Goal: Communication & Community: Share content

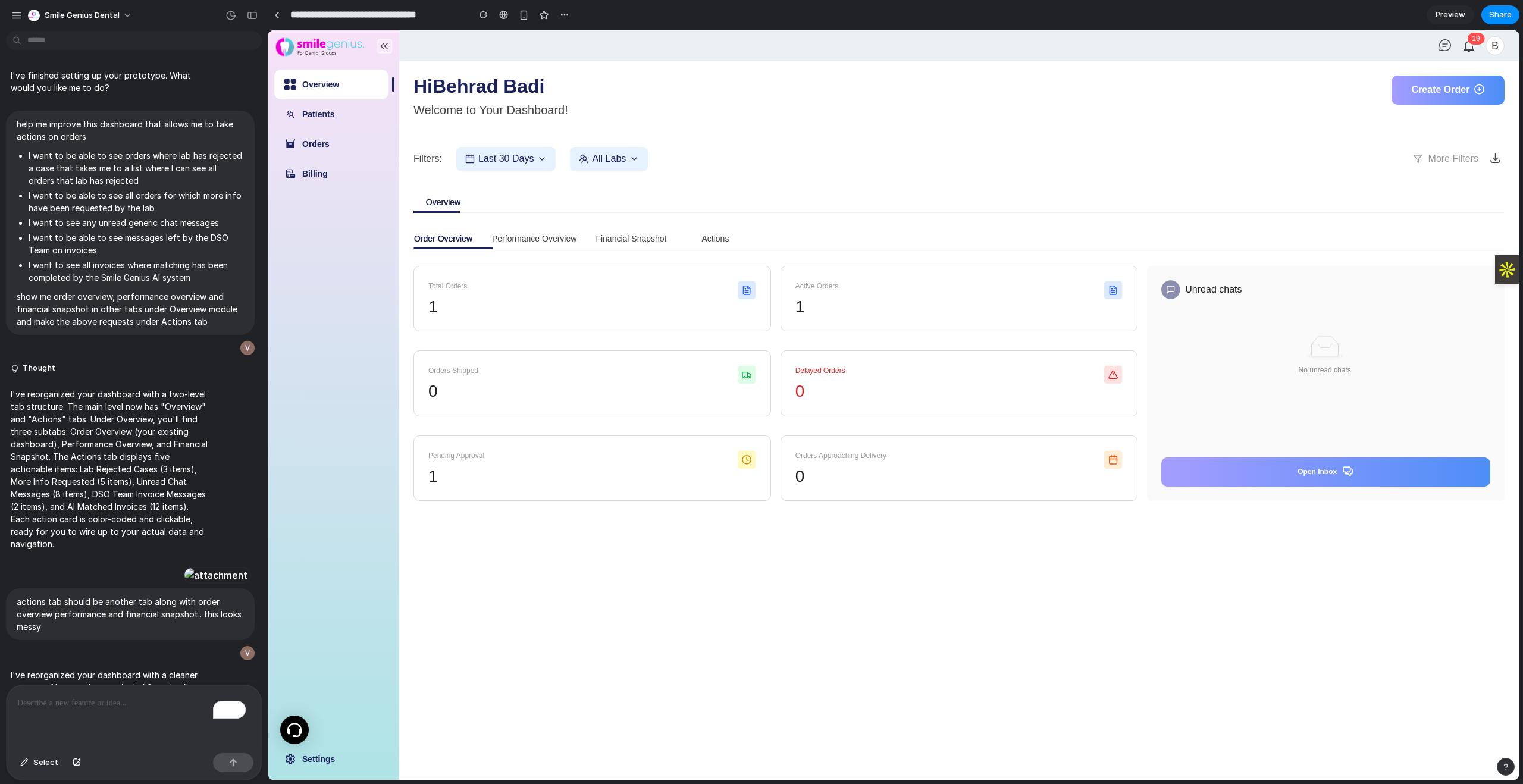
scroll to position [432, 0]
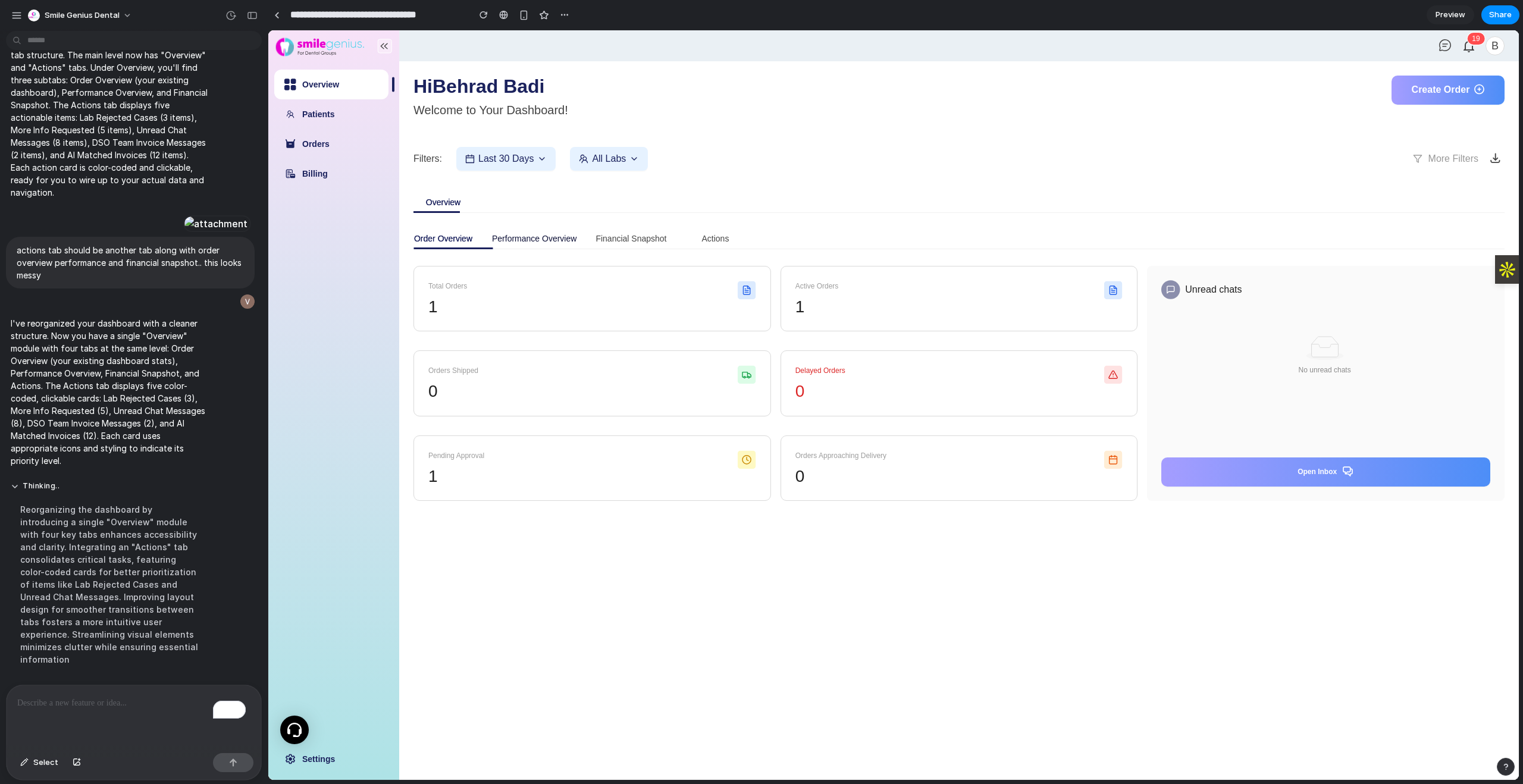
click at [532, 236] on div "Performance Overview" at bounding box center [534, 239] width 84 height 13
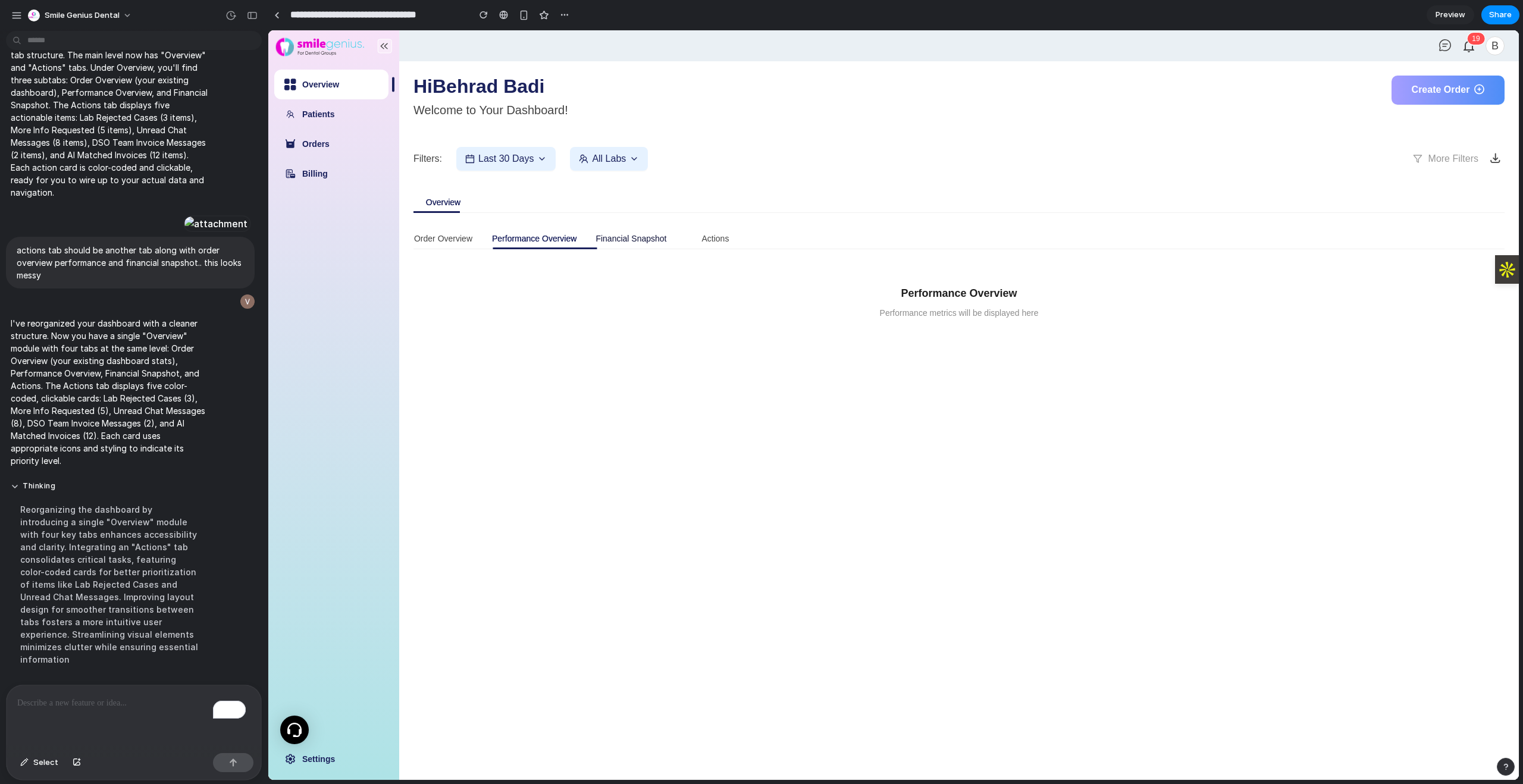
click at [623, 235] on div "Financial Snapshot" at bounding box center [631, 239] width 71 height 13
click at [712, 239] on div "Actions" at bounding box center [715, 239] width 27 height 13
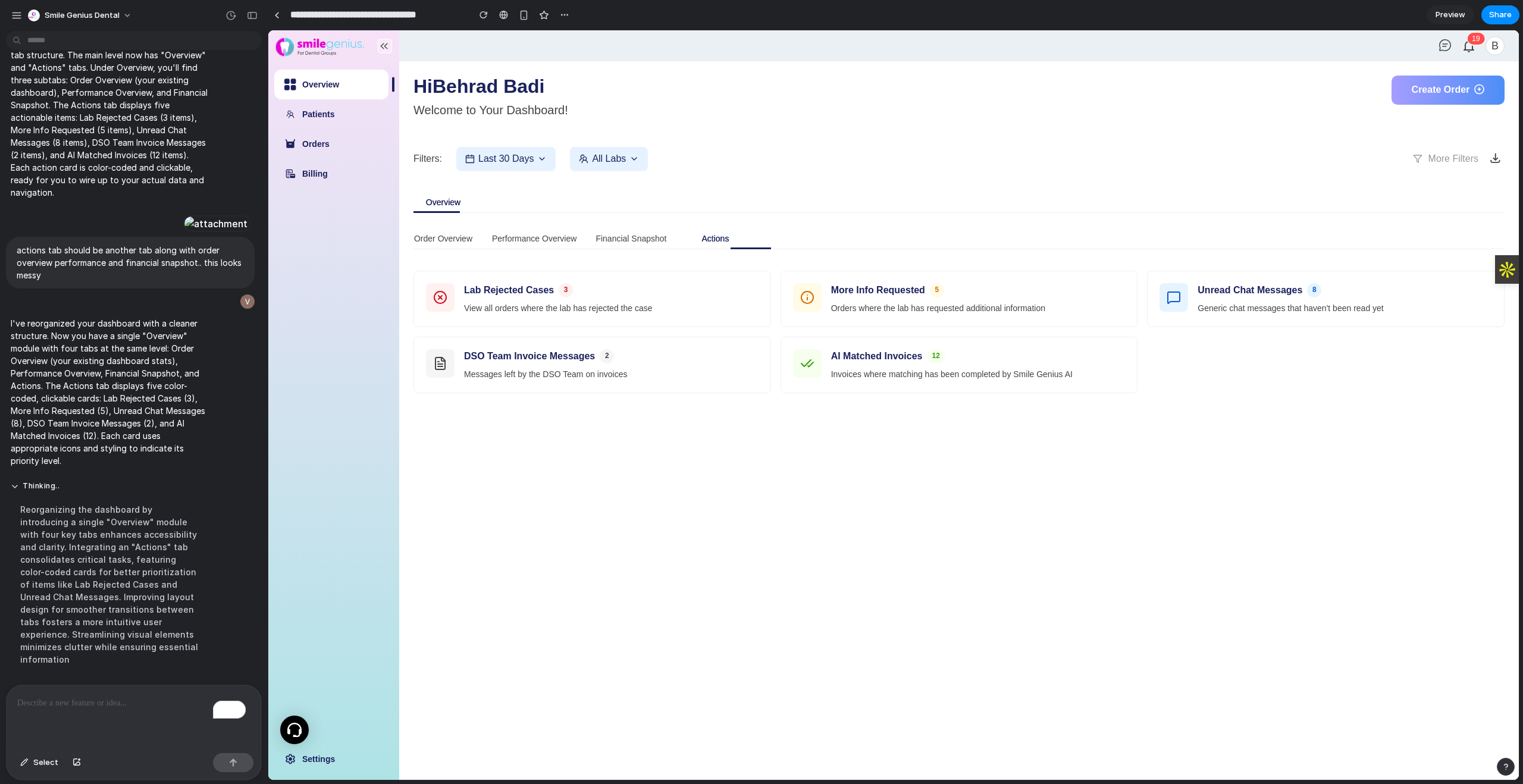
drag, startPoint x: 126, startPoint y: 668, endPoint x: 122, endPoint y: 674, distance: 7.2
click at [126, 668] on div "Thinking .. Reorganizing the dashboard by introducing a single "Overview" modul…" at bounding box center [110, 577] width 208 height 206
click at [107, 695] on p "To enrich screen reader interactions, please activate Accessibility in Grammarl…" at bounding box center [133, 702] width 233 height 14
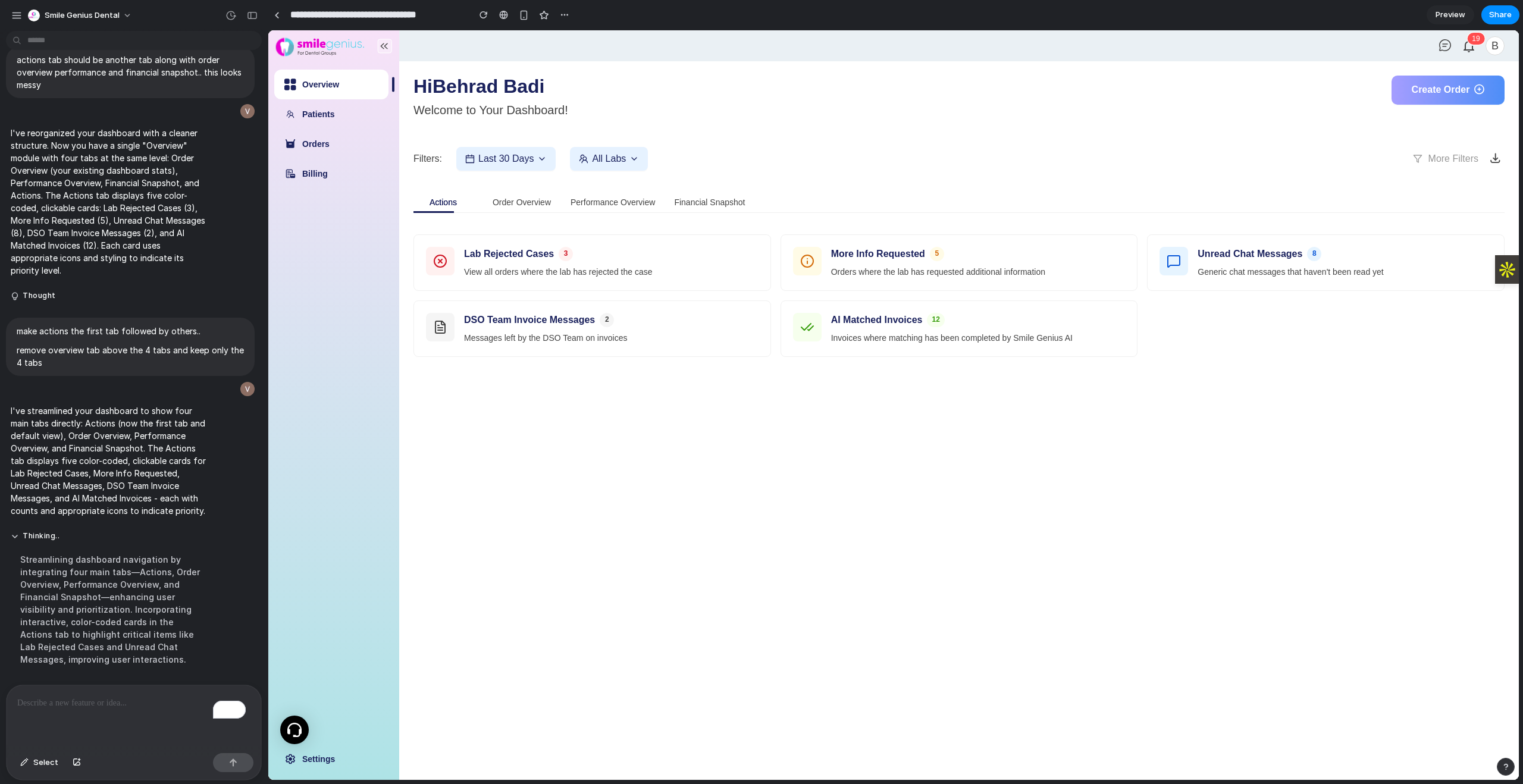
scroll to position [635, 0]
click at [675, 417] on div "Actions Order Overview Performance Overview Financial Snapshot Lab Rejected Cas…" at bounding box center [959, 322] width 1091 height 267
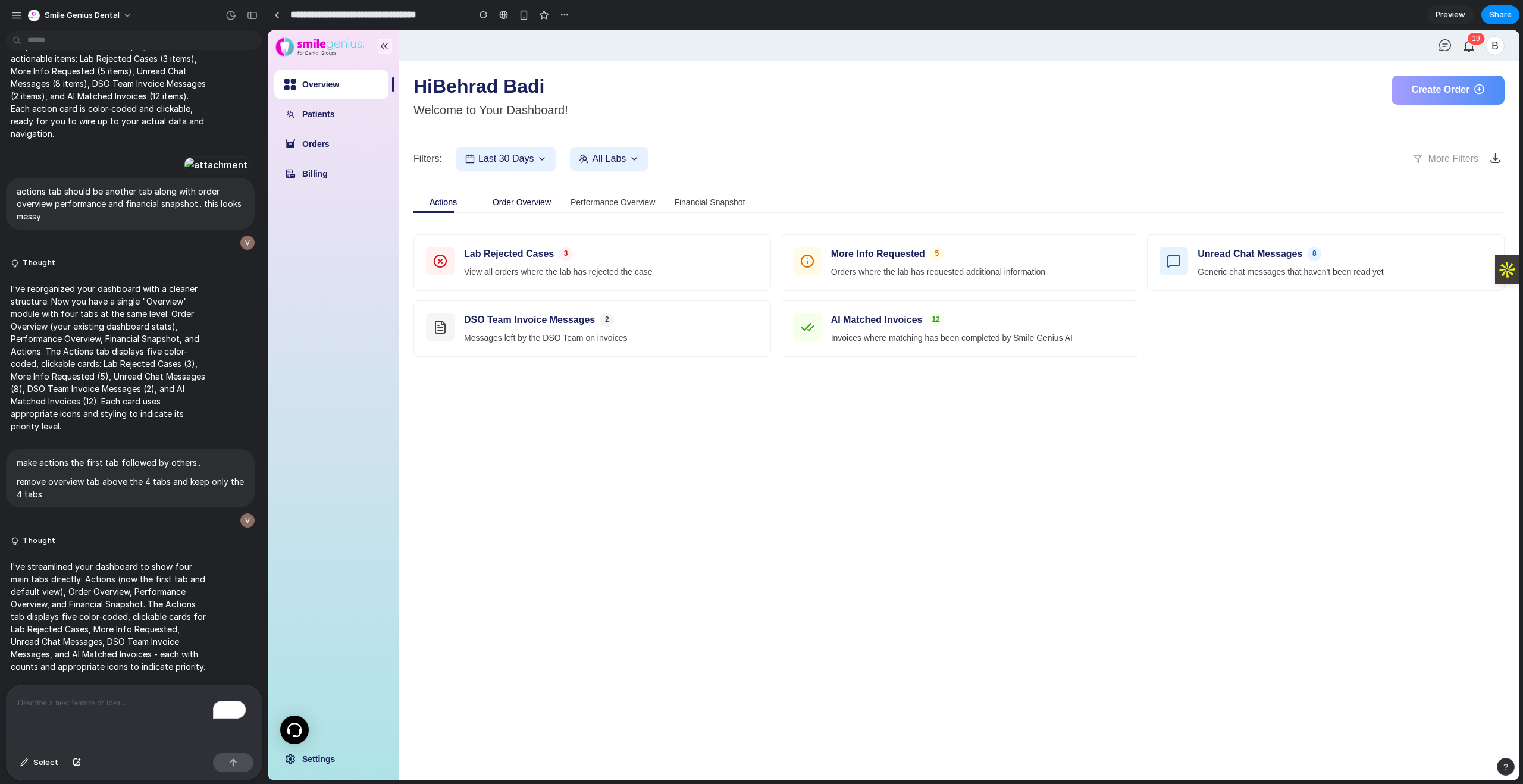
click at [539, 201] on div "Order Overview" at bounding box center [521, 202] width 58 height 13
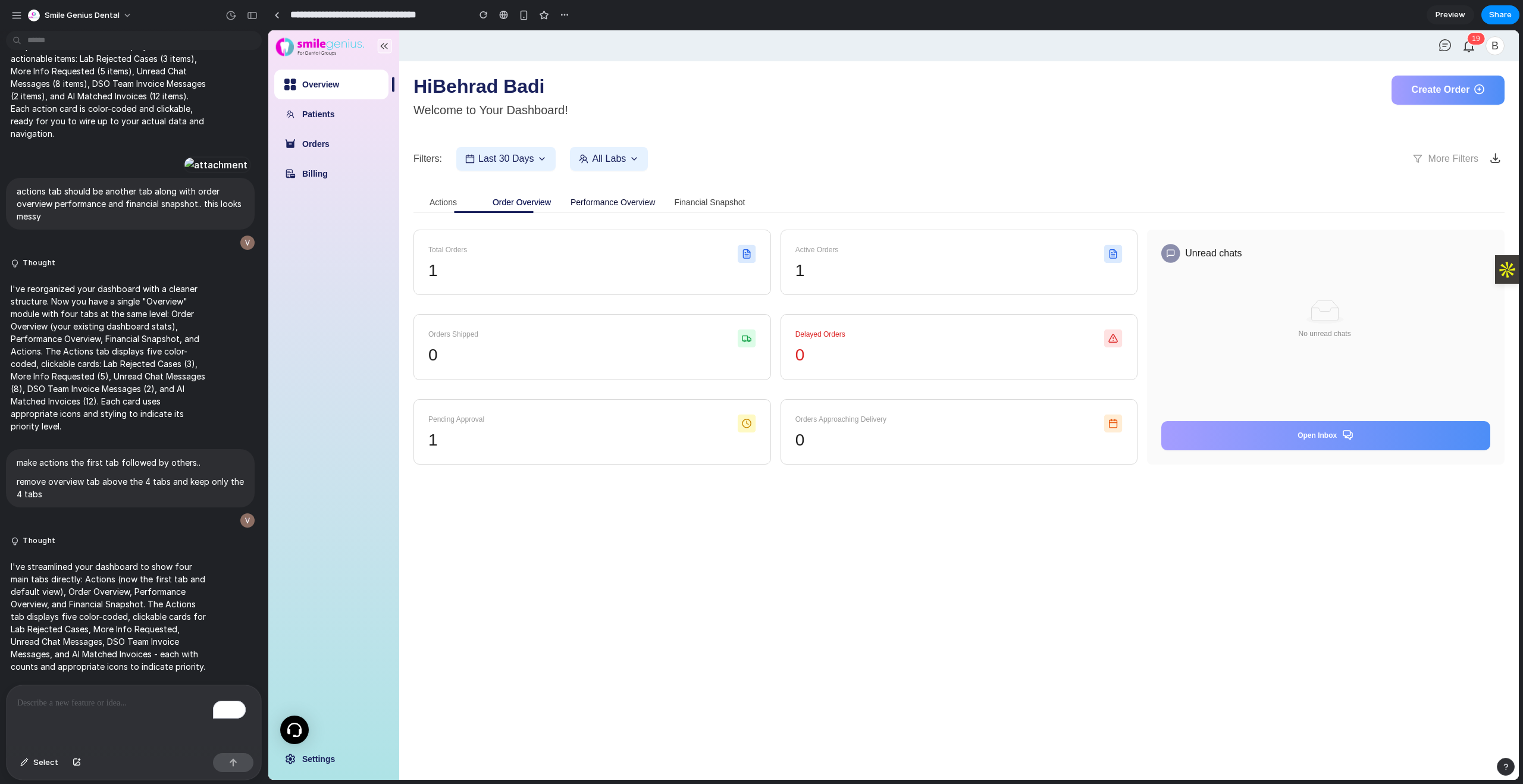
click at [613, 200] on div "Performance Overview" at bounding box center [612, 202] width 84 height 13
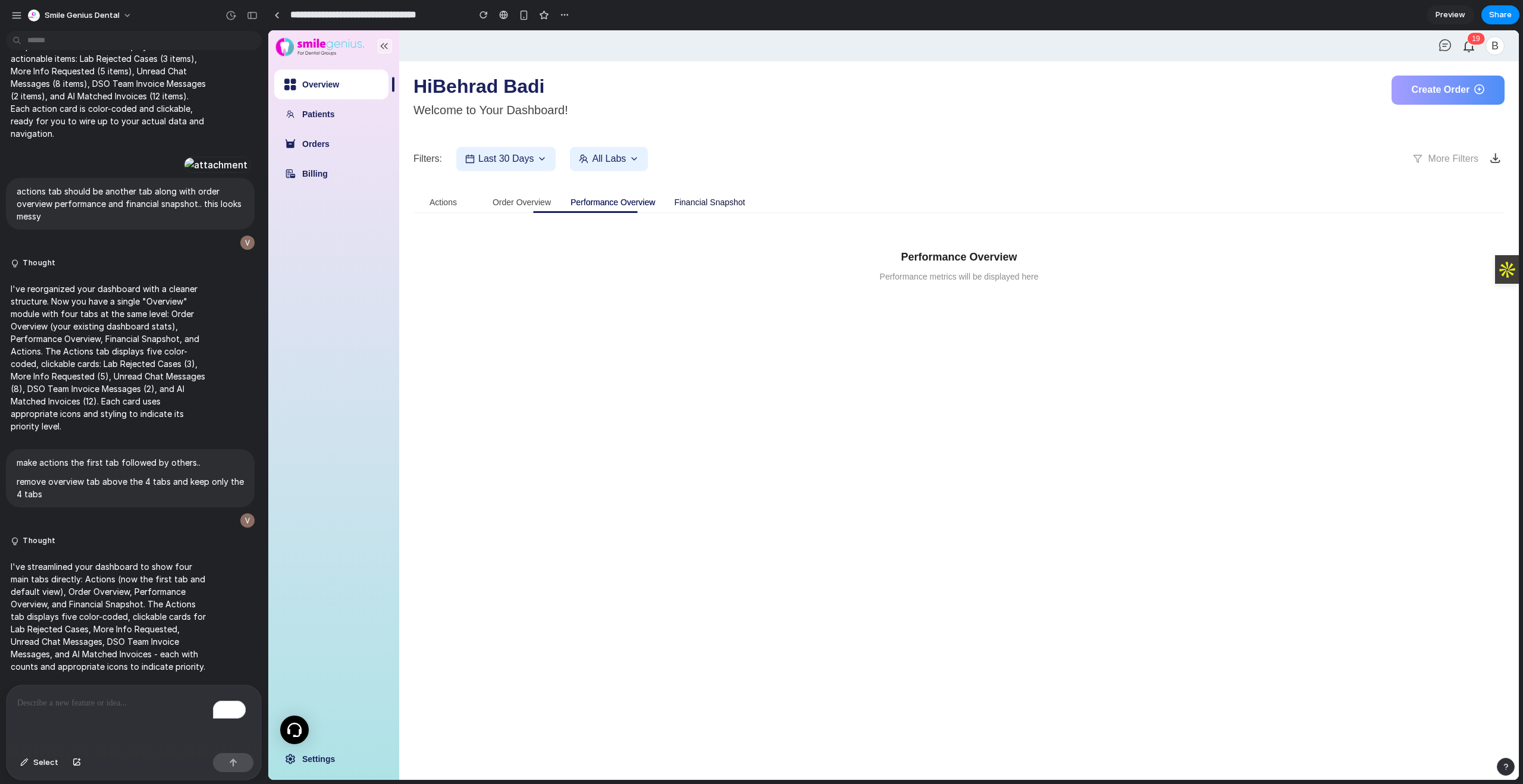
click at [727, 202] on div "Financial Snapshot" at bounding box center [709, 202] width 71 height 13
click at [450, 201] on div "Actions" at bounding box center [443, 202] width 27 height 13
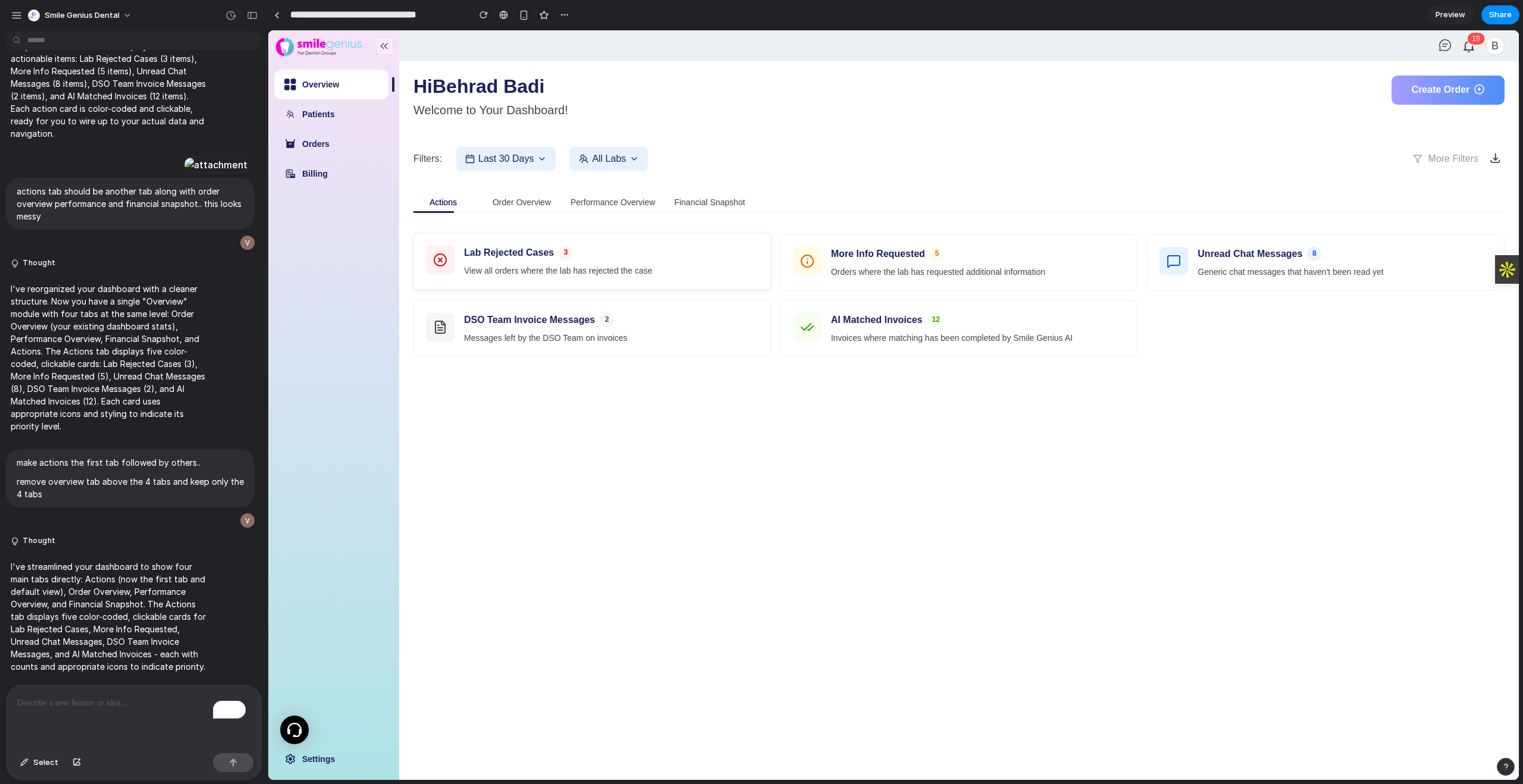
click at [600, 260] on div "Lab Rejected Cases 3 View all orders where the lab has rejected the case" at bounding box center [611, 260] width 294 height 31
click at [111, 711] on div "To enrich screen reader interactions, please activate Accessibility in Grammarl…" at bounding box center [134, 717] width 255 height 63
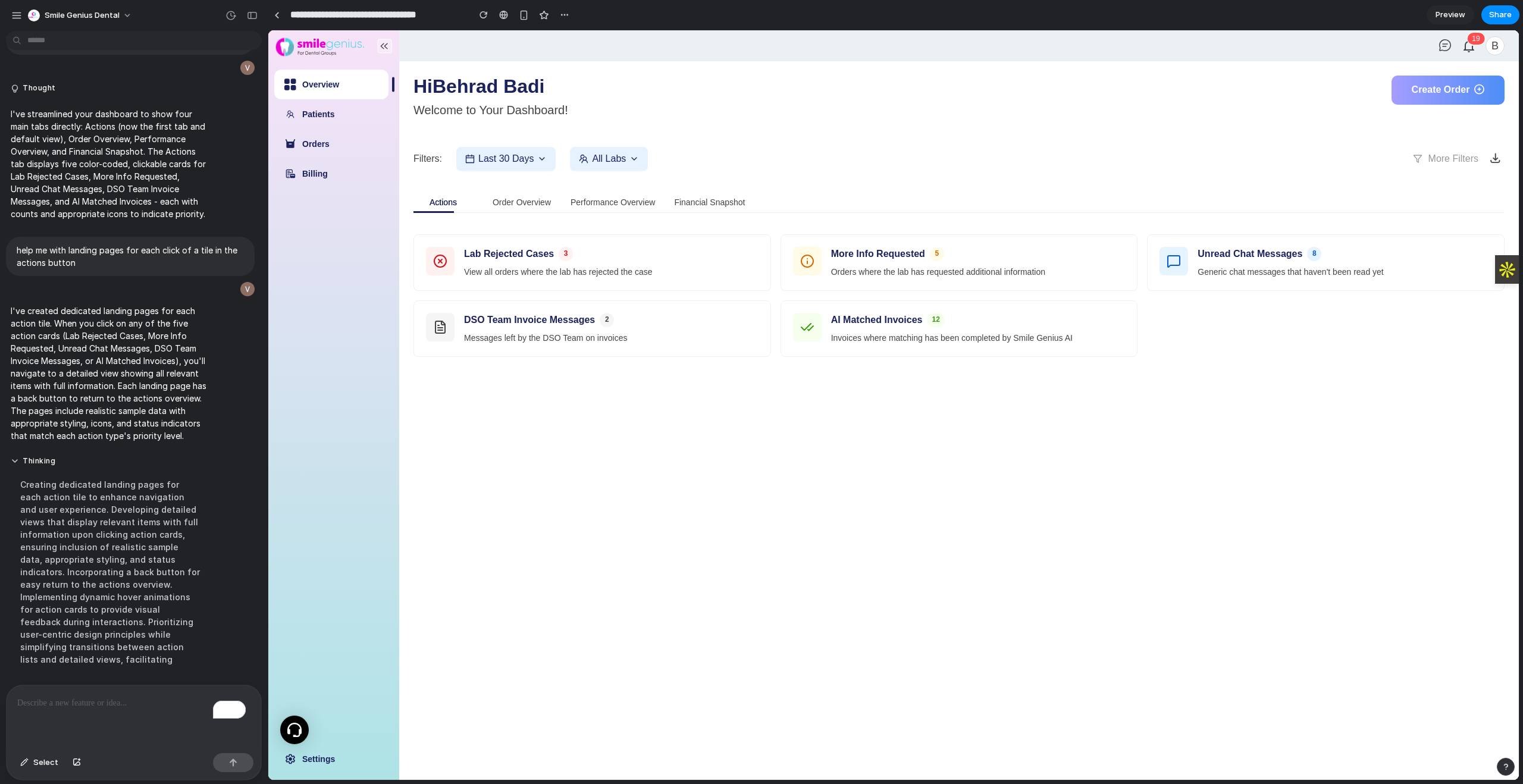
click at [730, 526] on main "Hi Behrad Badi Welcome to Your Dashboard! Create Order Filters: Last 30 Days Al…" at bounding box center [958, 421] width 1119 height 718
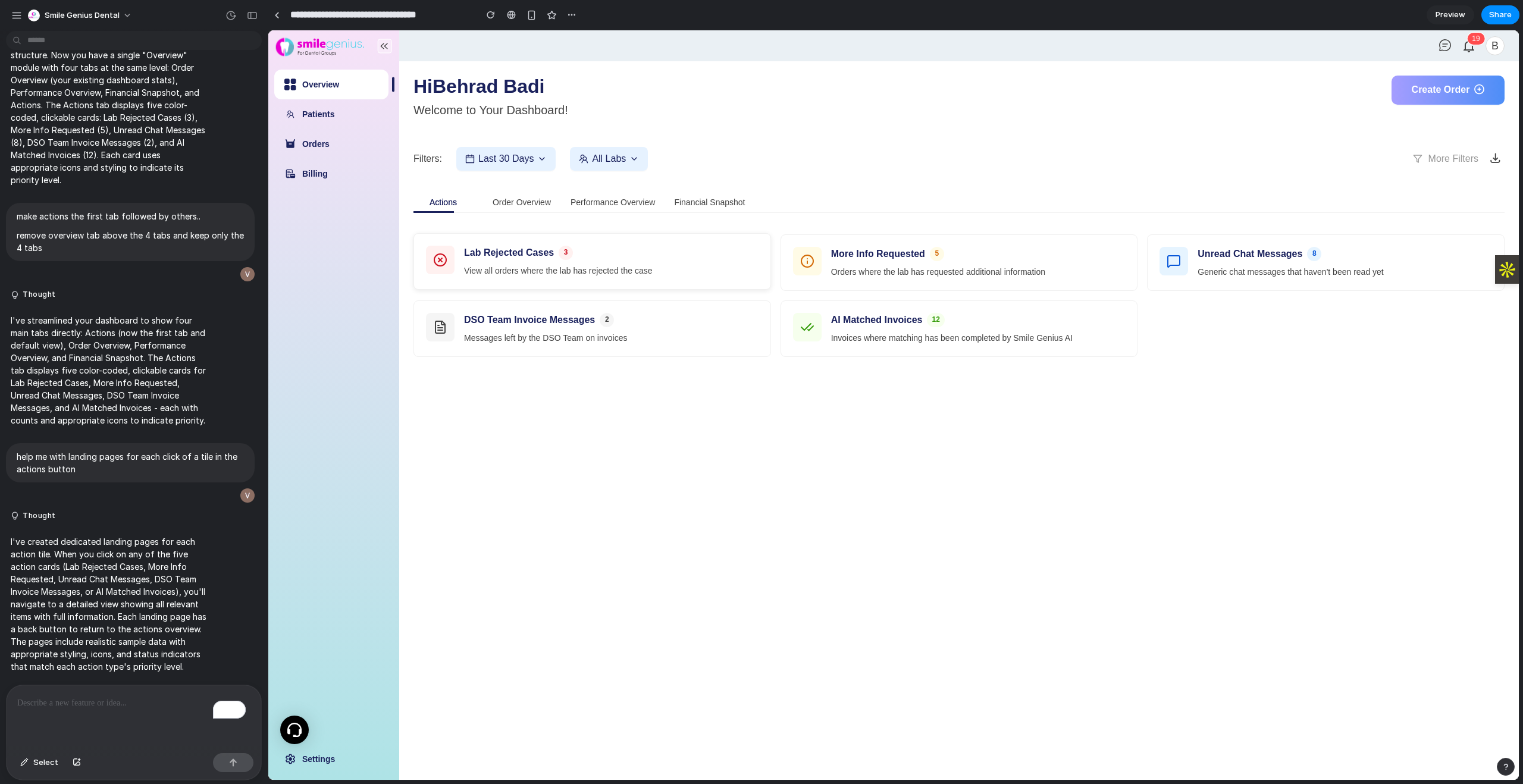
click at [658, 244] on div "Lab Rejected Cases 3 View all orders where the lab has rejected the case" at bounding box center [592, 261] width 357 height 56
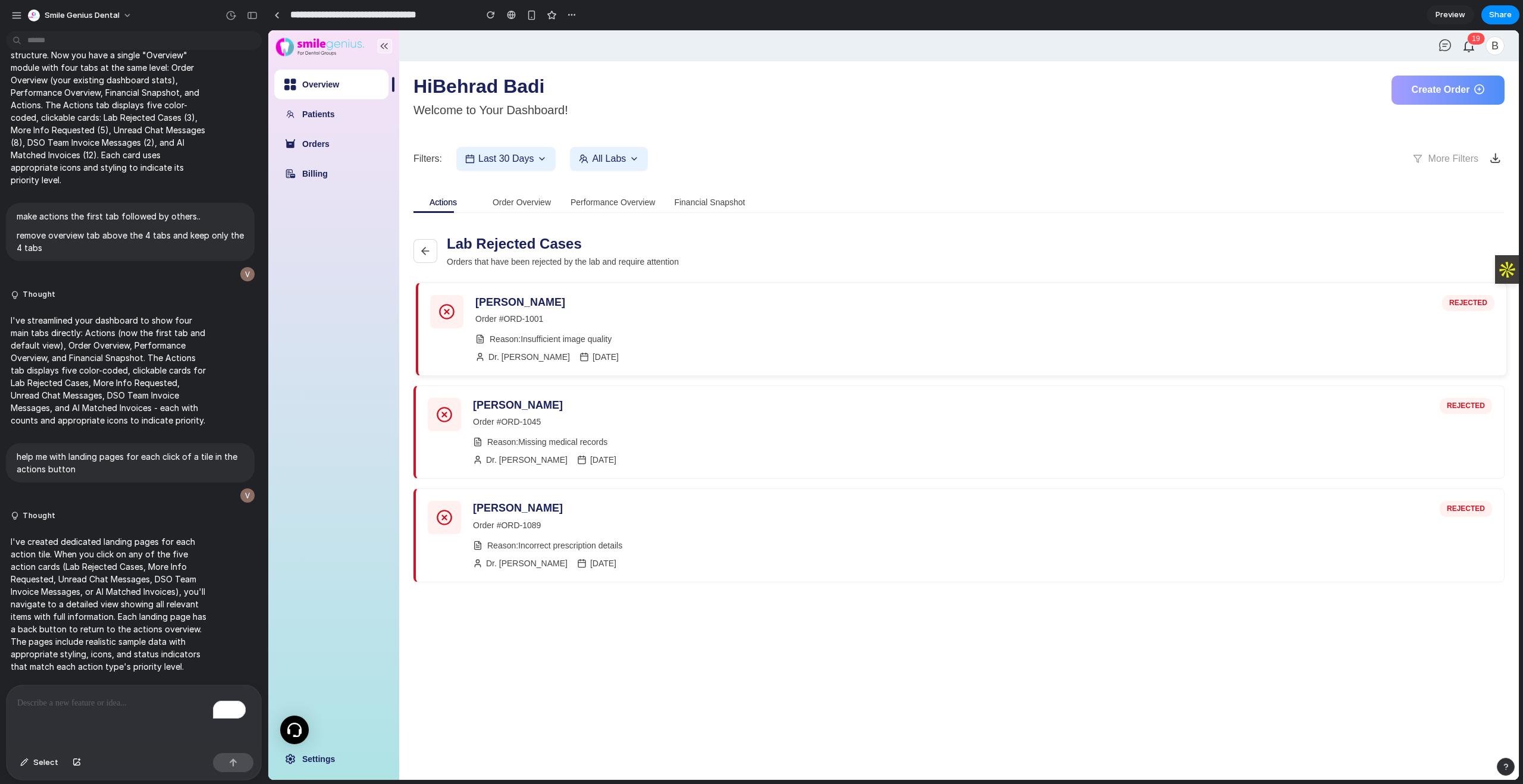
click at [562, 330] on div "[PERSON_NAME] Order # ORD-1001 REJECTED Reason: Insufficient image quality Dr. …" at bounding box center [985, 329] width 1019 height 68
click at [419, 246] on icon at bounding box center [425, 251] width 12 height 12
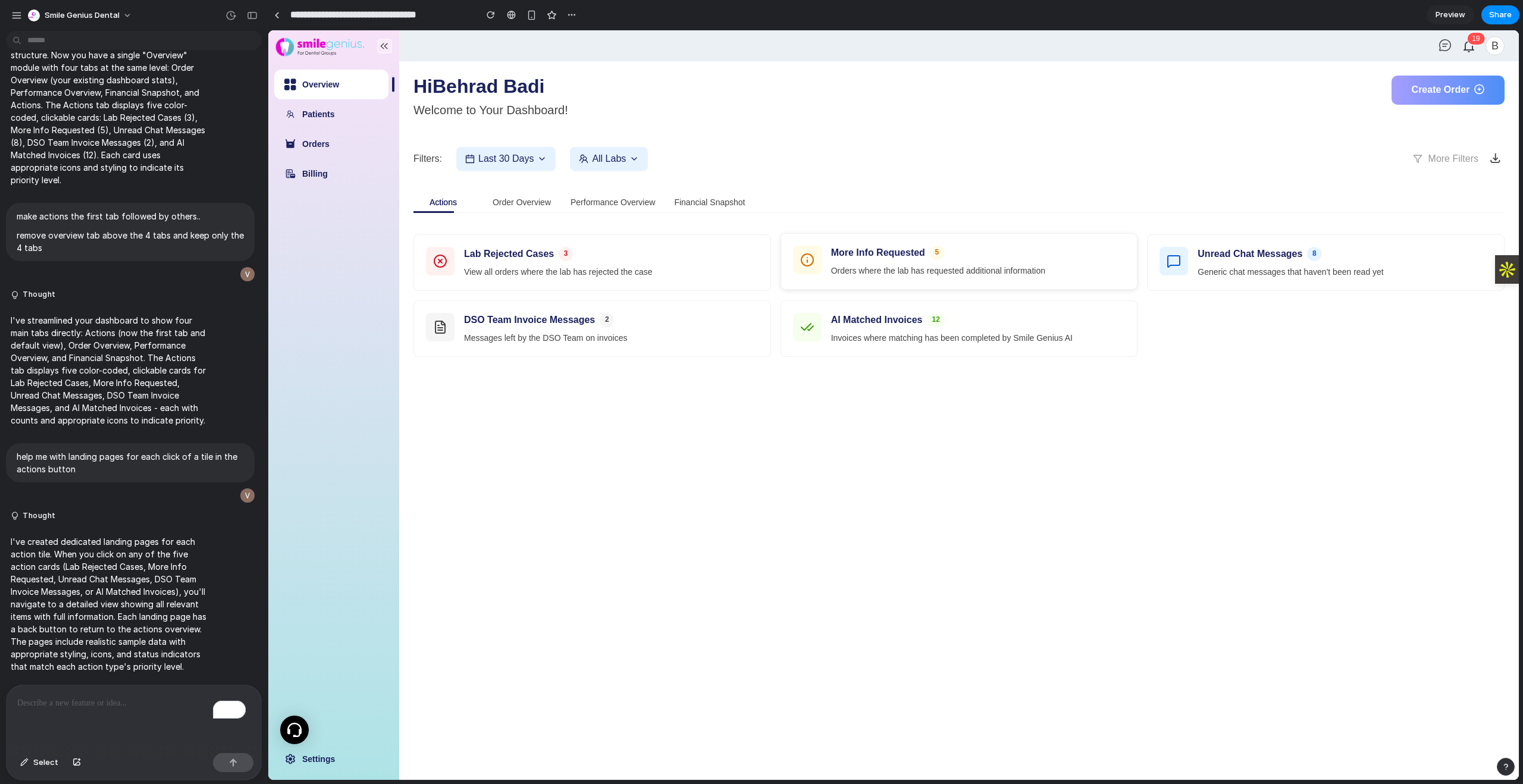
click at [876, 281] on div "More Info Requested 5 Orders where the lab has requested additional information" at bounding box center [959, 261] width 357 height 56
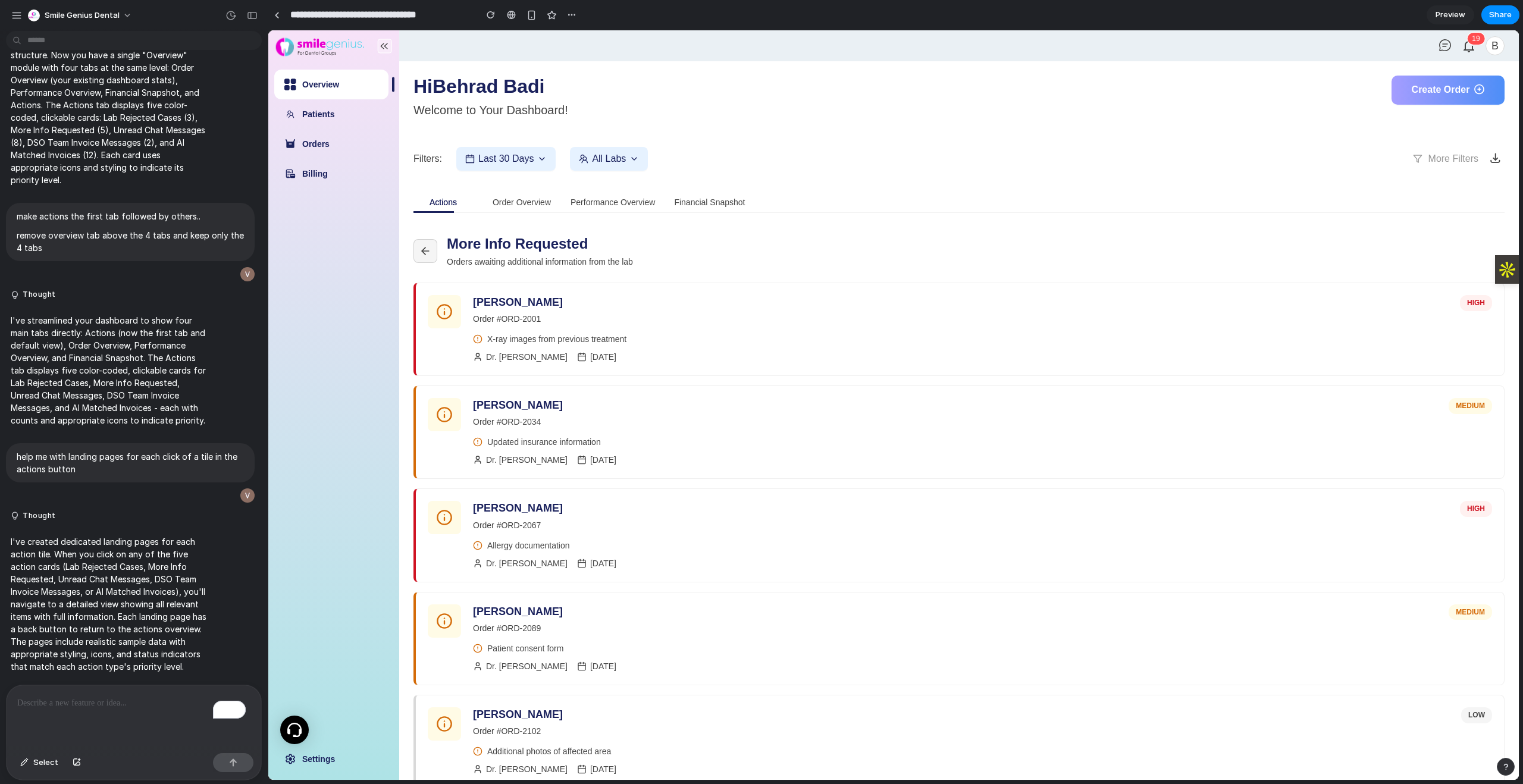
click at [417, 250] on button at bounding box center [425, 251] width 24 height 24
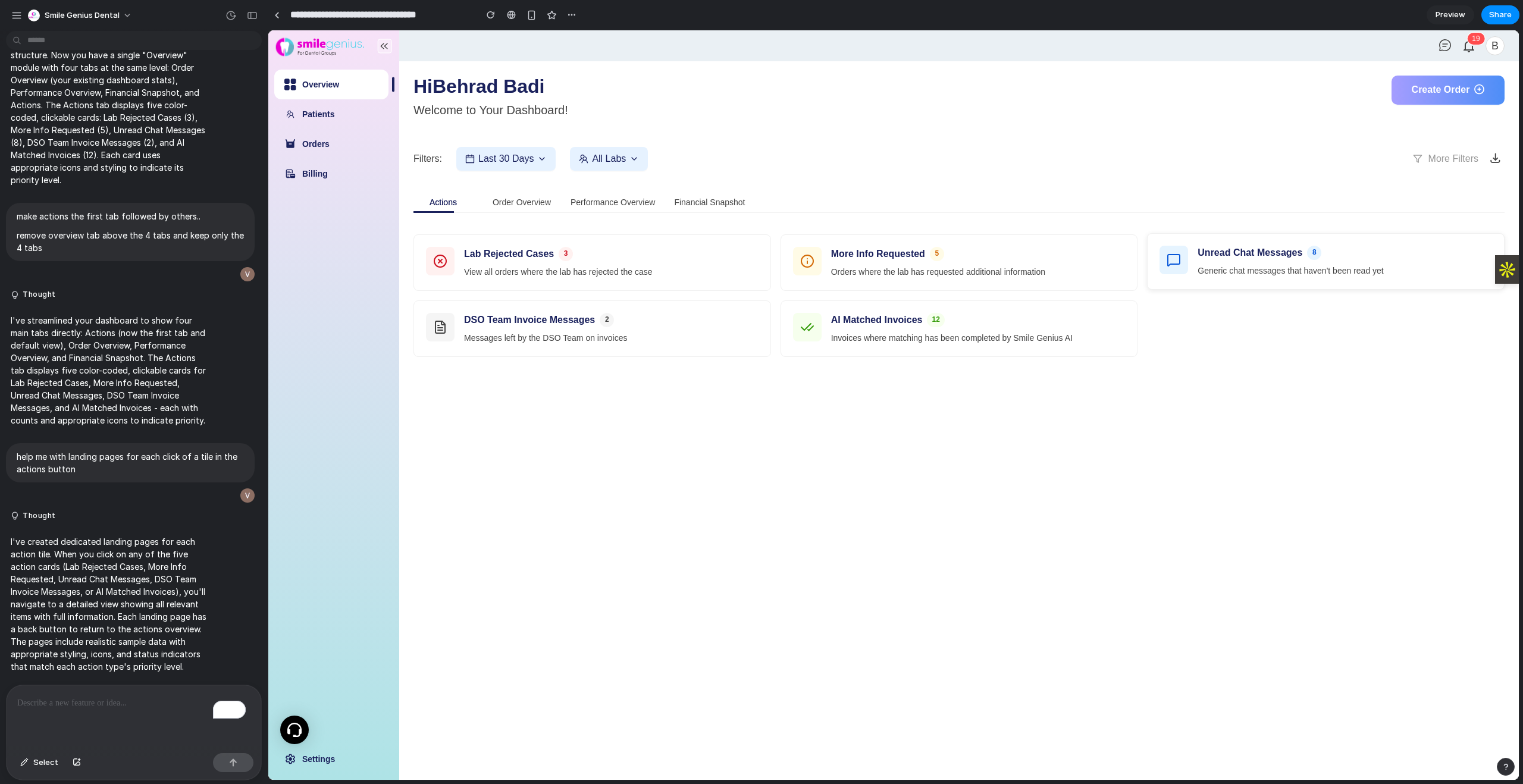
click at [1222, 277] on p "Generic chat messages that haven't been read yet" at bounding box center [1344, 271] width 294 height 13
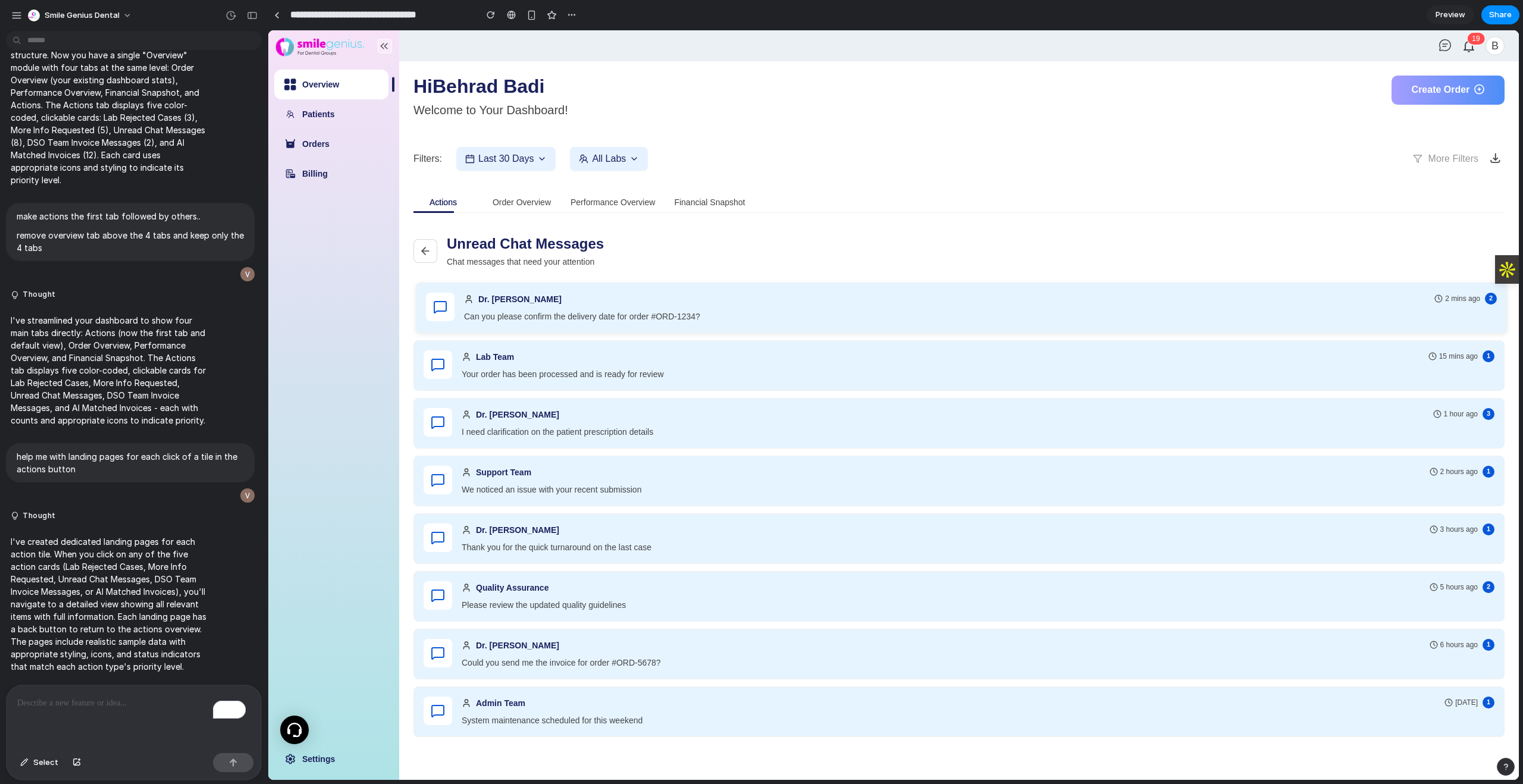
click at [665, 314] on p "Can you please confirm the delivery date for order #ORD-1234?" at bounding box center [980, 316] width 1032 height 13
click at [423, 247] on icon at bounding box center [425, 251] width 12 height 12
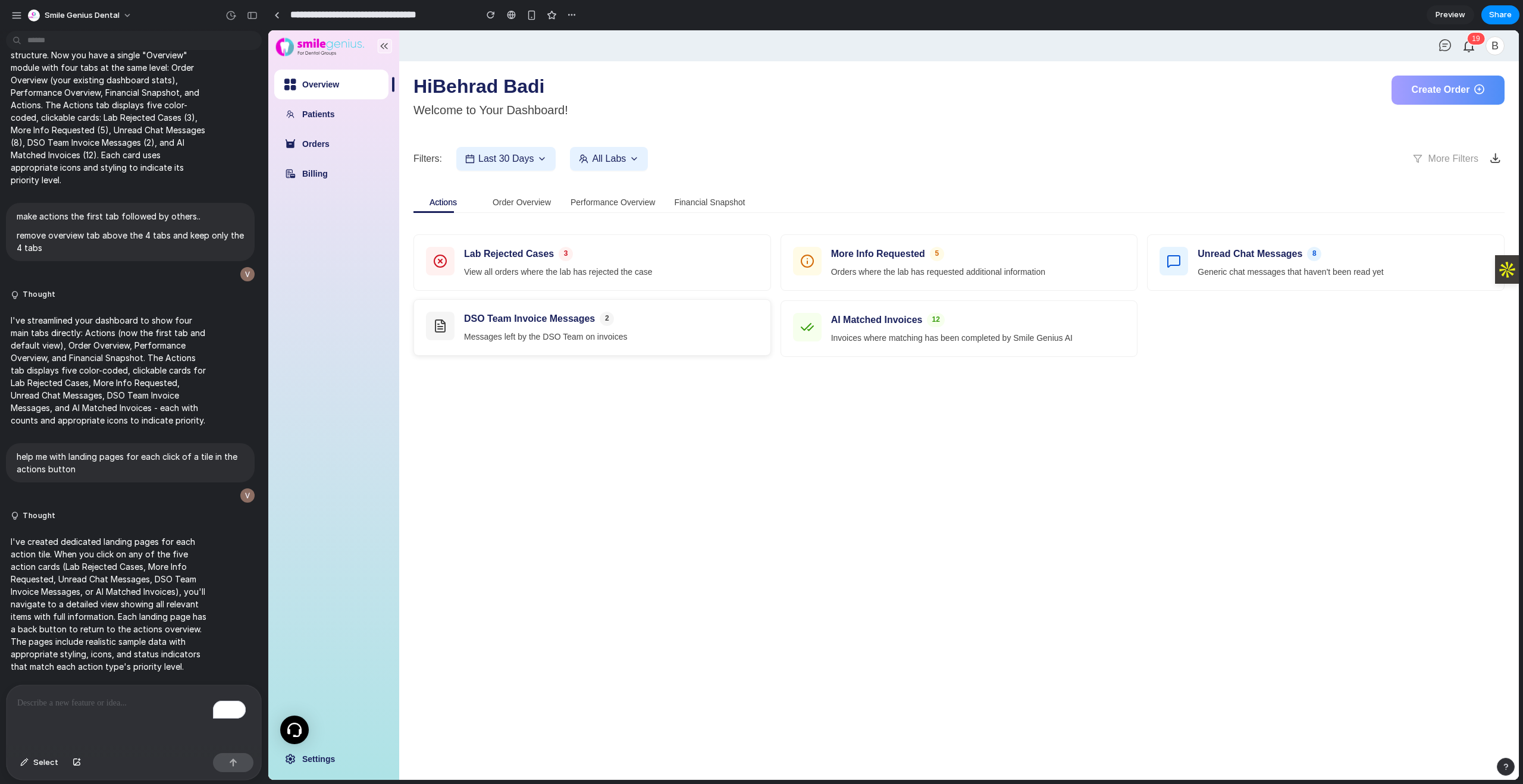
click at [590, 330] on div "DSO Team Invoice Messages 2 Messages left by the DSO Team on invoices" at bounding box center [611, 327] width 294 height 31
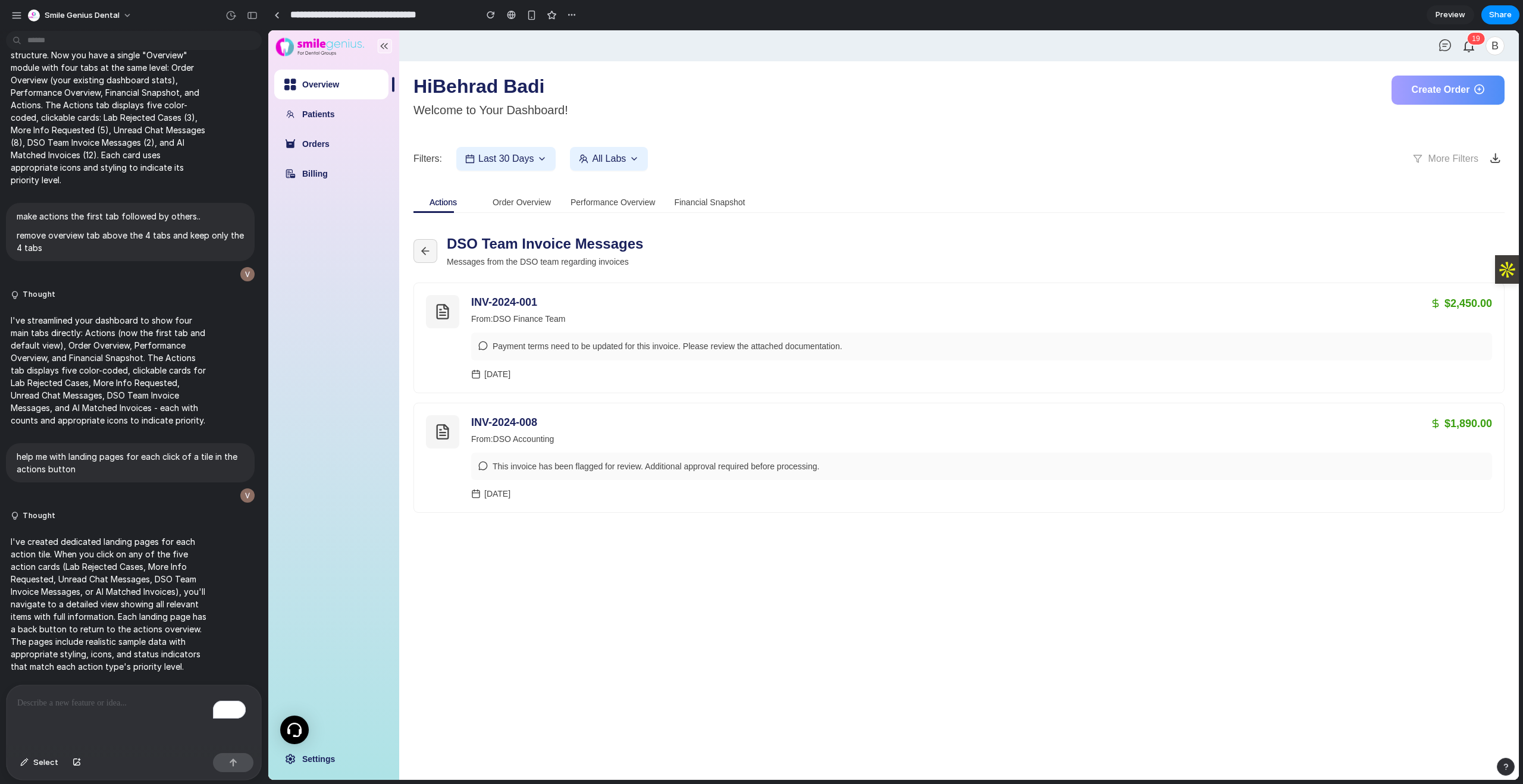
click at [429, 247] on icon at bounding box center [425, 251] width 12 height 12
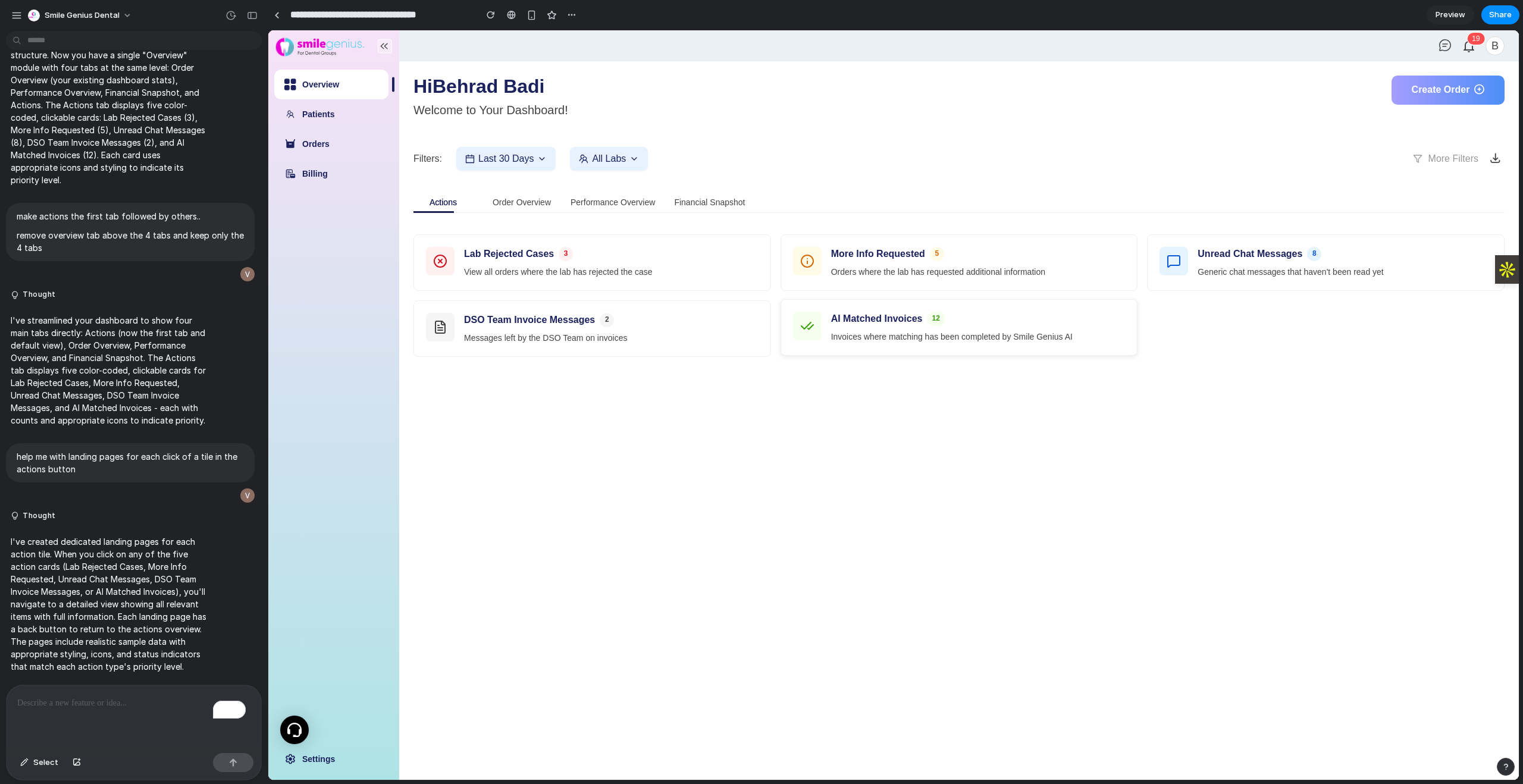
click at [893, 340] on p "Invoices where matching has been completed by Smile Genius AI" at bounding box center [977, 336] width 294 height 13
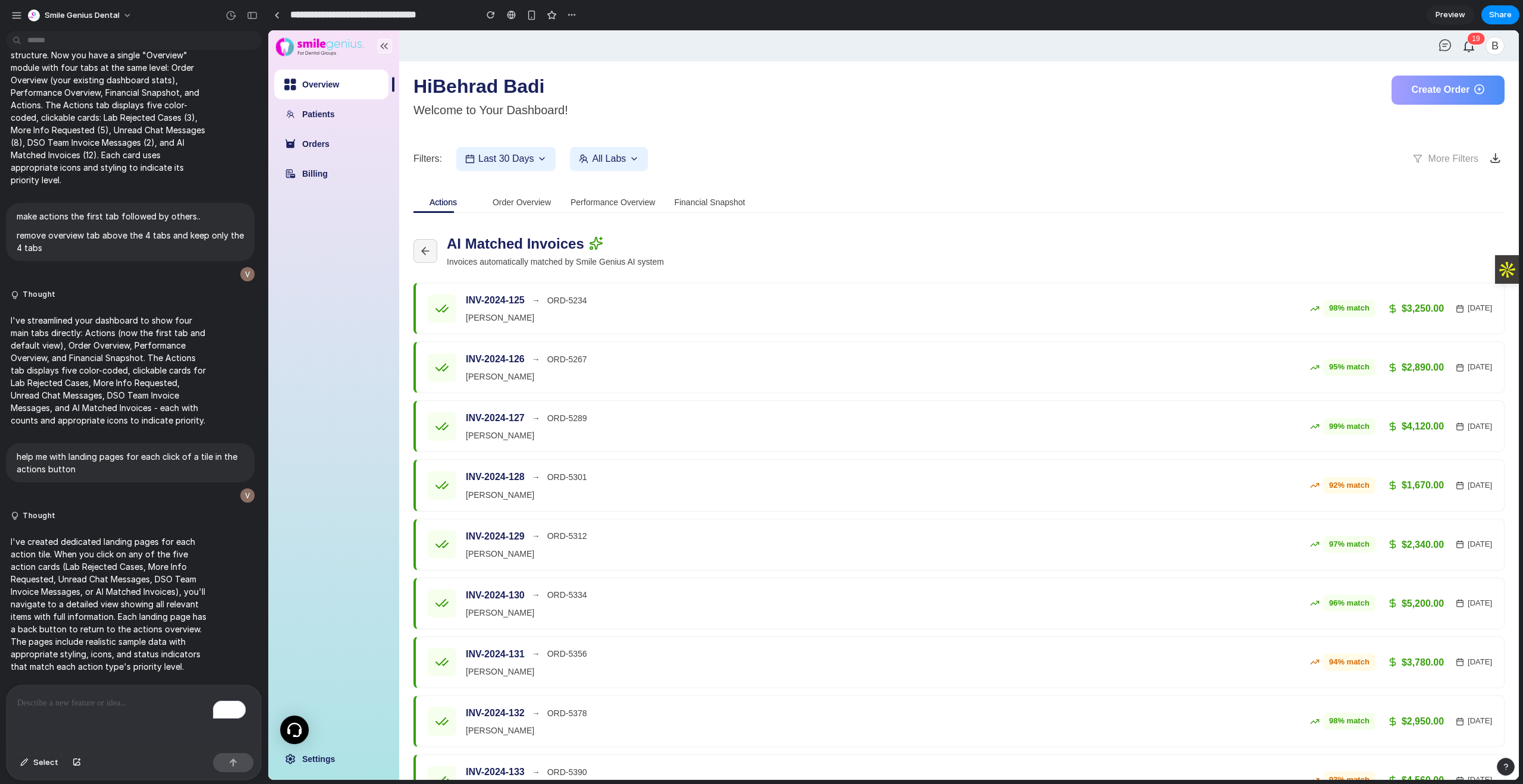
click at [421, 257] on button at bounding box center [425, 251] width 24 height 24
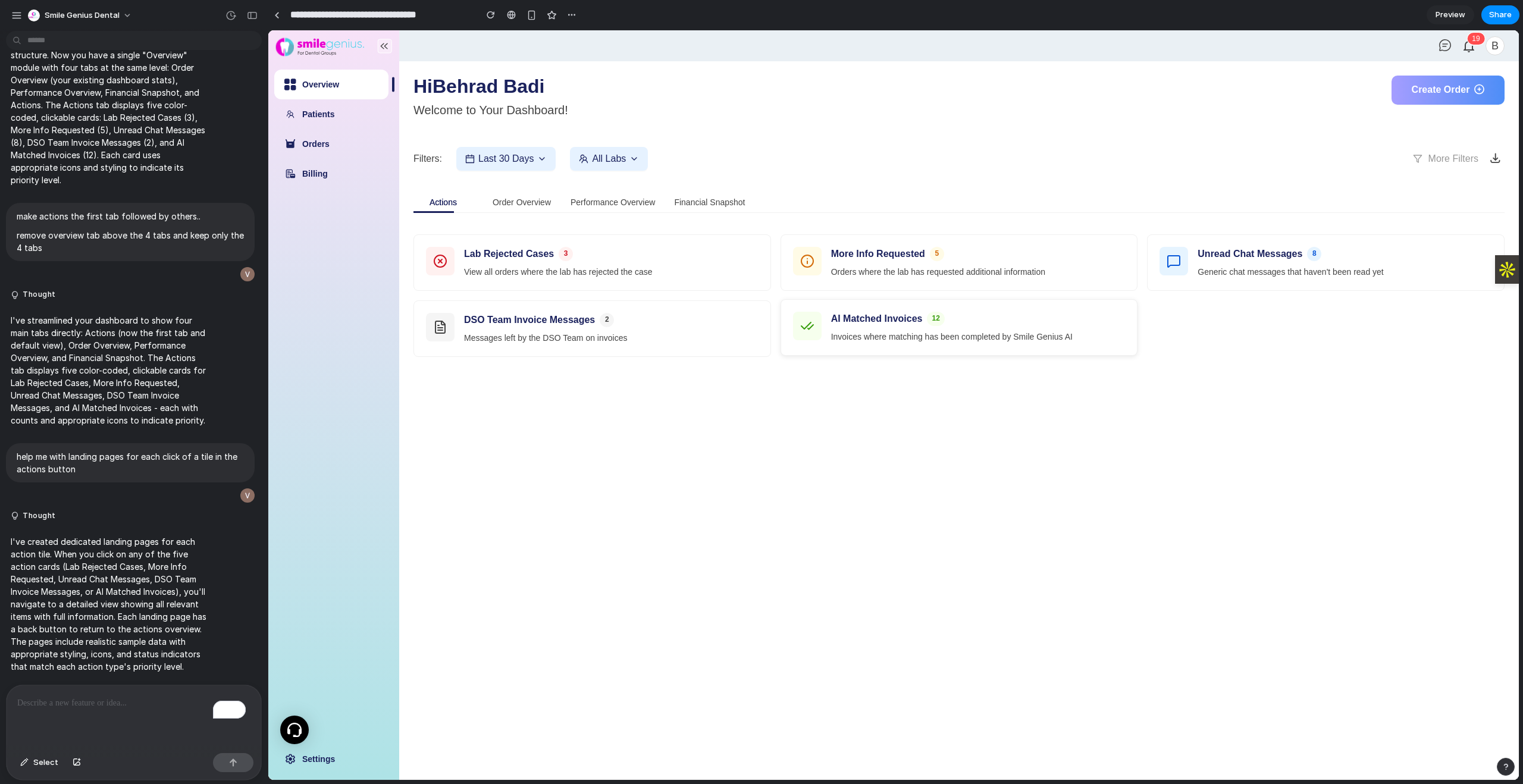
click at [953, 349] on div "AI Matched Invoices 12 Invoices where matching has been completed by Smile Geni…" at bounding box center [959, 327] width 357 height 56
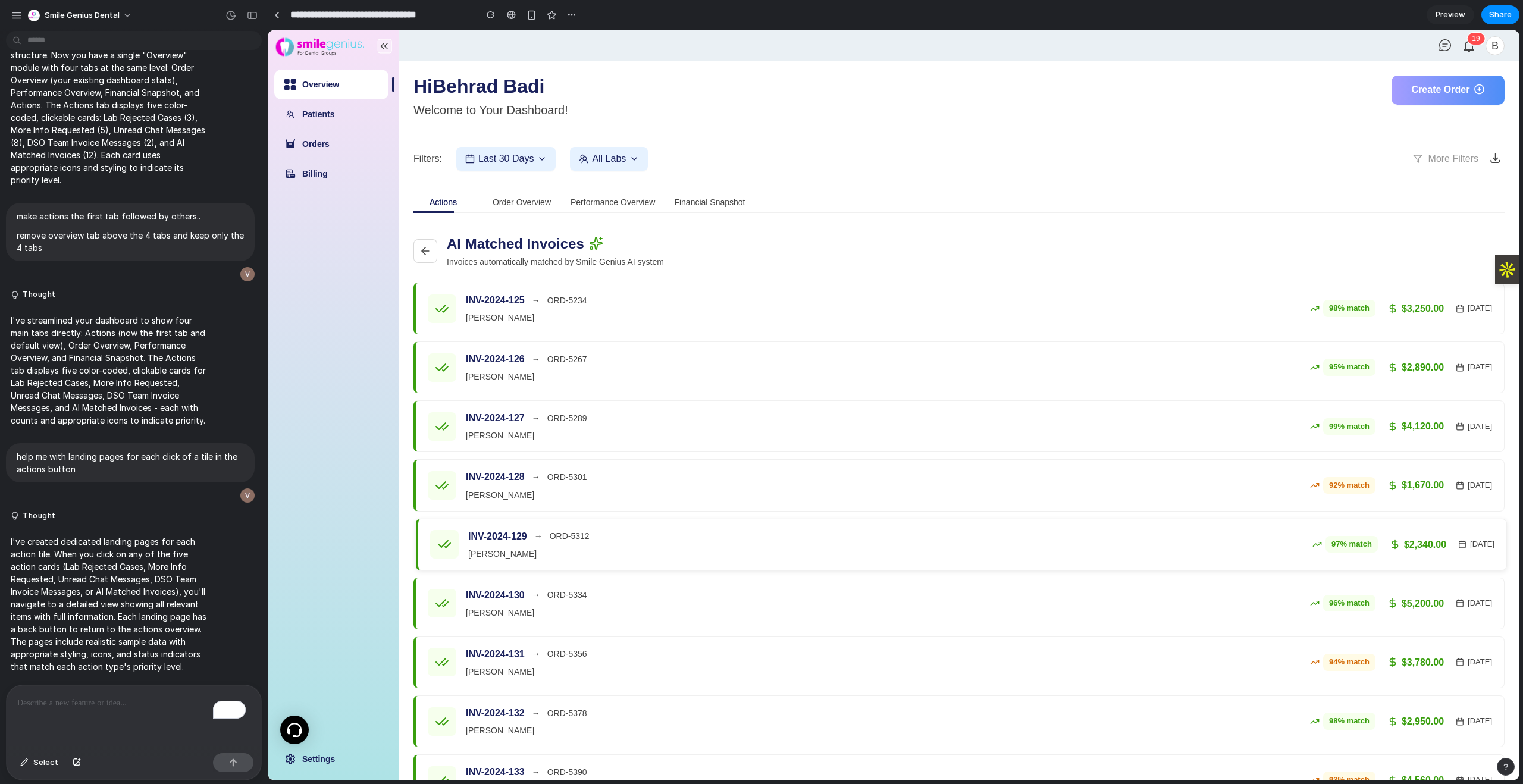
click at [750, 523] on div "INV-2024-129 → ORD-5312 Elizabeth Harris 97 % match $2,340.00 2024-01-15" at bounding box center [962, 545] width 1088 height 51
click at [429, 248] on icon at bounding box center [425, 251] width 12 height 12
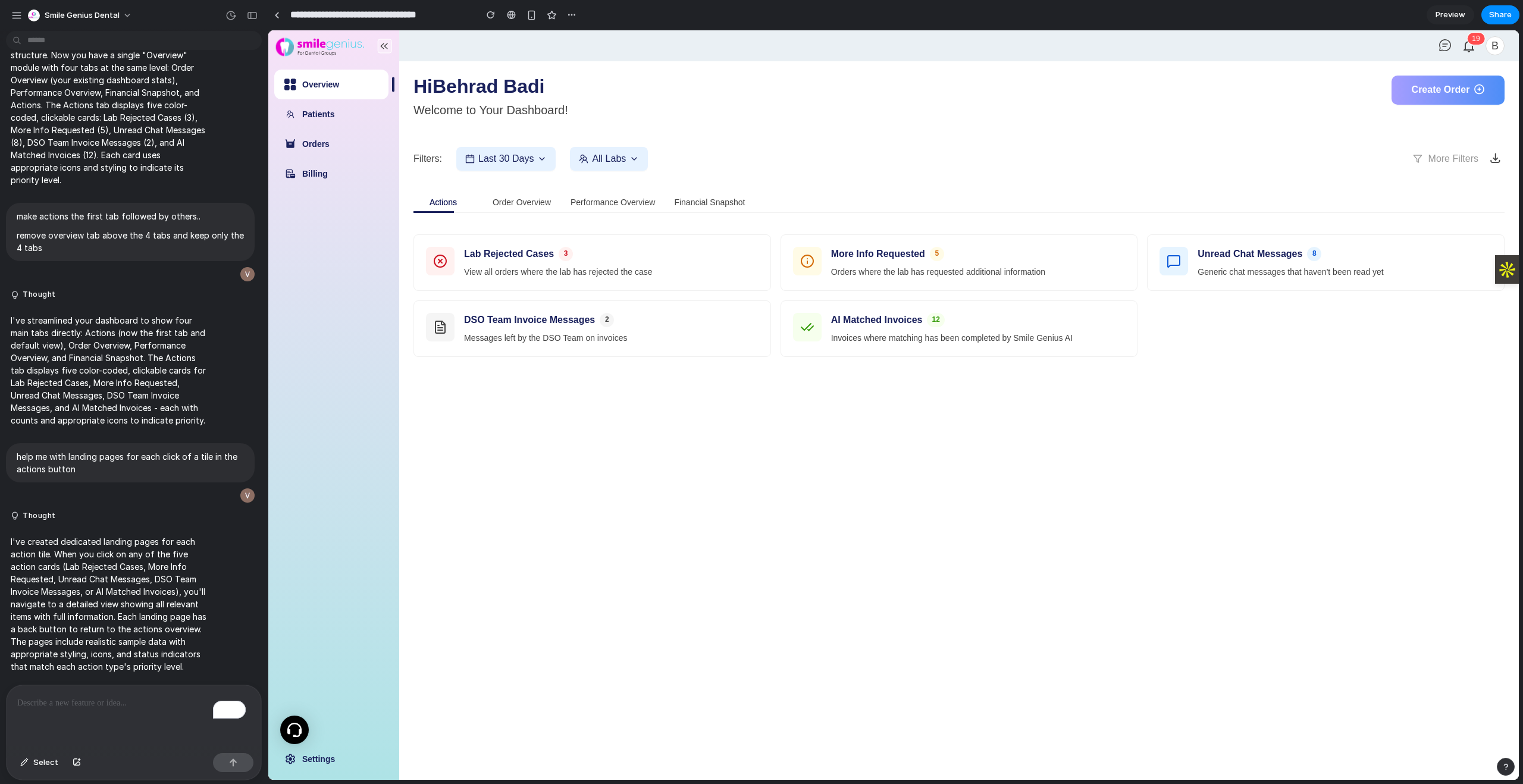
click at [539, 209] on div "Order Overview" at bounding box center [521, 202] width 60 height 27
click at [509, 185] on div "Hi Behrad Badi Welcome to Your Dashboard! Create Order Filters: Last 30 Days Al…" at bounding box center [959, 266] width 1091 height 380
click at [517, 204] on div "Order Overview" at bounding box center [521, 202] width 58 height 13
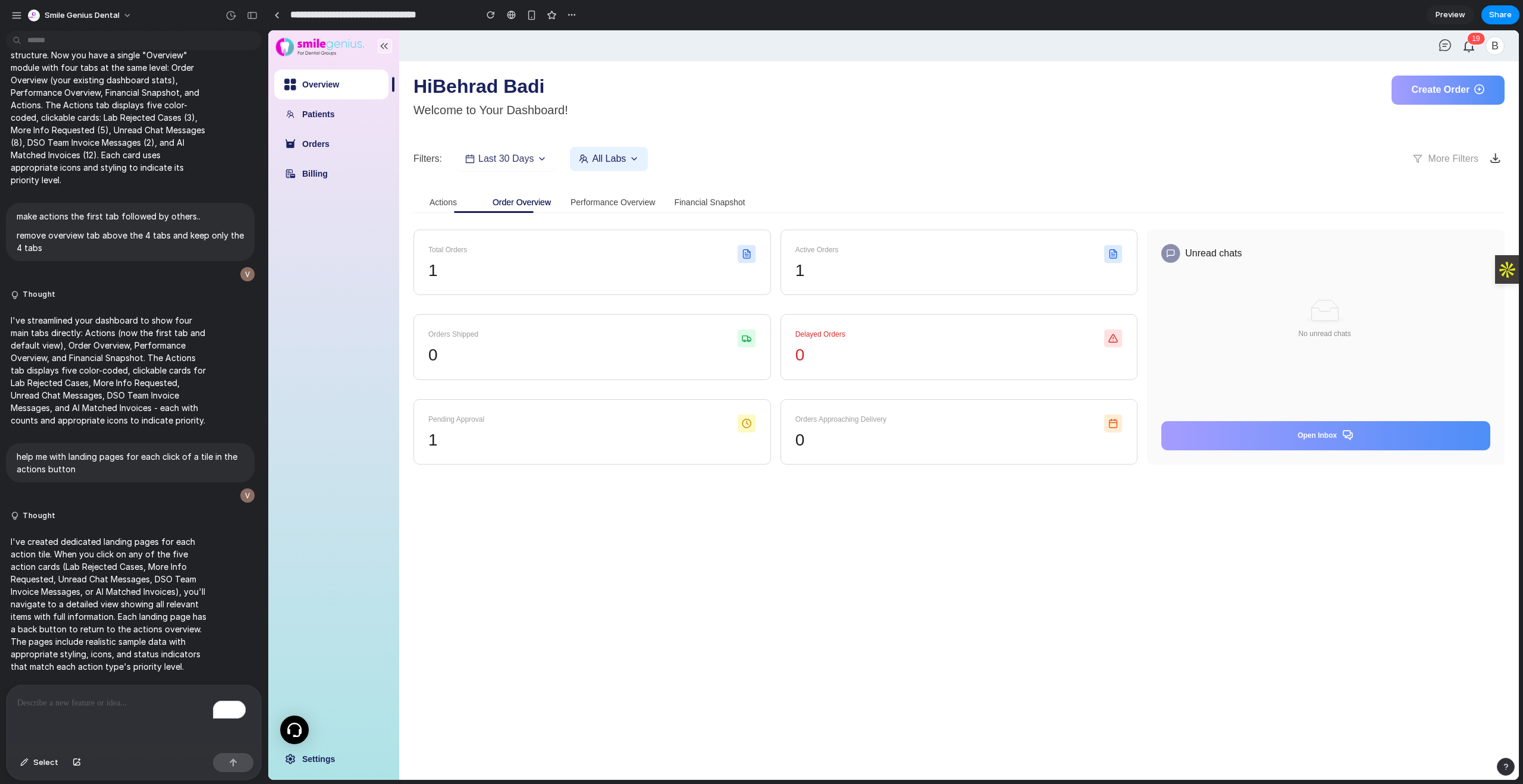
scroll to position [749, 0]
click at [451, 209] on div "Actions" at bounding box center [443, 202] width 60 height 27
click at [405, 193] on main "Hi Behrad Badi Welcome to Your Dashboard! Create Order Filters: Last 30 Days Al…" at bounding box center [958, 421] width 1119 height 718
click at [449, 203] on div "Actions" at bounding box center [443, 202] width 27 height 13
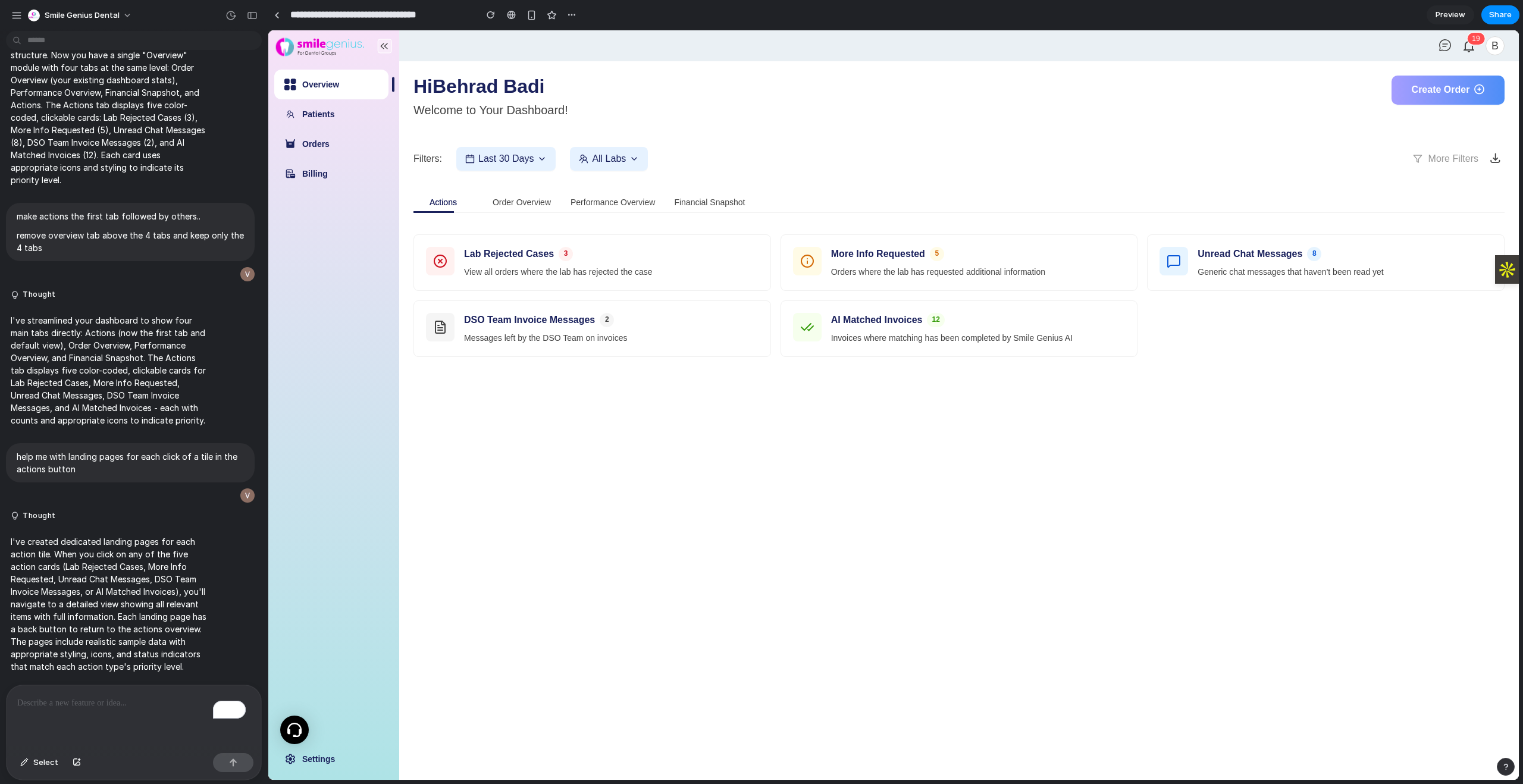
click at [170, 704] on p "To enrich screen reader interactions, please activate Accessibility in Grammarl…" at bounding box center [133, 702] width 233 height 14
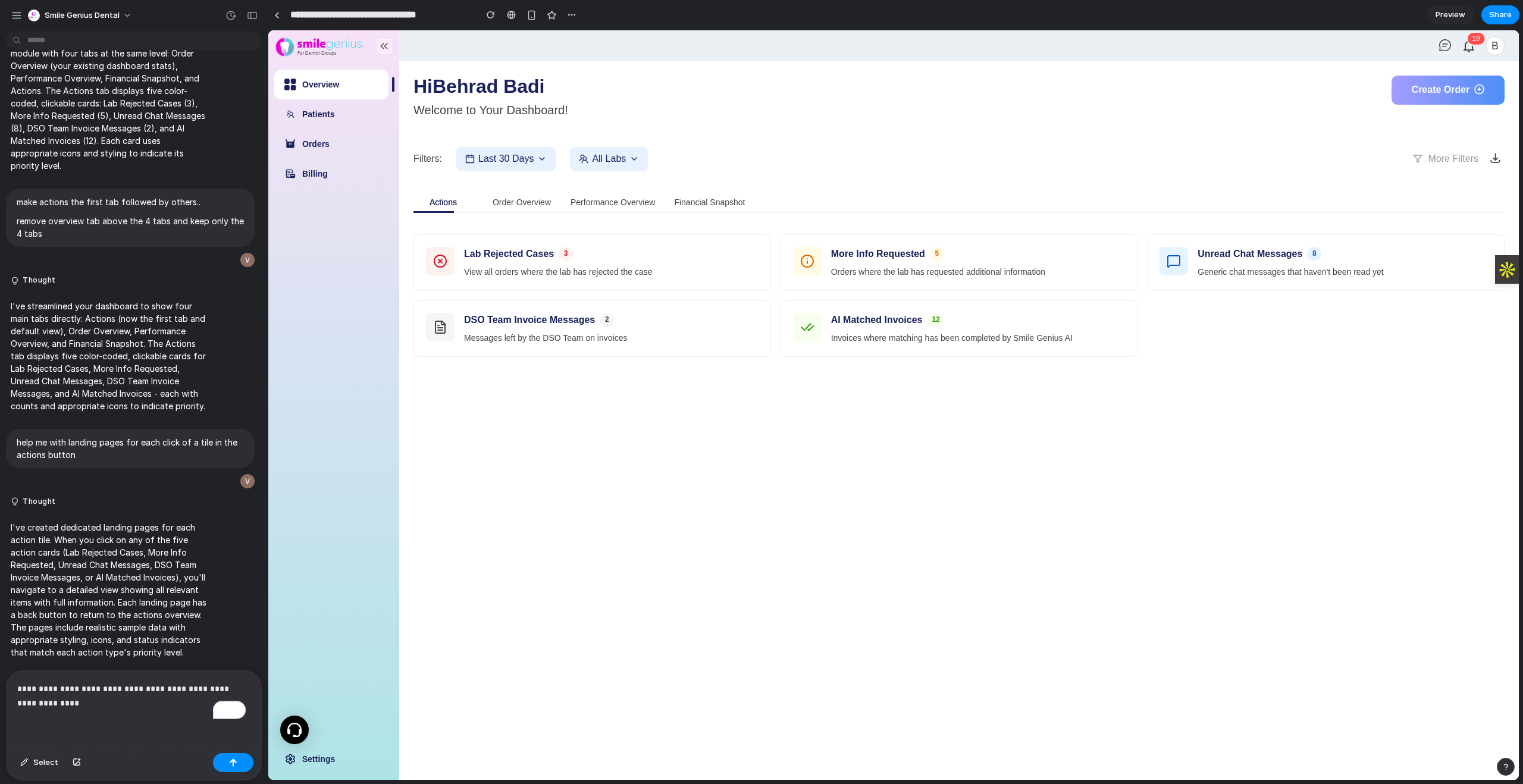
click at [223, 687] on p "**********" at bounding box center [131, 695] width 229 height 29
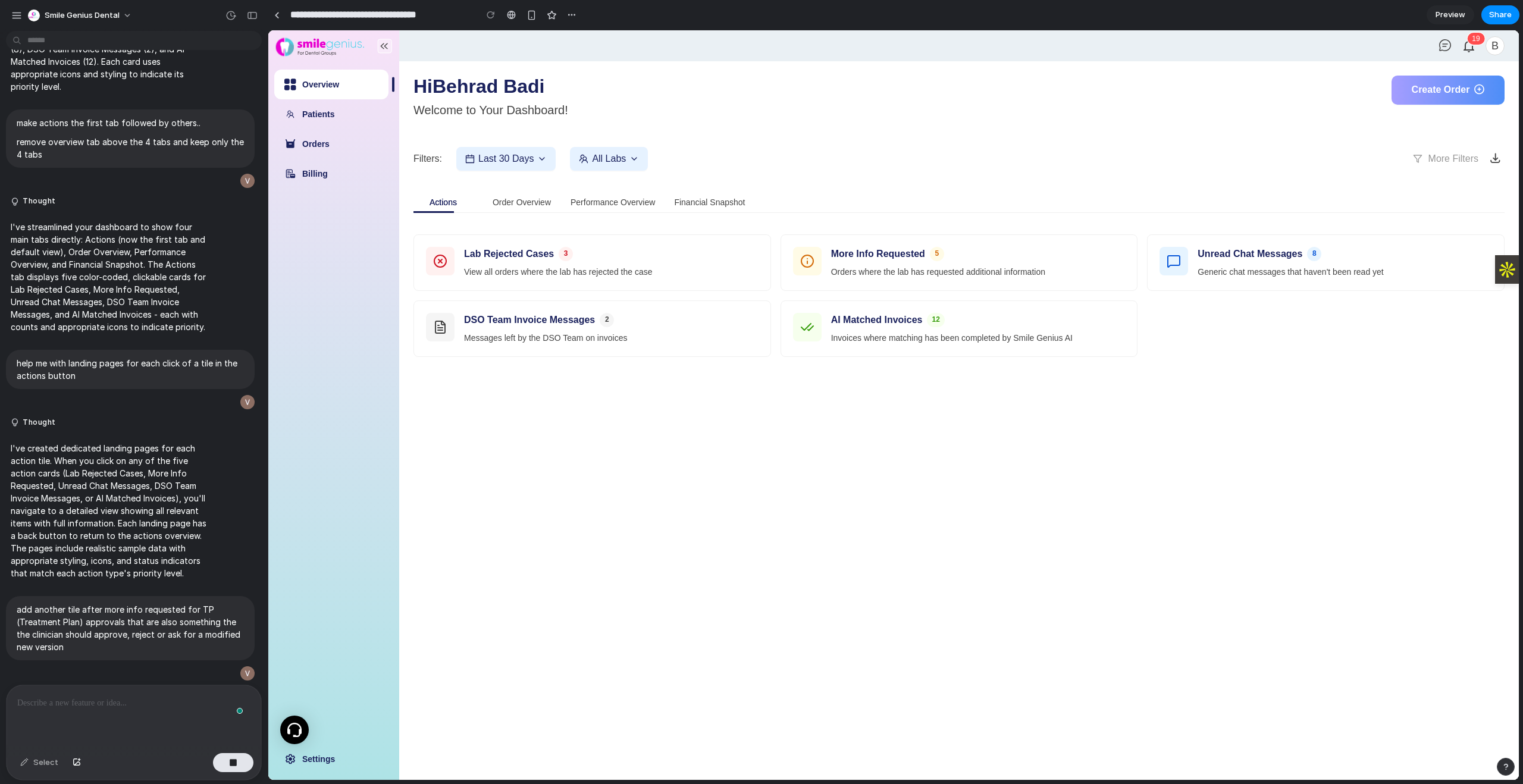
scroll to position [872, 0]
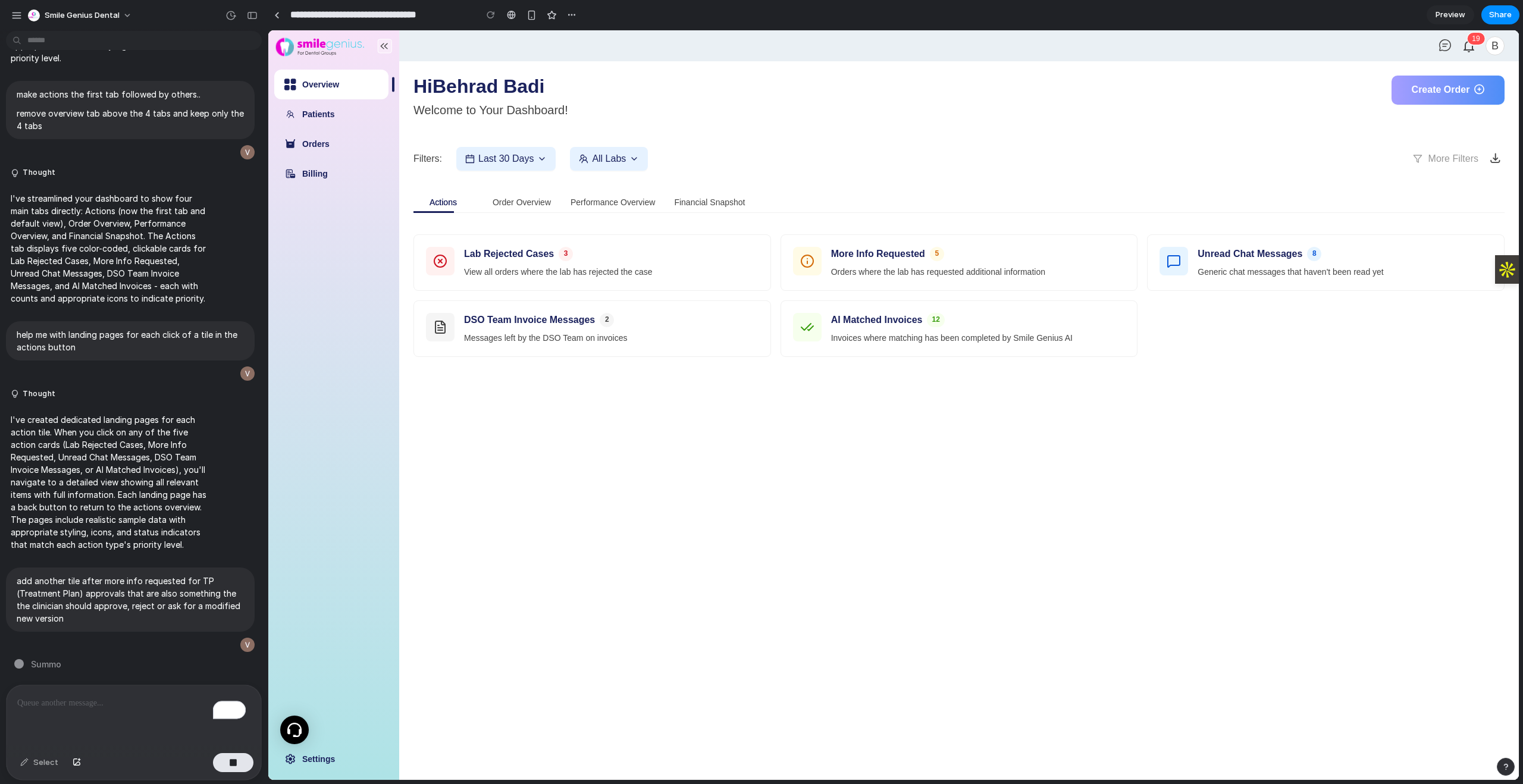
click at [770, 498] on main "Hi Behrad Badi Welcome to Your Dashboard! Create Order Filters: Last 30 Days Al…" at bounding box center [958, 421] width 1119 height 718
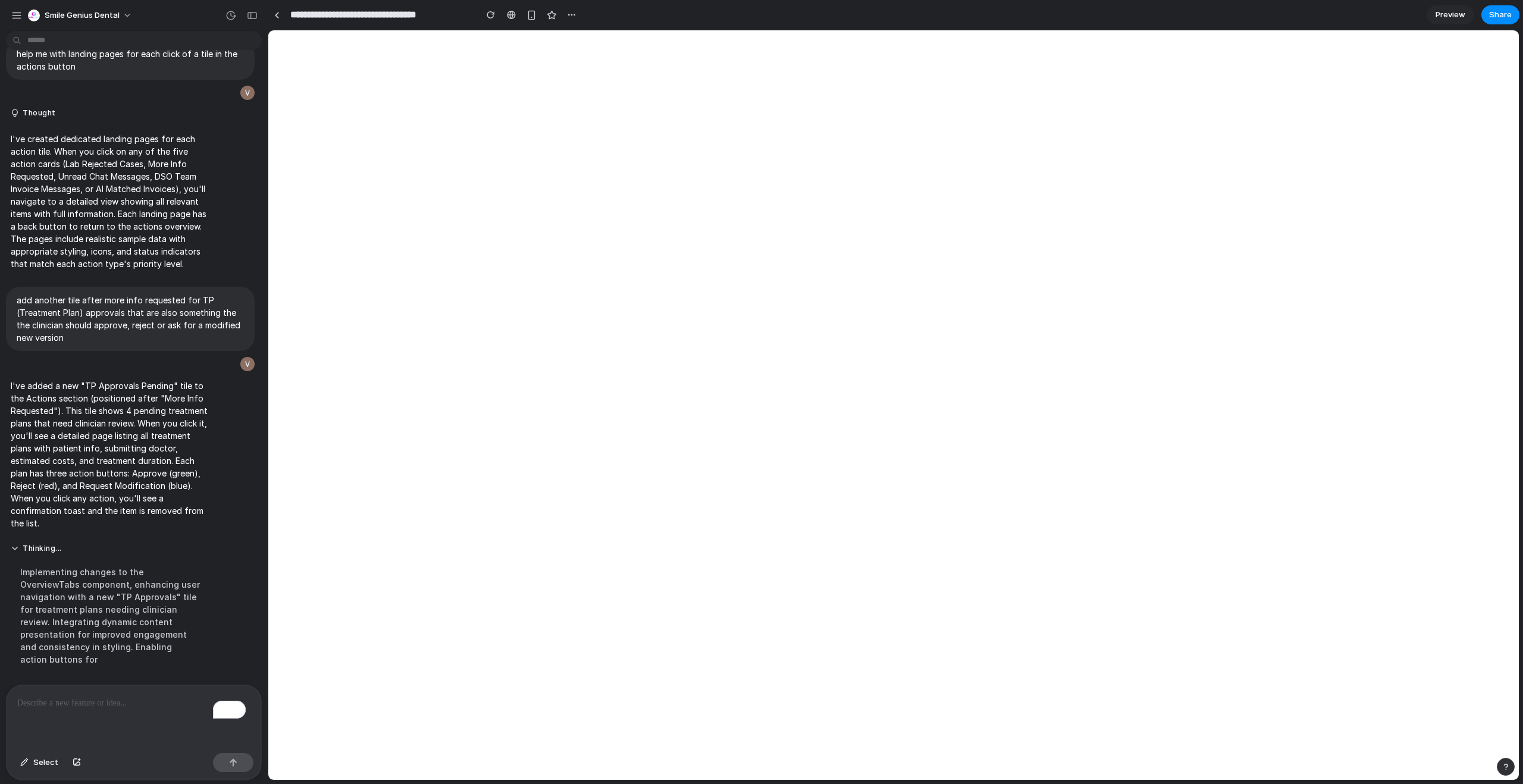
scroll to position [0, 0]
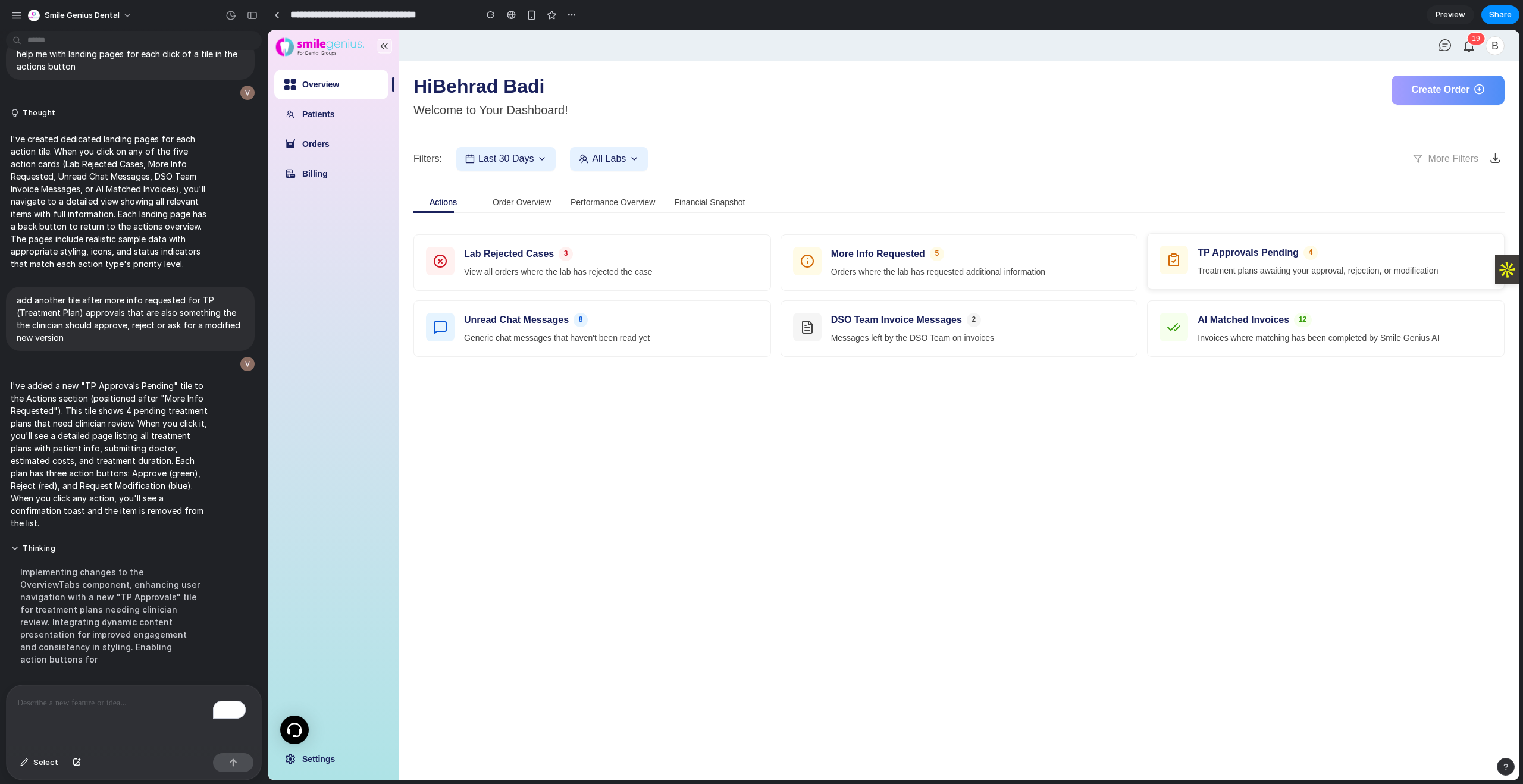
click at [1240, 255] on h3 "TP Approvals Pending" at bounding box center [1248, 252] width 101 height 14
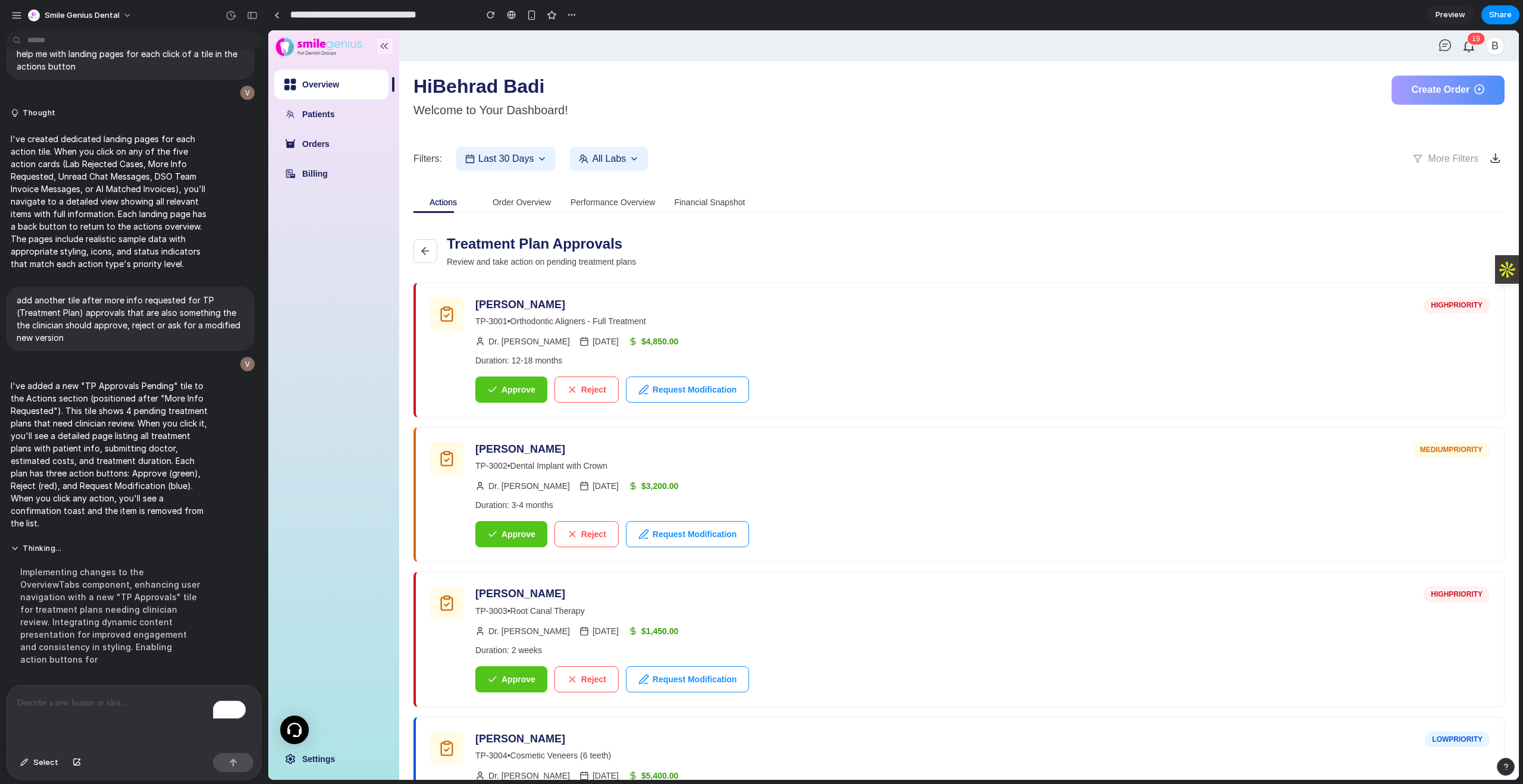
click at [855, 350] on div "Dr. Sarah Johnson 2024-01-16 $4,850.00 Duration: 12-18 months" at bounding box center [982, 351] width 1014 height 32
click at [430, 255] on icon at bounding box center [425, 251] width 12 height 12
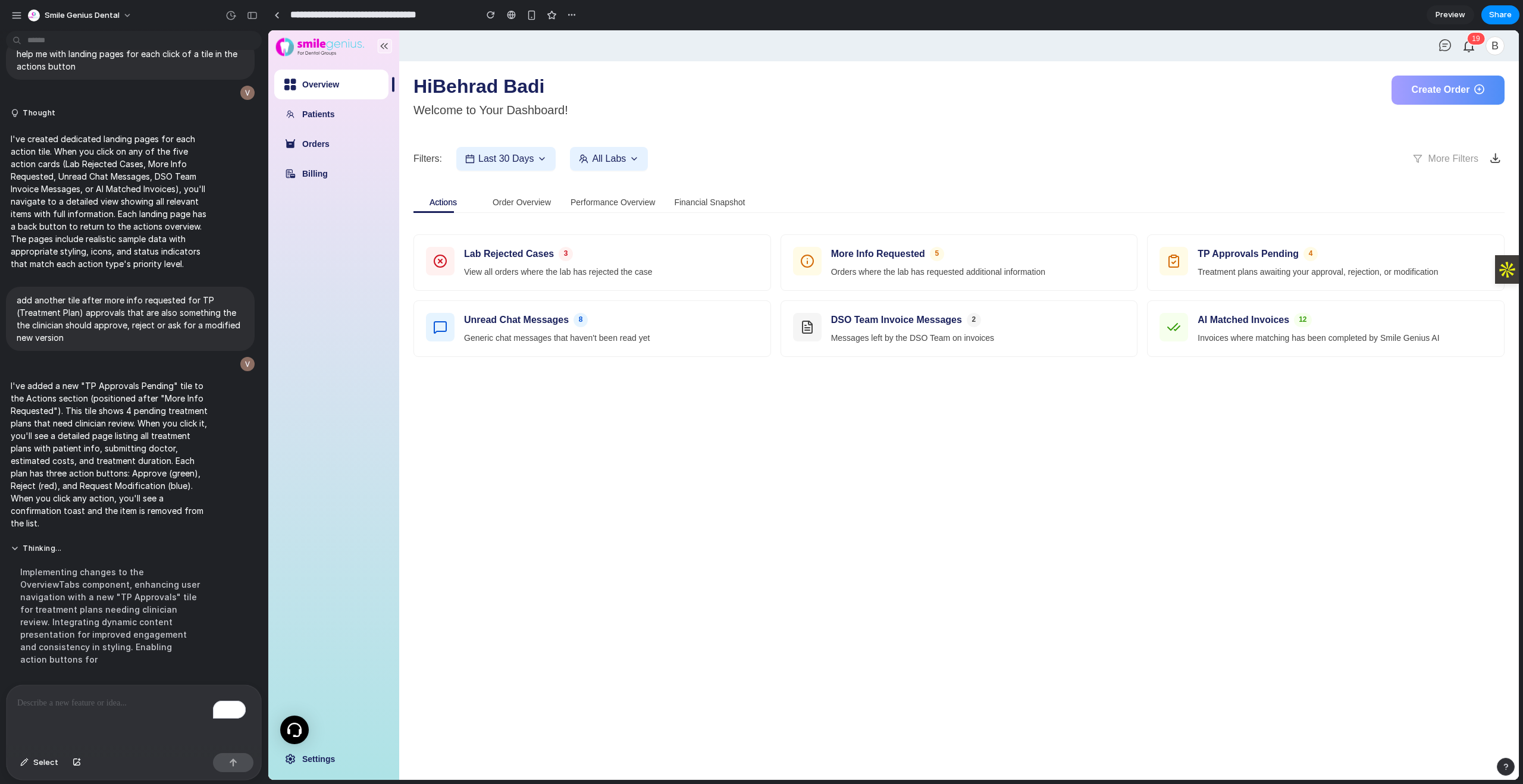
click at [120, 724] on div "To enrich screen reader interactions, please activate Accessibility in Grammarl…" at bounding box center [134, 717] width 255 height 63
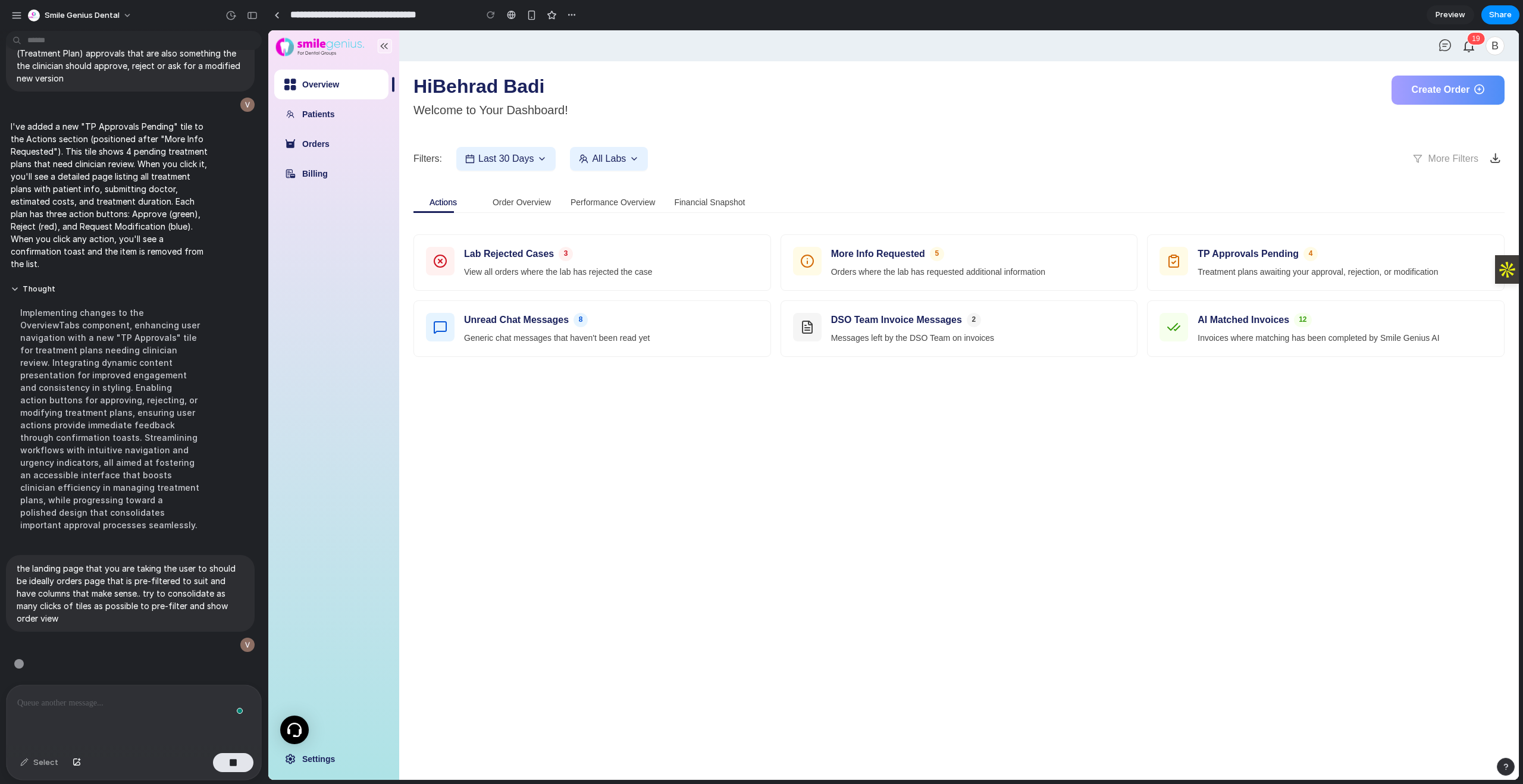
scroll to position [1399, 0]
click at [953, 524] on main "Hi Behrad Badi Welcome to Your Dashboard! Create Order Filters: Last 30 Days Al…" at bounding box center [958, 421] width 1119 height 718
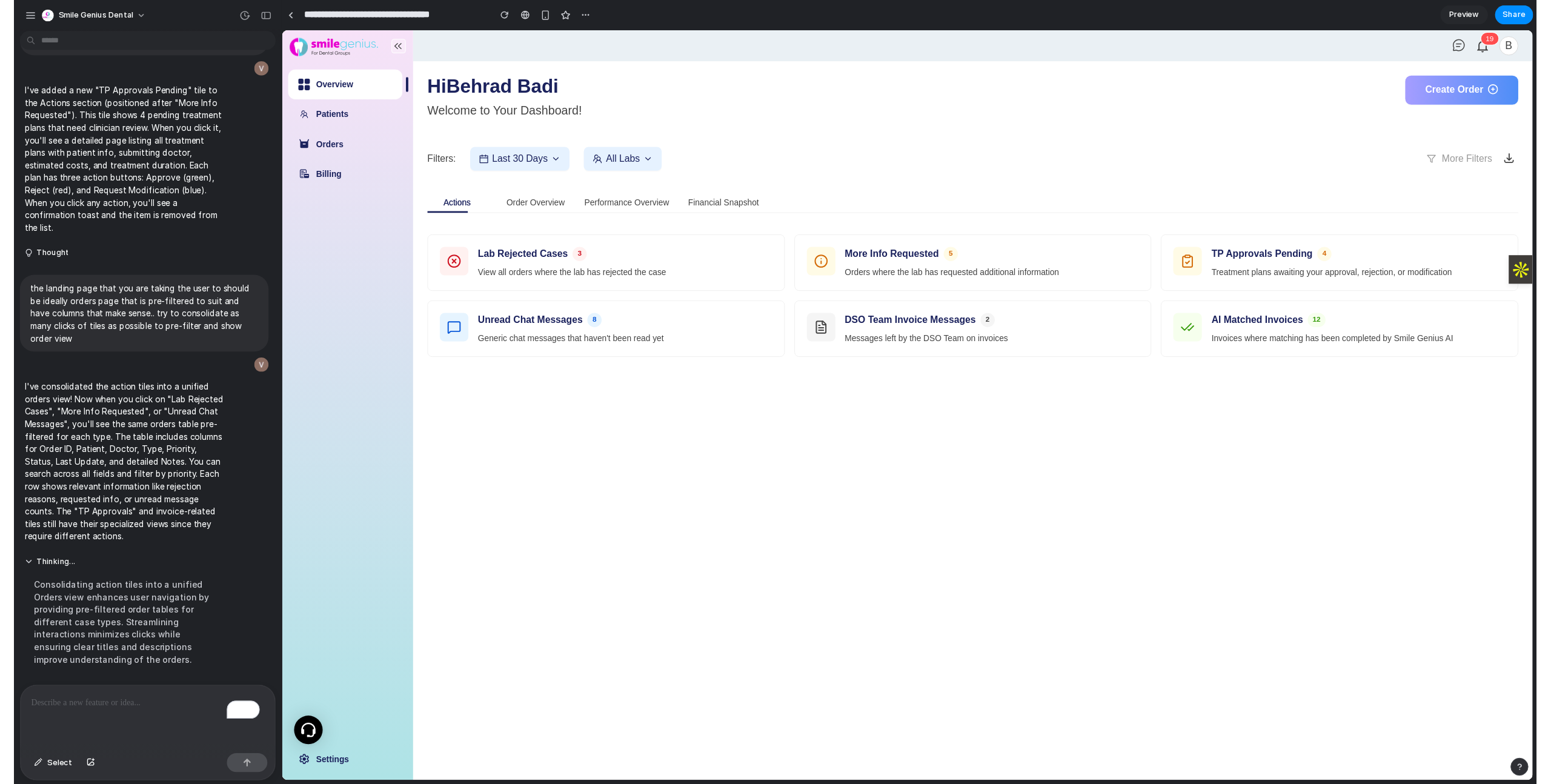
scroll to position [1475, 0]
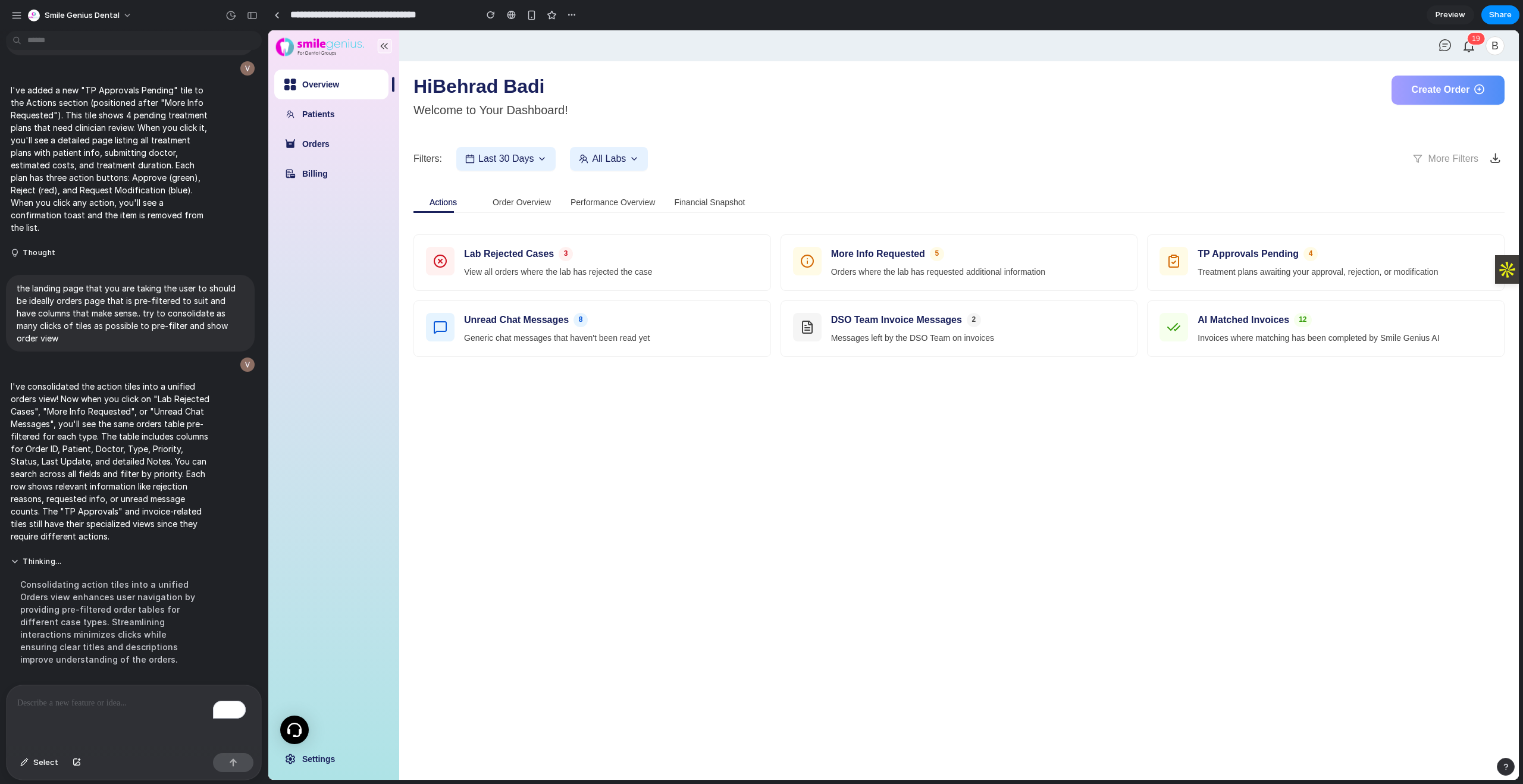
click at [506, 453] on div "Actions Order Overview Performance Overview Financial Snapshot Lab Rejected Cas…" at bounding box center [959, 322] width 1091 height 267
click at [1245, 271] on p "Treatment plans awaiting your approval, rejection, or modification" at bounding box center [1344, 271] width 294 height 13
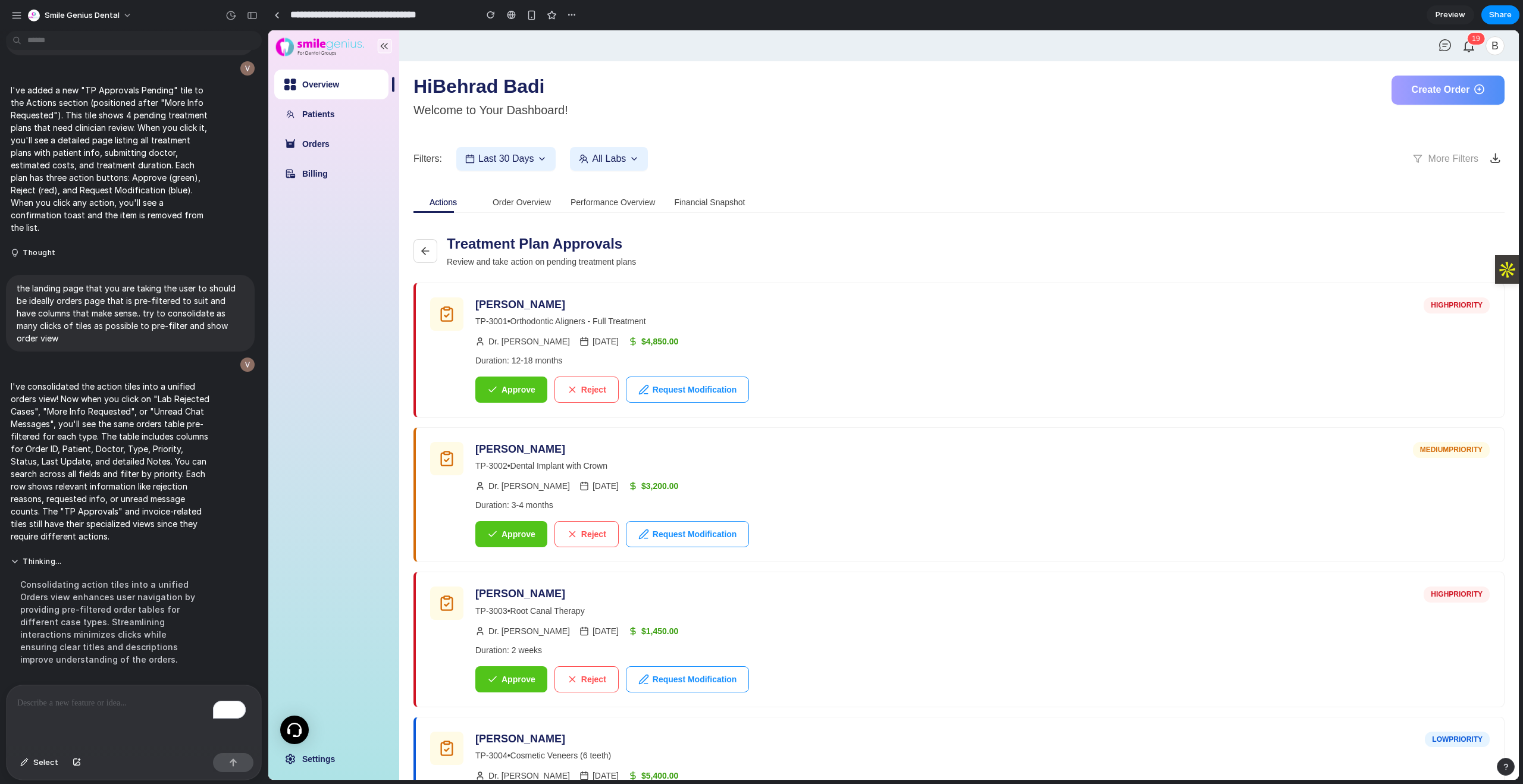
click at [164, 712] on div "To enrich screen reader interactions, please activate Accessibility in Grammarl…" at bounding box center [134, 717] width 255 height 63
click at [922, 337] on div "Dr. Sarah Johnson 2024-01-16 $4,850.00" at bounding box center [982, 341] width 1014 height 13
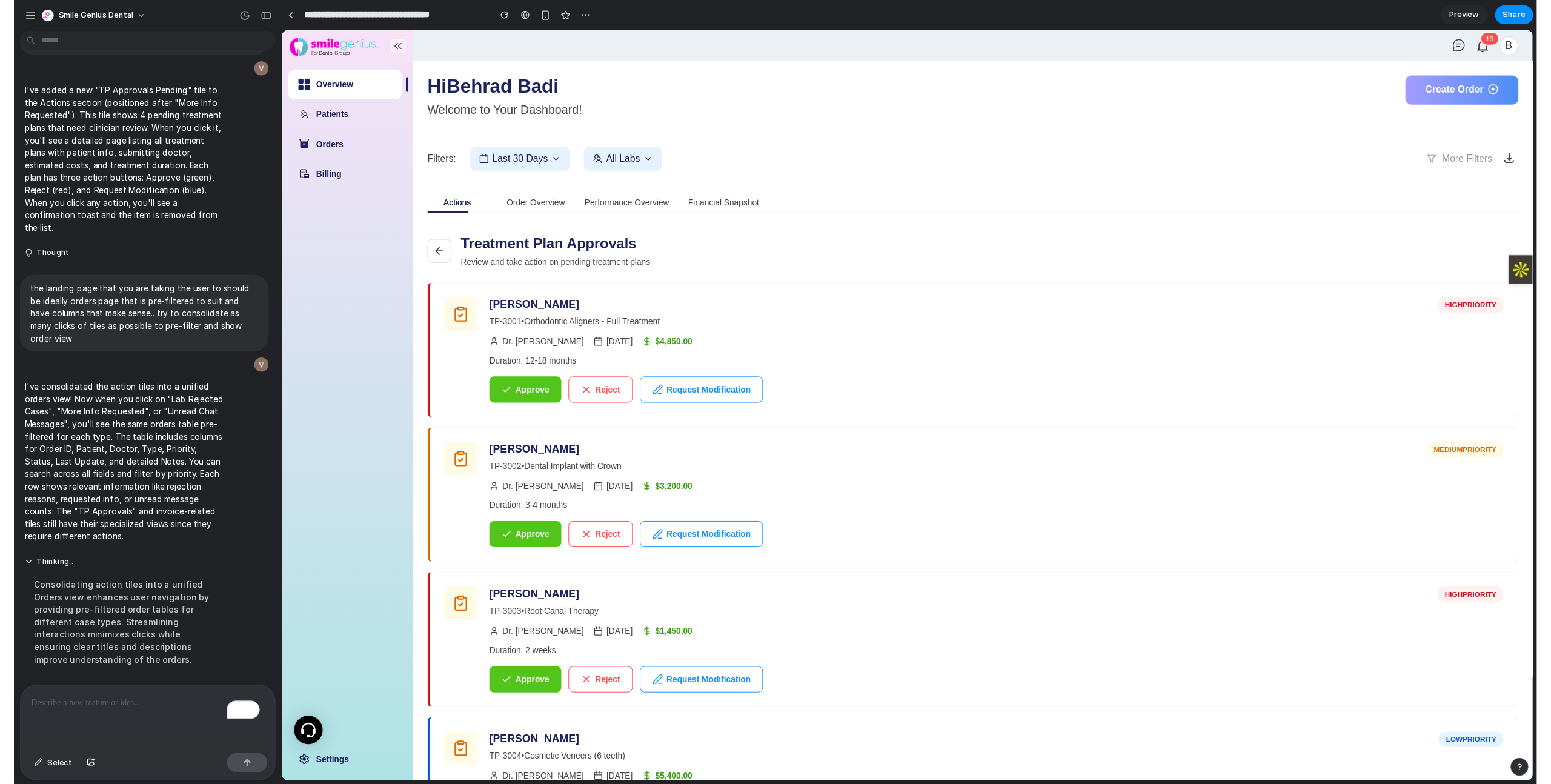
scroll to position [1490, 0]
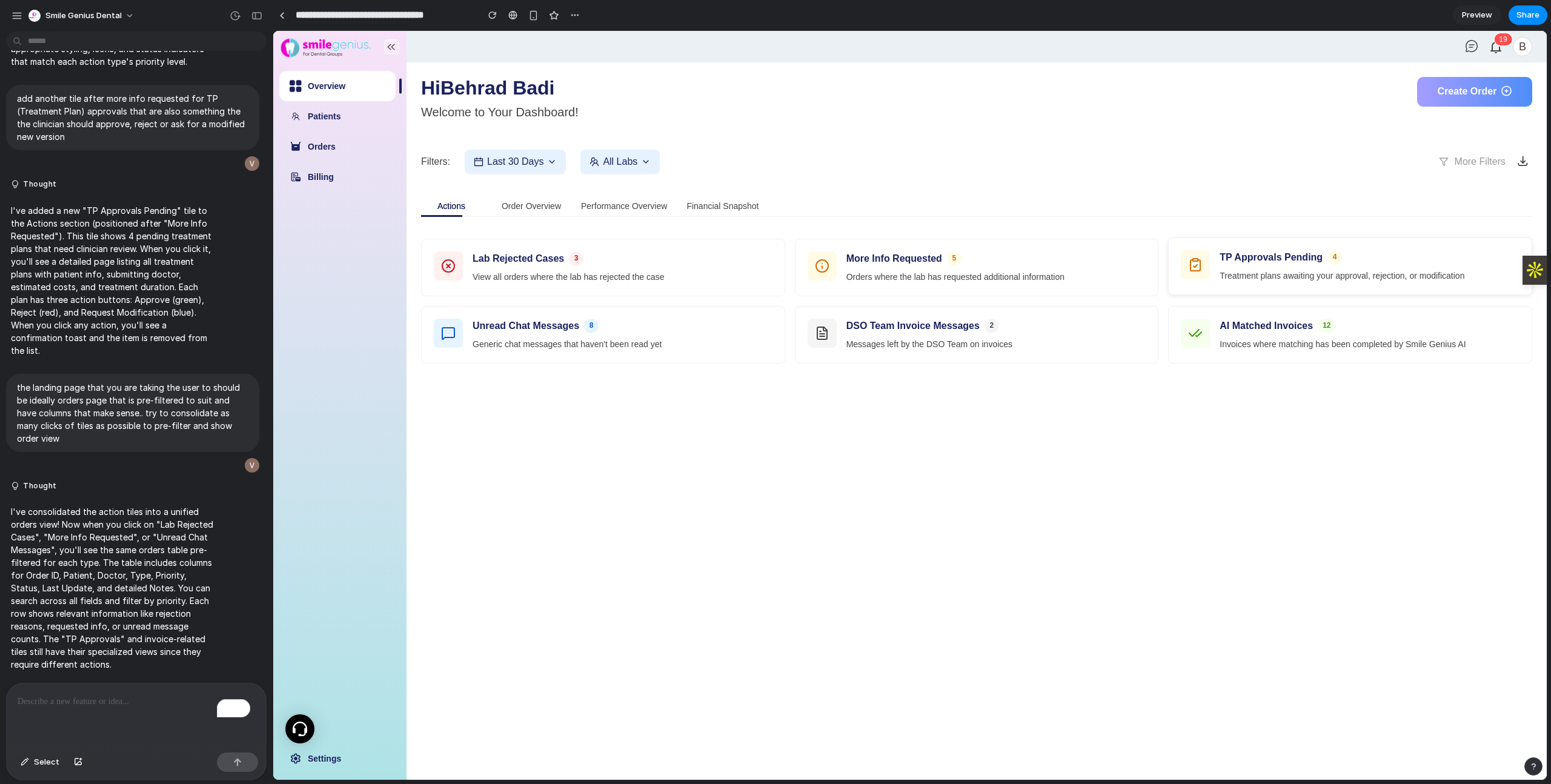
click at [1253, 270] on p "Treatment plans awaiting your approval, rejection, or modification" at bounding box center [1369, 276] width 300 height 13
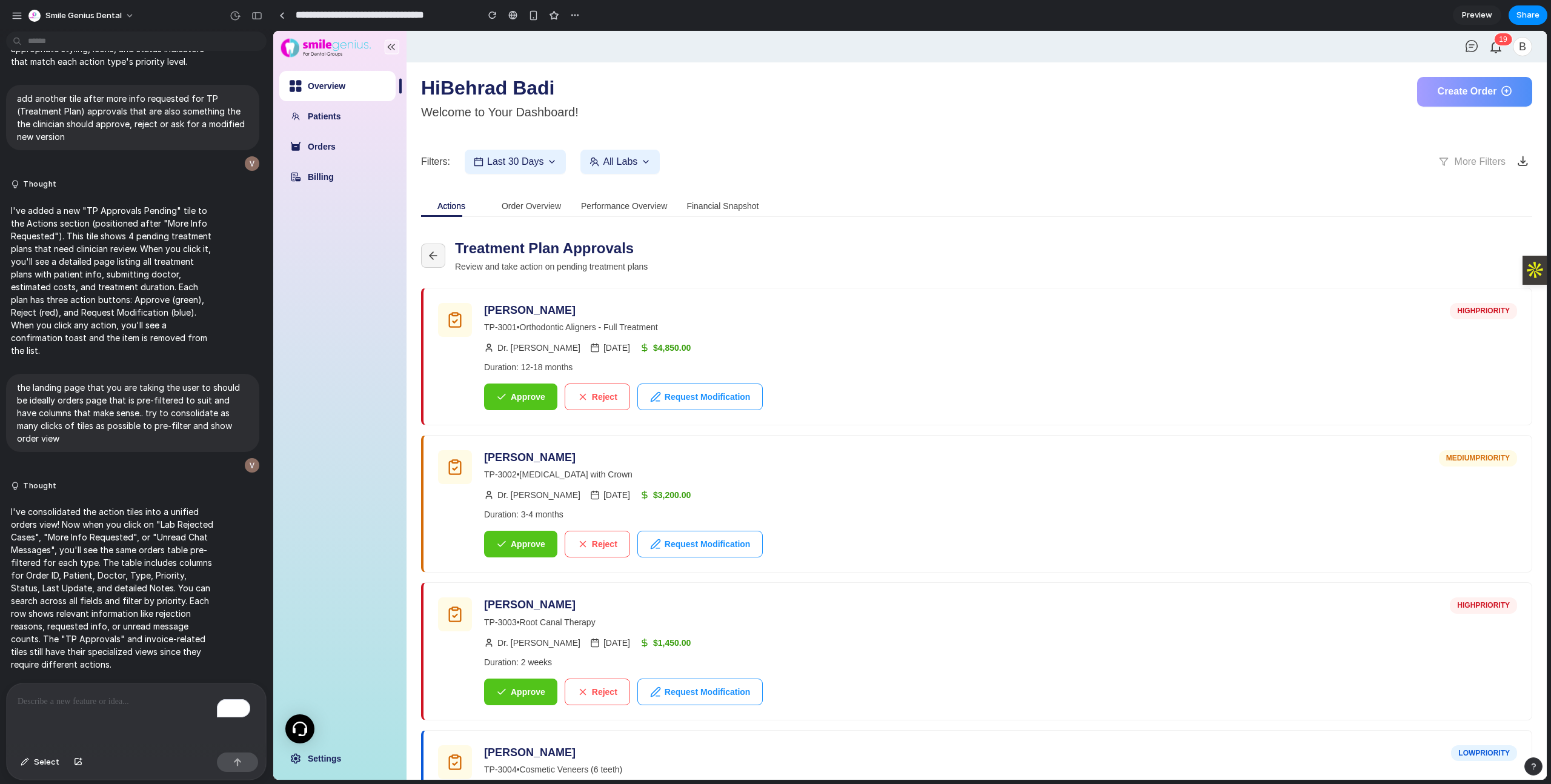
click at [431, 258] on icon at bounding box center [433, 256] width 12 height 12
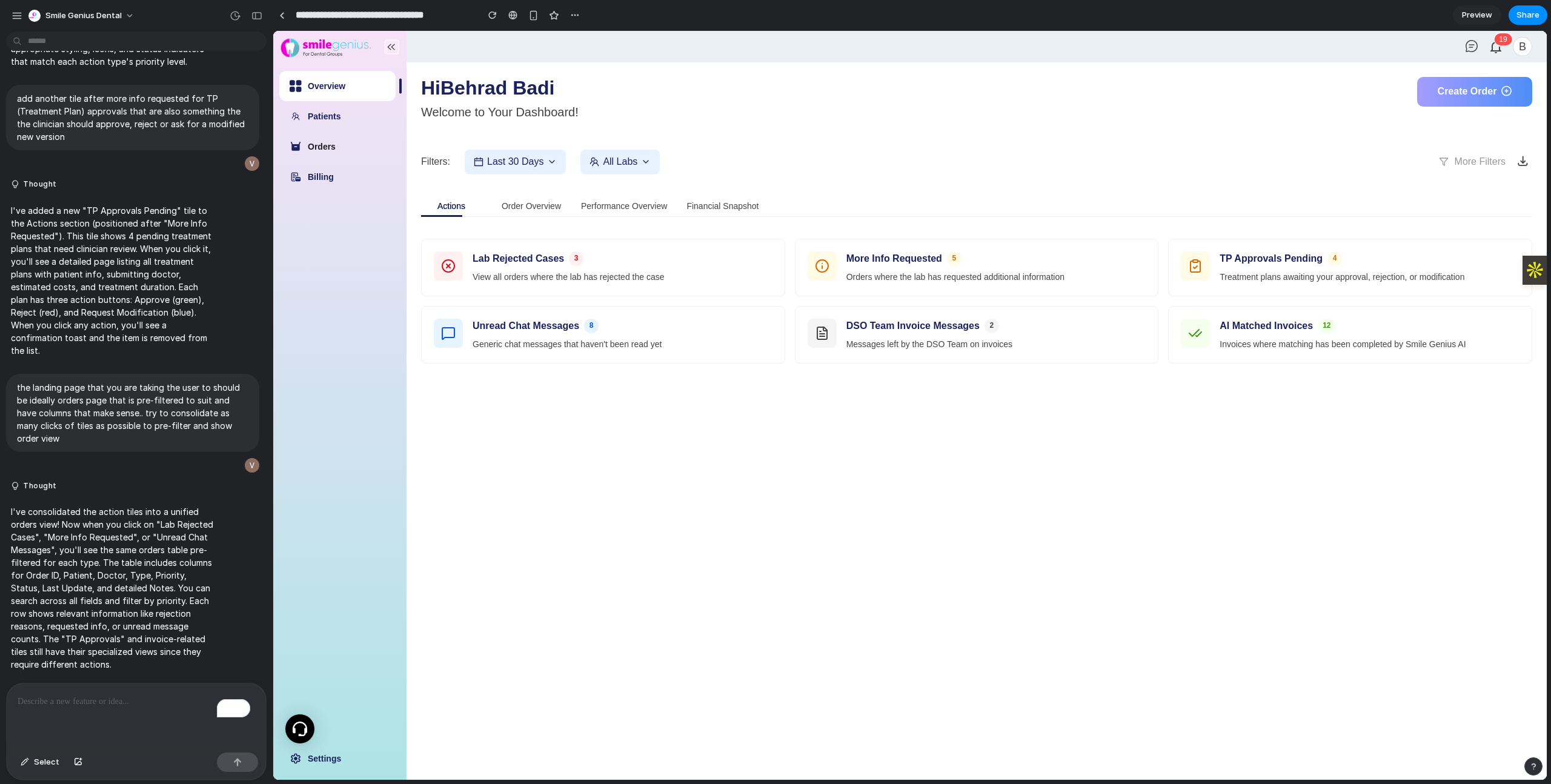
click at [336, 142] on link "Orders" at bounding box center [321, 146] width 27 height 9
click at [336, 151] on link "Orders" at bounding box center [321, 146] width 27 height 9
click at [330, 112] on link "Patients" at bounding box center [324, 116] width 33 height 9
click at [331, 121] on link "Patients" at bounding box center [324, 116] width 33 height 9
click at [330, 151] on link "Orders" at bounding box center [321, 146] width 27 height 9
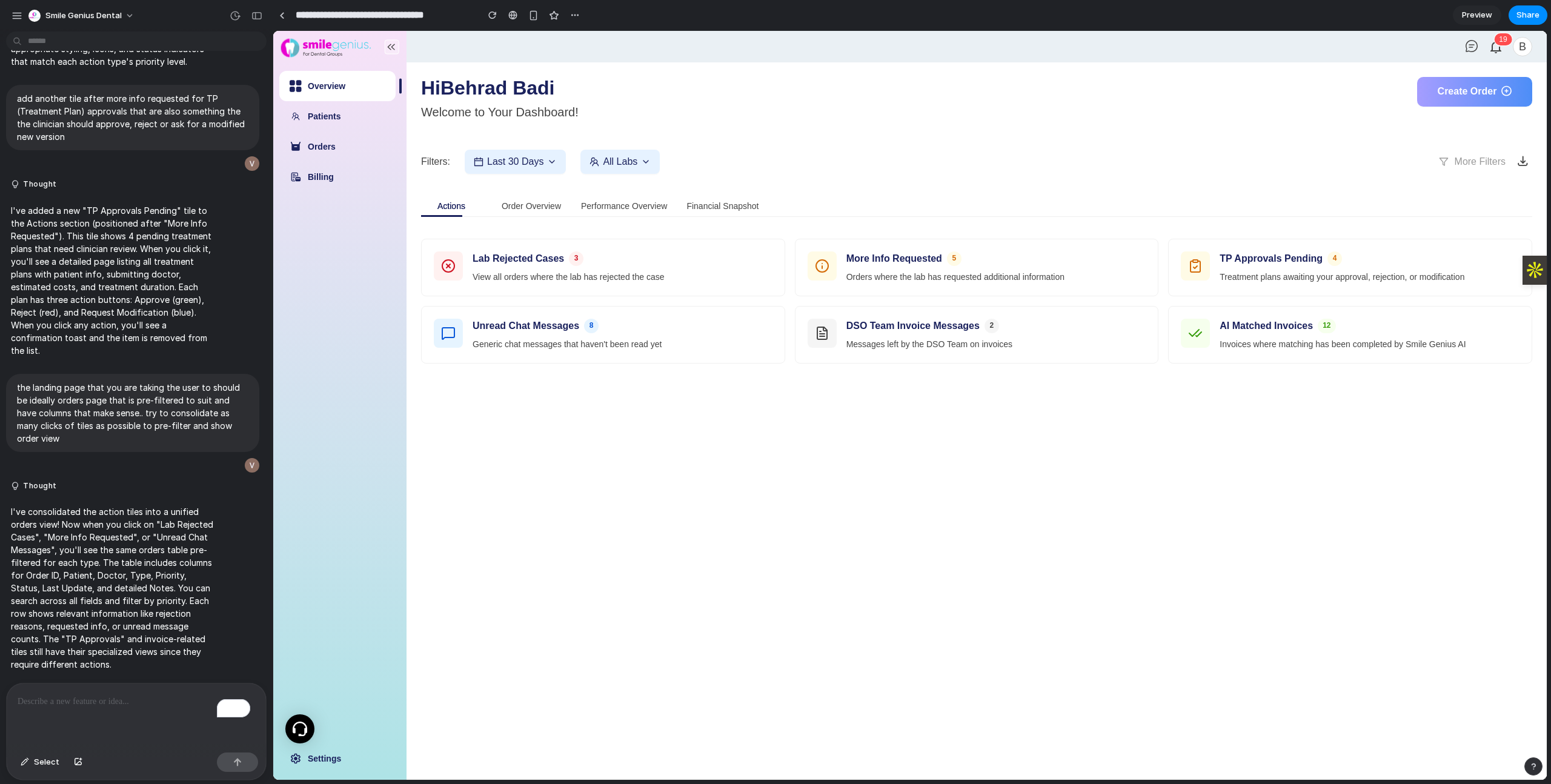
click at [513, 231] on div "Lab Rejected Cases 3 View all orders where the lab has rejected the case More I…" at bounding box center [976, 301] width 1111 height 144
click at [528, 270] on p "View all orders where the lab has rejected the case" at bounding box center [622, 276] width 300 height 13
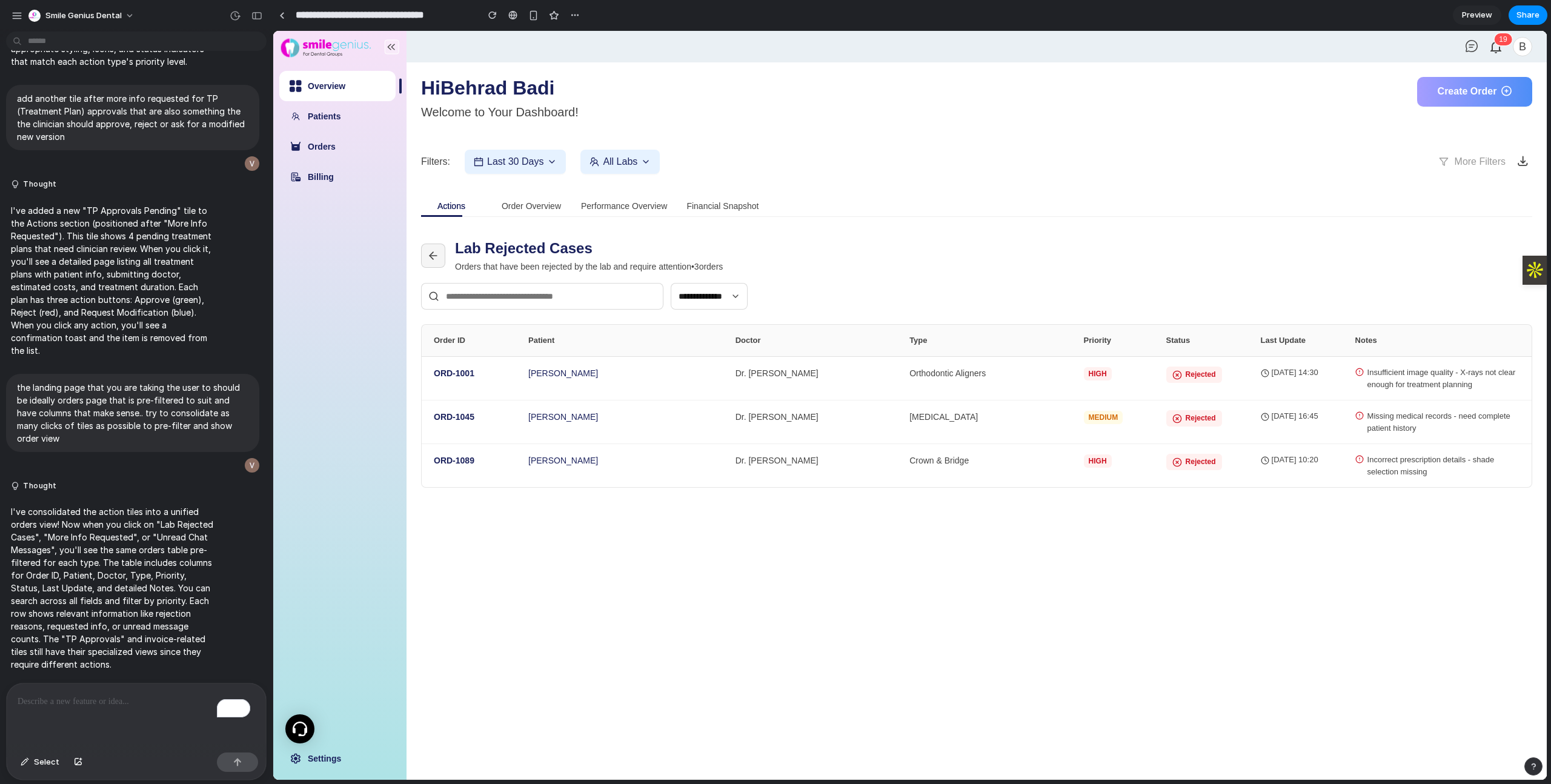
click at [428, 258] on icon at bounding box center [433, 256] width 12 height 12
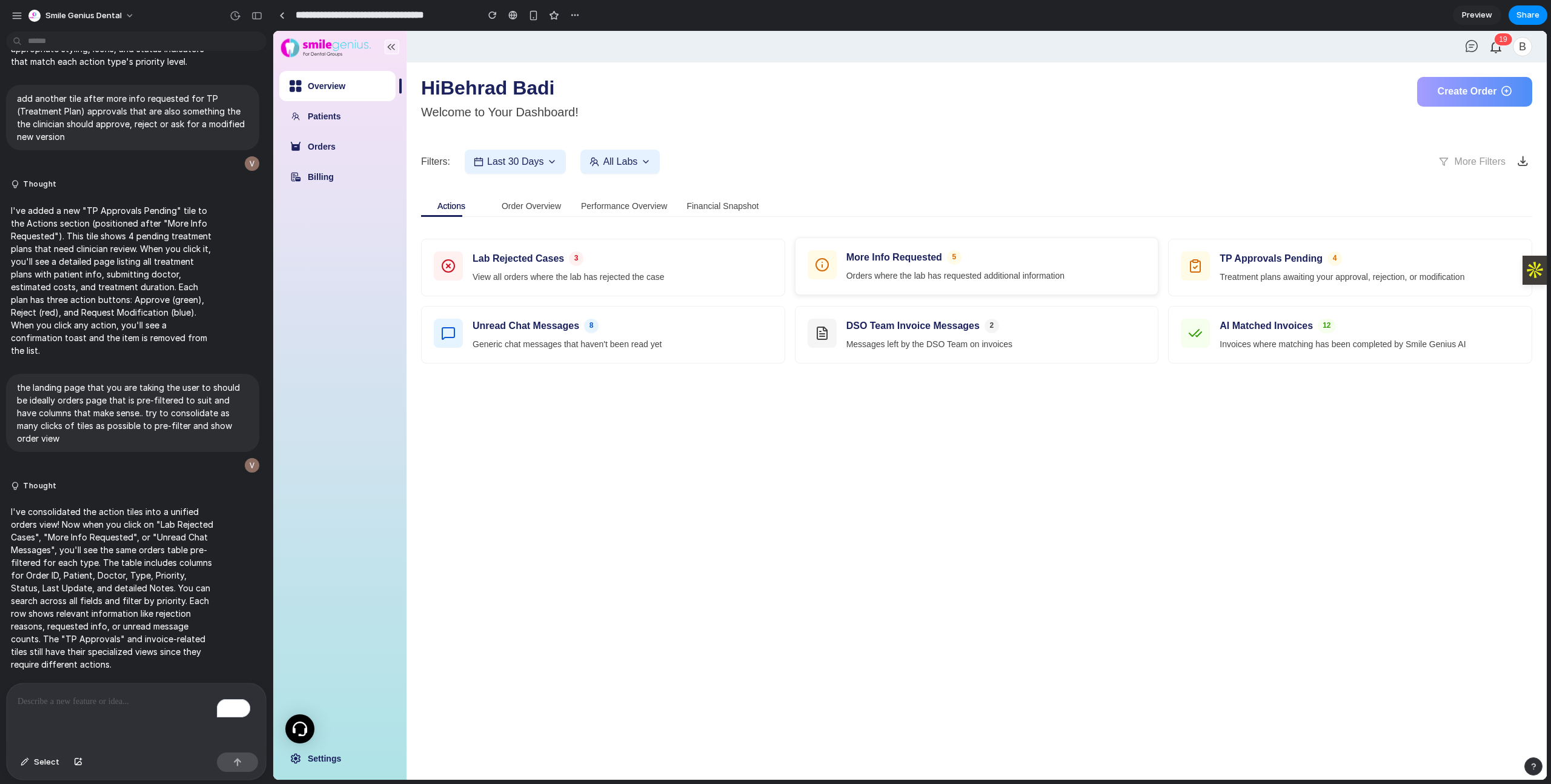
click at [934, 277] on p "Orders where the lab has requested additional information" at bounding box center [995, 276] width 300 height 13
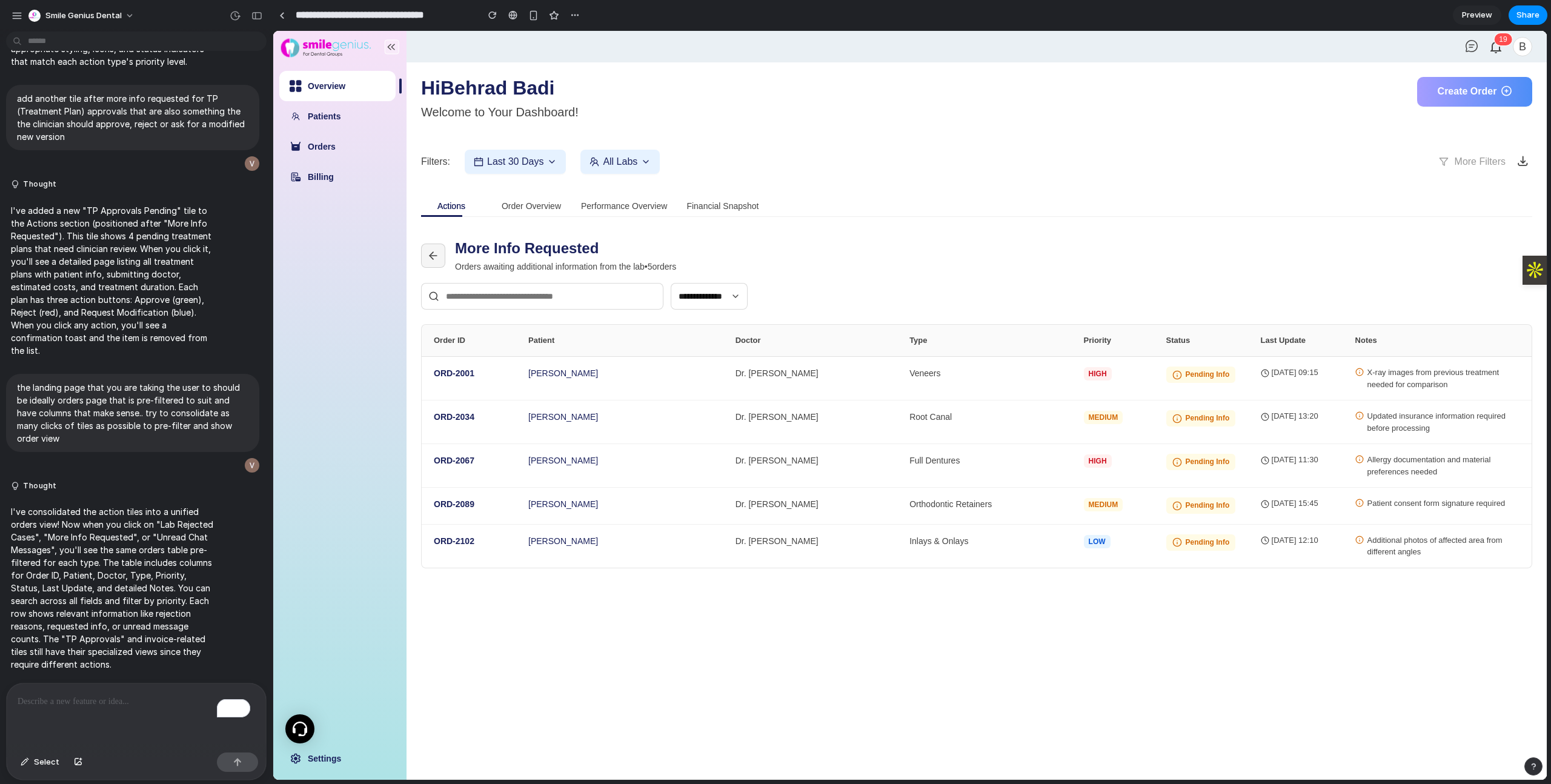
click at [437, 242] on div "More Info Requested Orders awaiting additional information from the lab • 5 ord…" at bounding box center [976, 256] width 1111 height 34
click at [445, 252] on button at bounding box center [433, 256] width 24 height 24
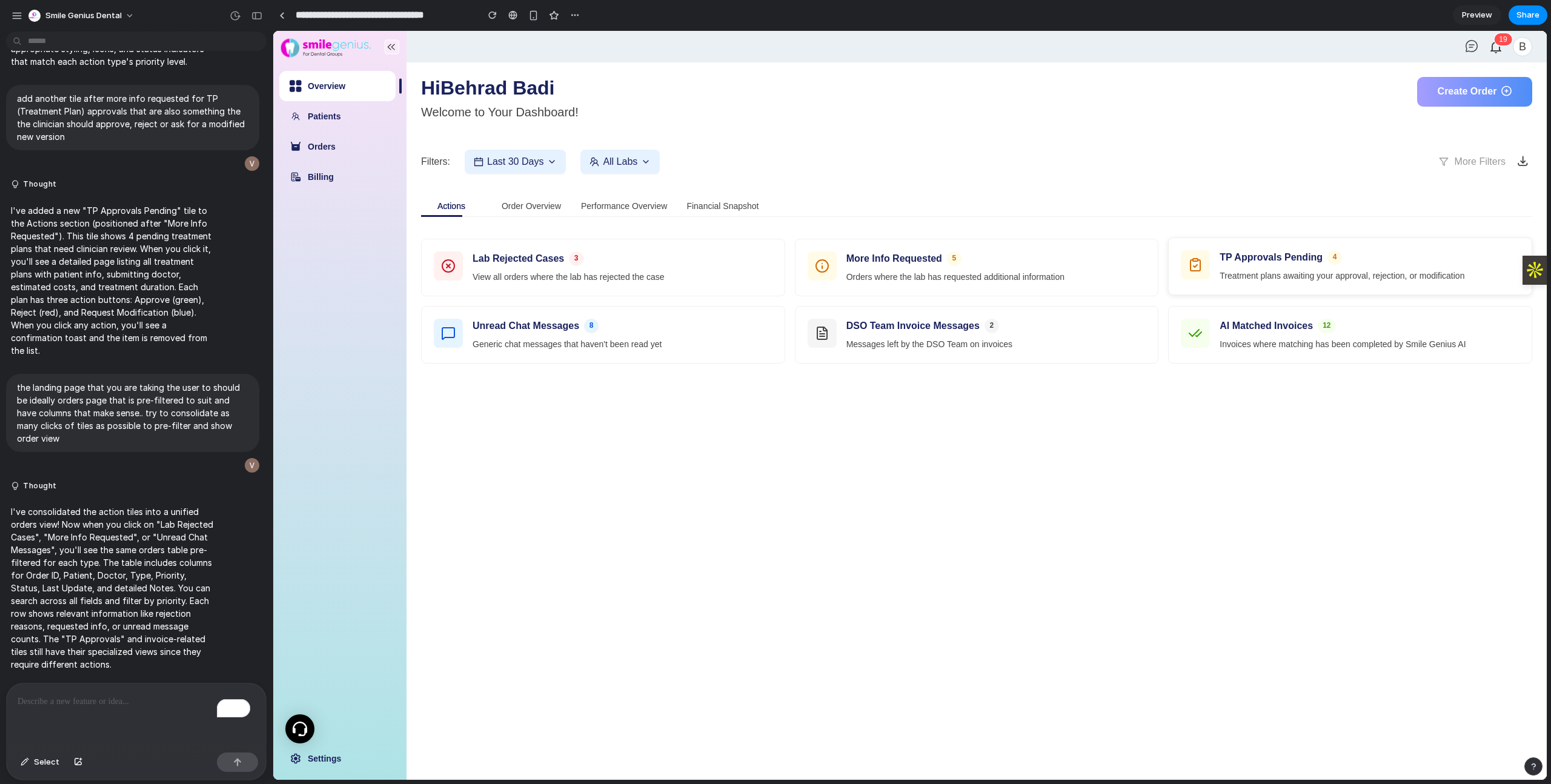
click at [1395, 277] on p "Treatment plans awaiting your approval, rejection, or modification" at bounding box center [1369, 276] width 300 height 13
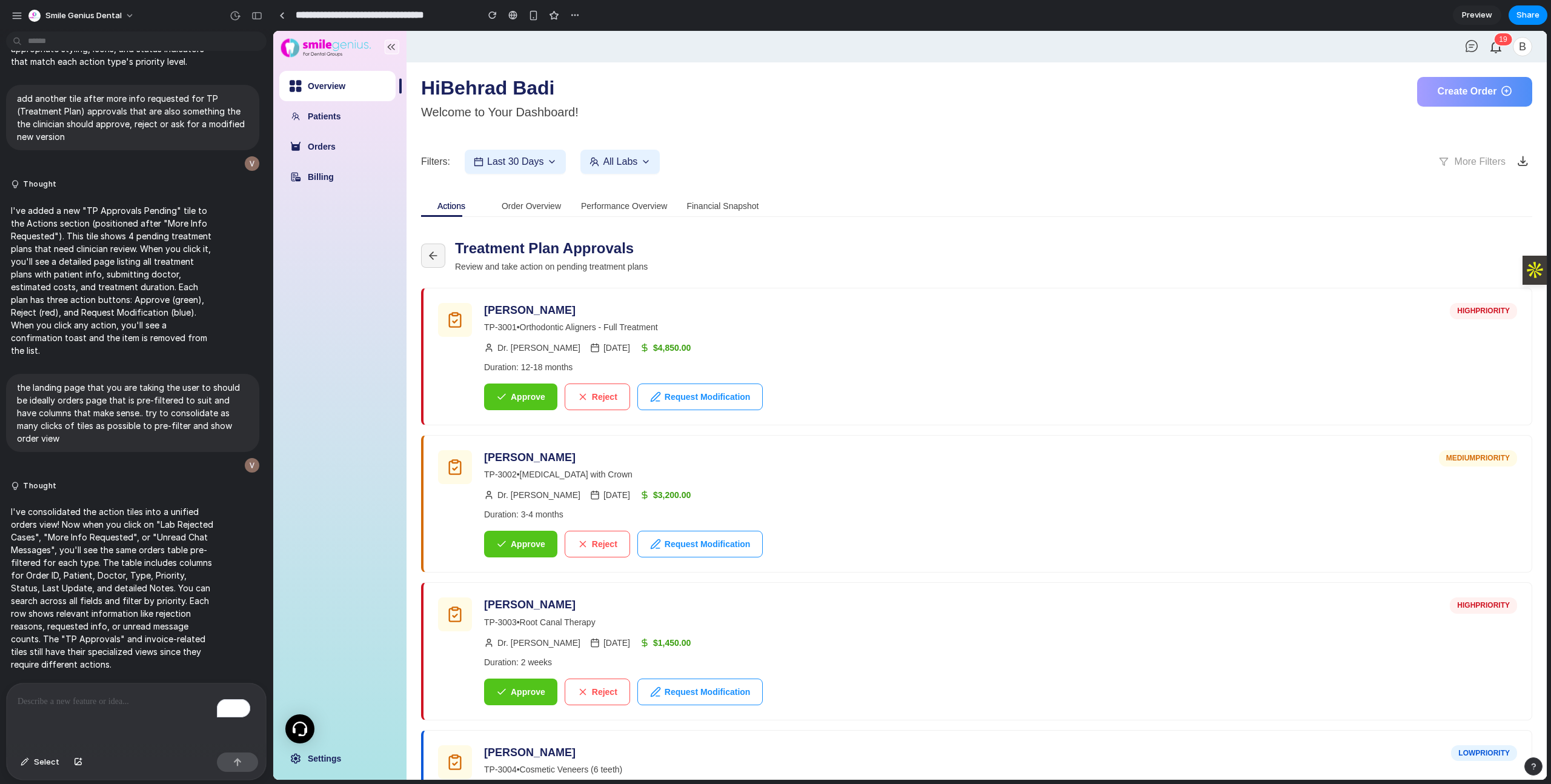
click at [425, 247] on button at bounding box center [433, 256] width 24 height 24
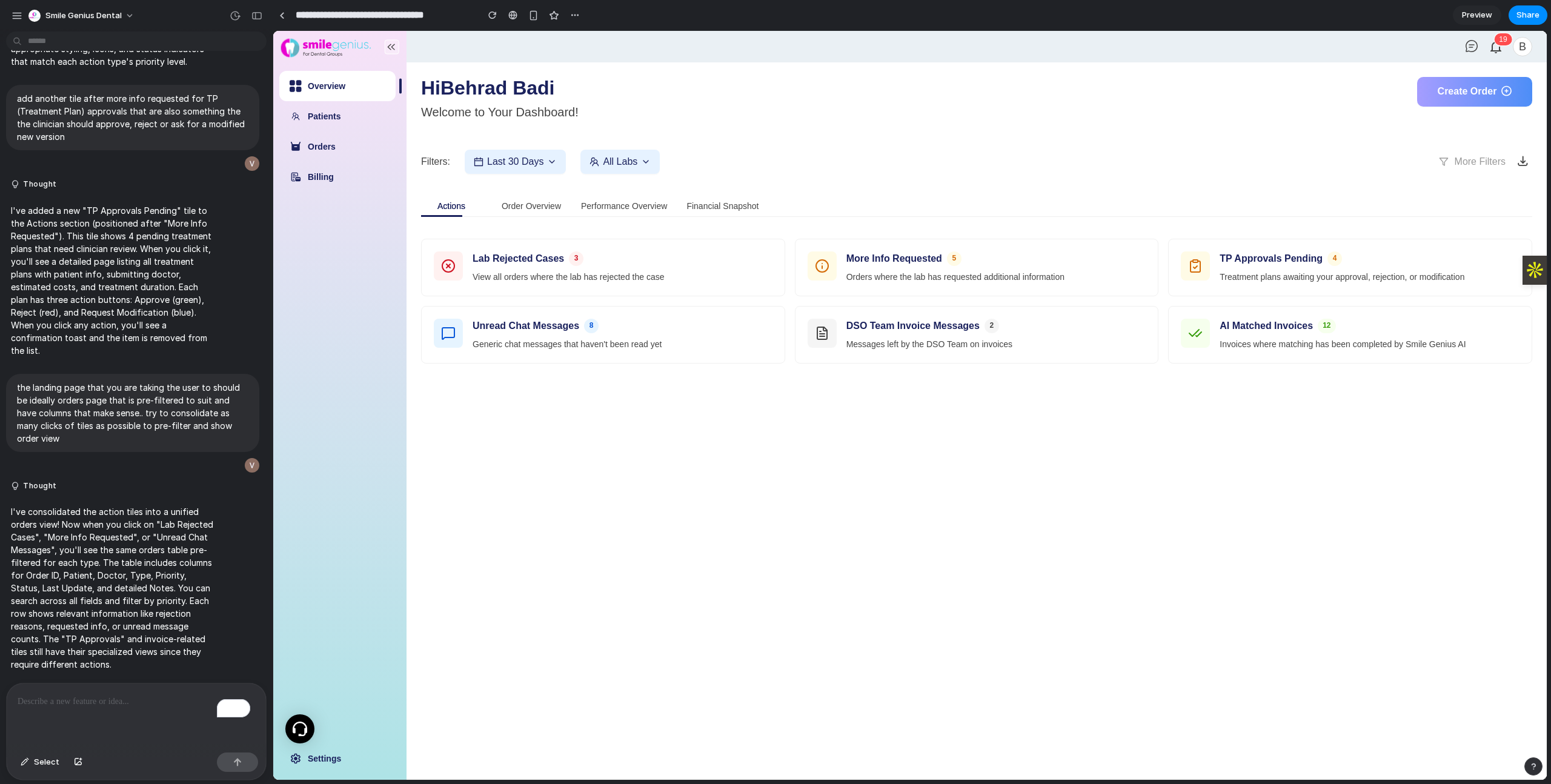
click at [79, 701] on p "To enrich screen reader interactions, please activate Accessibility in Grammarl…" at bounding box center [136, 701] width 237 height 15
click at [684, 319] on div "Unread Chat Messages 8" at bounding box center [622, 325] width 300 height 15
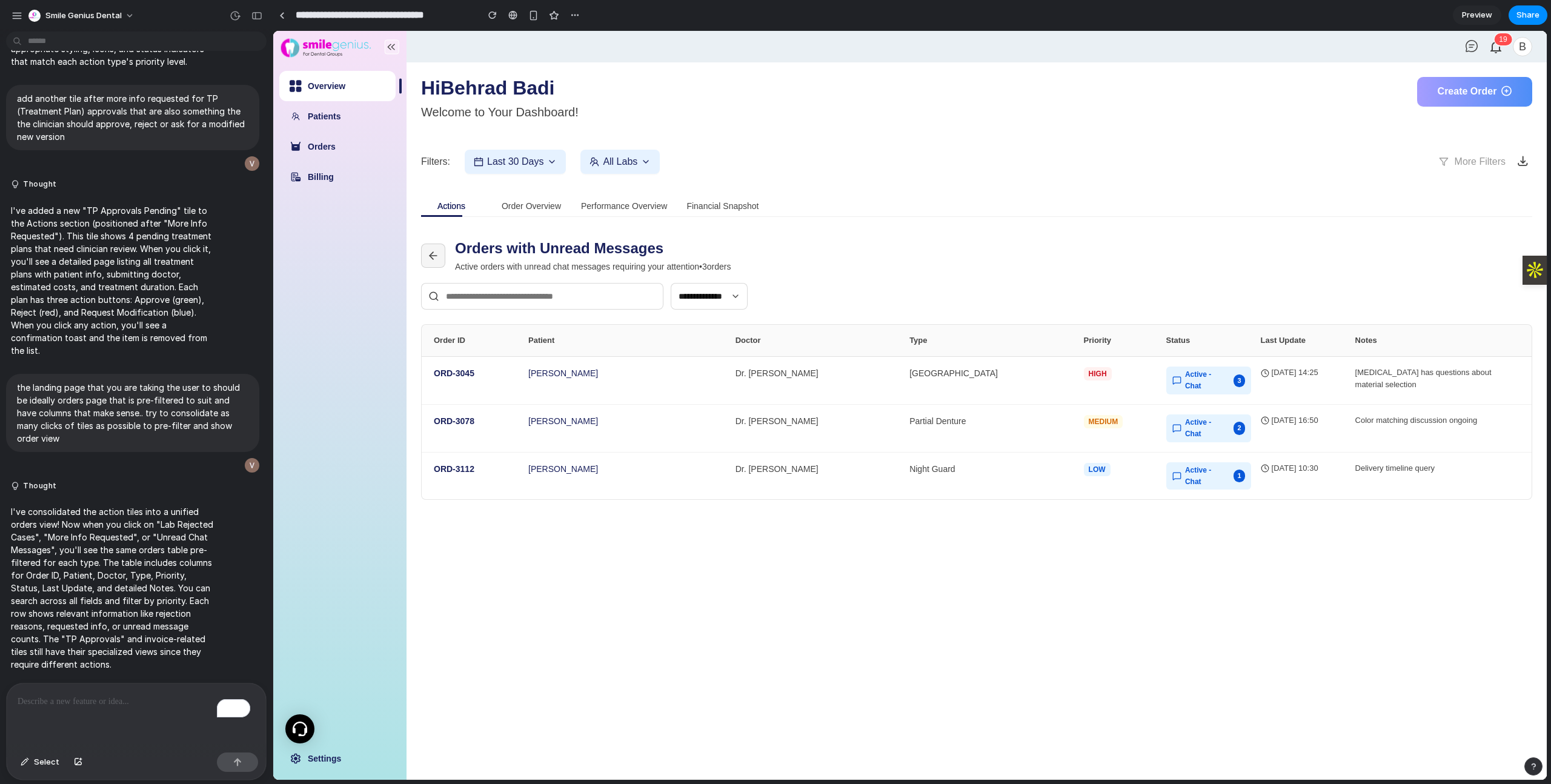
click at [431, 252] on icon at bounding box center [433, 256] width 12 height 12
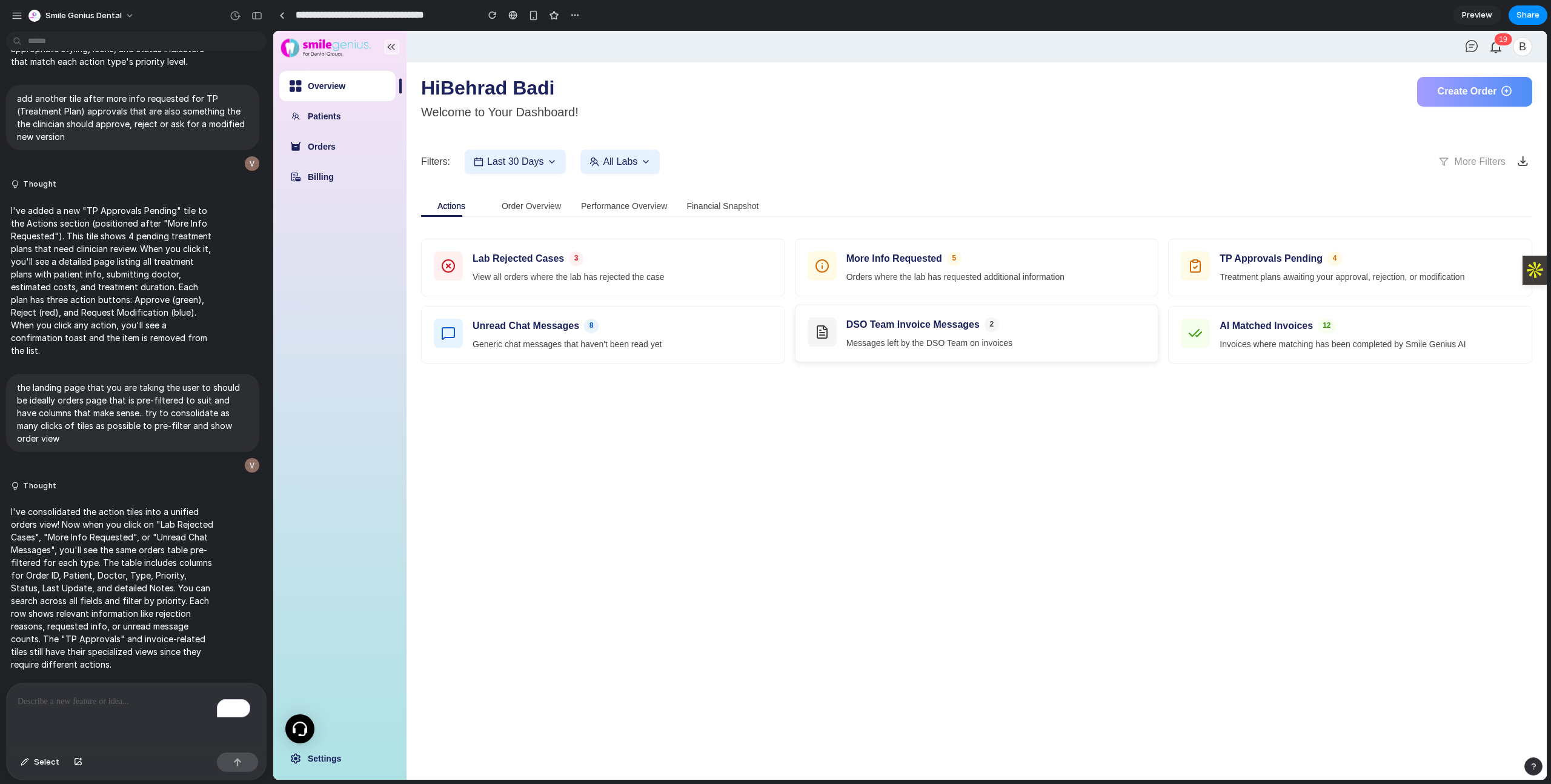
click at [915, 345] on p "Messages left by the DSO Team on invoices" at bounding box center [995, 343] width 300 height 13
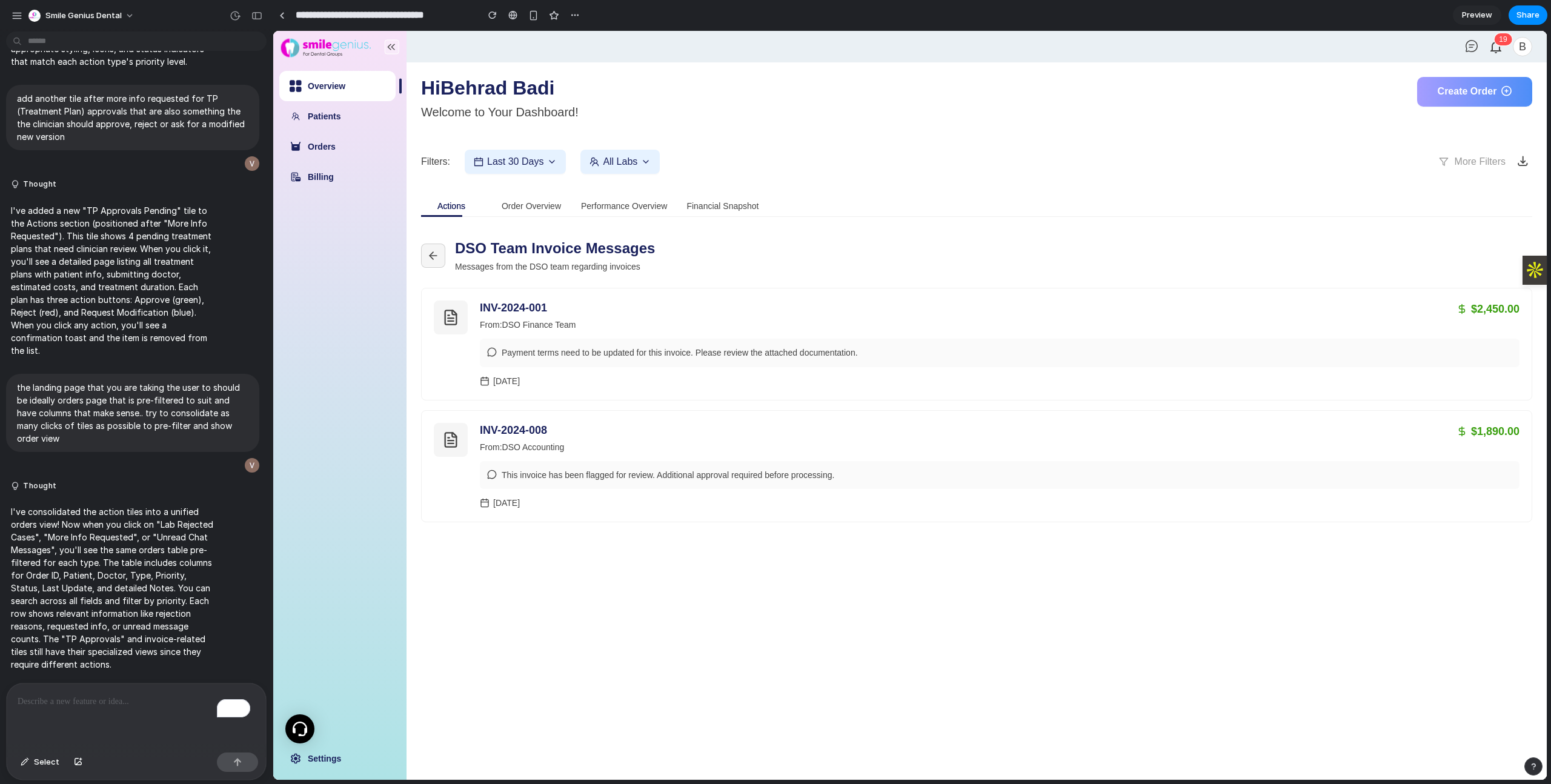
click at [439, 247] on button at bounding box center [433, 256] width 24 height 24
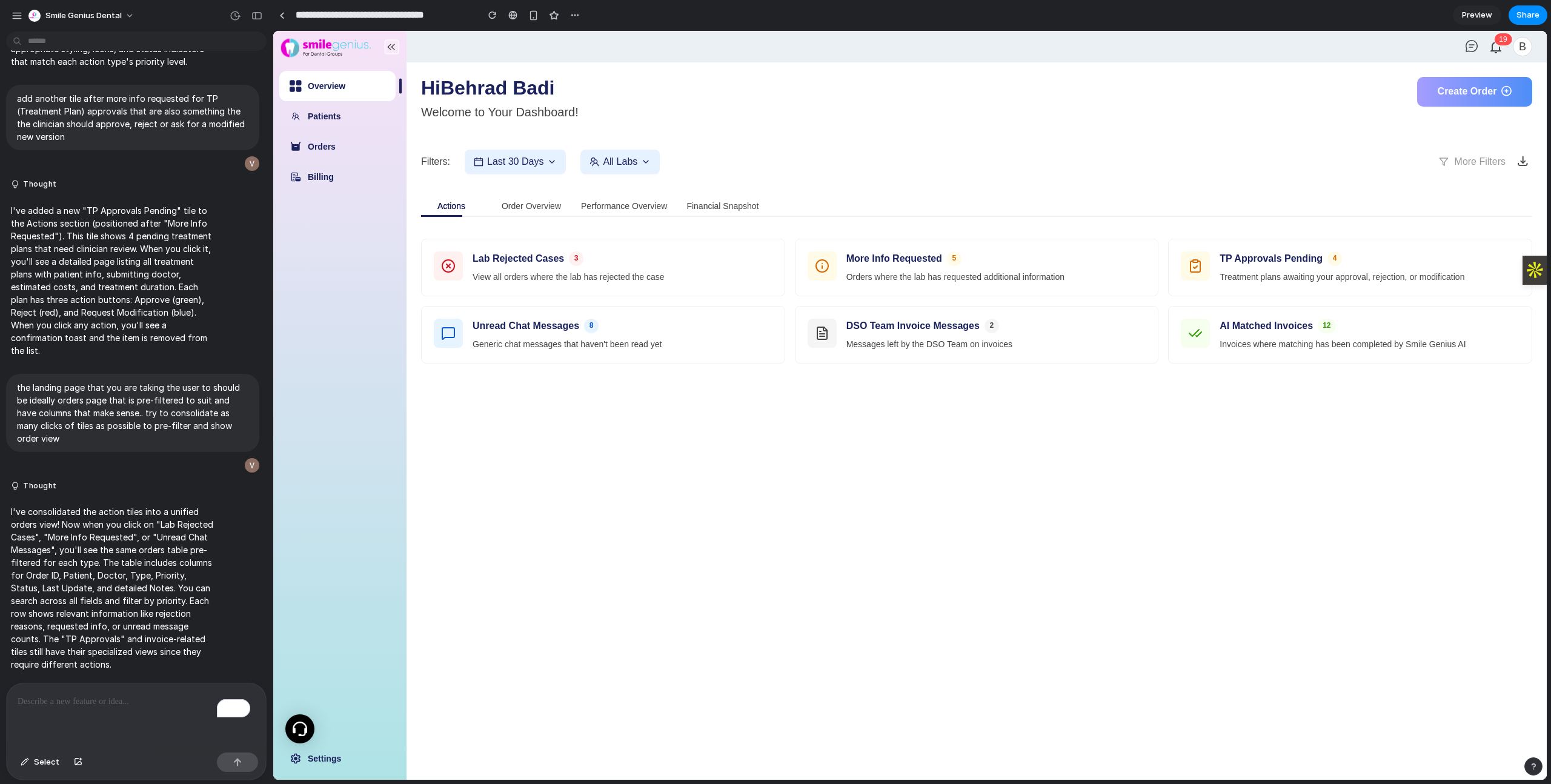
click at [1268, 360] on div "AI Matched Invoices 12 Invoices where matching has been completed by Smile Geni…" at bounding box center [1350, 335] width 363 height 57
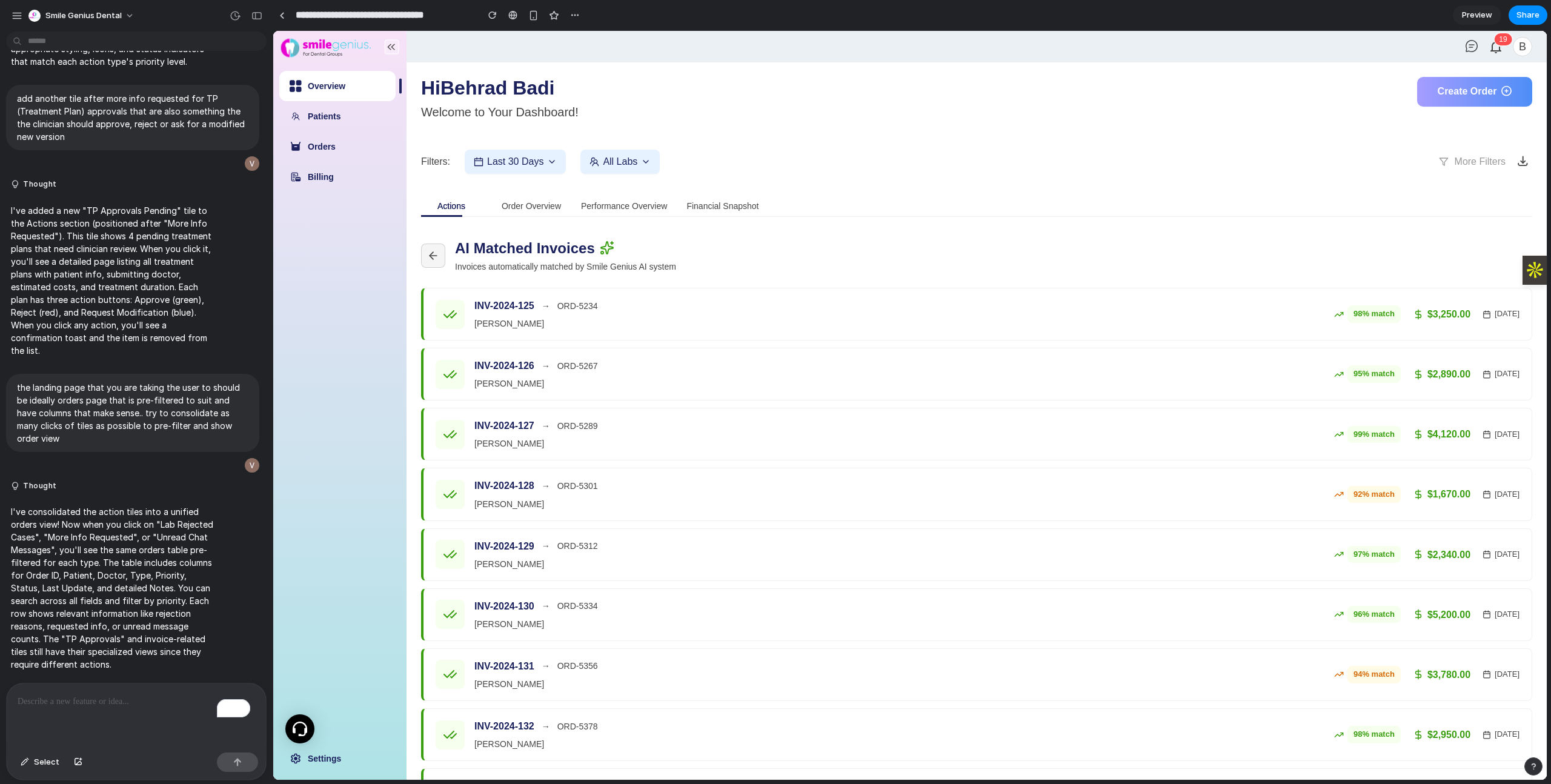
click at [432, 259] on icon at bounding box center [433, 256] width 12 height 12
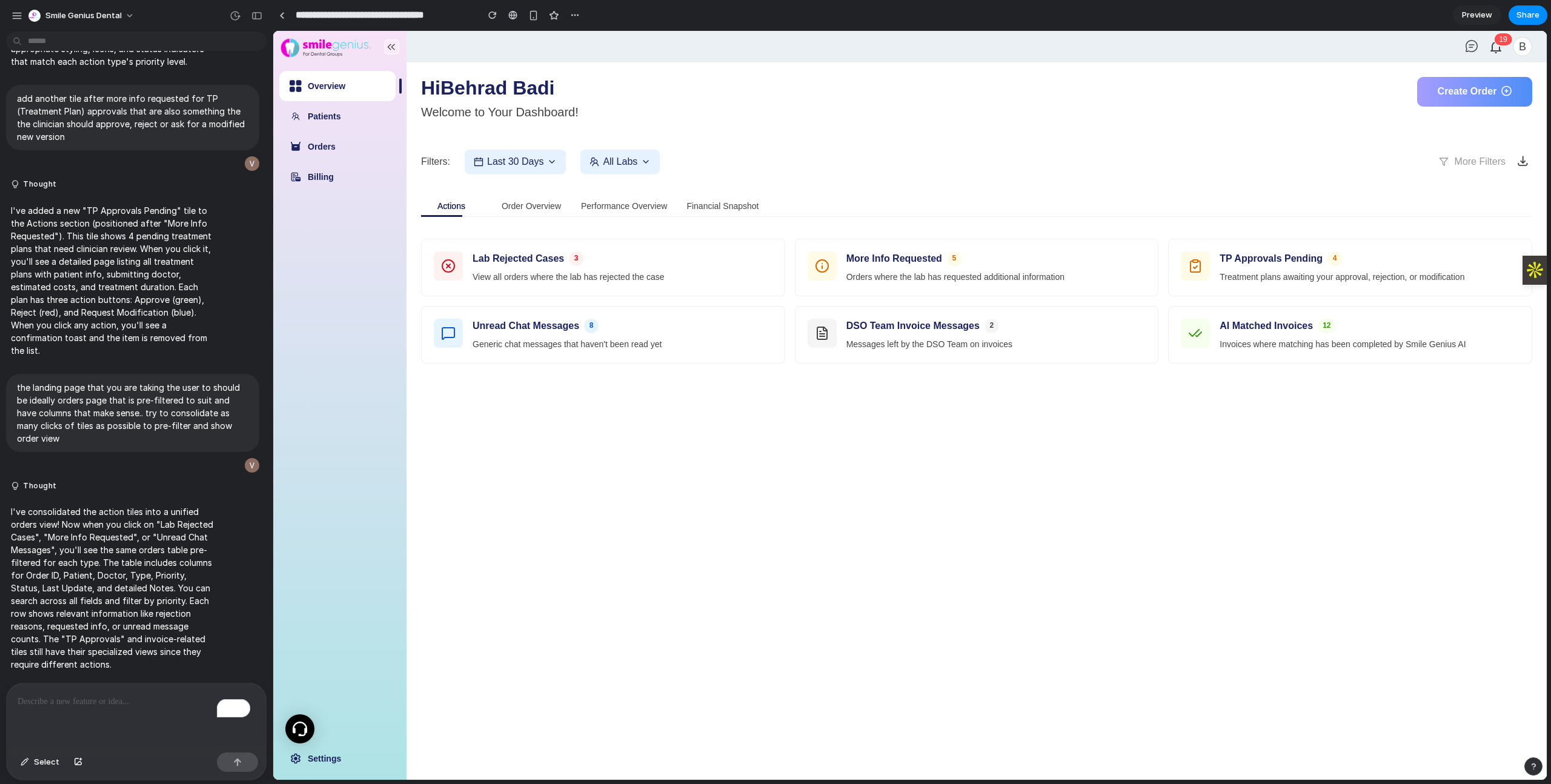
click at [168, 694] on p "To enrich screen reader interactions, please activate Accessibility in Grammarl…" at bounding box center [136, 701] width 237 height 15
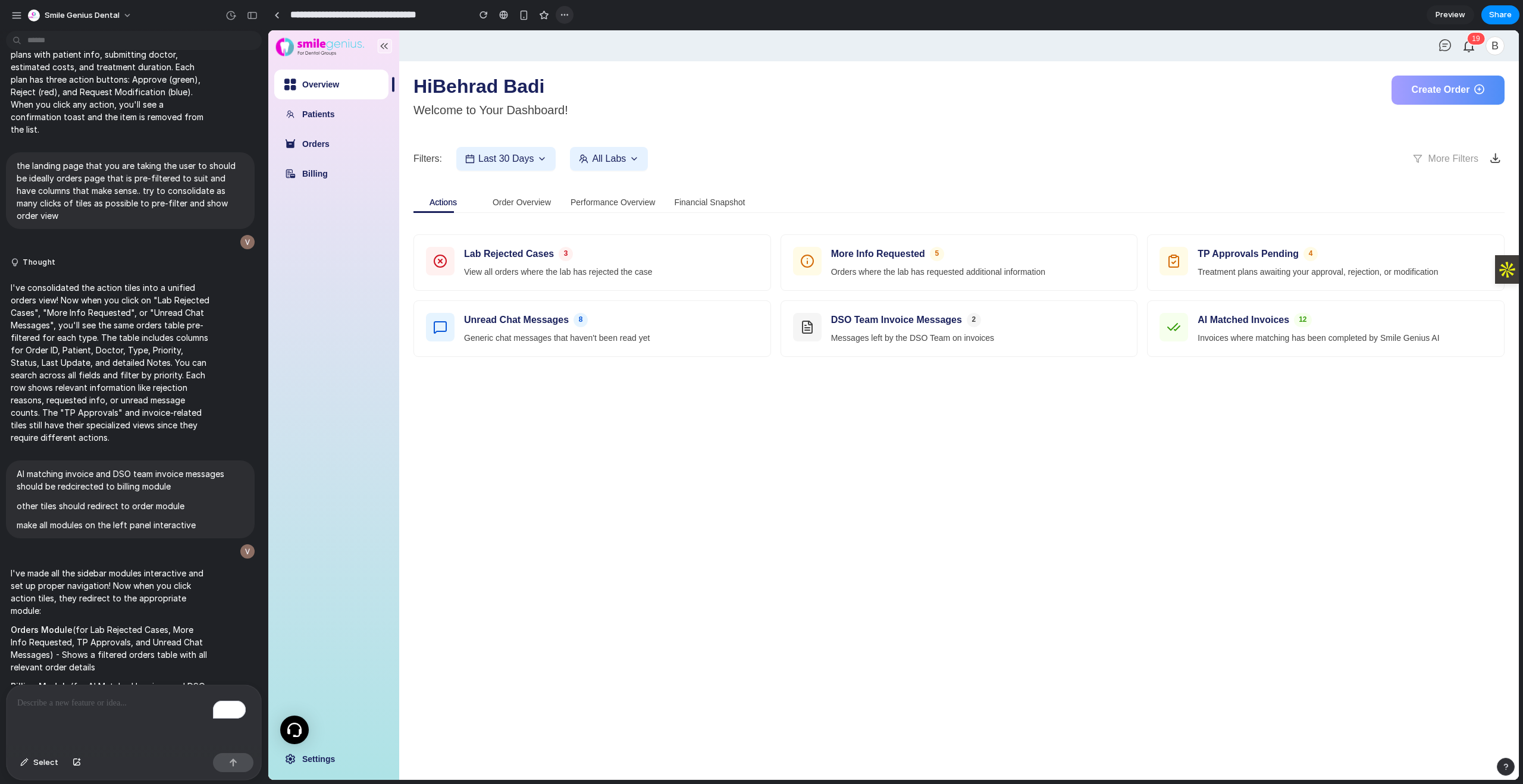
scroll to position [1852, 0]
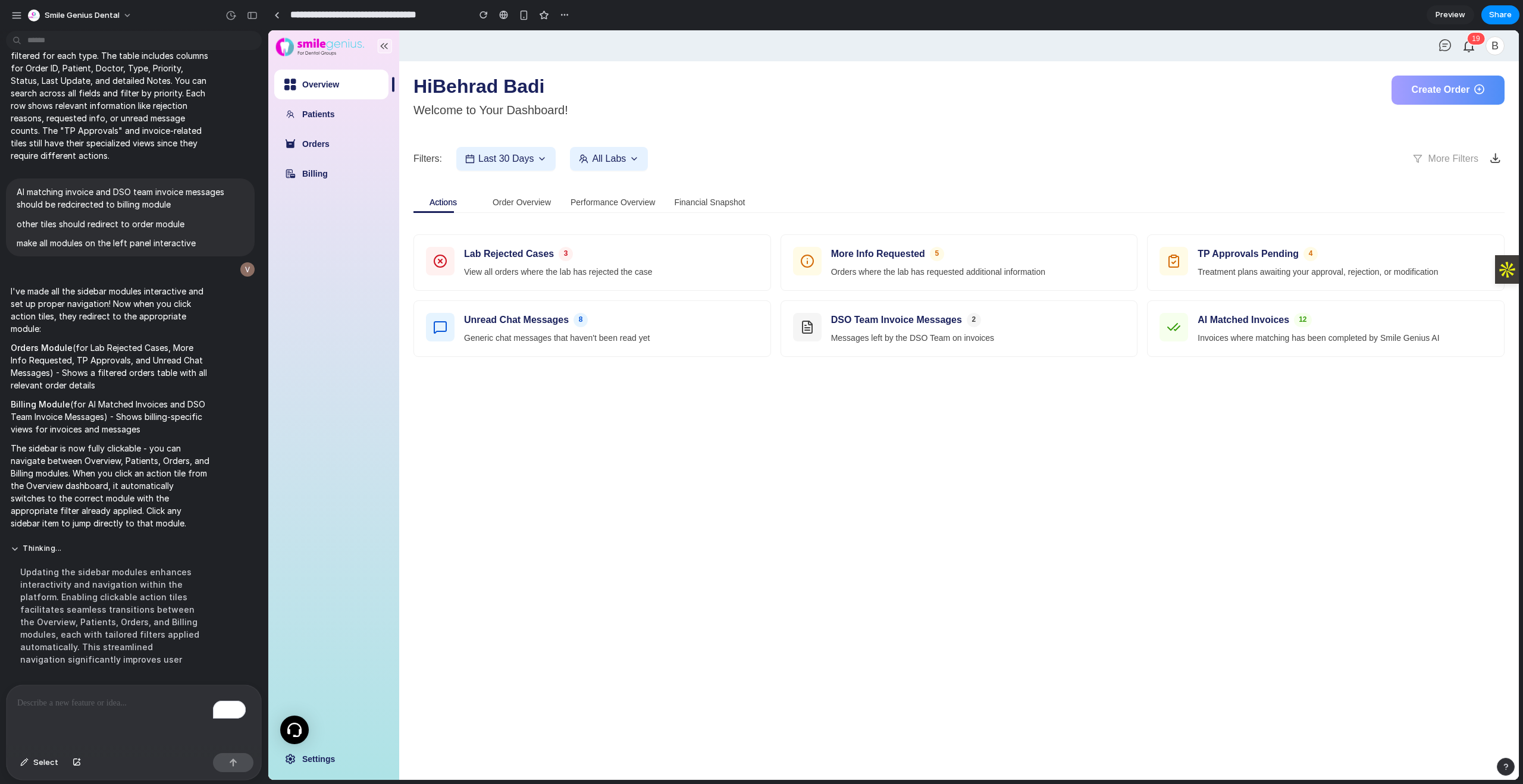
click at [595, 528] on main "Hi Behrad Badi Welcome to Your Dashboard! Create Order Filters: Last 30 Days Al…" at bounding box center [958, 421] width 1119 height 718
click at [309, 142] on link "Orders" at bounding box center [315, 143] width 27 height 9
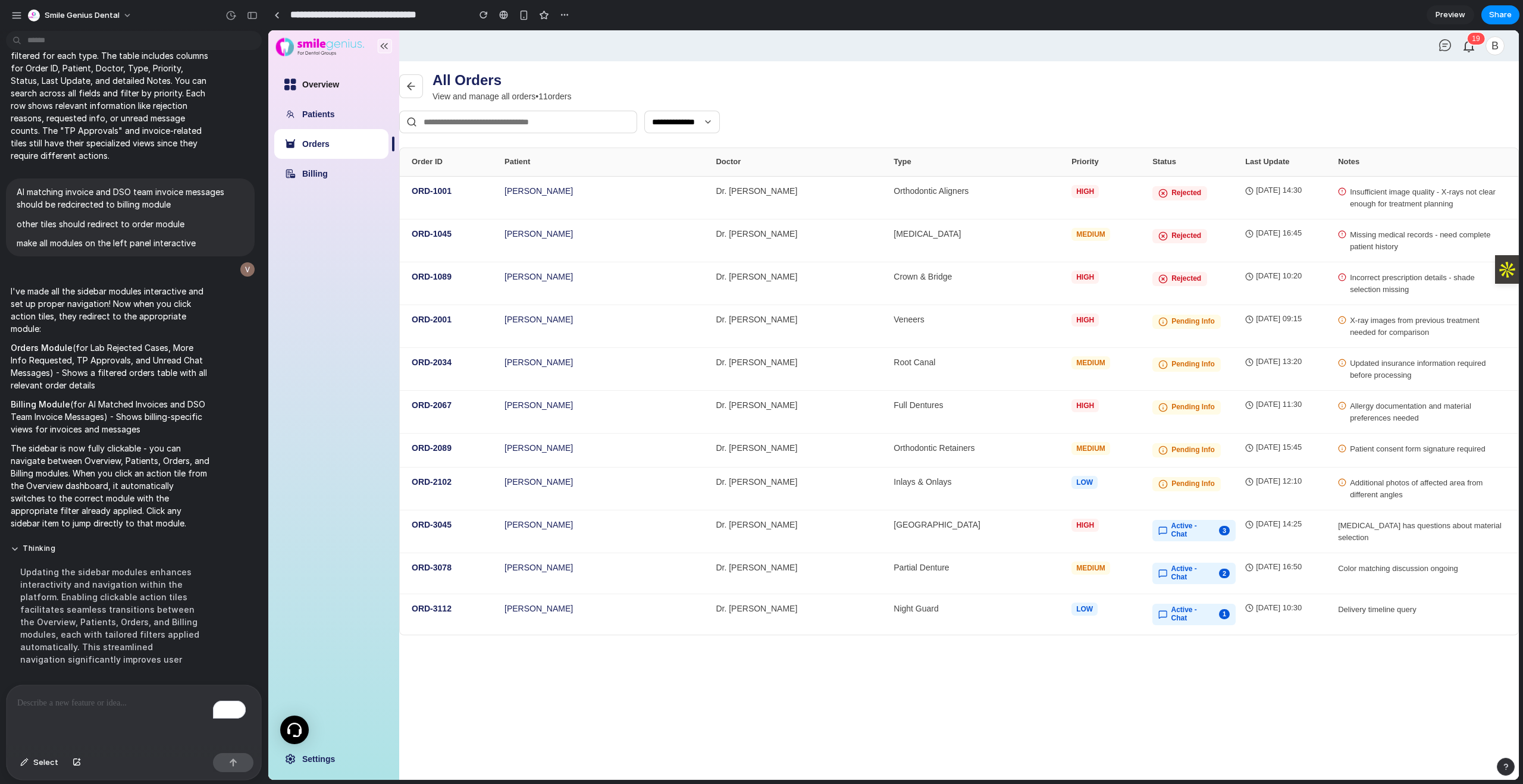
click at [339, 89] on link "Overview" at bounding box center [320, 84] width 37 height 9
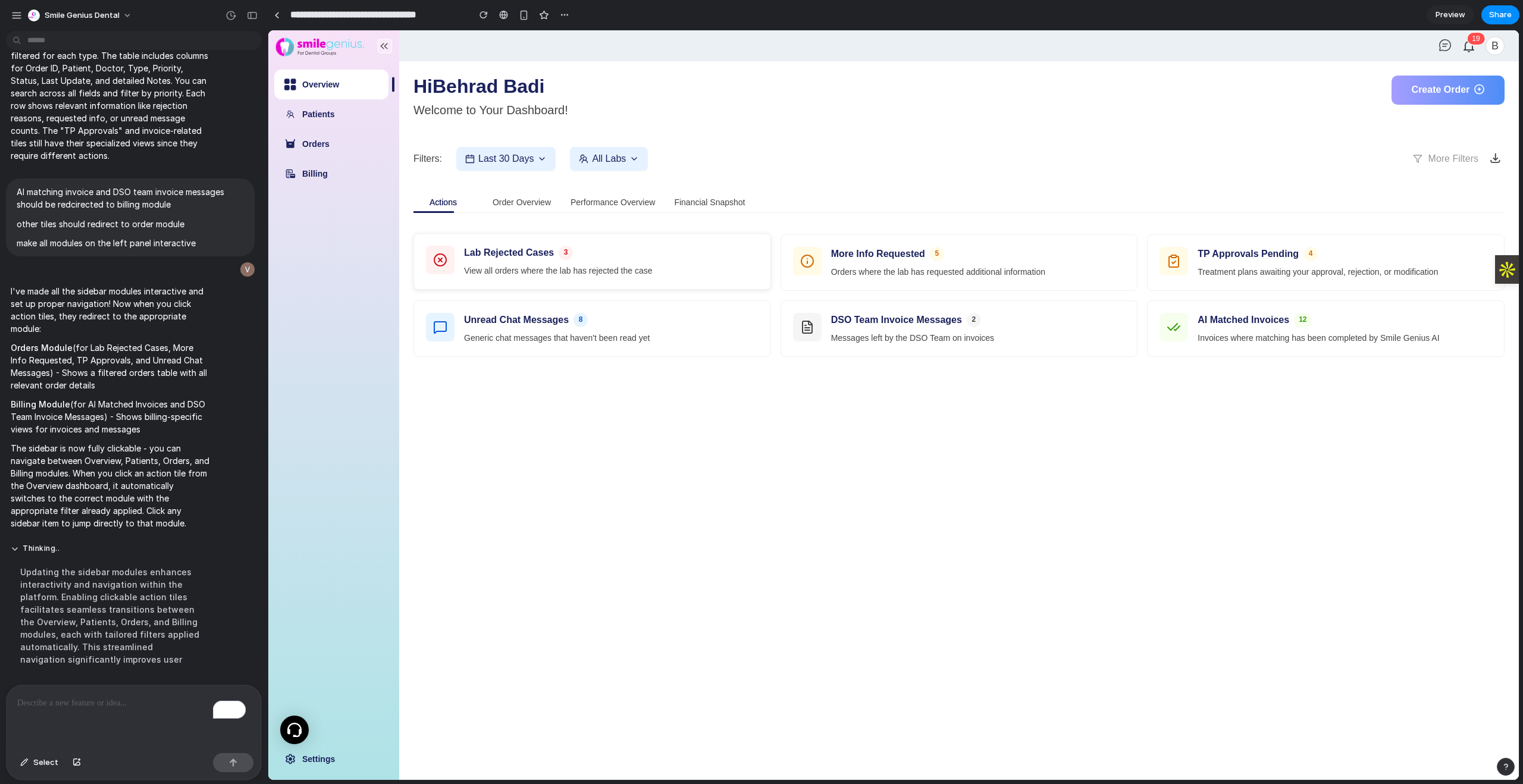
click at [654, 257] on div "Lab Rejected Cases 3" at bounding box center [611, 252] width 294 height 14
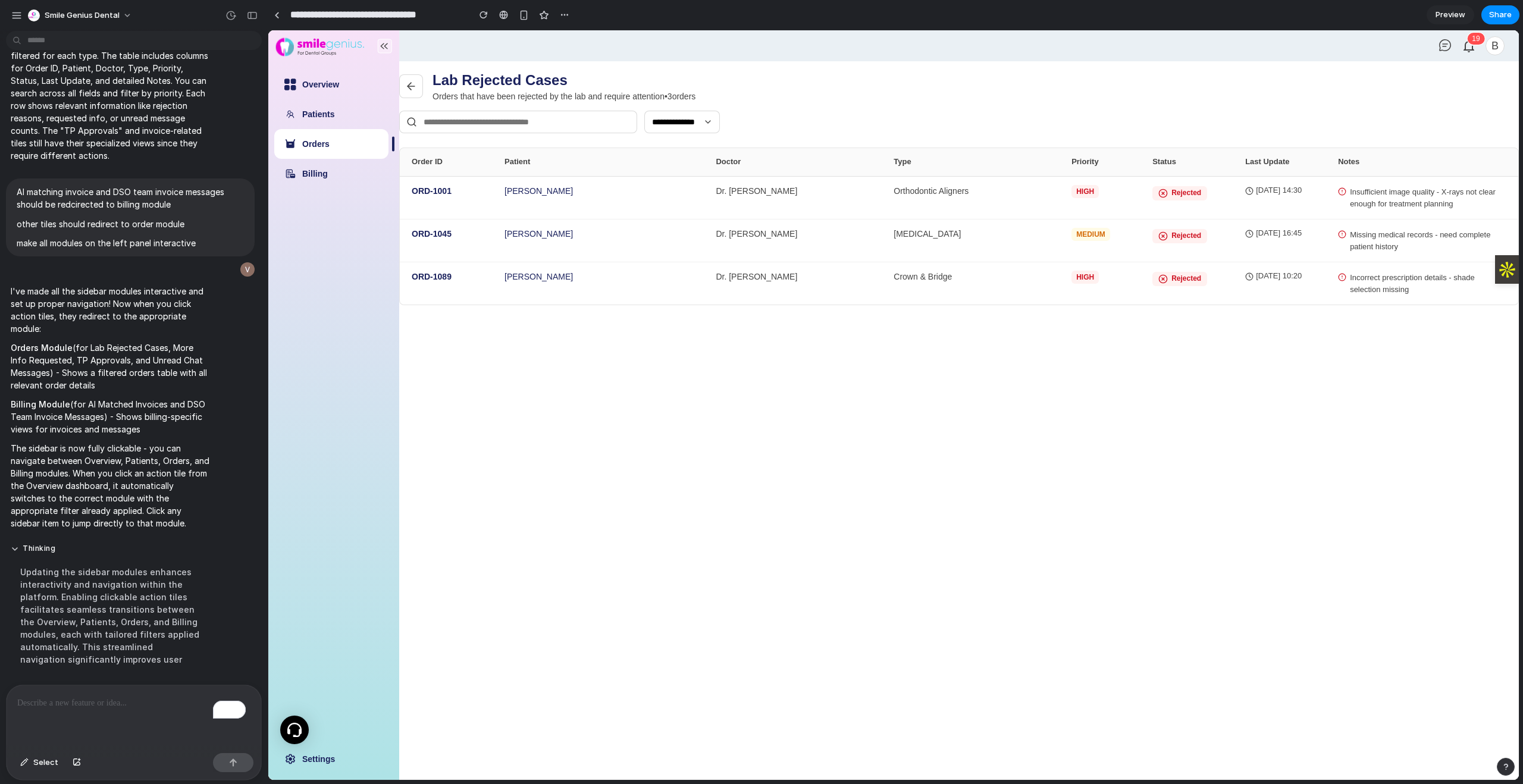
click at [716, 124] on select "**********" at bounding box center [682, 121] width 76 height 23
click at [339, 82] on link "Overview" at bounding box center [320, 84] width 37 height 9
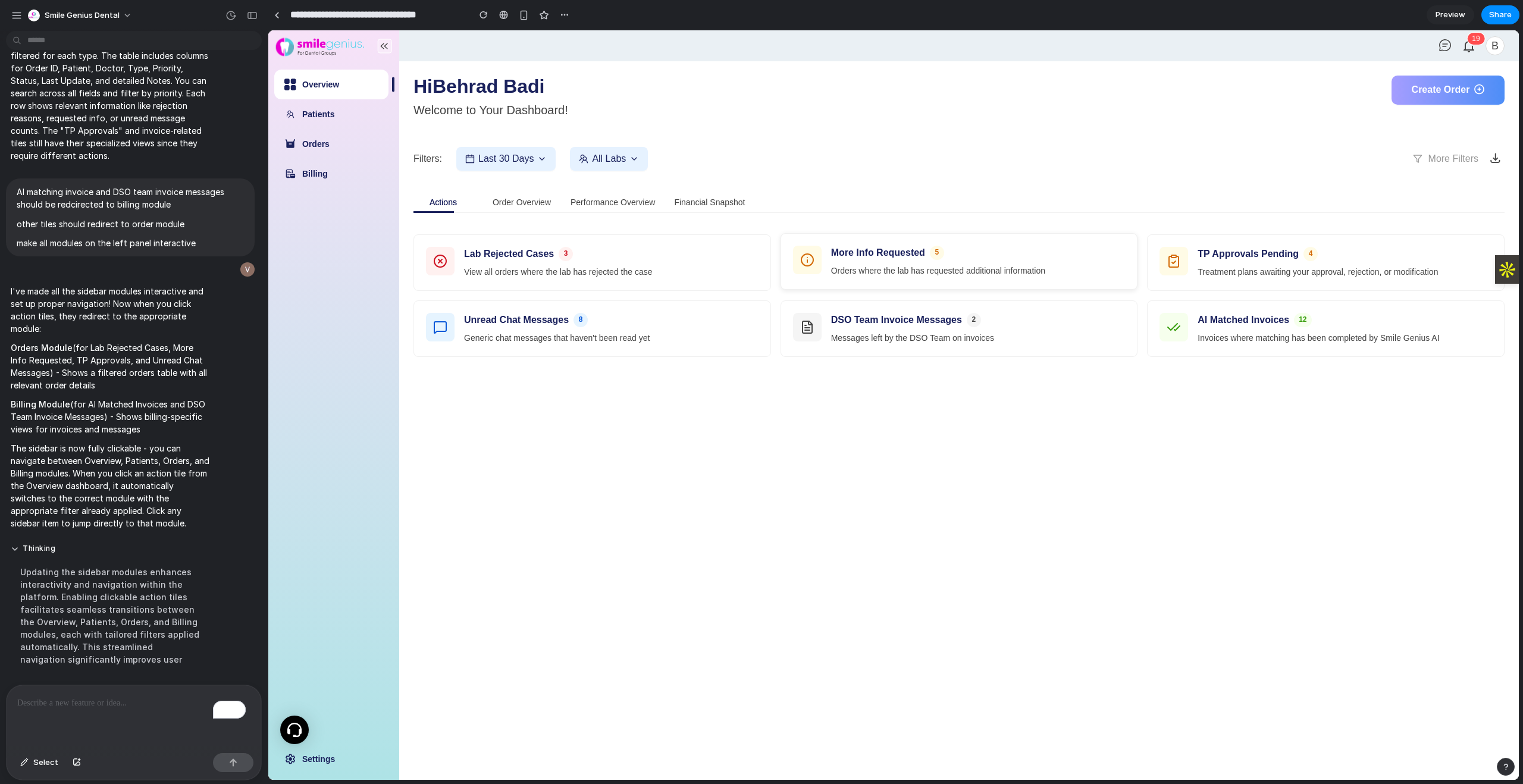
click at [893, 250] on h3 "More Info Requested" at bounding box center [877, 252] width 94 height 14
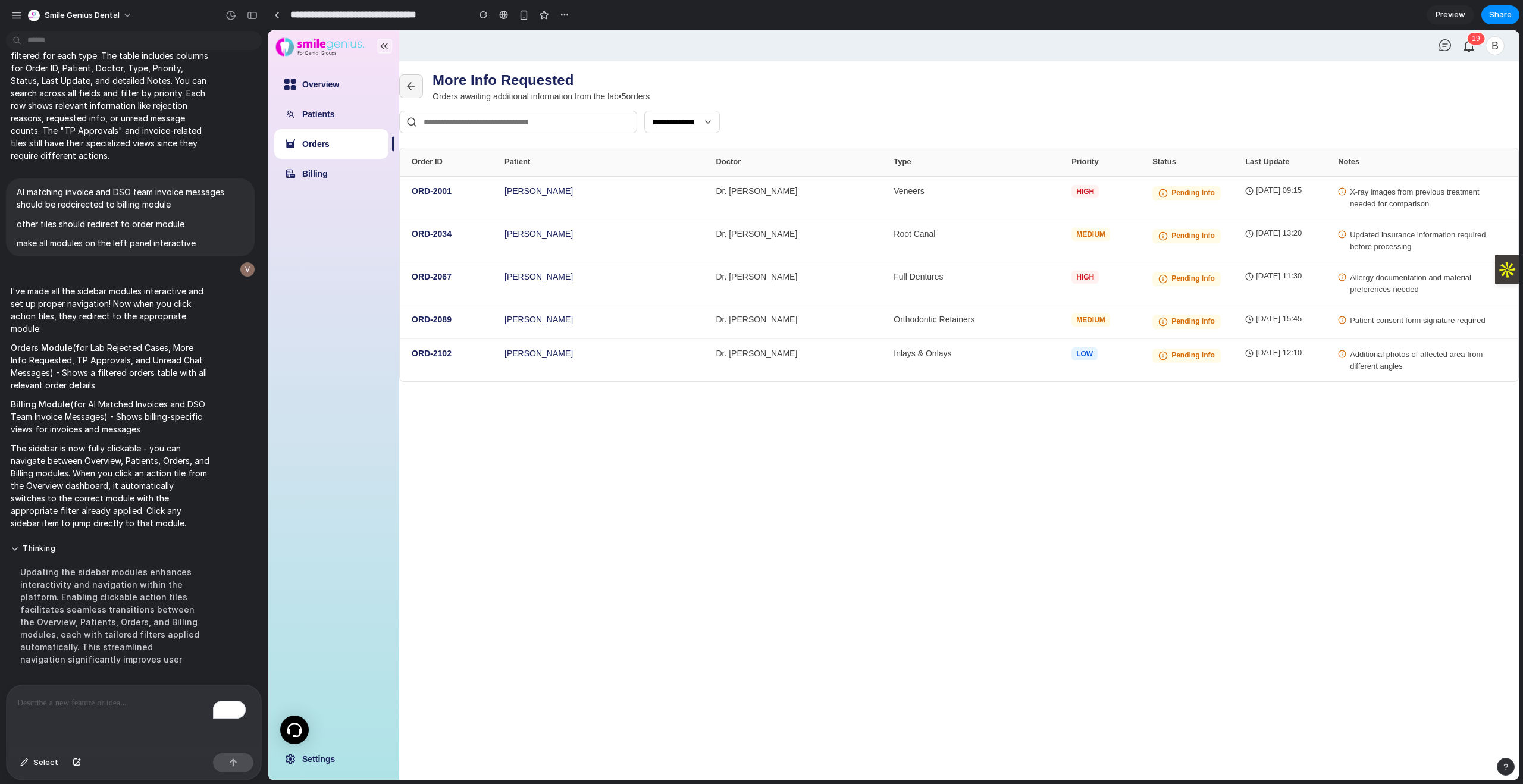
click at [412, 87] on icon at bounding box center [411, 86] width 12 height 12
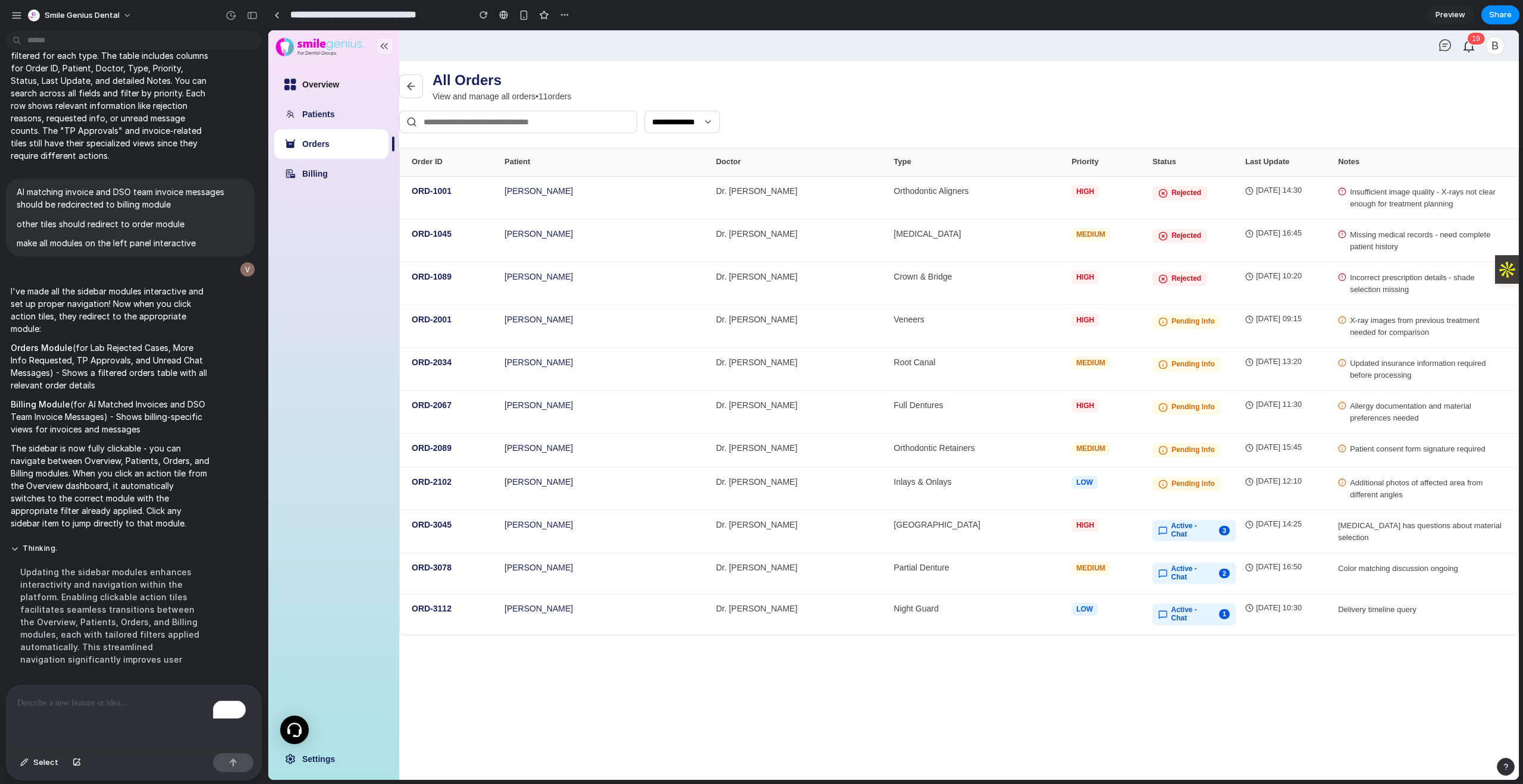
click at [339, 89] on link "Overview" at bounding box center [320, 84] width 37 height 9
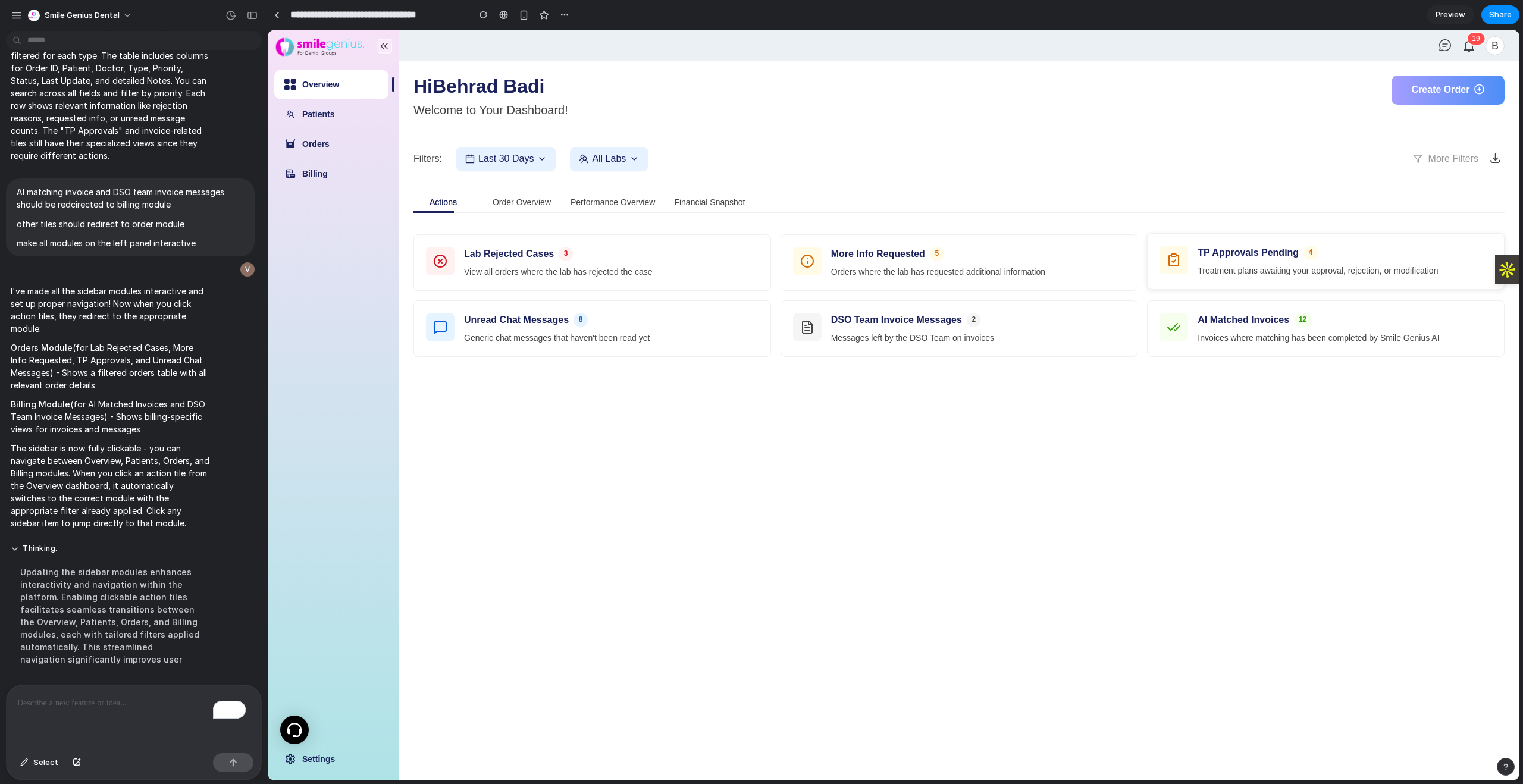
click at [1236, 253] on h3 "TP Approvals Pending" at bounding box center [1248, 252] width 101 height 14
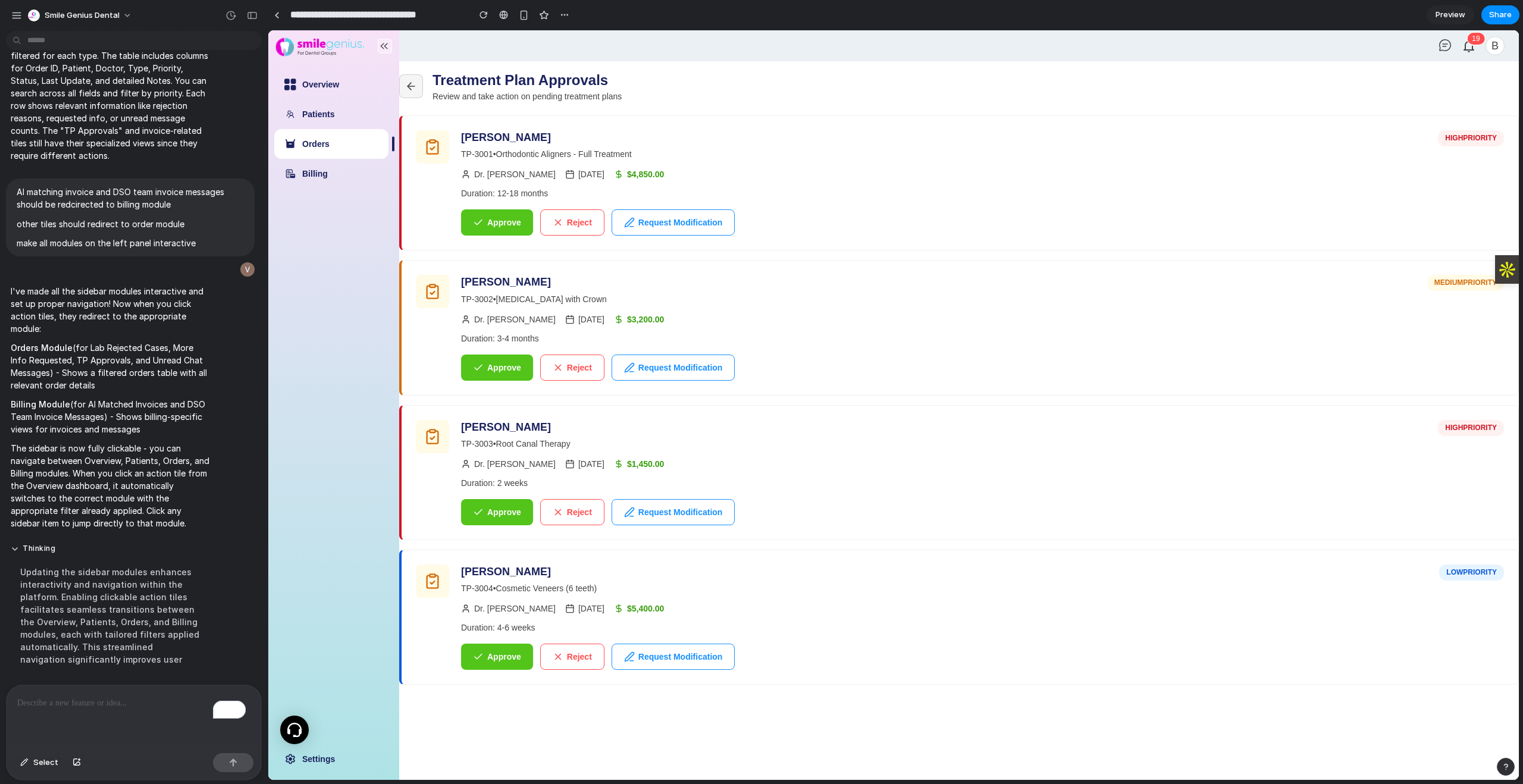
click at [413, 97] on button at bounding box center [411, 86] width 24 height 24
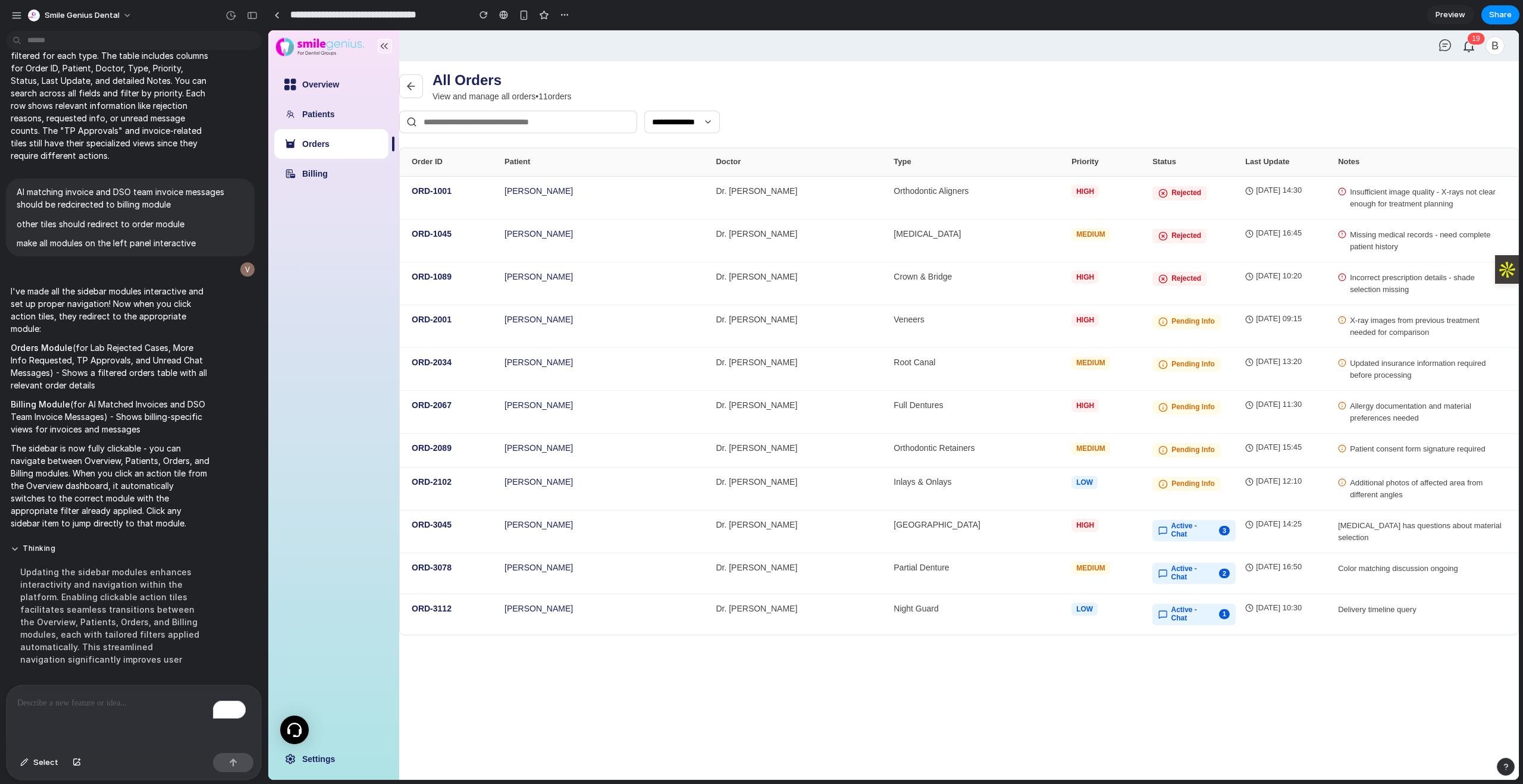
click at [98, 695] on p "To enrich screen reader interactions, please activate Accessibility in Grammarl…" at bounding box center [131, 702] width 229 height 14
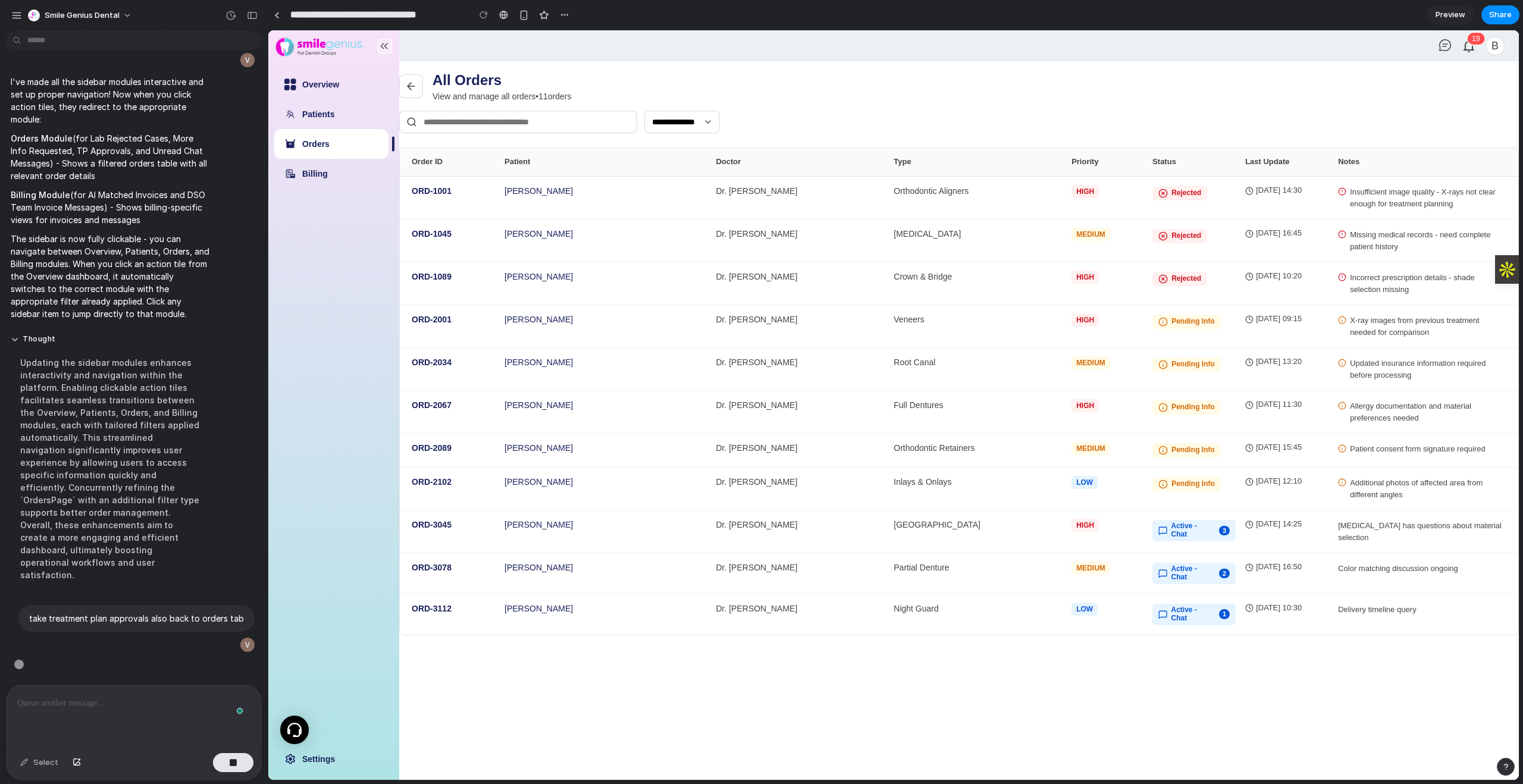
scroll to position [2049, 0]
click at [325, 178] on link "Billing" at bounding box center [315, 173] width 25 height 9
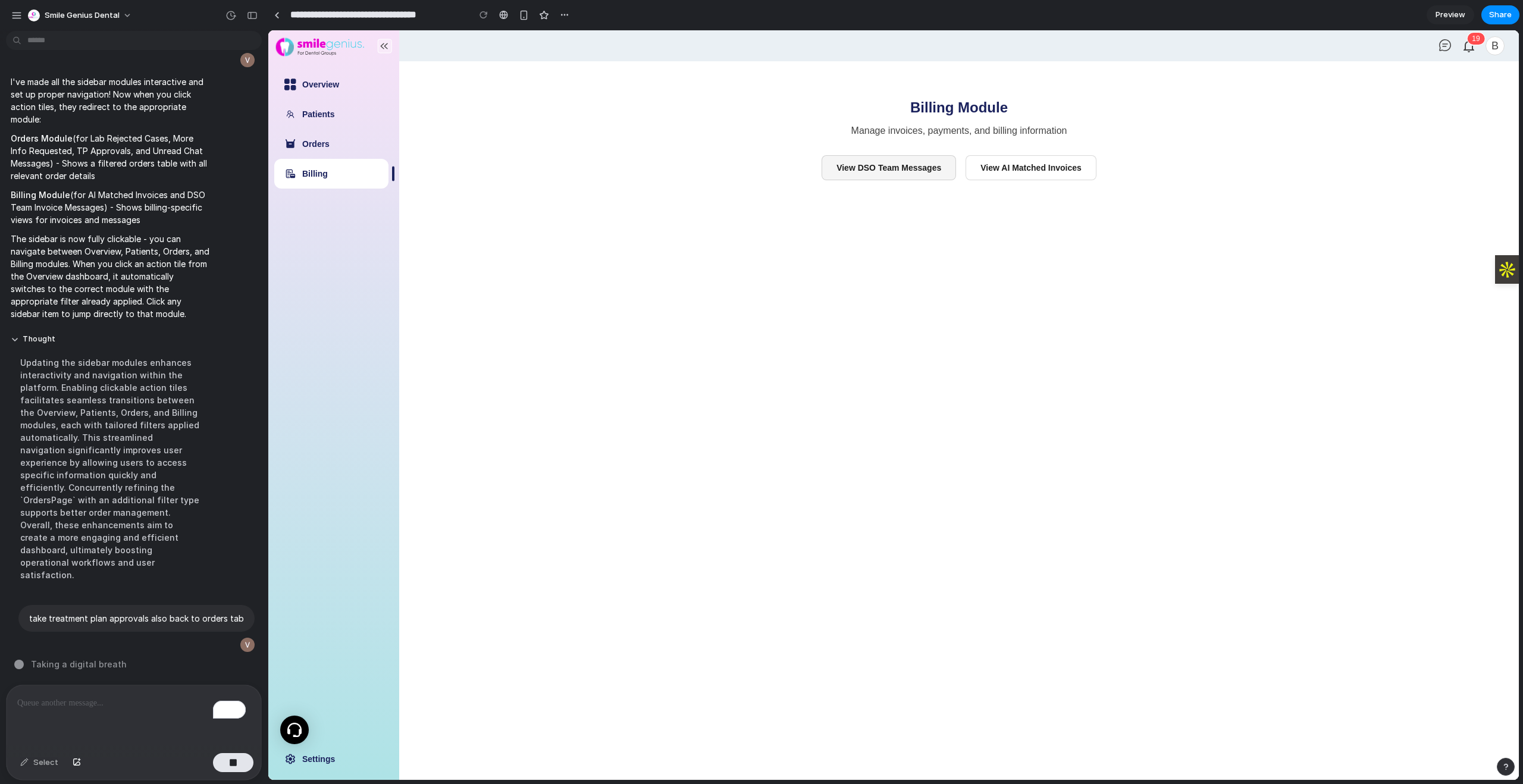
click at [891, 175] on button "View DSO Team Messages" at bounding box center [888, 168] width 134 height 25
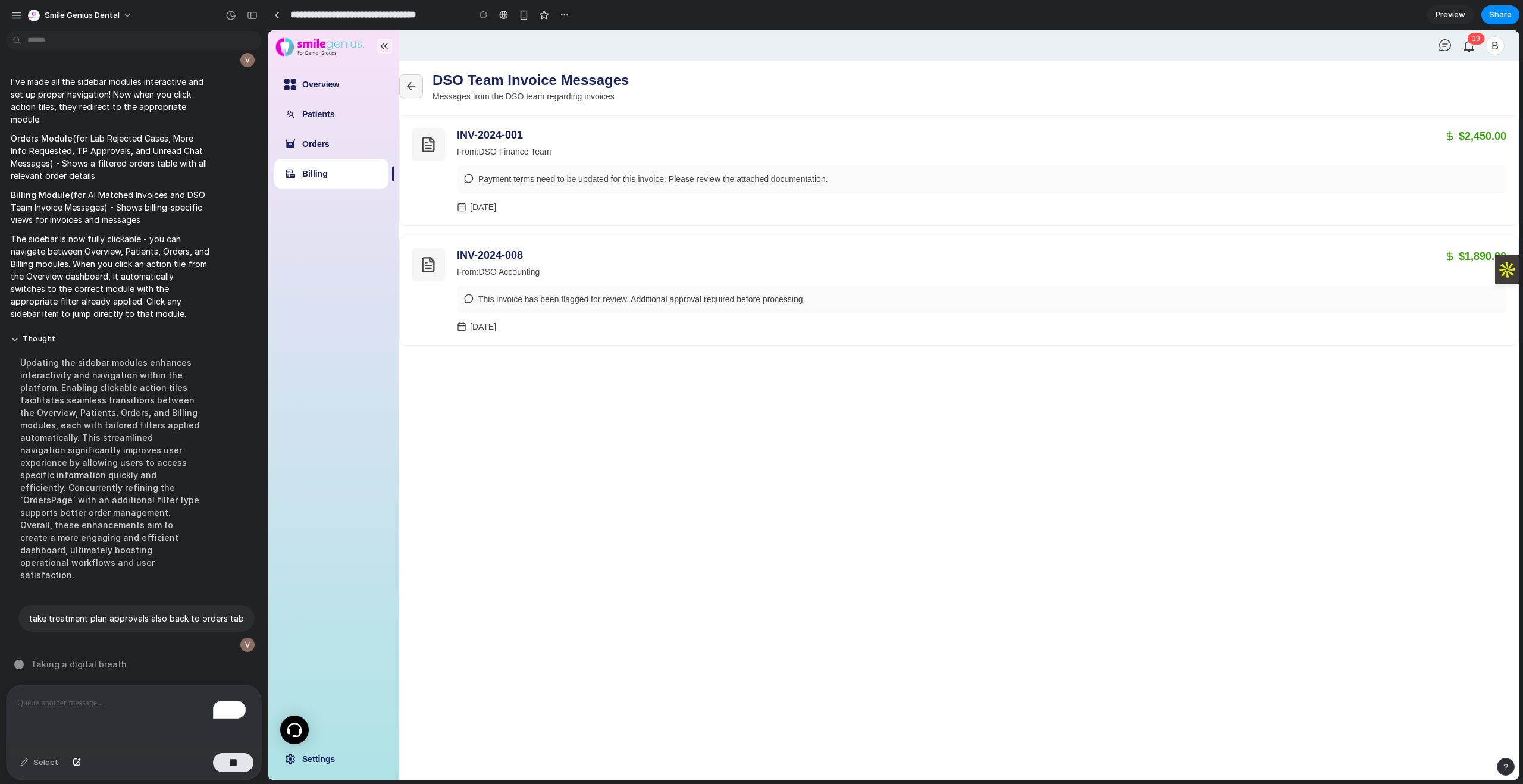
click at [417, 84] on icon at bounding box center [411, 86] width 12 height 12
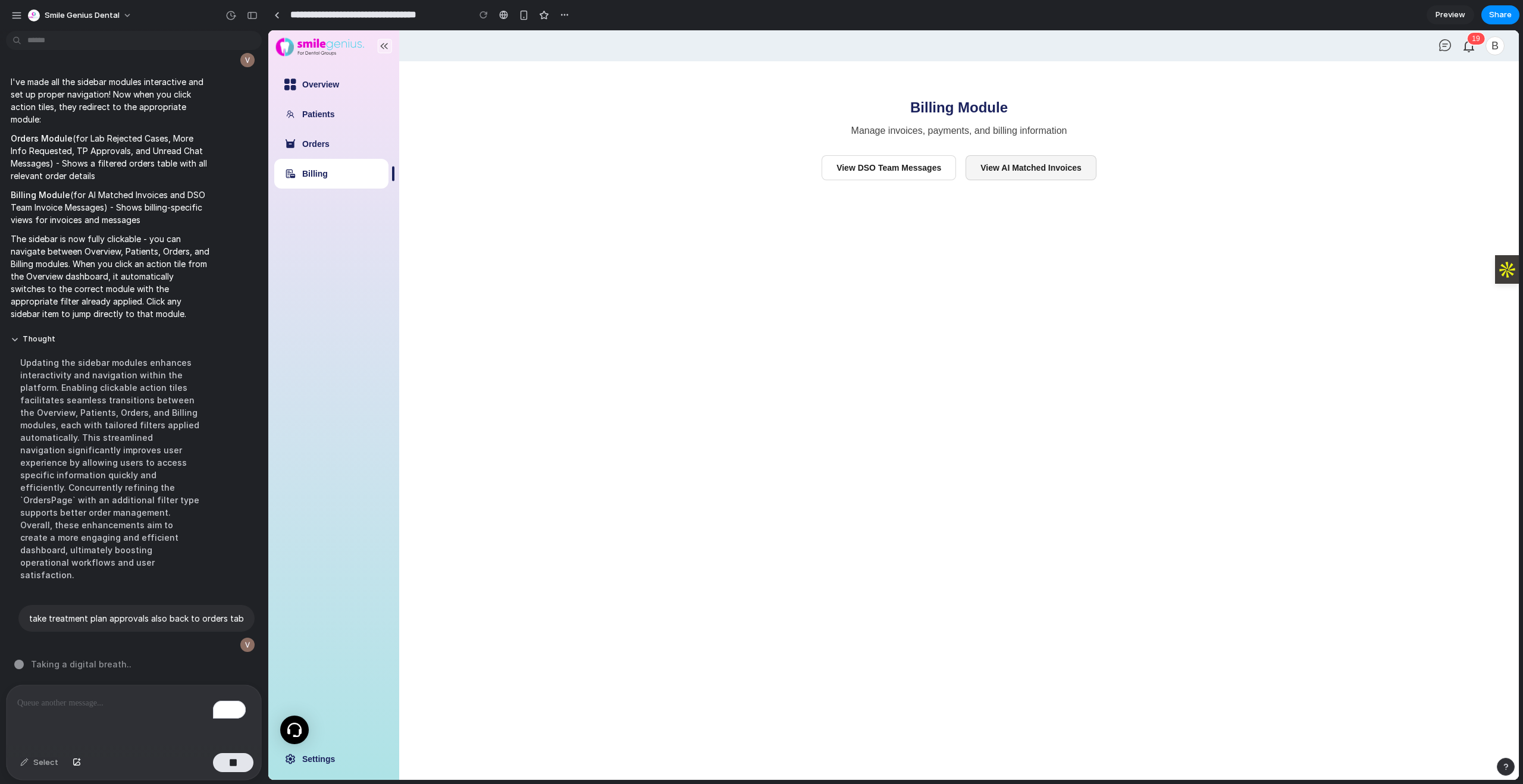
click at [1042, 176] on button "View AI Matched Invoices" at bounding box center [1031, 168] width 131 height 25
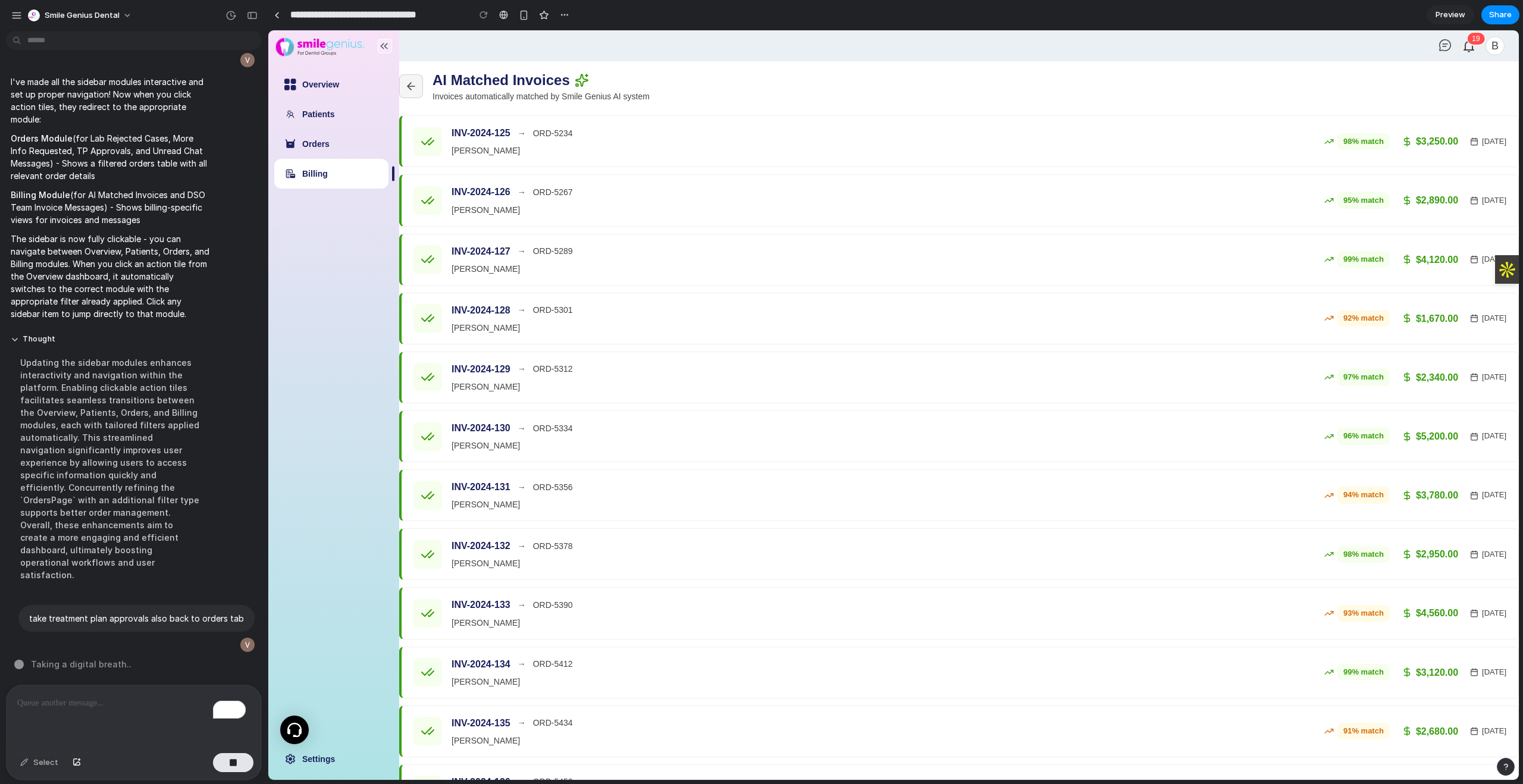
click at [403, 82] on button at bounding box center [411, 86] width 24 height 24
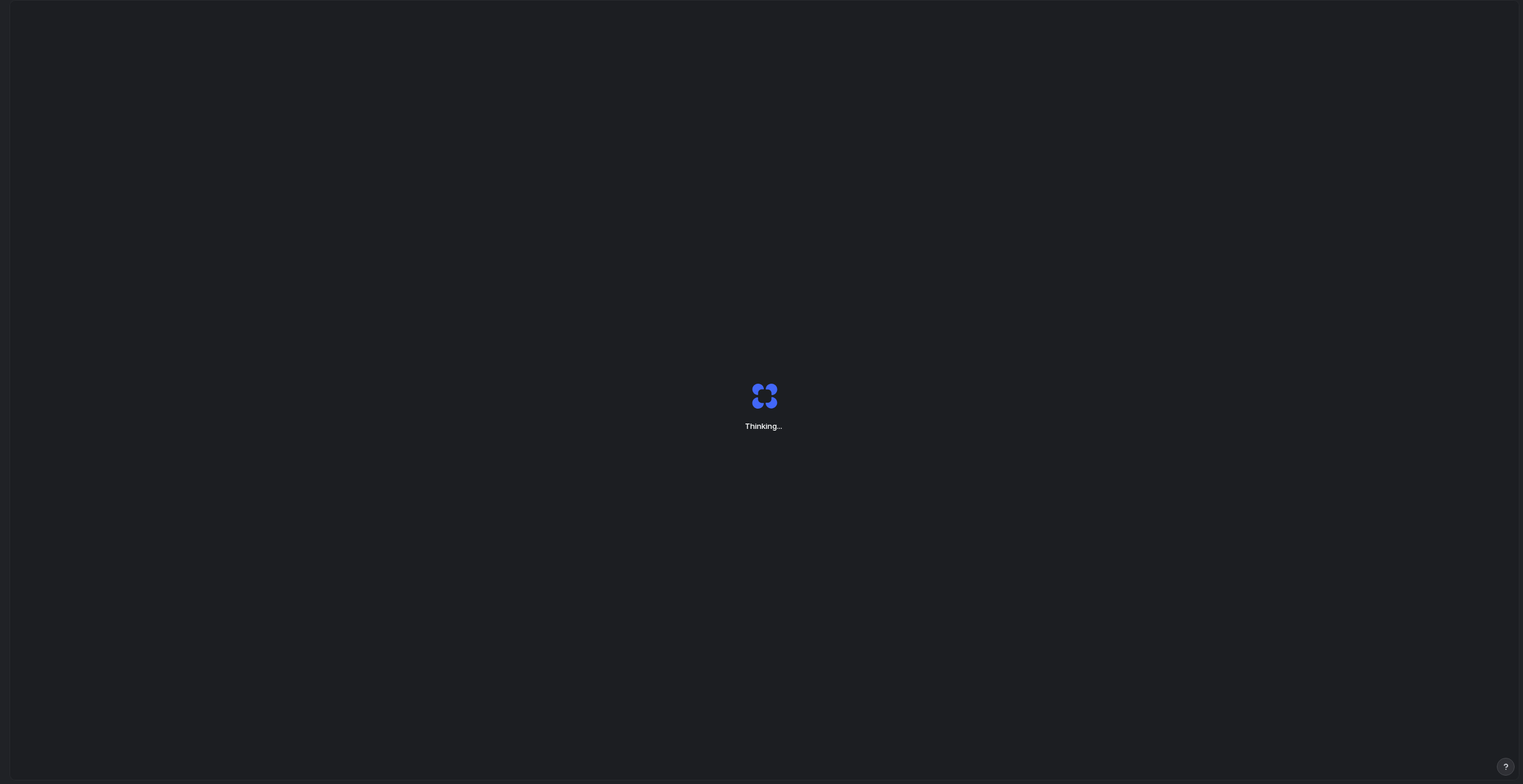
click at [205, 69] on div "Thinking ..." at bounding box center [764, 407] width 1509 height 813
click at [737, 484] on div "Capture failed Waiting for capture data from the Chrome Extension." at bounding box center [764, 407] width 1509 height 813
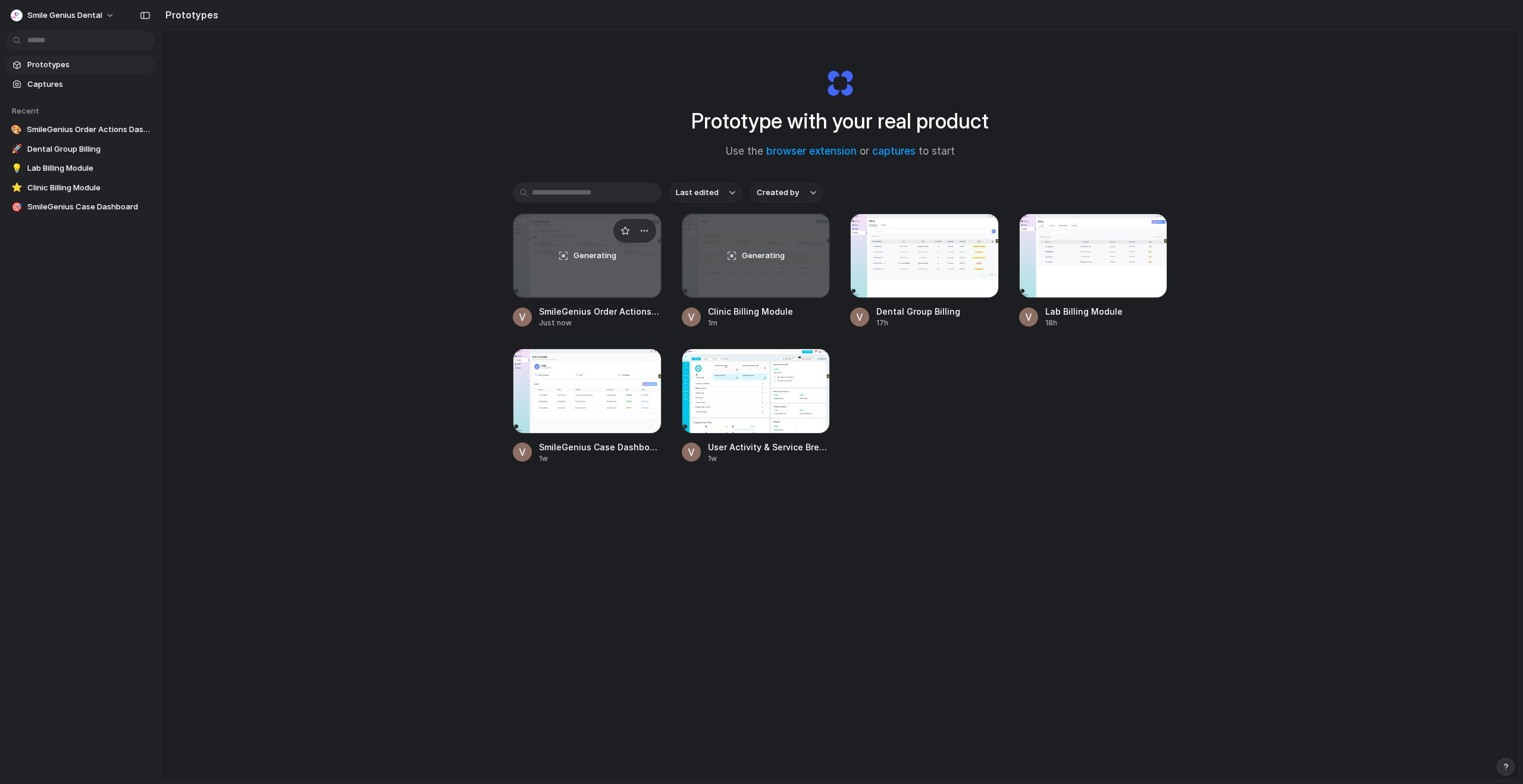
click at [617, 293] on div "Generating" at bounding box center [587, 255] width 148 height 83
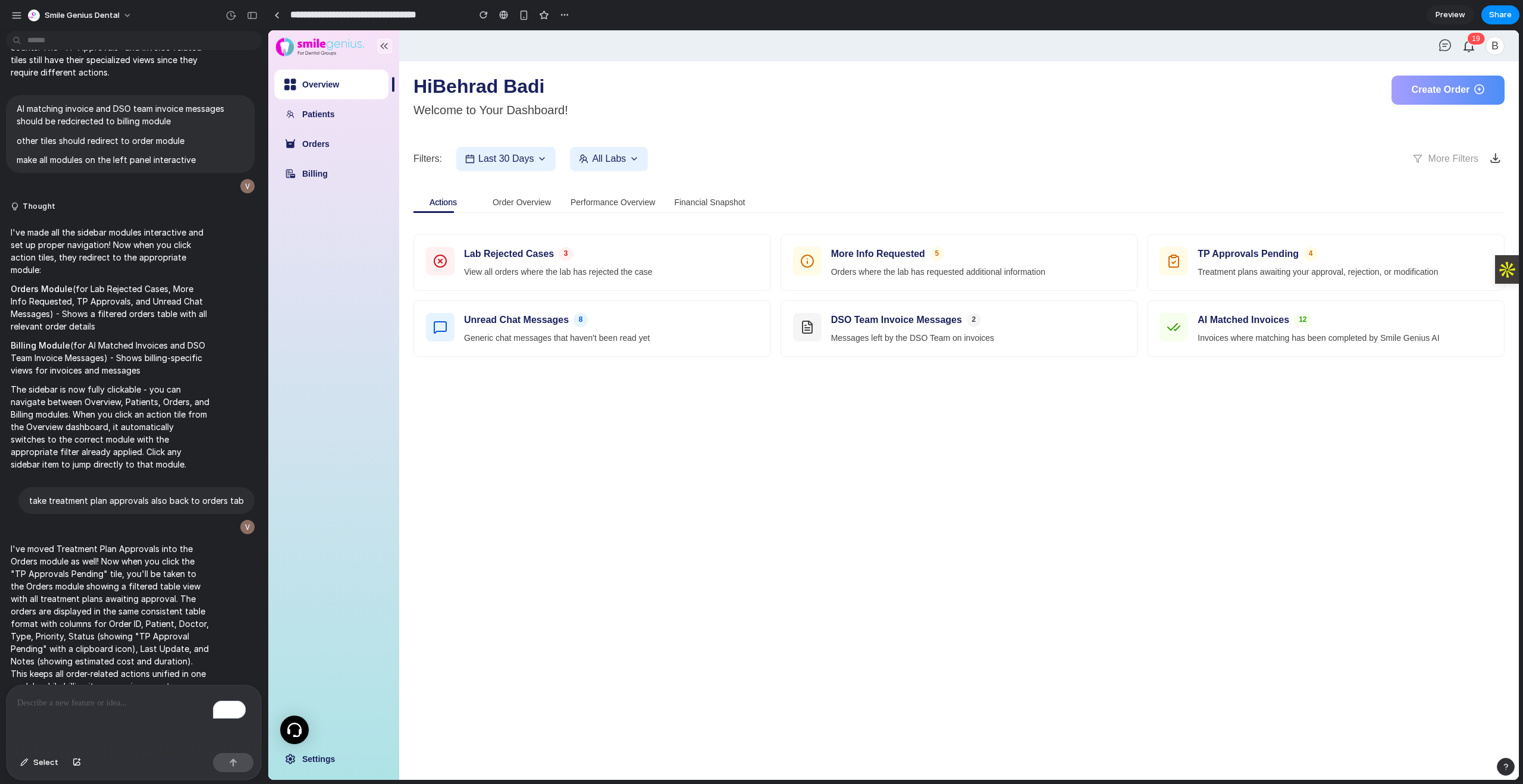
scroll to position [2173, 0]
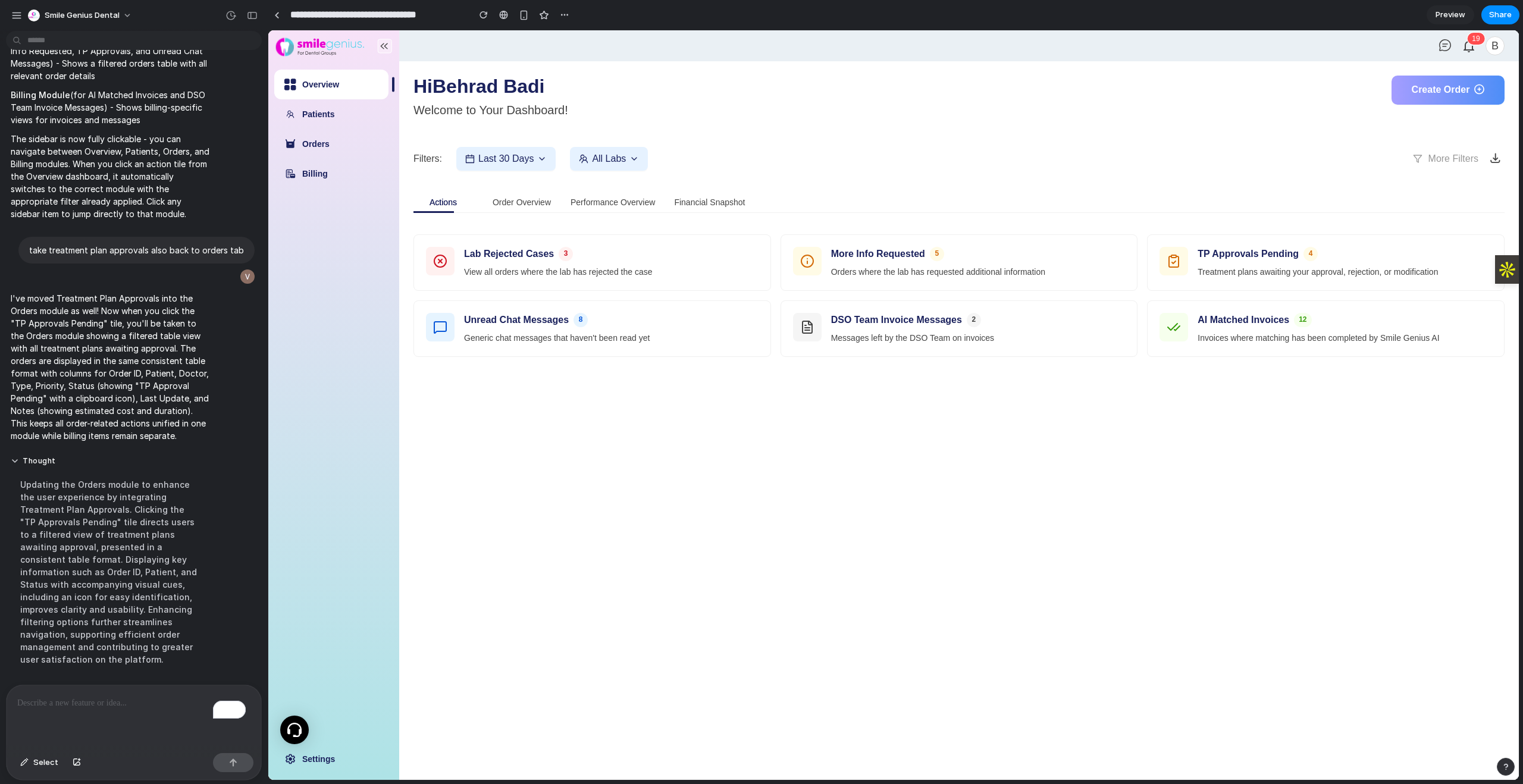
click at [692, 419] on div "Actions Order Overview Performance Overview Financial Snapshot Lab Rejected Cas…" at bounding box center [959, 322] width 1091 height 267
click at [1257, 258] on h3 "TP Approvals Pending" at bounding box center [1248, 252] width 101 height 14
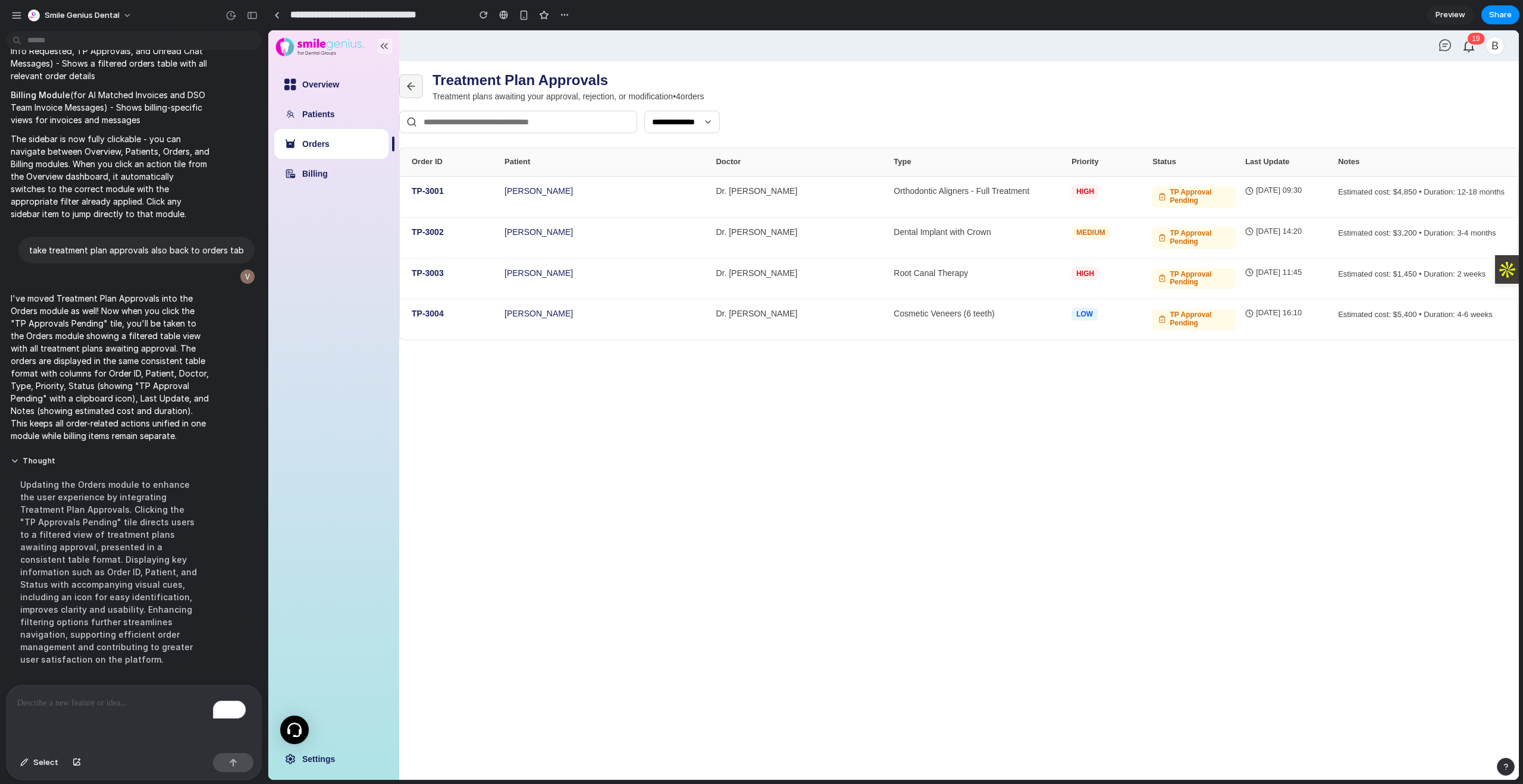
click at [413, 83] on icon at bounding box center [411, 86] width 12 height 12
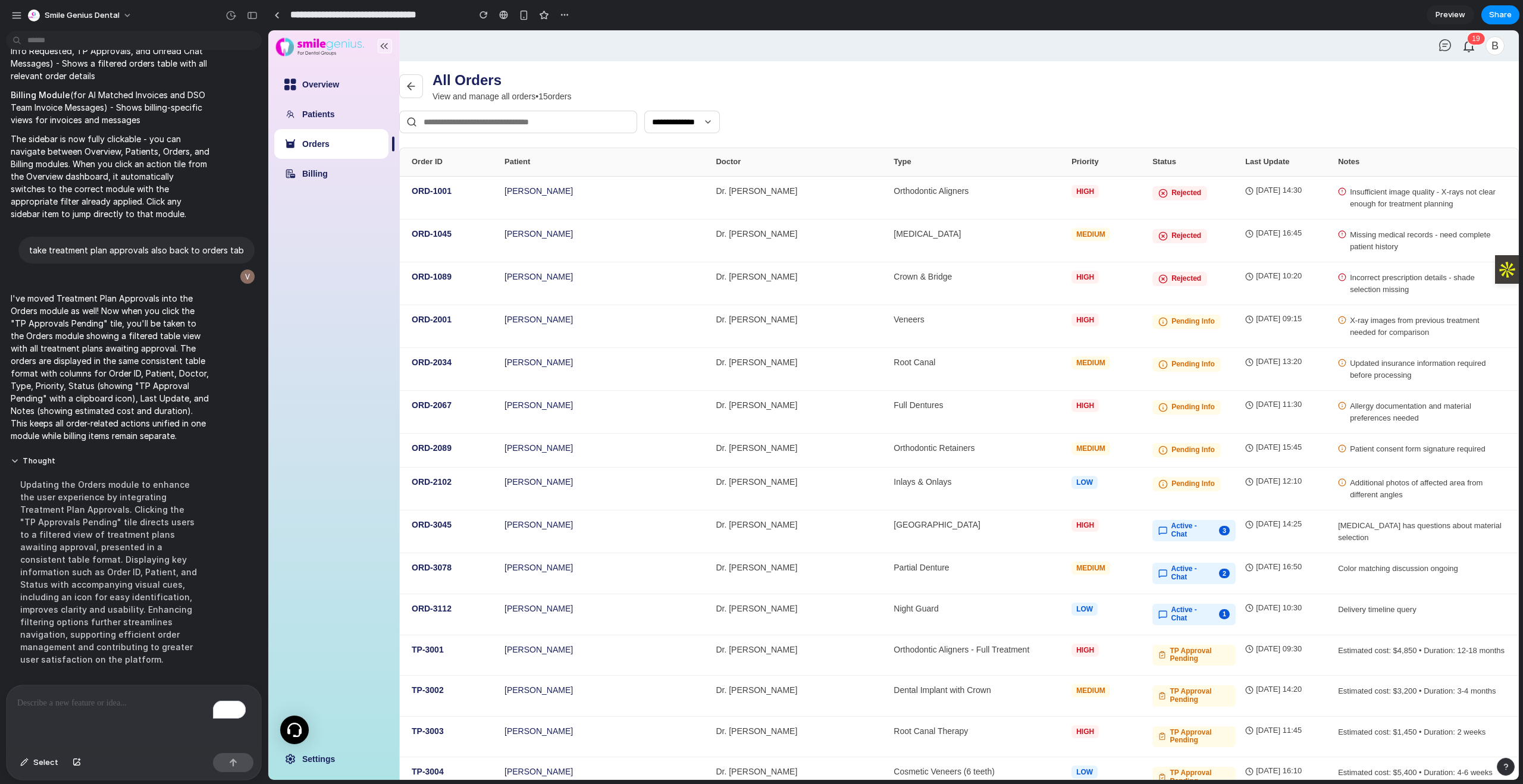
click at [127, 699] on p "To enrich screen reader interactions, please activate Accessibility in Grammarl…" at bounding box center [133, 702] width 233 height 14
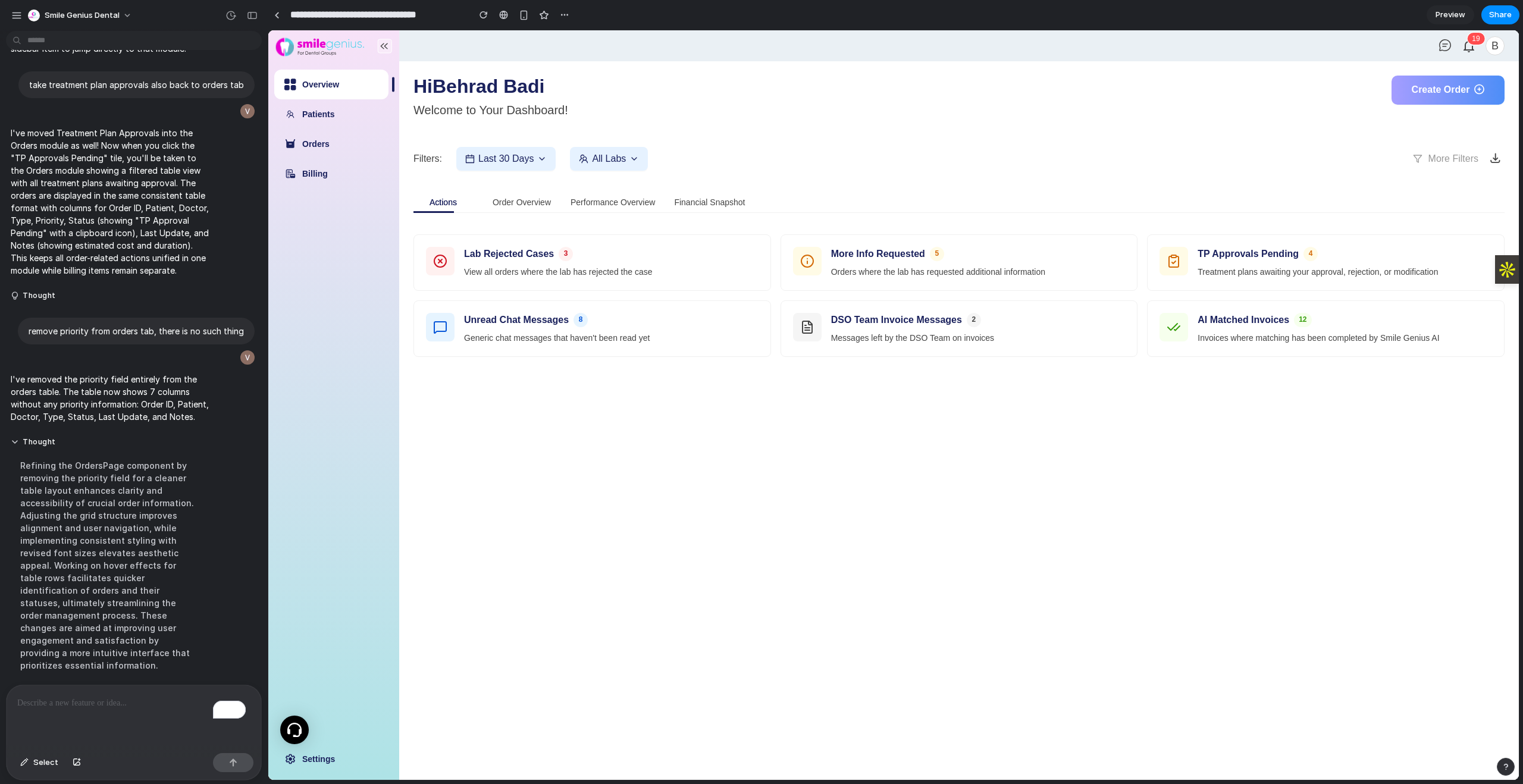
scroll to position [2344, 0]
click at [455, 416] on div "Actions Order Overview Performance Overview Financial Snapshot Lab Rejected Cas…" at bounding box center [959, 322] width 1091 height 267
click at [1323, 235] on div "TP Approvals Pending 4 Treatment plans awaiting your approval, rejection, or mo…" at bounding box center [1326, 261] width 357 height 56
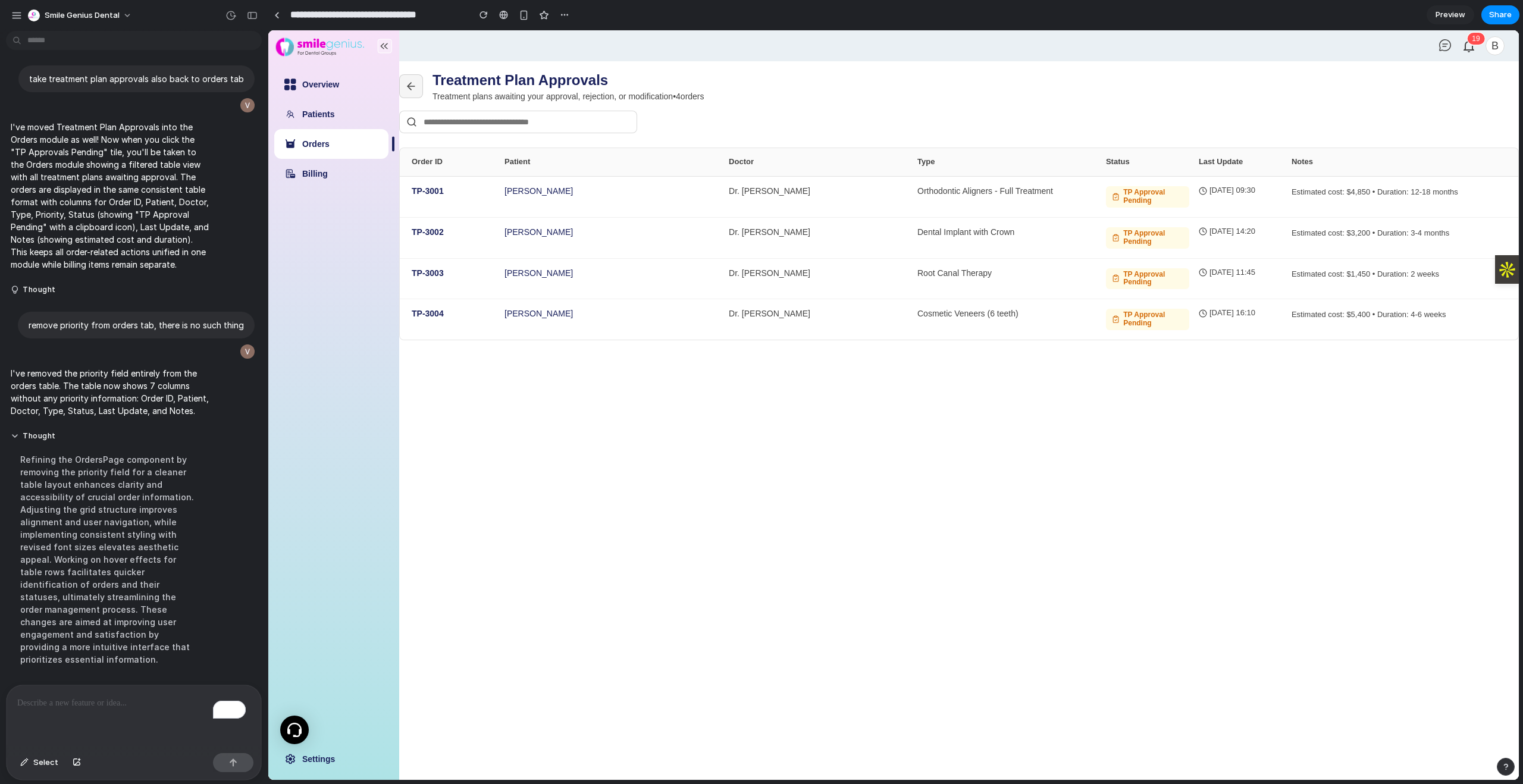
click at [406, 90] on icon at bounding box center [411, 86] width 12 height 12
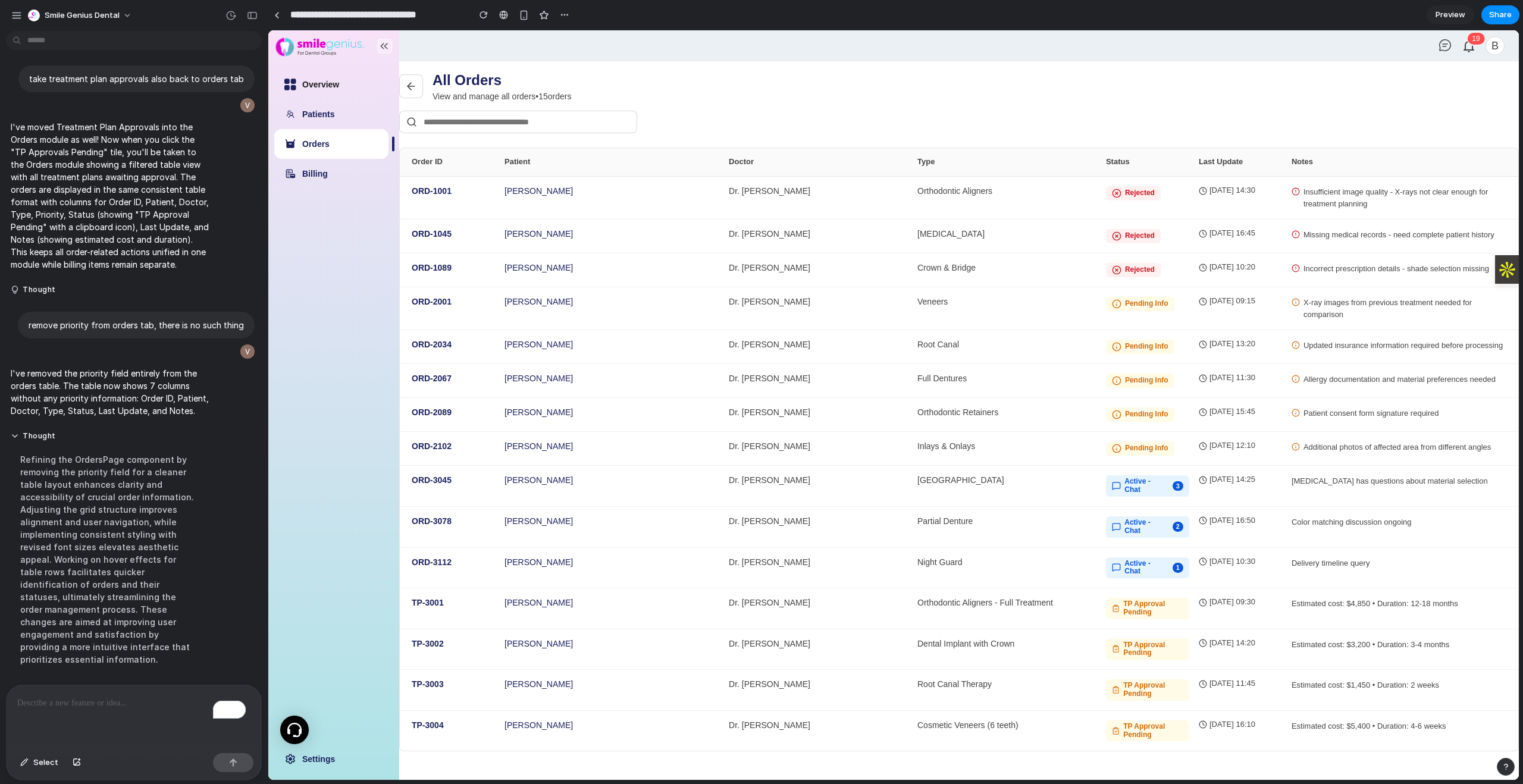
click at [339, 80] on link "Overview" at bounding box center [320, 84] width 37 height 9
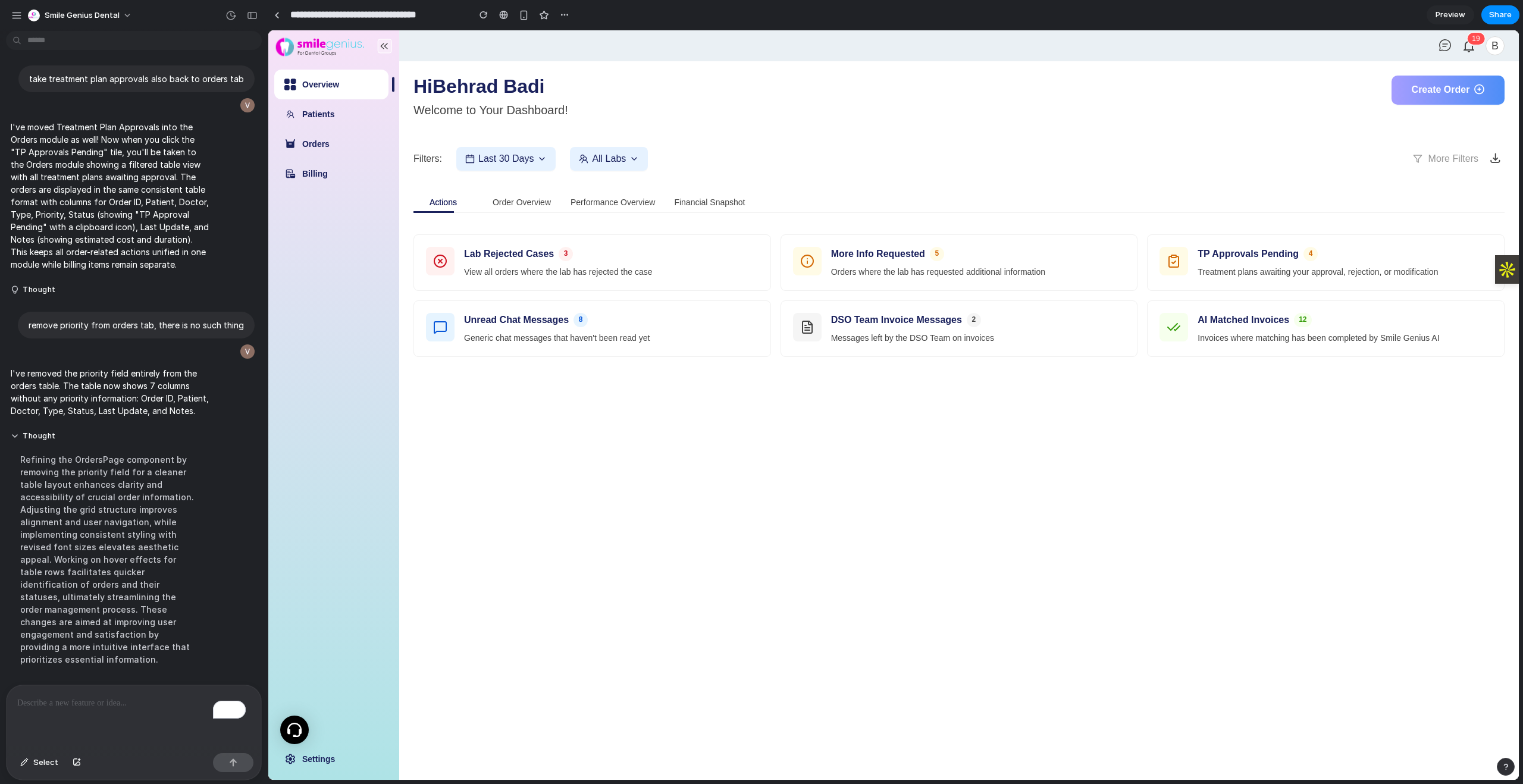
click at [157, 714] on div "To enrich screen reader interactions, please activate Accessibility in Grammarl…" at bounding box center [134, 717] width 255 height 63
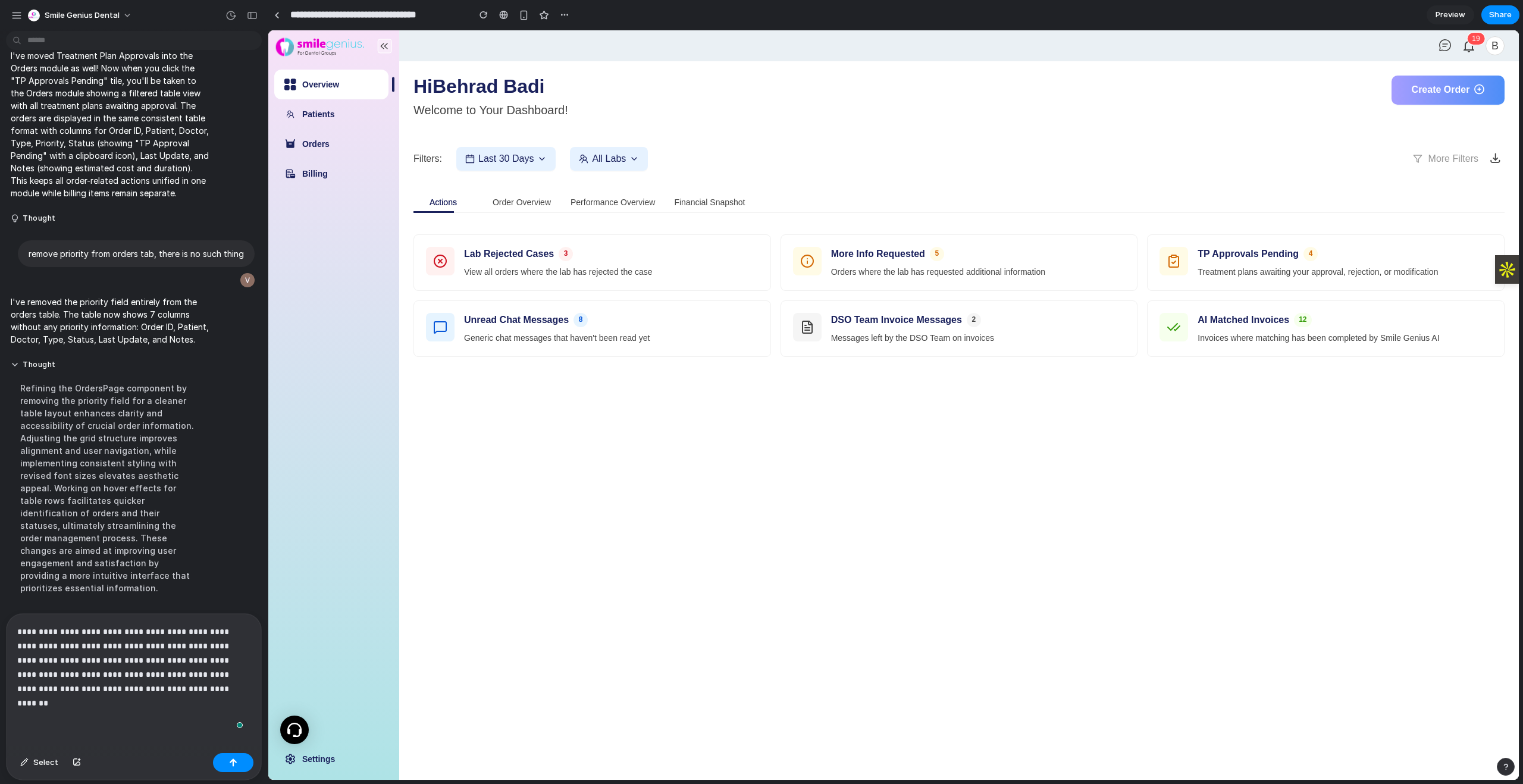
scroll to position [2445, 0]
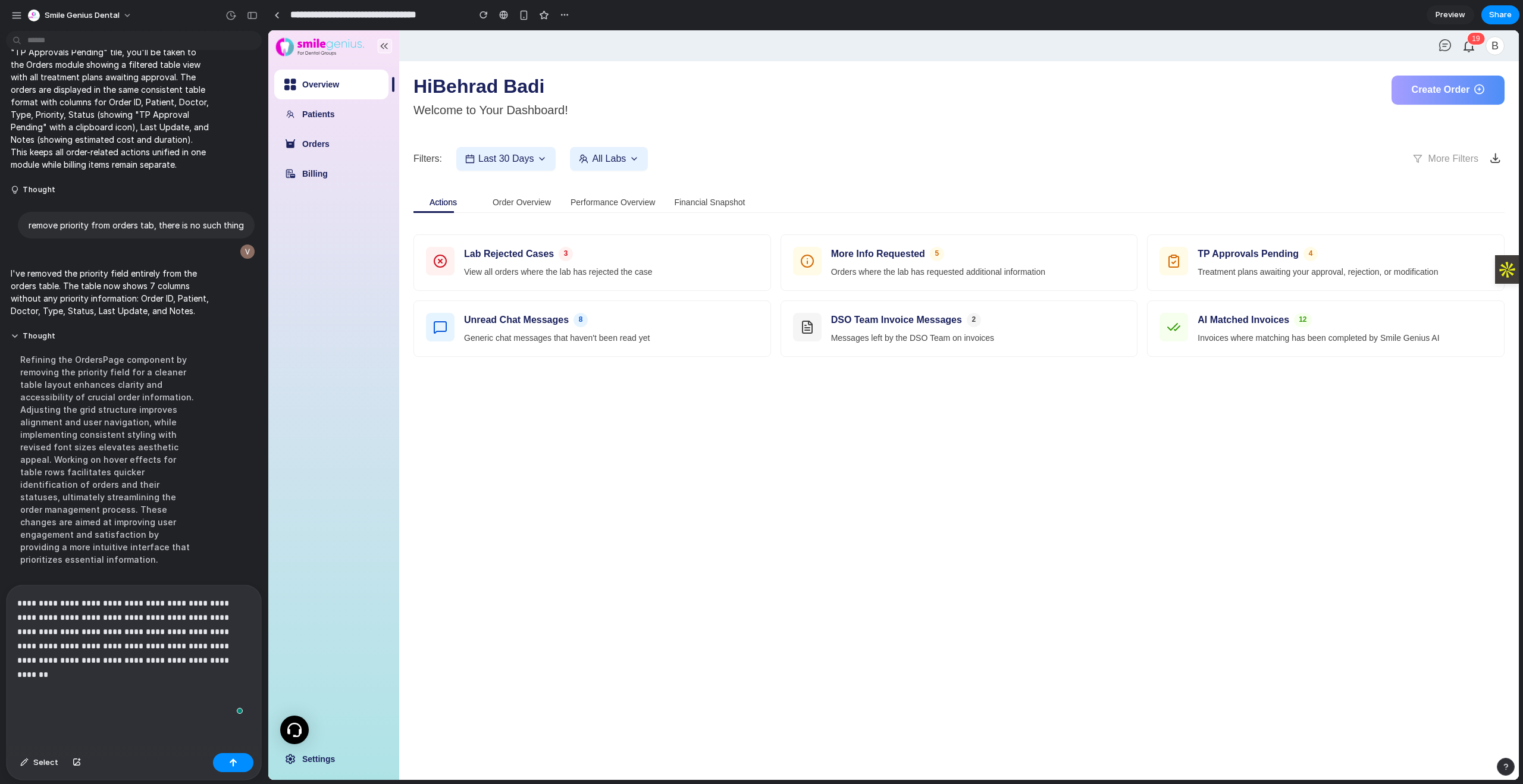
click at [622, 583] on main "Hi Behrad Badi Welcome to Your Dashboard! Create Order Filters: Last 30 Days Al…" at bounding box center [958, 421] width 1119 height 718
click at [540, 195] on div "Order Overview" at bounding box center [521, 202] width 60 height 27
click at [540, 207] on div "Order Overview" at bounding box center [521, 202] width 58 height 13
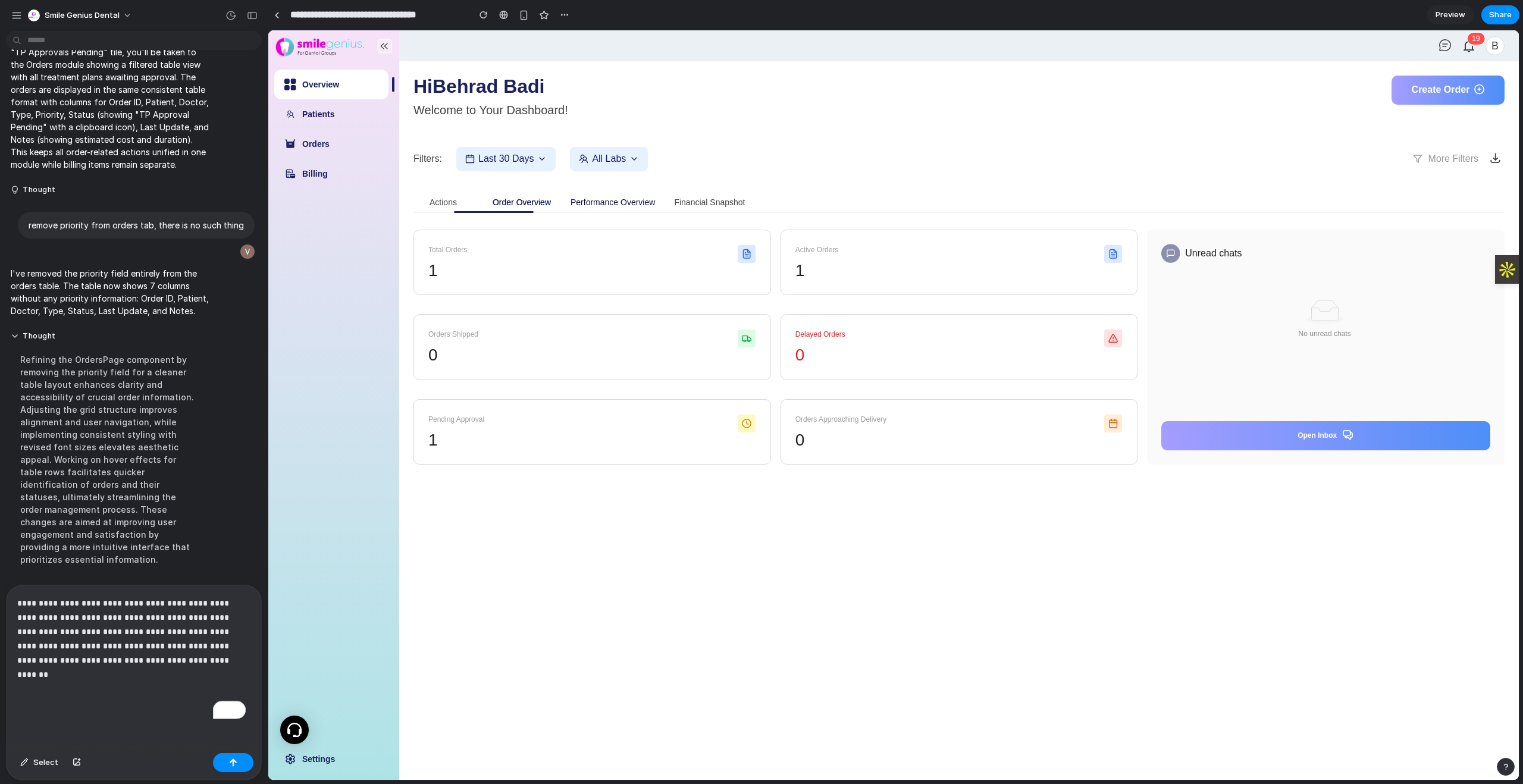
click at [607, 196] on div "Performance Overview" at bounding box center [612, 202] width 84 height 13
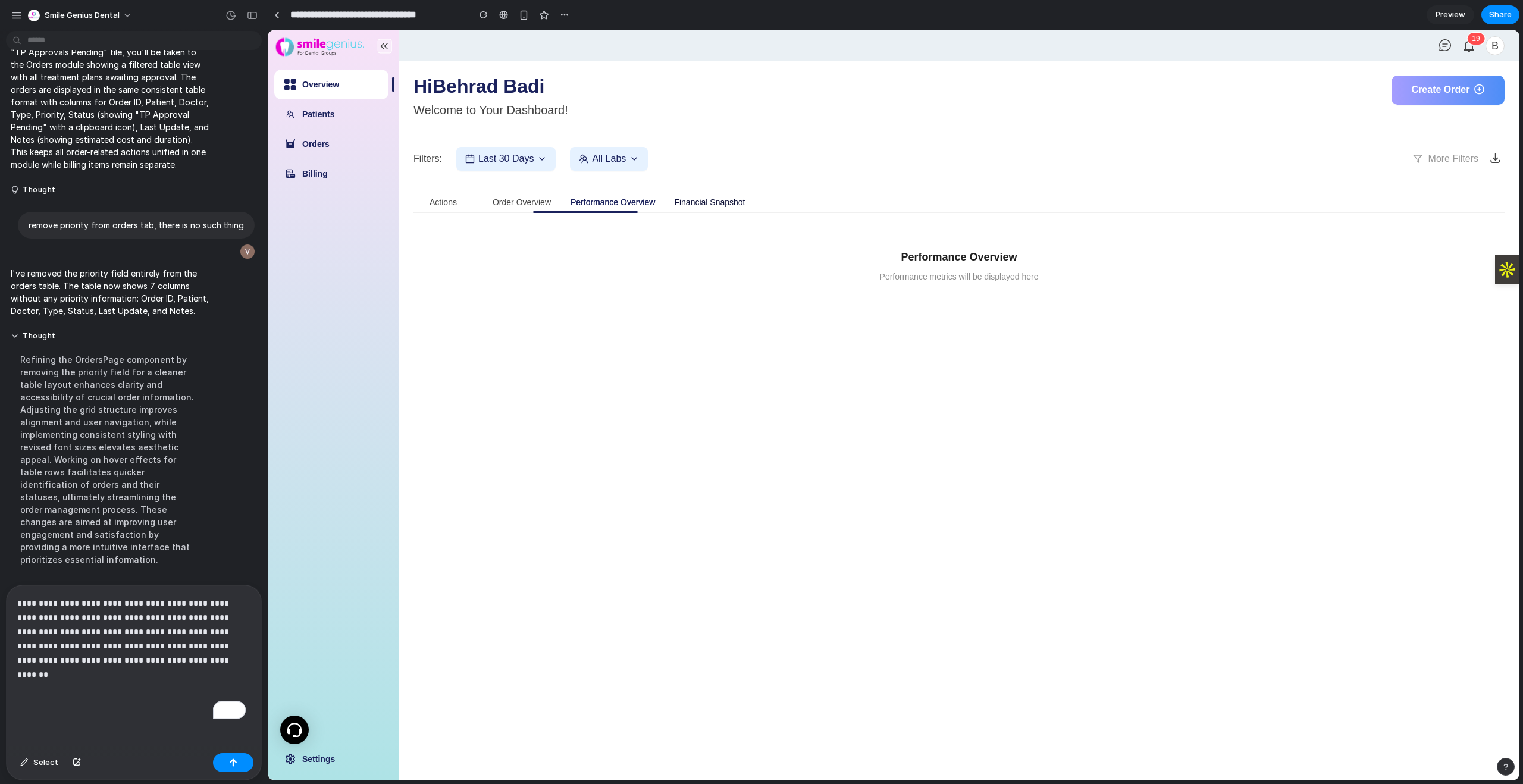
click at [702, 201] on div "Financial Snapshot" at bounding box center [709, 202] width 71 height 13
click at [445, 208] on div "Actions" at bounding box center [443, 202] width 60 height 27
click at [446, 207] on div "Actions" at bounding box center [443, 202] width 27 height 13
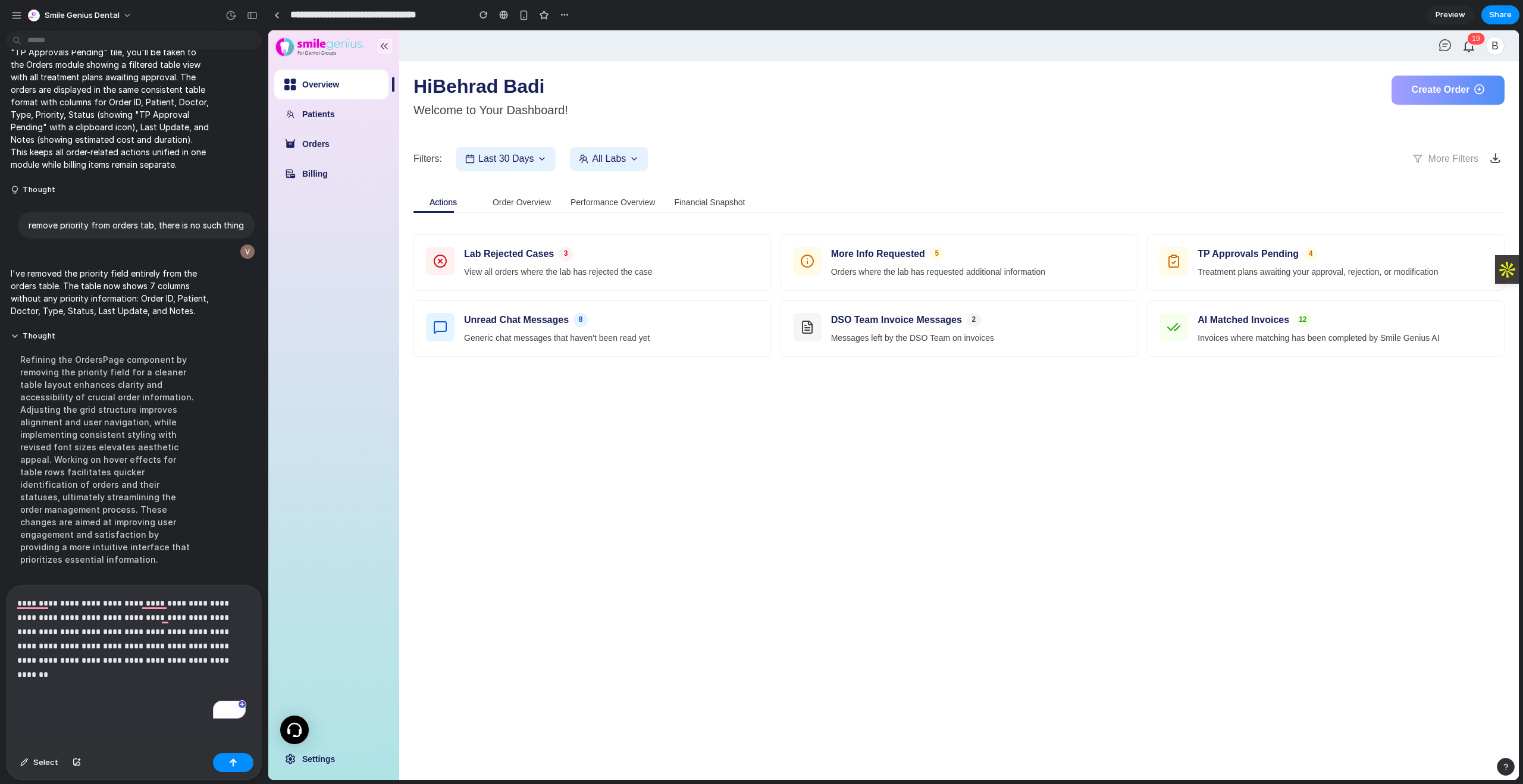
click at [146, 675] on p "**********" at bounding box center [131, 652] width 229 height 114
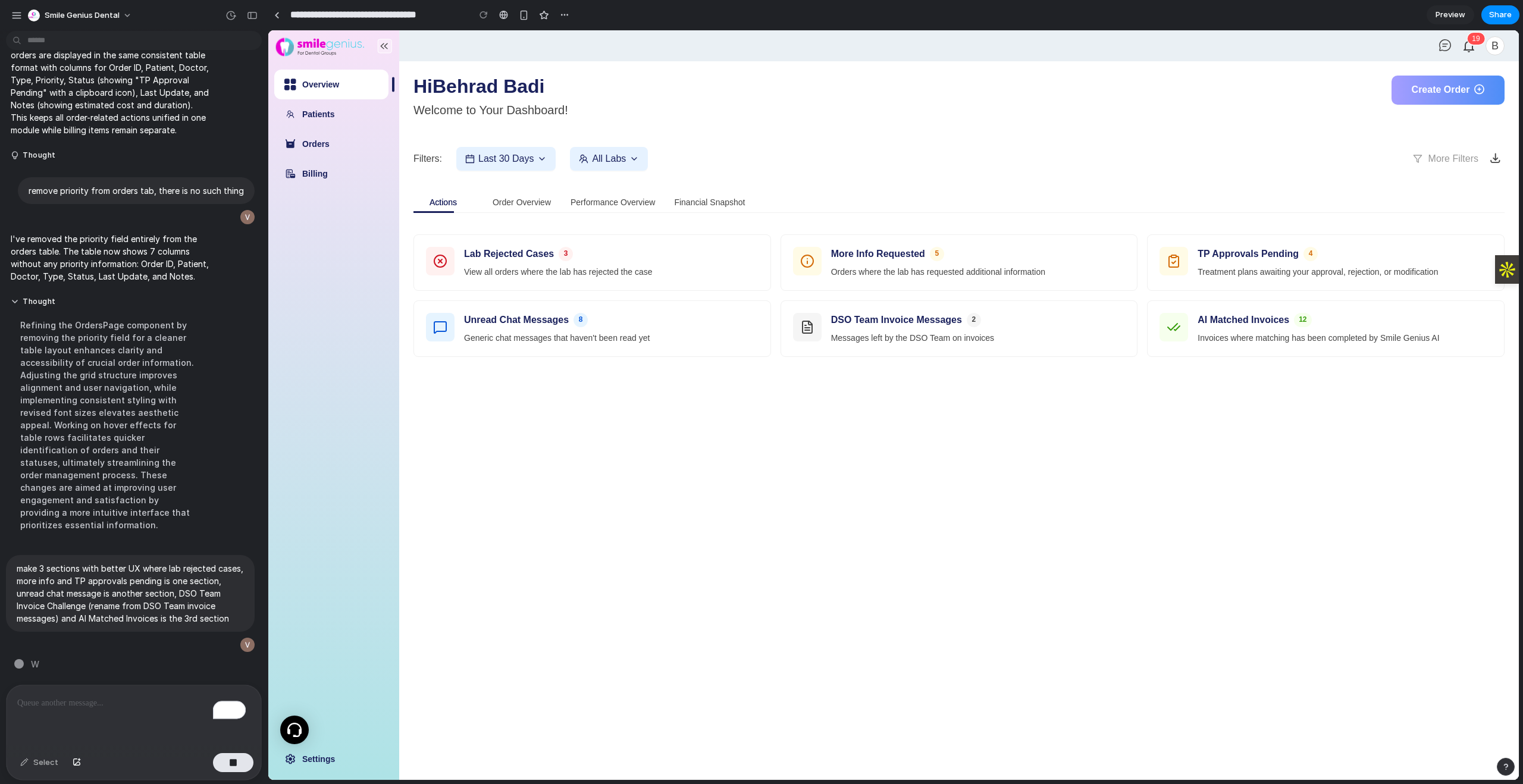
click at [756, 514] on main "Hi Behrad Badi Welcome to Your Dashboard! Create Order Filters: Last 30 Days Al…" at bounding box center [958, 421] width 1119 height 718
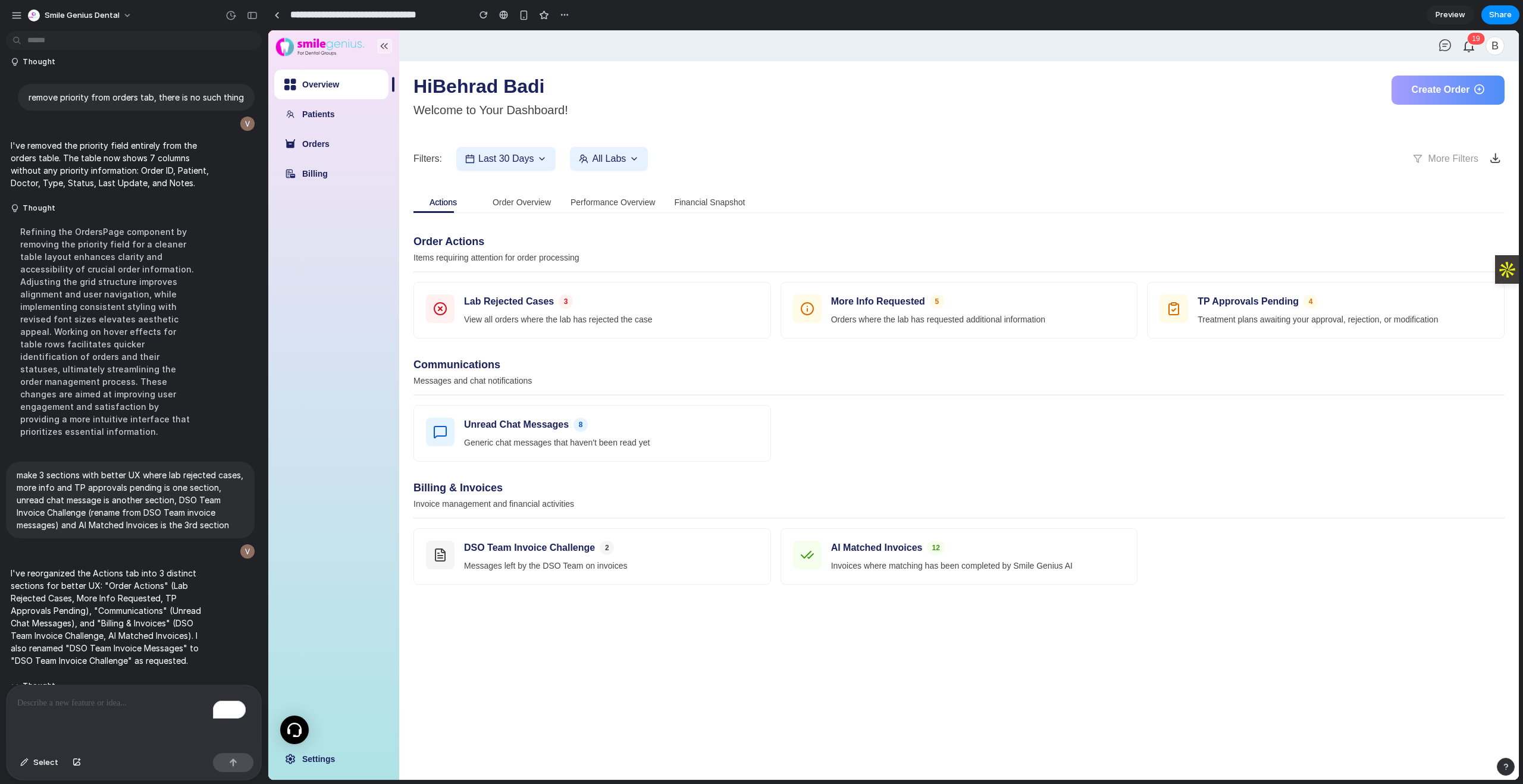
scroll to position [2616, 0]
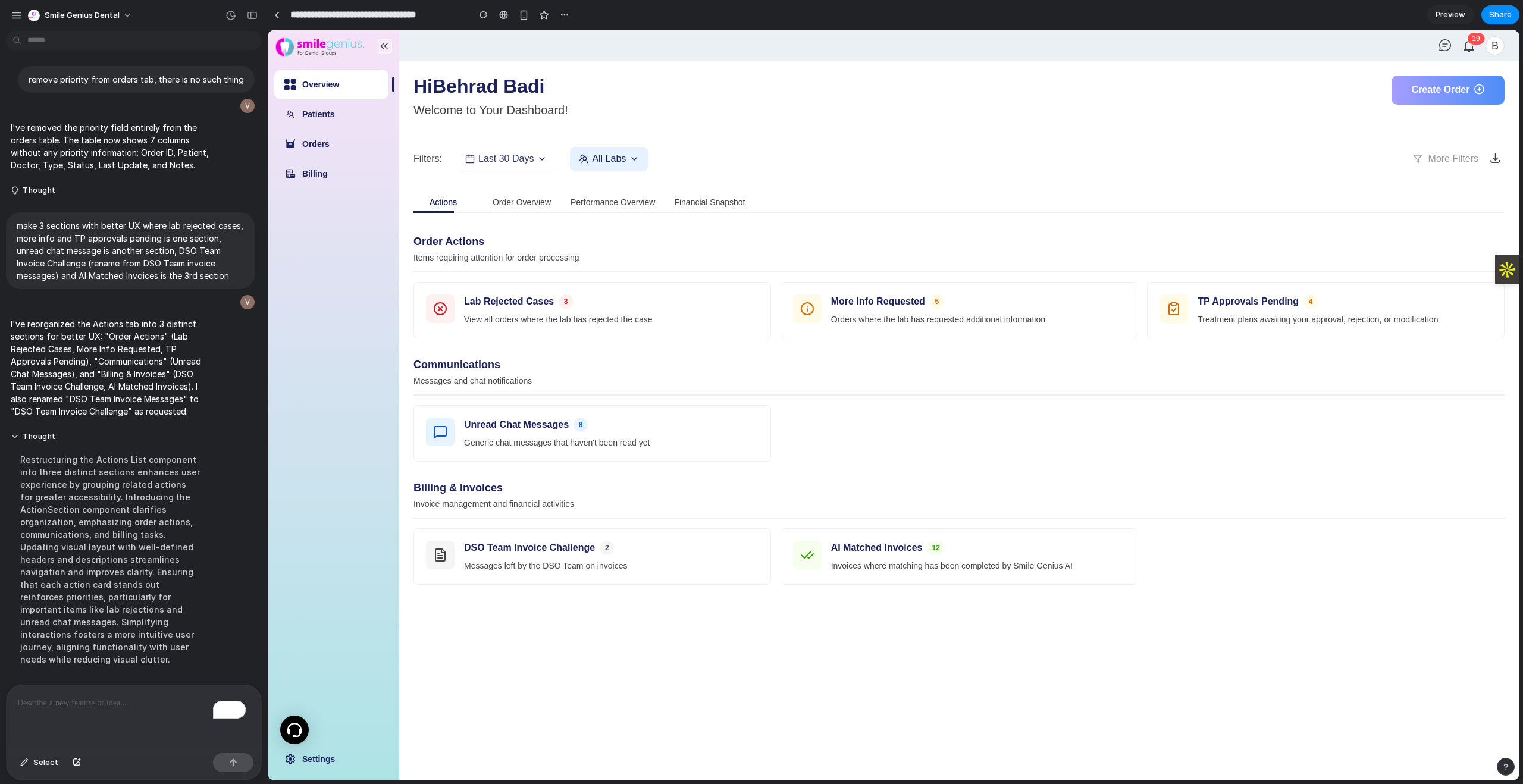
click at [514, 158] on span "Last 30 Days" at bounding box center [506, 158] width 56 height 11
click at [625, 167] on button "All Labs" at bounding box center [609, 158] width 78 height 24
click at [762, 173] on div "Hi Behrad Badi Welcome to Your Dashboard! Create Order Filters: Last 30 Days Al…" at bounding box center [959, 266] width 1091 height 380
click at [727, 189] on div "Financial Snapshot" at bounding box center [709, 202] width 71 height 27
click at [119, 701] on p "To enrich screen reader interactions, please activate Accessibility in Grammarl…" at bounding box center [131, 702] width 229 height 14
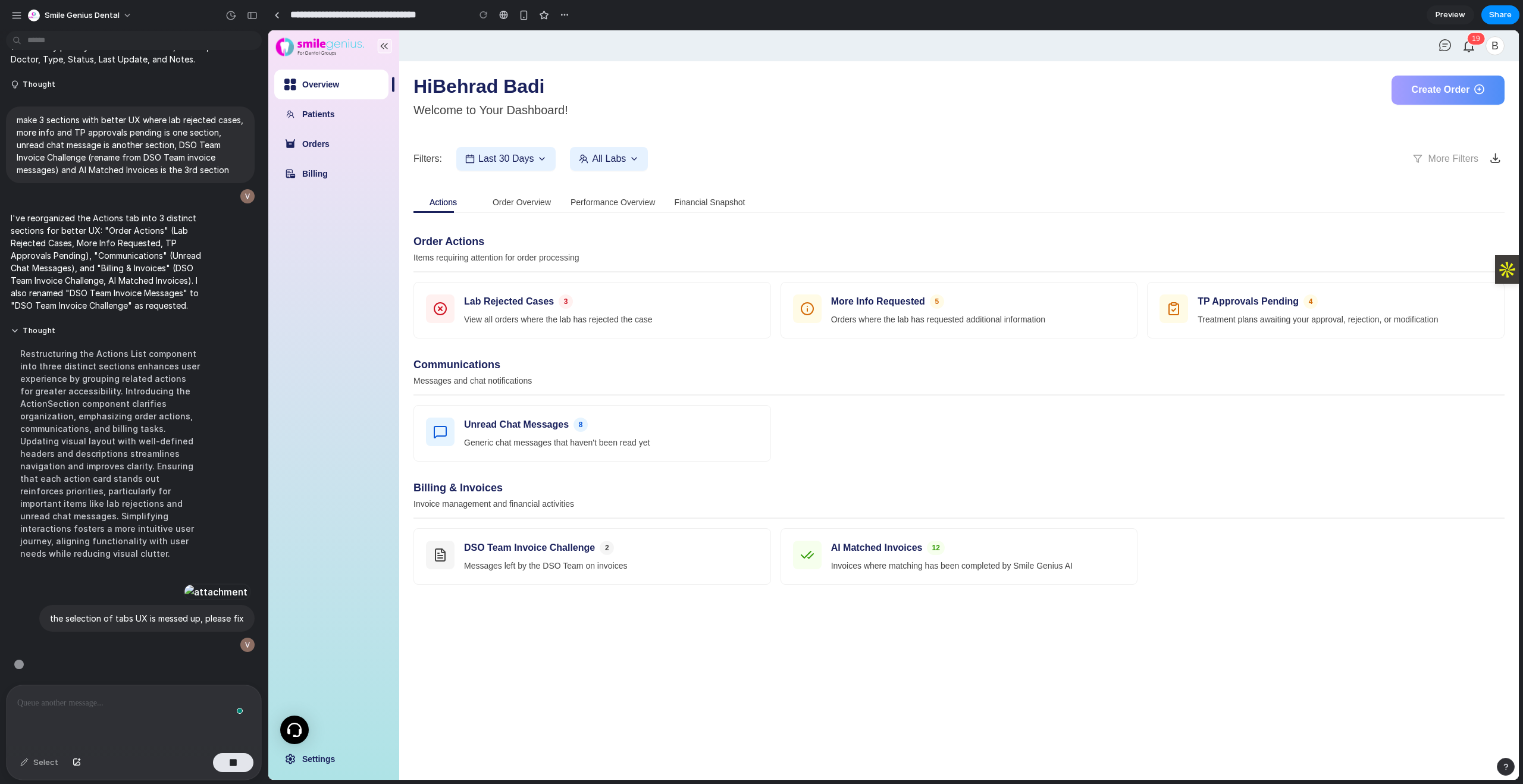
scroll to position [2744, 0]
click at [873, 132] on div "Hi Behrad Badi Welcome to Your Dashboard! Create Order Filters: Last 30 Days Al…" at bounding box center [959, 266] width 1091 height 380
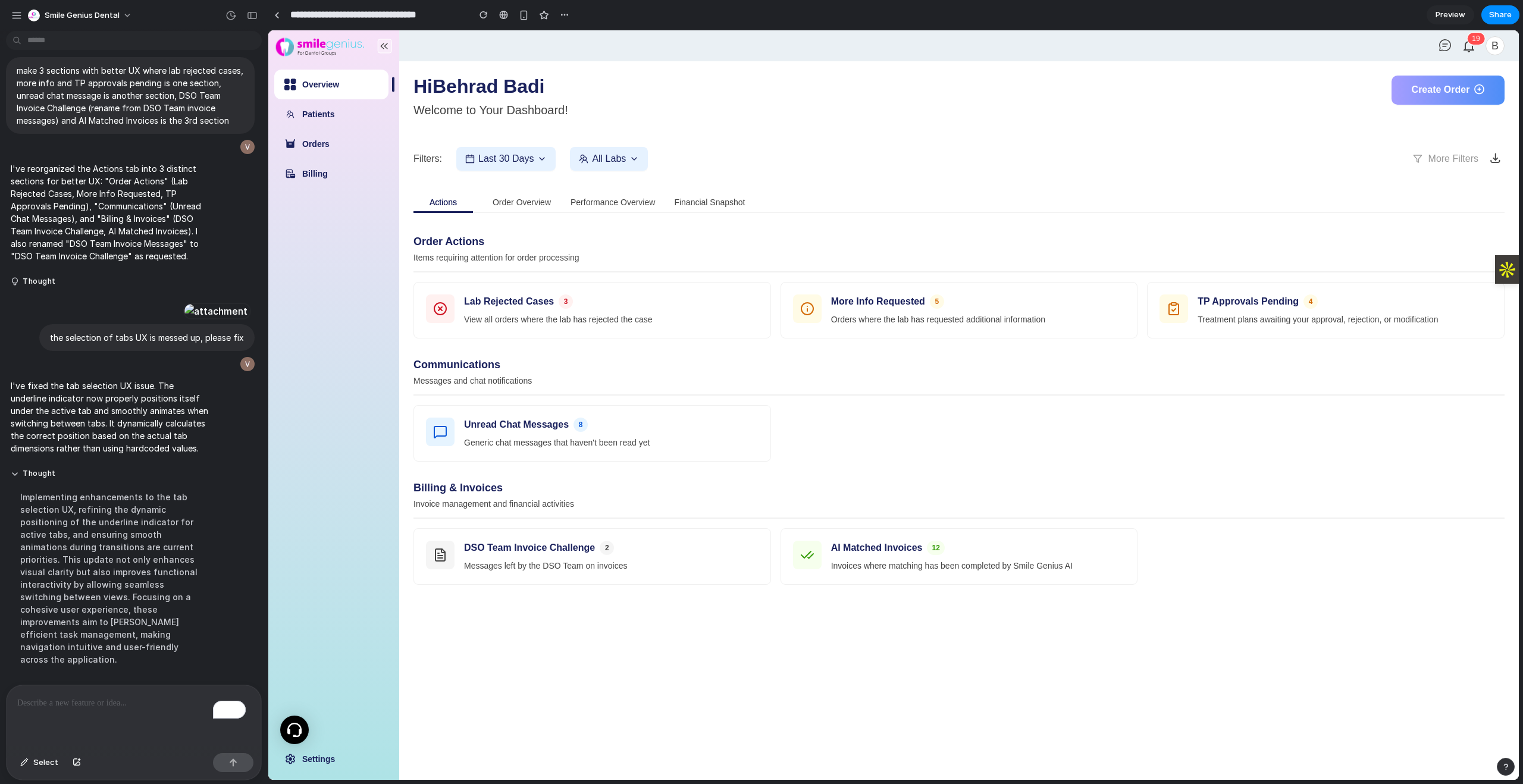
scroll to position [2794, 0]
click at [530, 201] on div "Order Overview" at bounding box center [521, 202] width 58 height 13
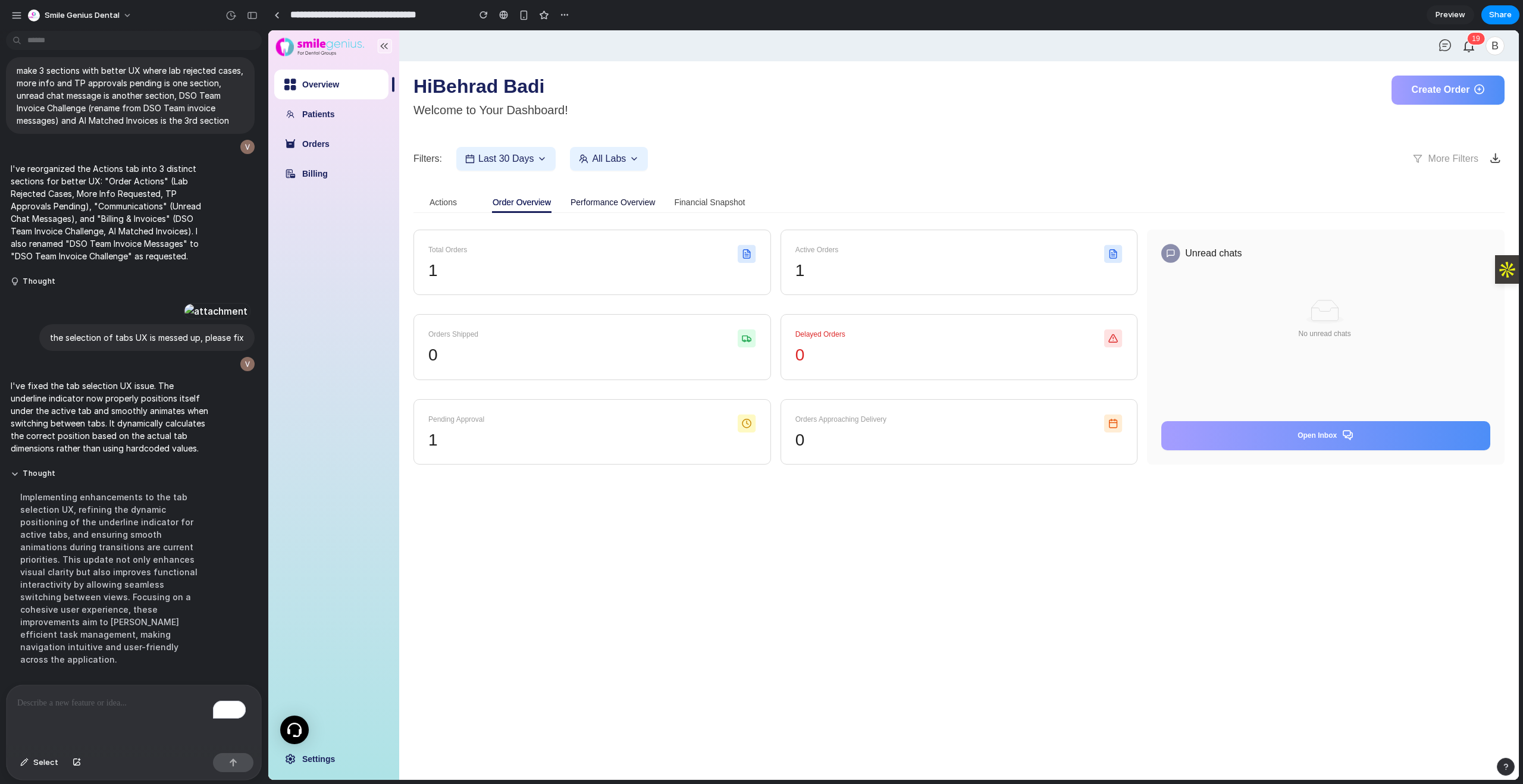
click at [624, 201] on div "Performance Overview" at bounding box center [612, 202] width 84 height 13
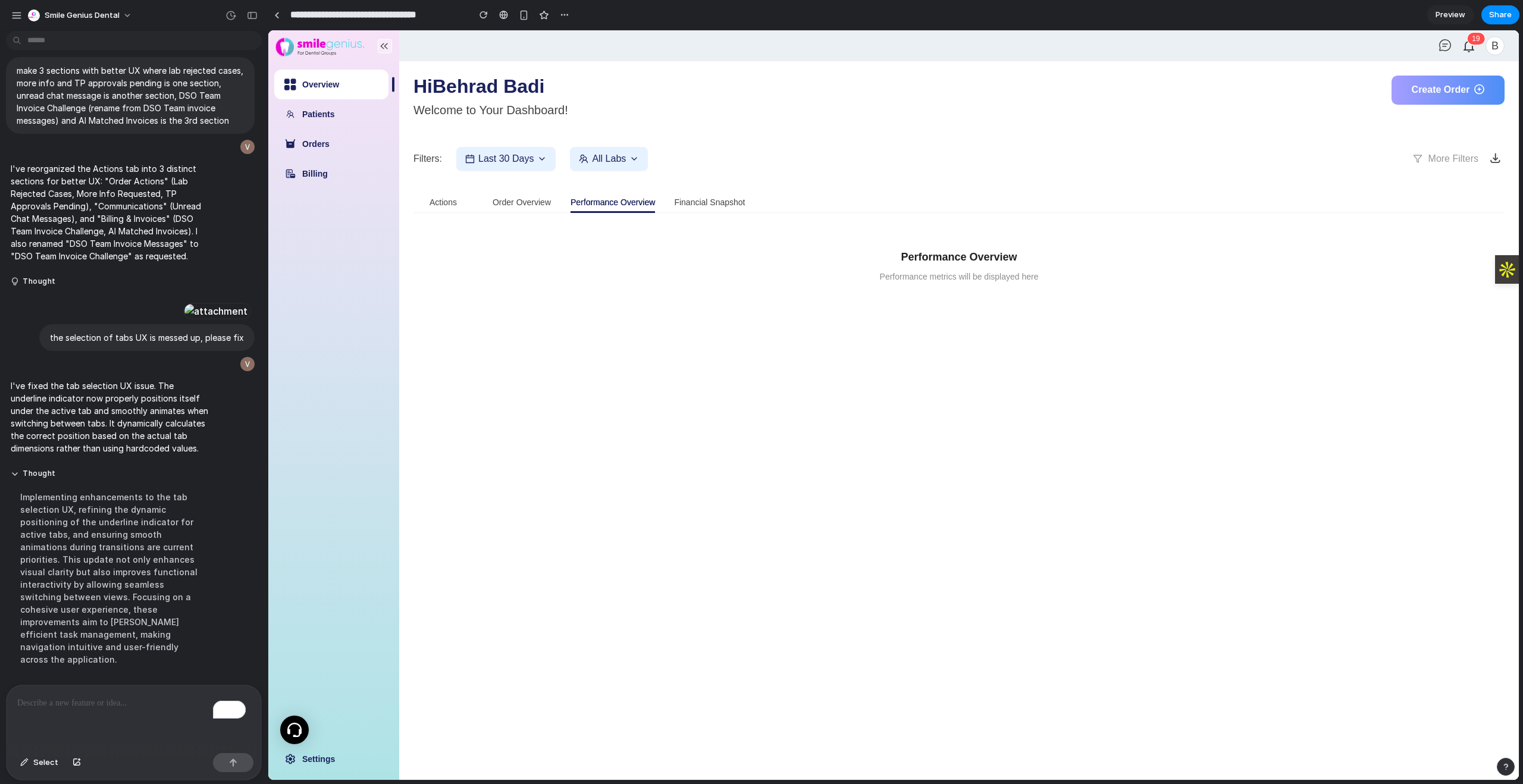
drag, startPoint x: 451, startPoint y: 185, endPoint x: 458, endPoint y: 185, distance: 7.0
click at [451, 185] on div "Hi Behrad Badi Welcome to Your Dashboard! Create Order Filters: Last 30 Days Al…" at bounding box center [959, 266] width 1091 height 380
click at [423, 206] on div "Actions" at bounding box center [443, 202] width 60 height 27
click at [442, 201] on div "Actions" at bounding box center [443, 202] width 27 height 13
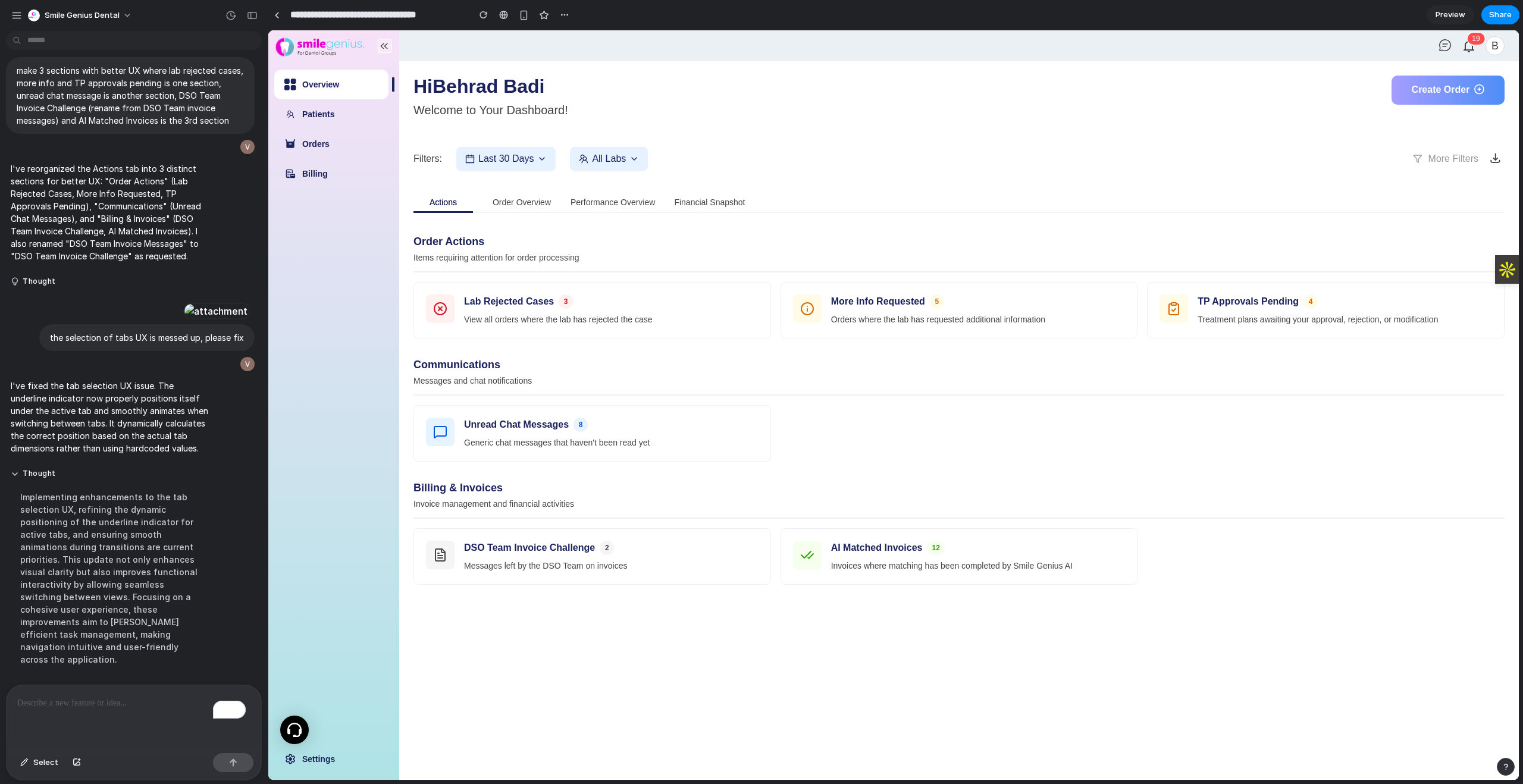
click at [723, 209] on div "Financial Snapshot" at bounding box center [709, 202] width 71 height 27
click at [633, 203] on div "Performance Overview" at bounding box center [612, 202] width 84 height 13
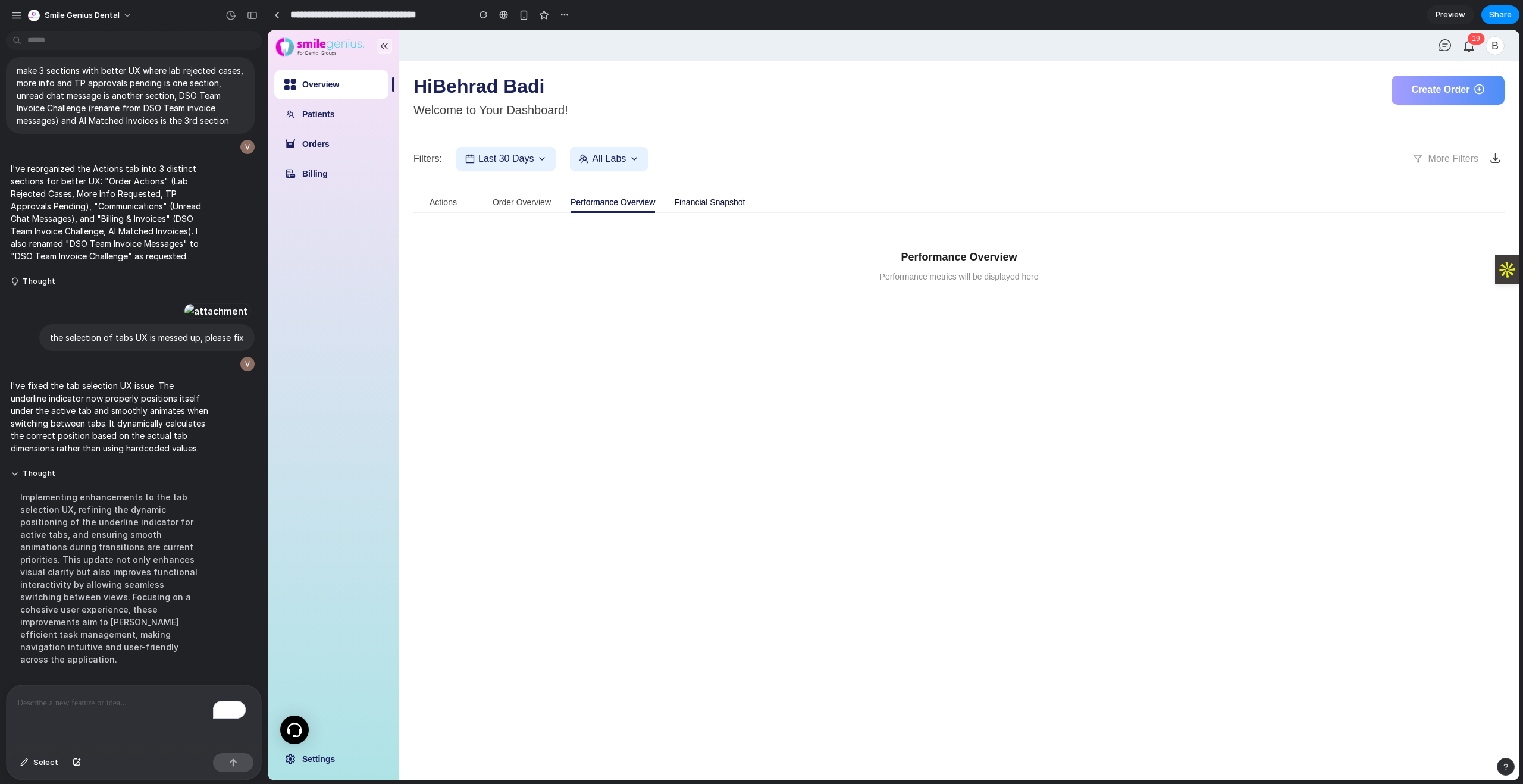
click at [712, 201] on div "Financial Snapshot" at bounding box center [709, 202] width 71 height 13
click at [449, 203] on div "Actions" at bounding box center [443, 202] width 27 height 13
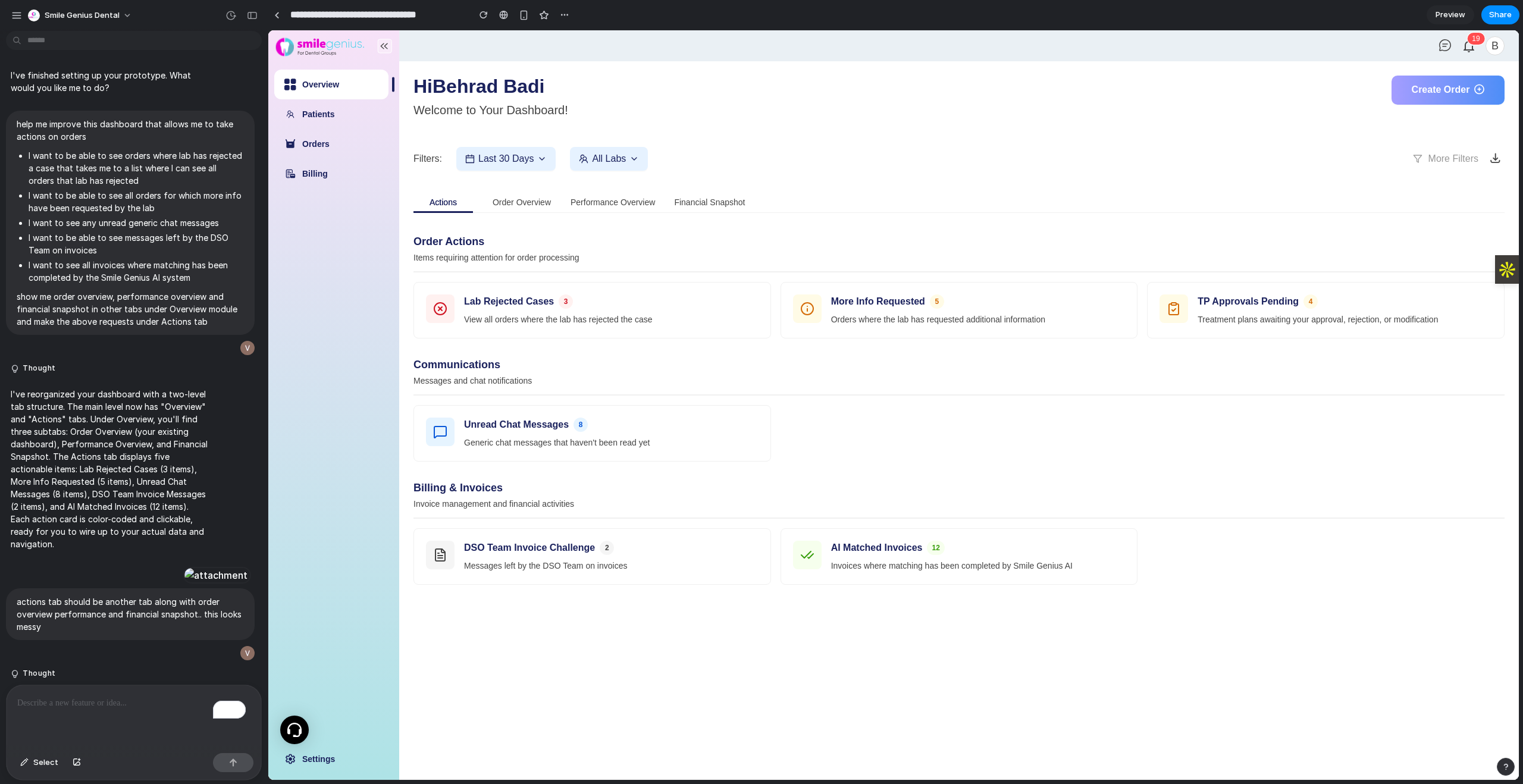
scroll to position [2612, 0]
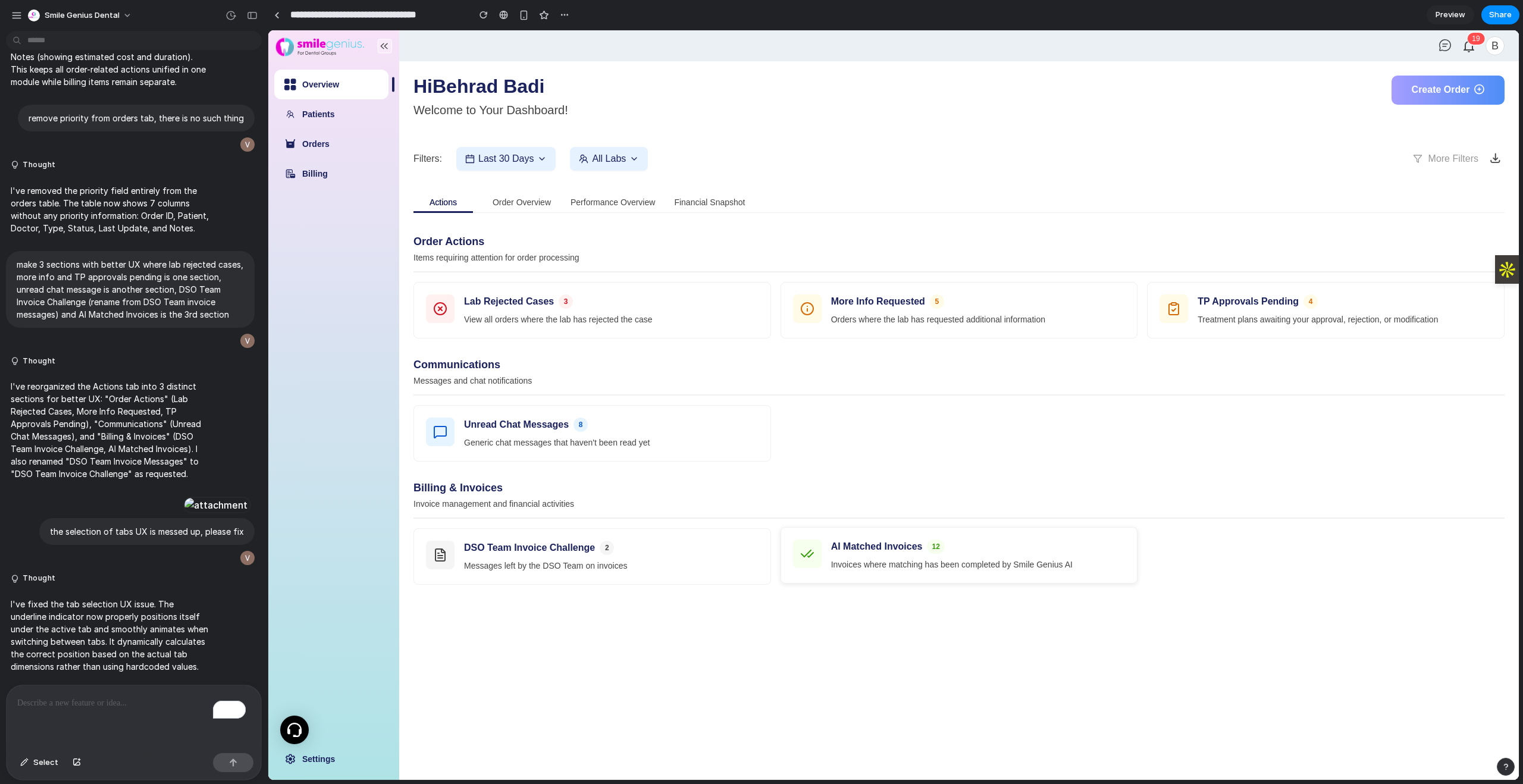
click at [919, 575] on div "AI Matched Invoices 12 Invoices where matching has been completed by Smile Geni…" at bounding box center [959, 556] width 357 height 56
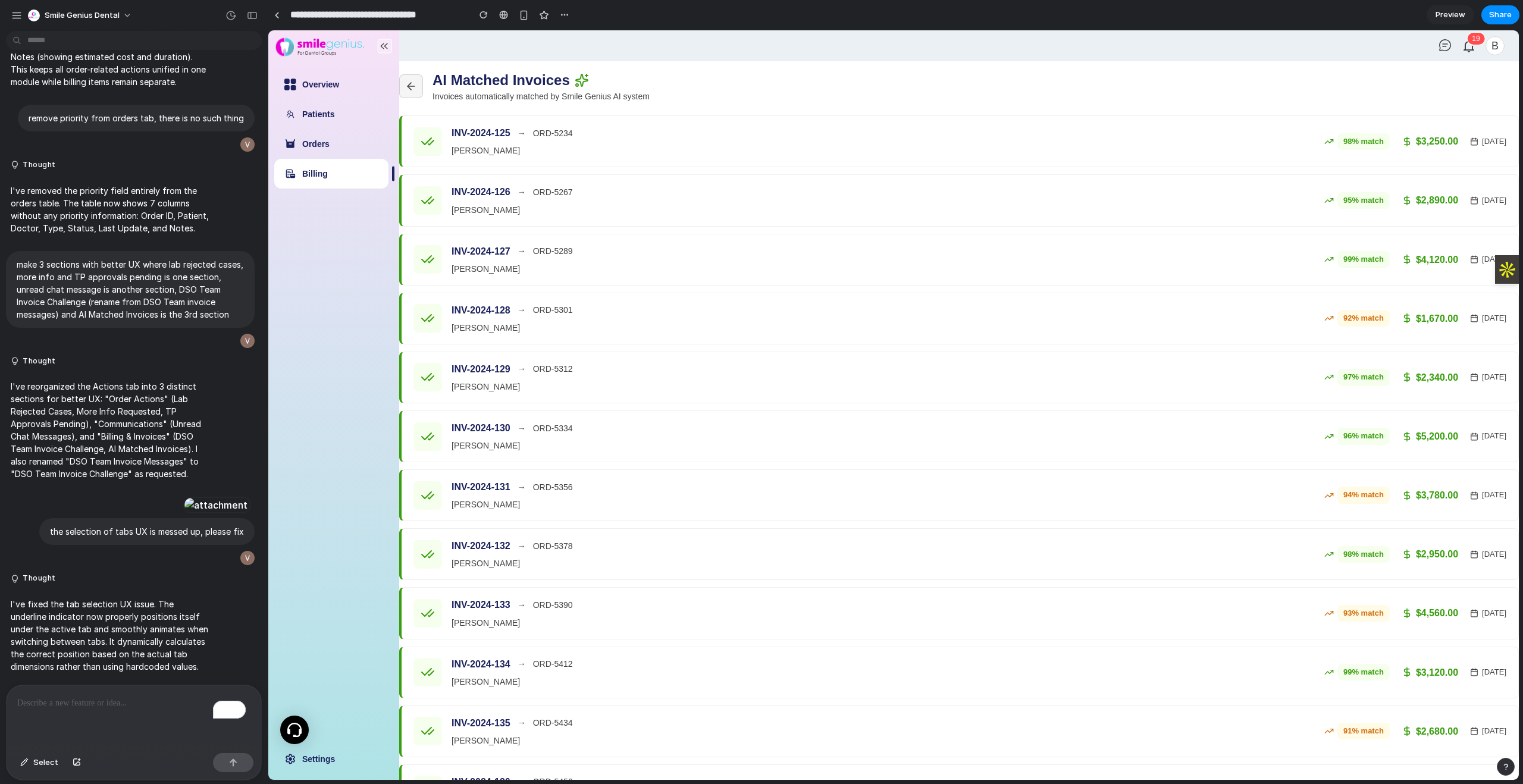
click at [413, 90] on icon at bounding box center [411, 86] width 12 height 12
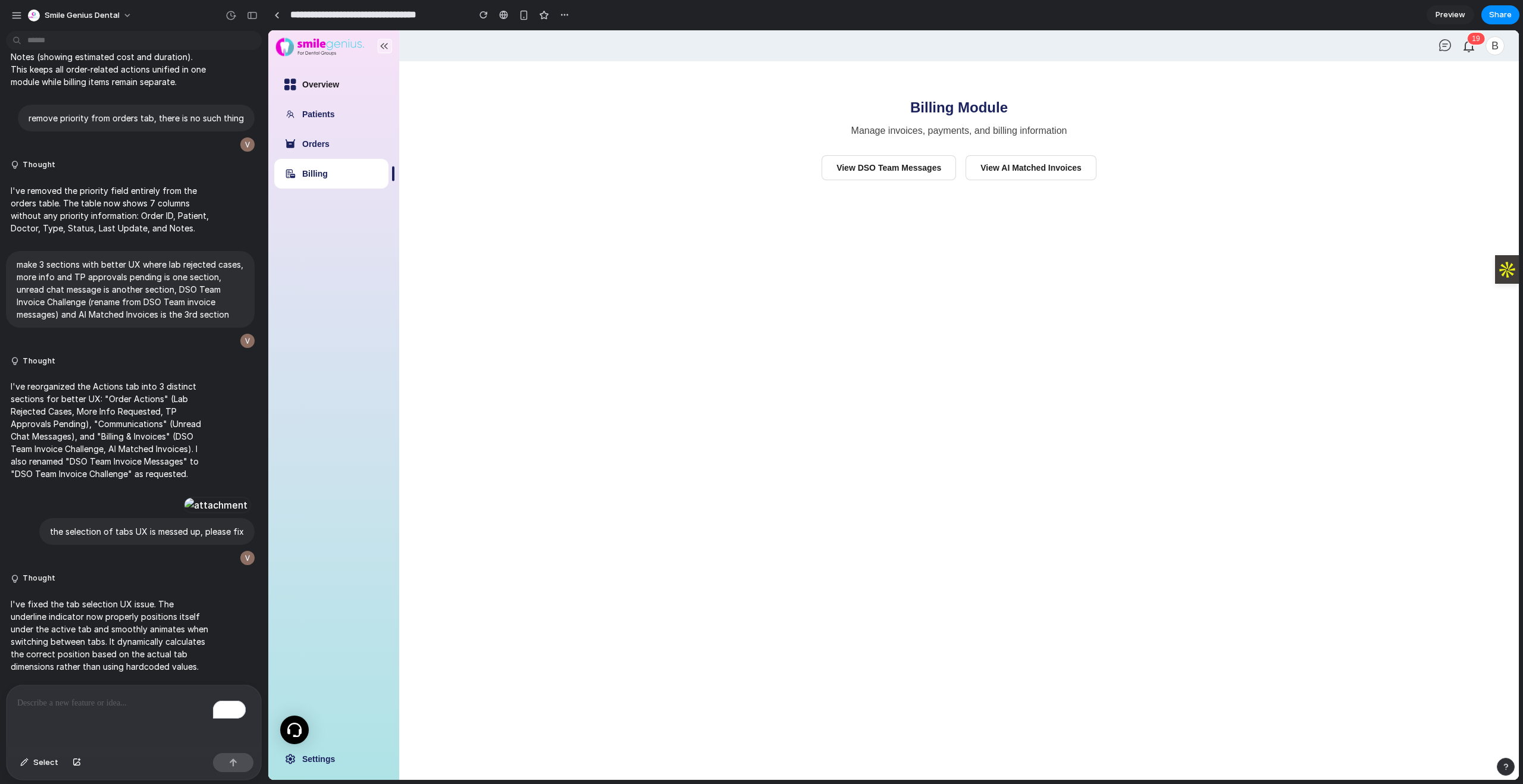
click at [315, 85] on link "Overview" at bounding box center [320, 84] width 37 height 9
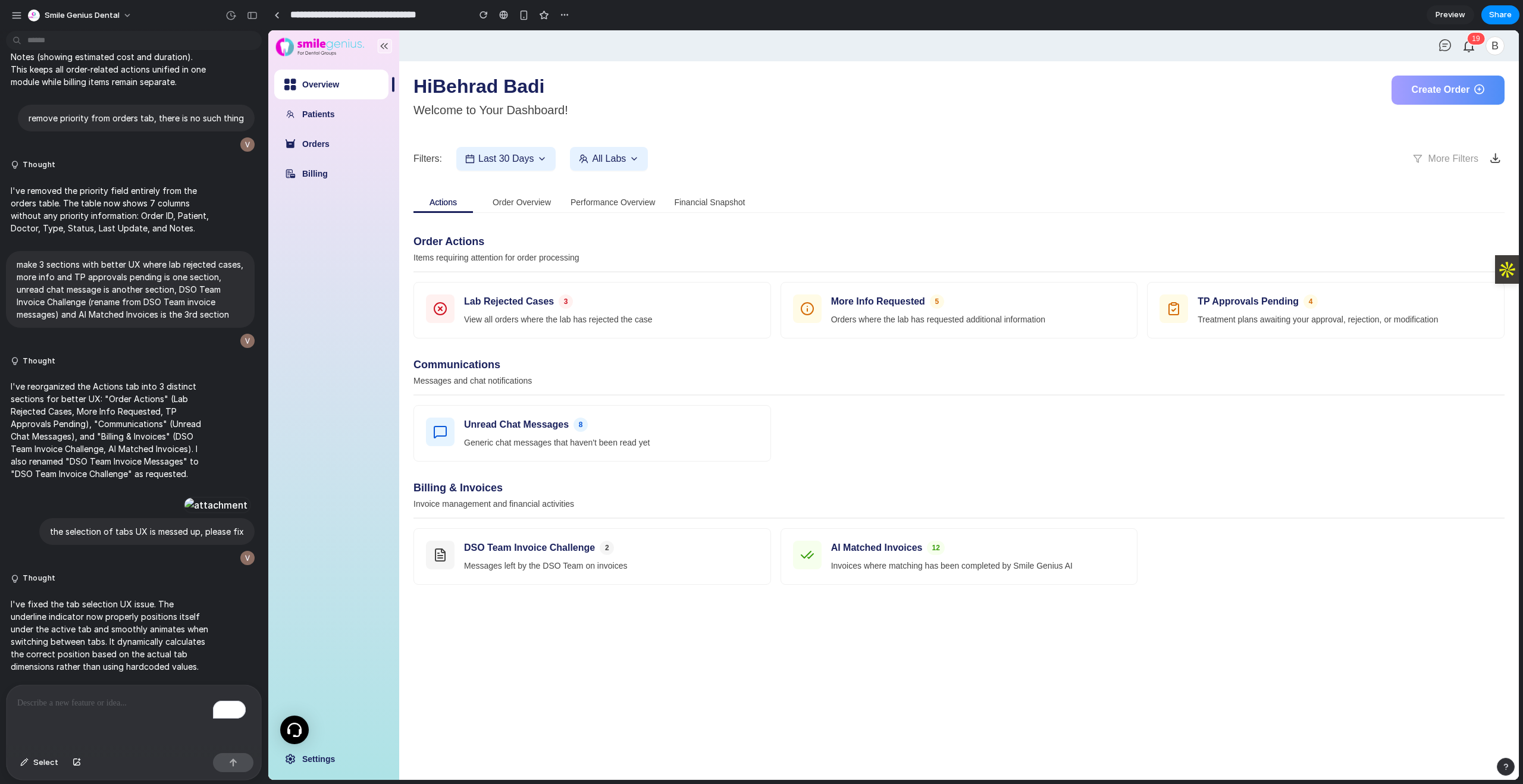
click at [665, 594] on div "Order Actions Items requiring attention for order processing Lab Rejected Cases…" at bounding box center [959, 419] width 1091 height 389
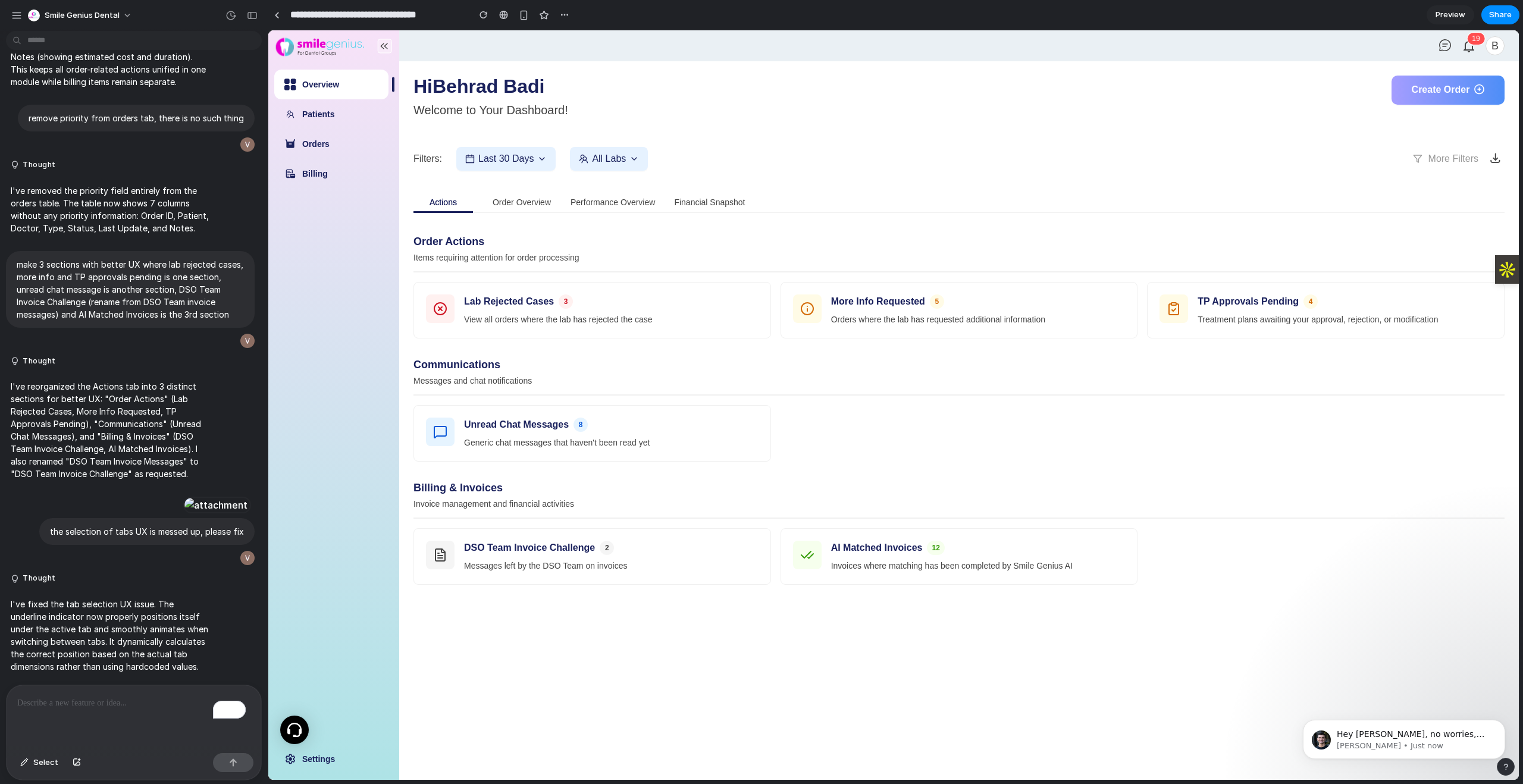
scroll to position [0, 0]
click at [1431, 736] on span "Do you have a link to the prototype?" at bounding box center [1413, 733] width 153 height 9
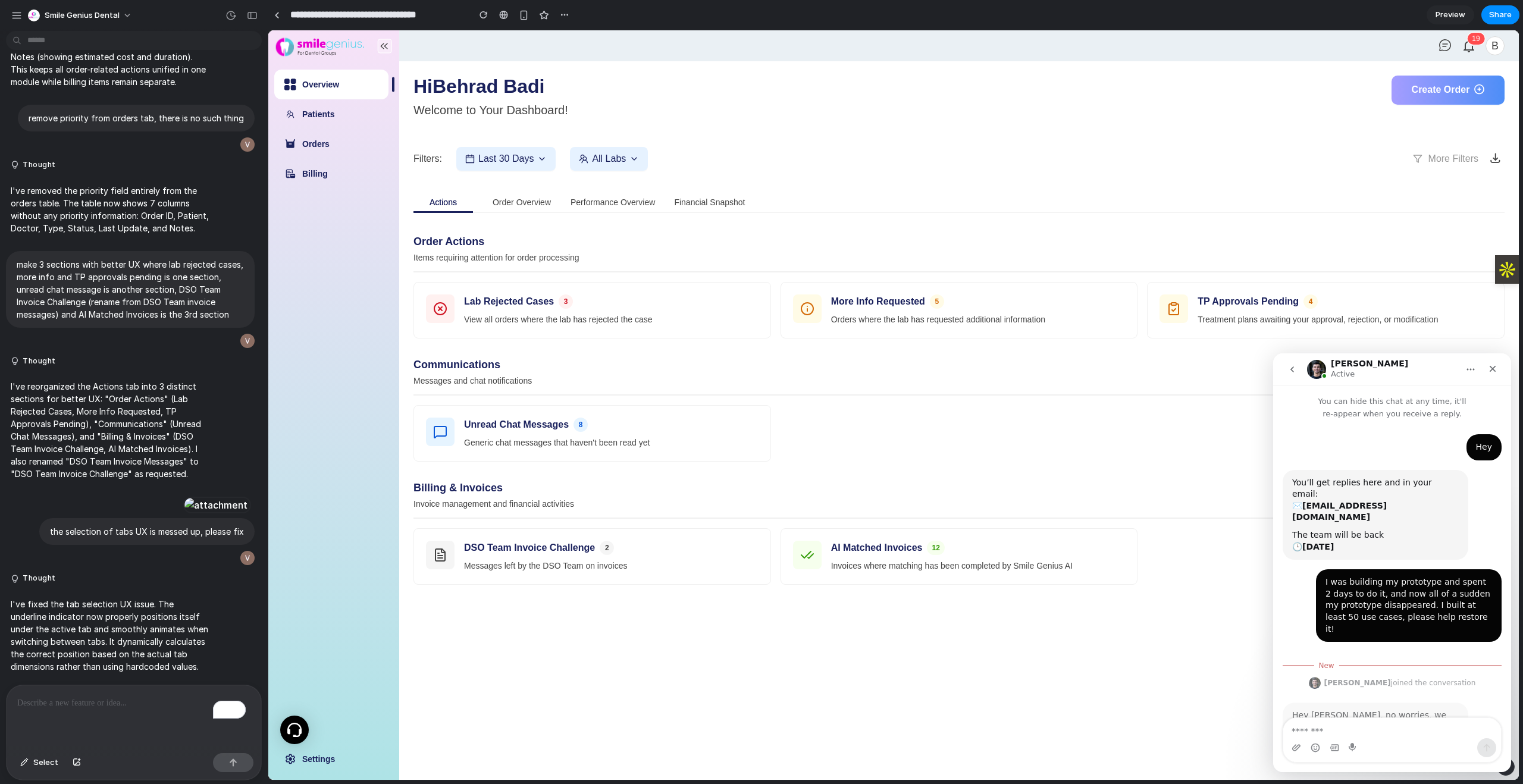
scroll to position [35, 0]
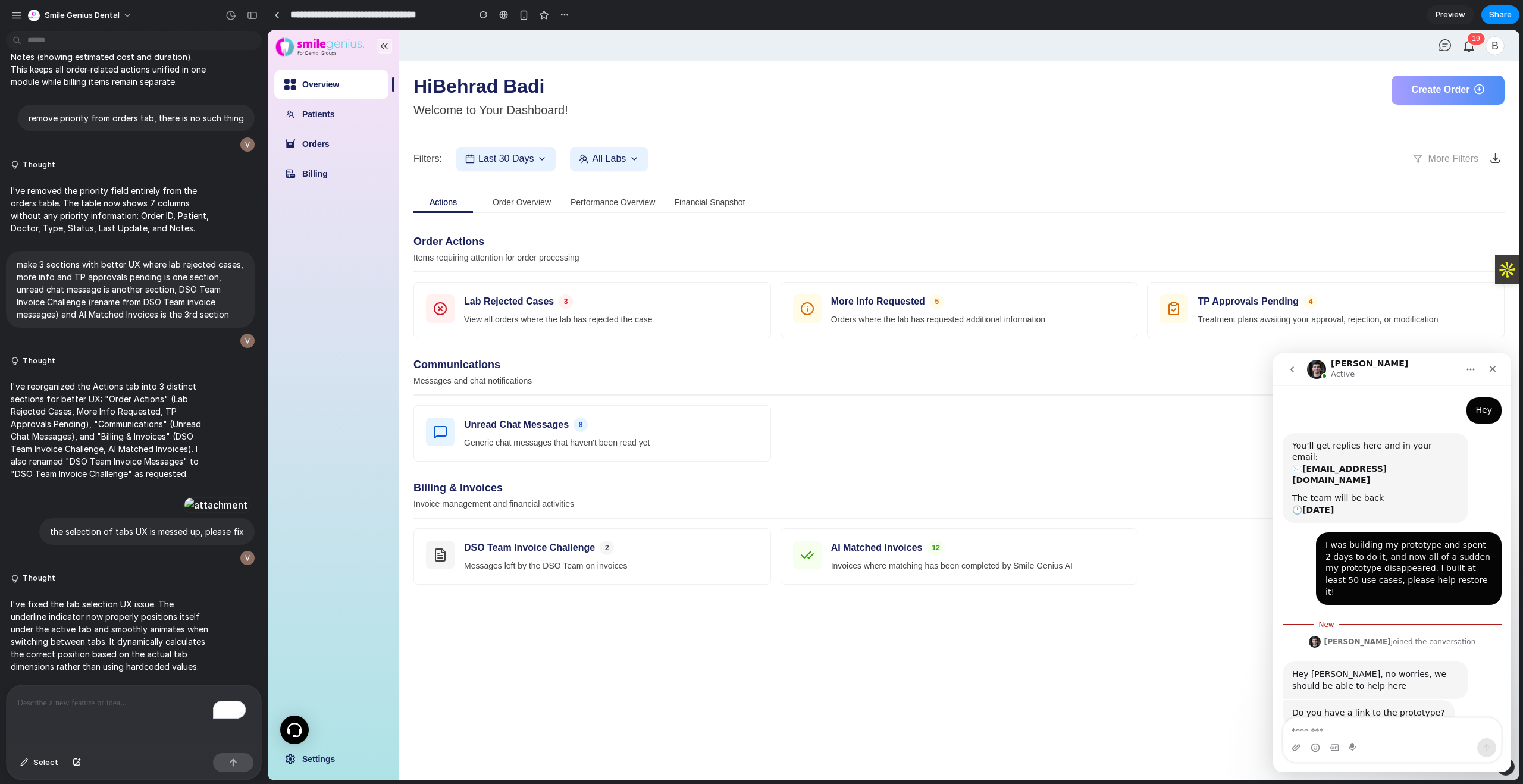
click at [1363, 733] on textarea "Message…" at bounding box center [1391, 728] width 218 height 20
click at [1499, 12] on span "Share" at bounding box center [1499, 15] width 23 height 12
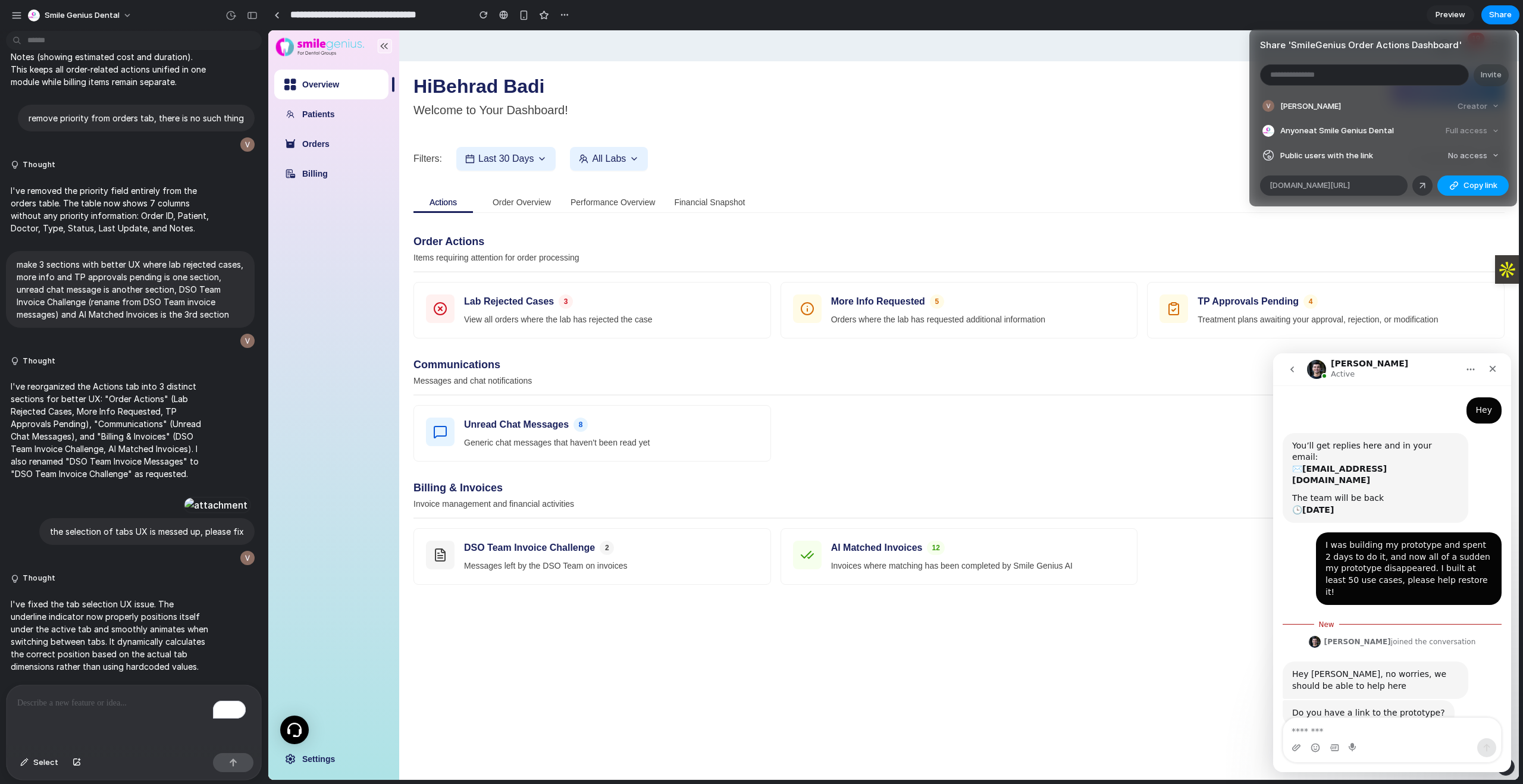
click at [1464, 188] on span "Copy link" at bounding box center [1480, 185] width 34 height 12
click at [1328, 746] on div "Intercom messenger" at bounding box center [1391, 747] width 218 height 19
click at [1329, 733] on textarea "Message…" at bounding box center [1391, 728] width 218 height 20
paste textarea "**********"
type textarea "**********"
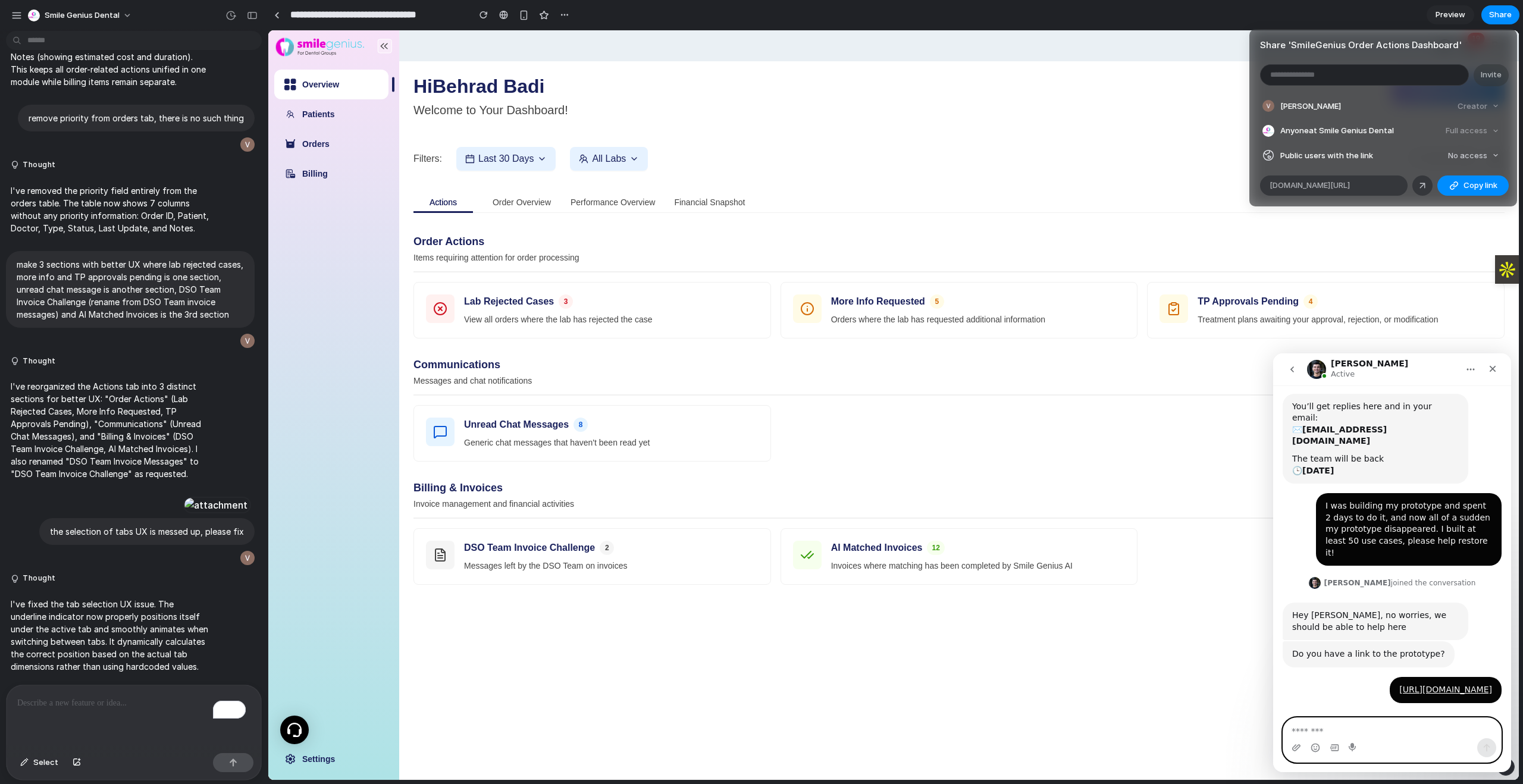
scroll to position [2, 0]
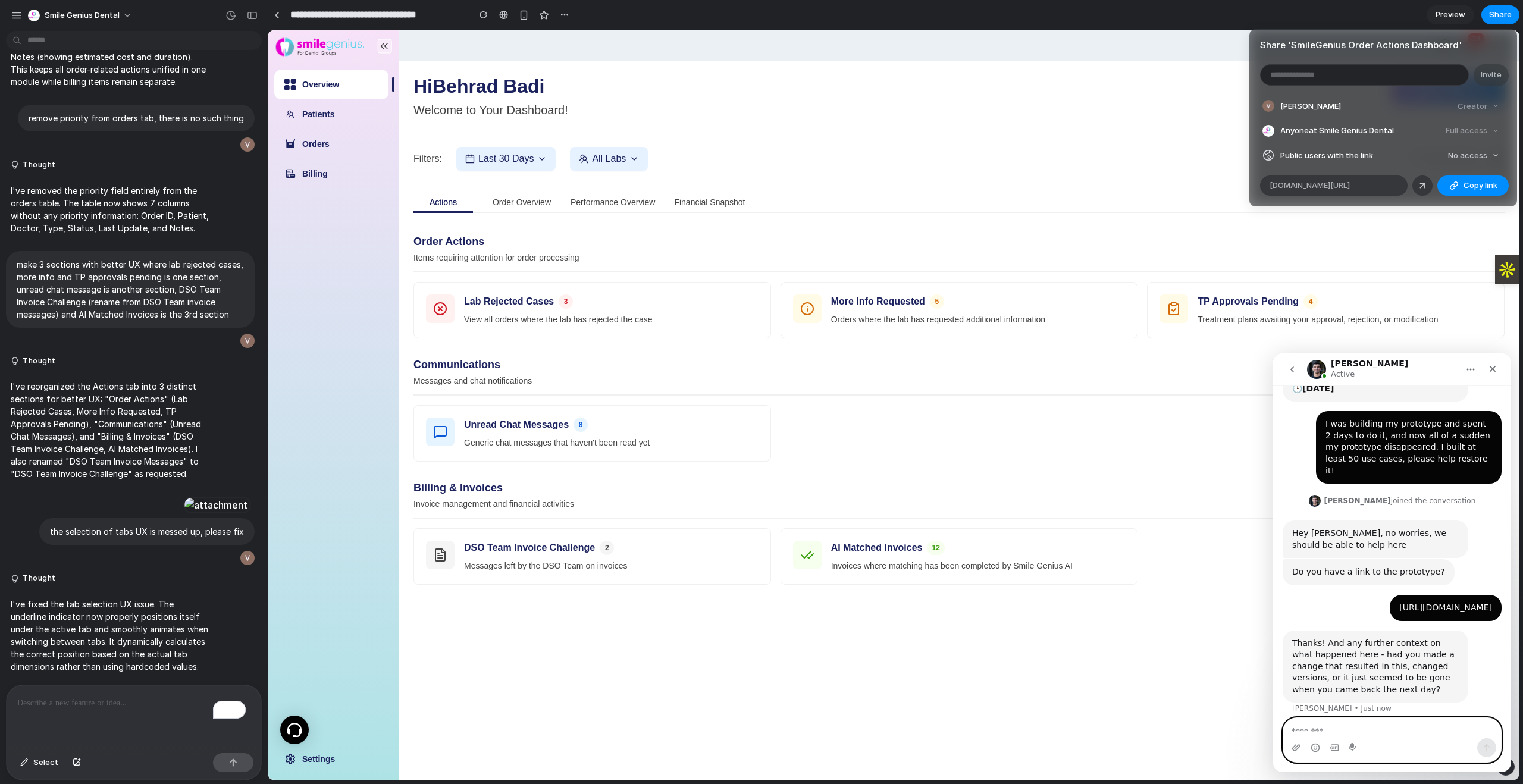
click at [1368, 726] on textarea "Message…" at bounding box center [1391, 728] width 218 height 20
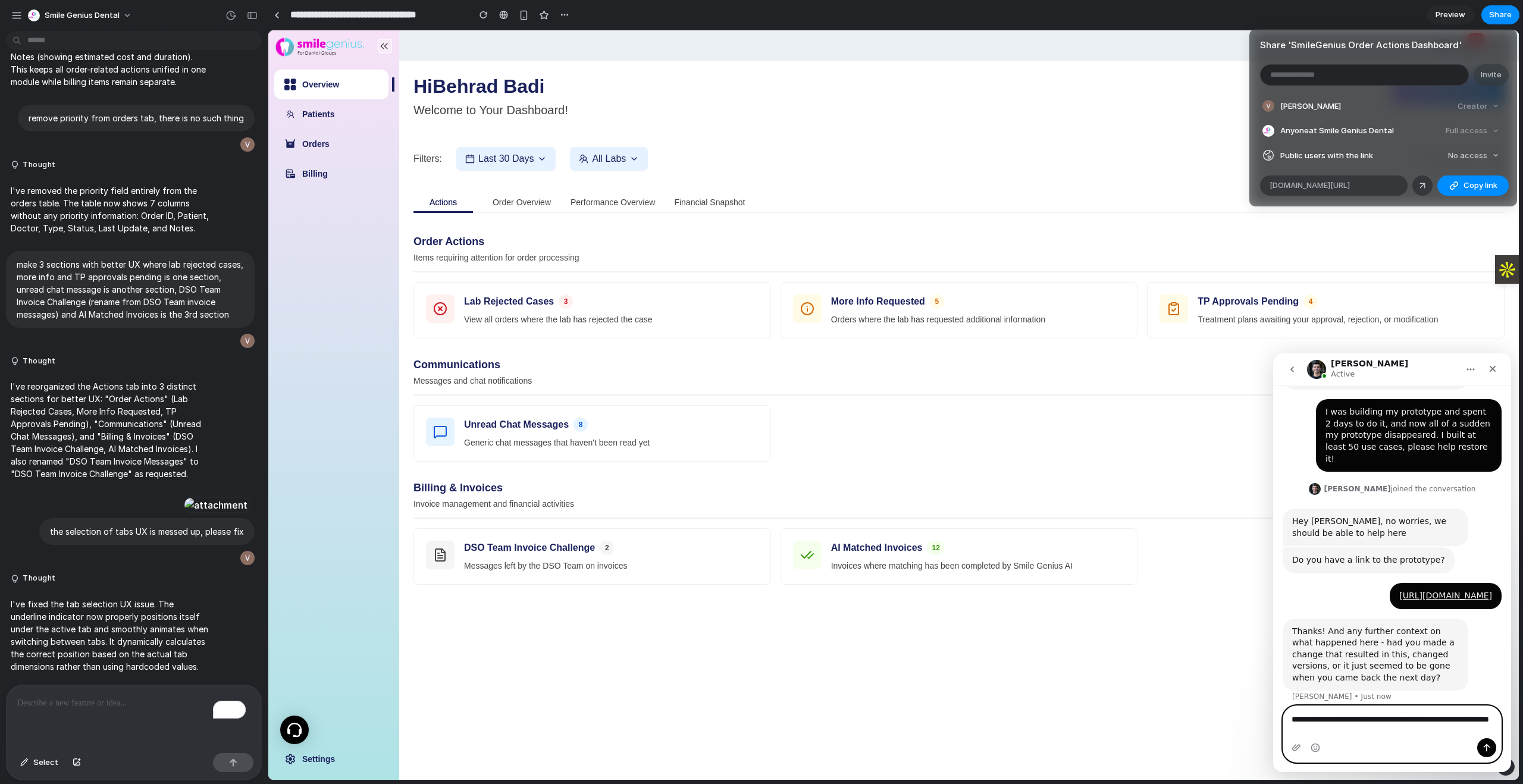
type textarea "**********"
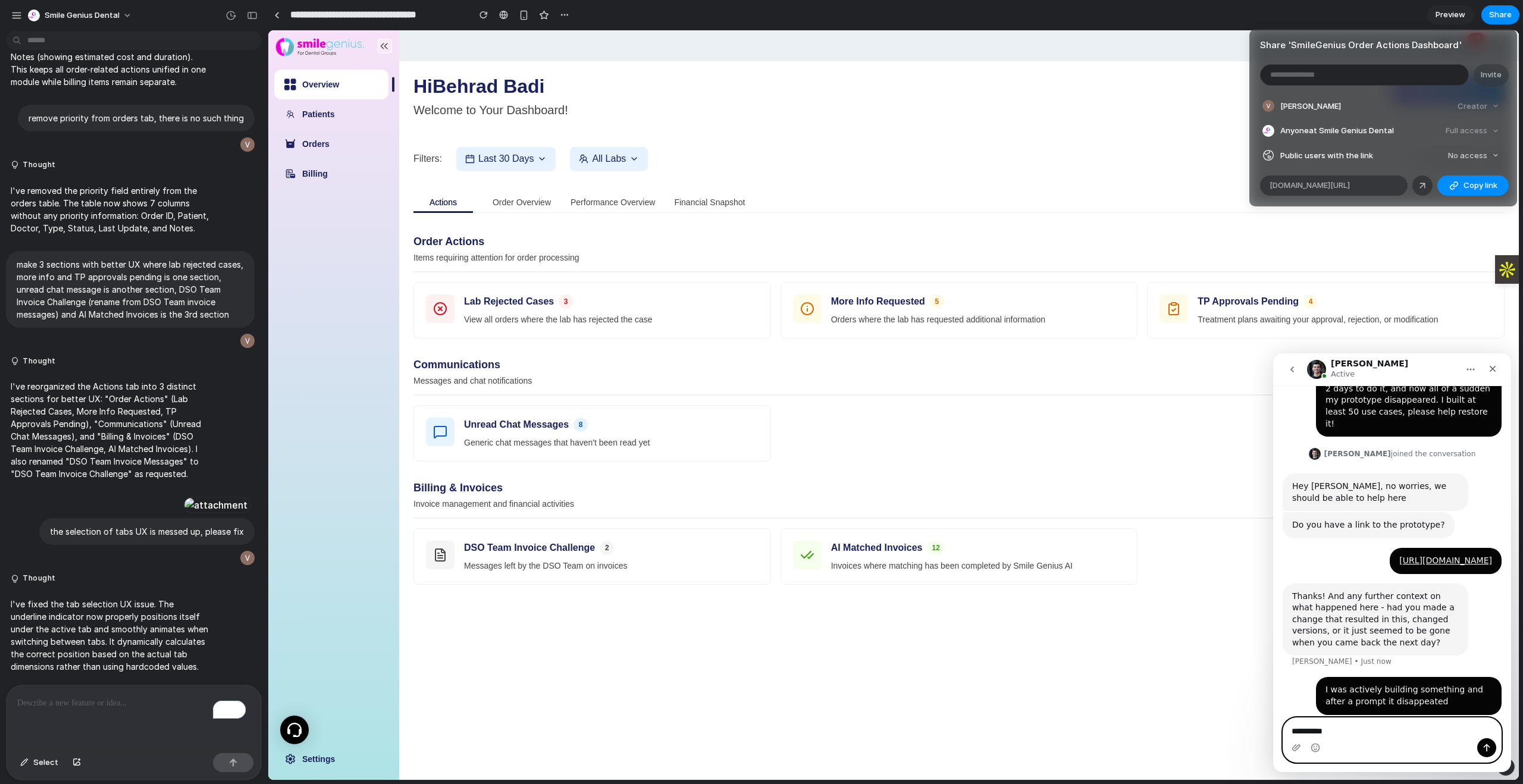
type textarea "**********"
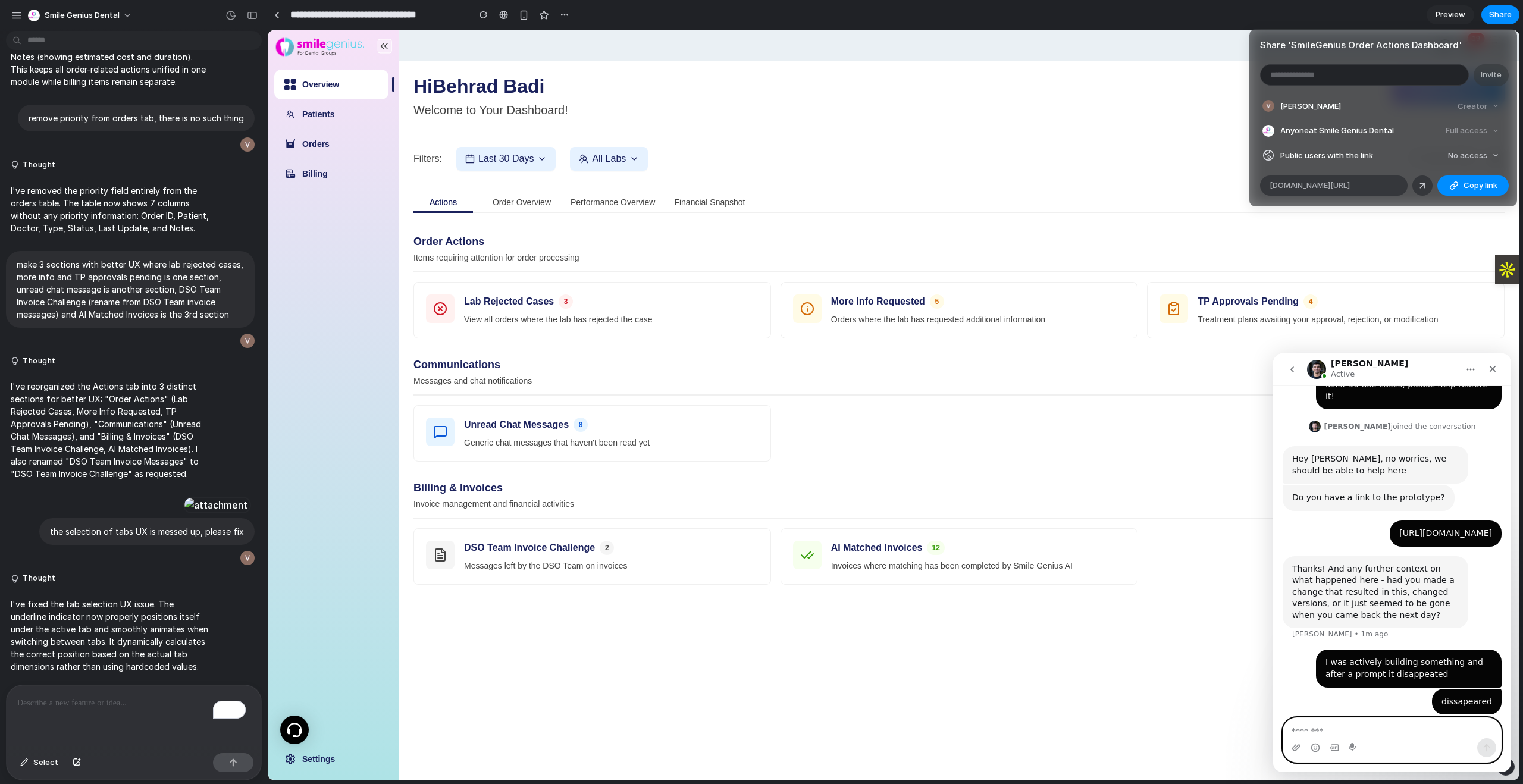
paste textarea "**********"
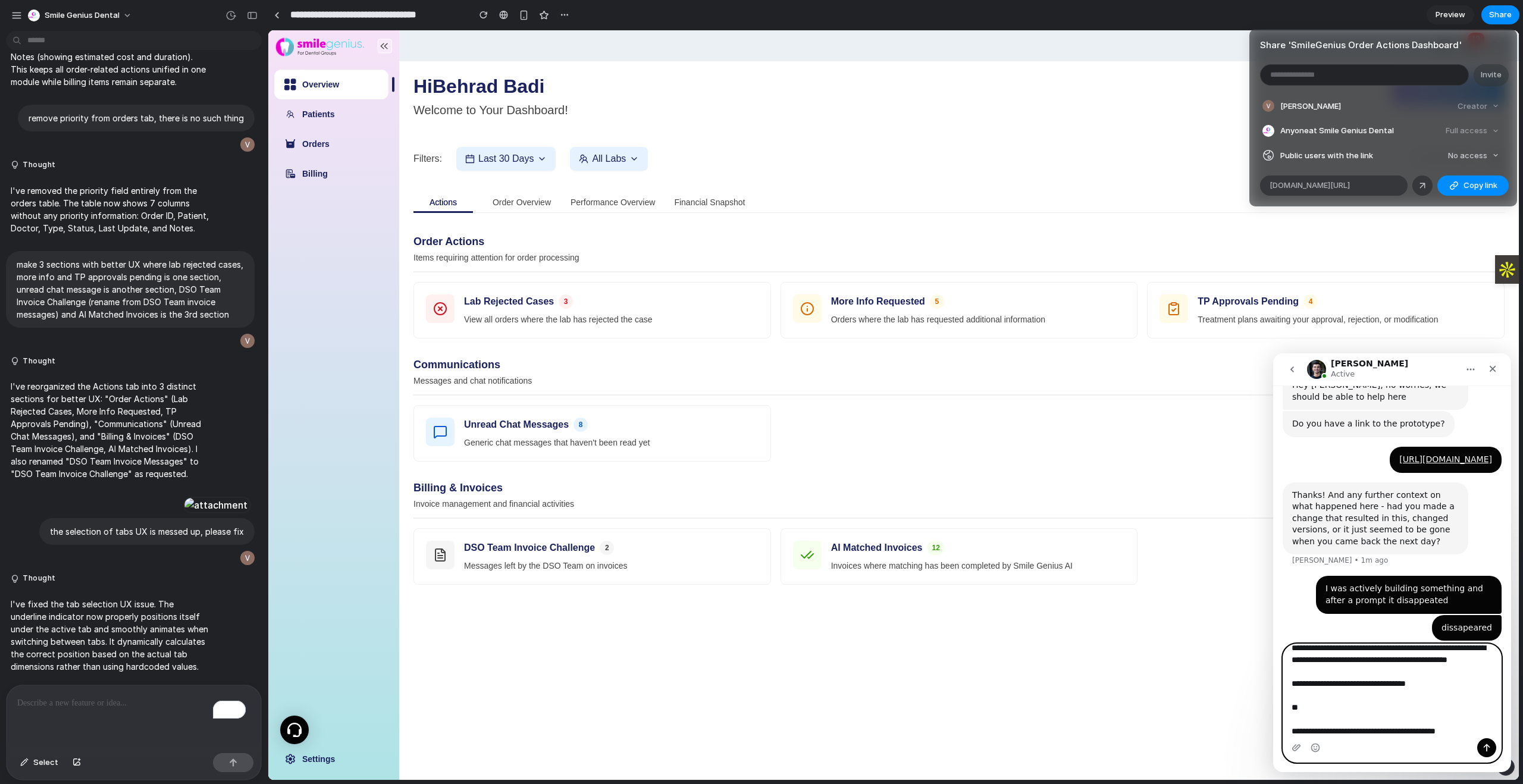
scroll to position [31, 0]
type textarea "**********"
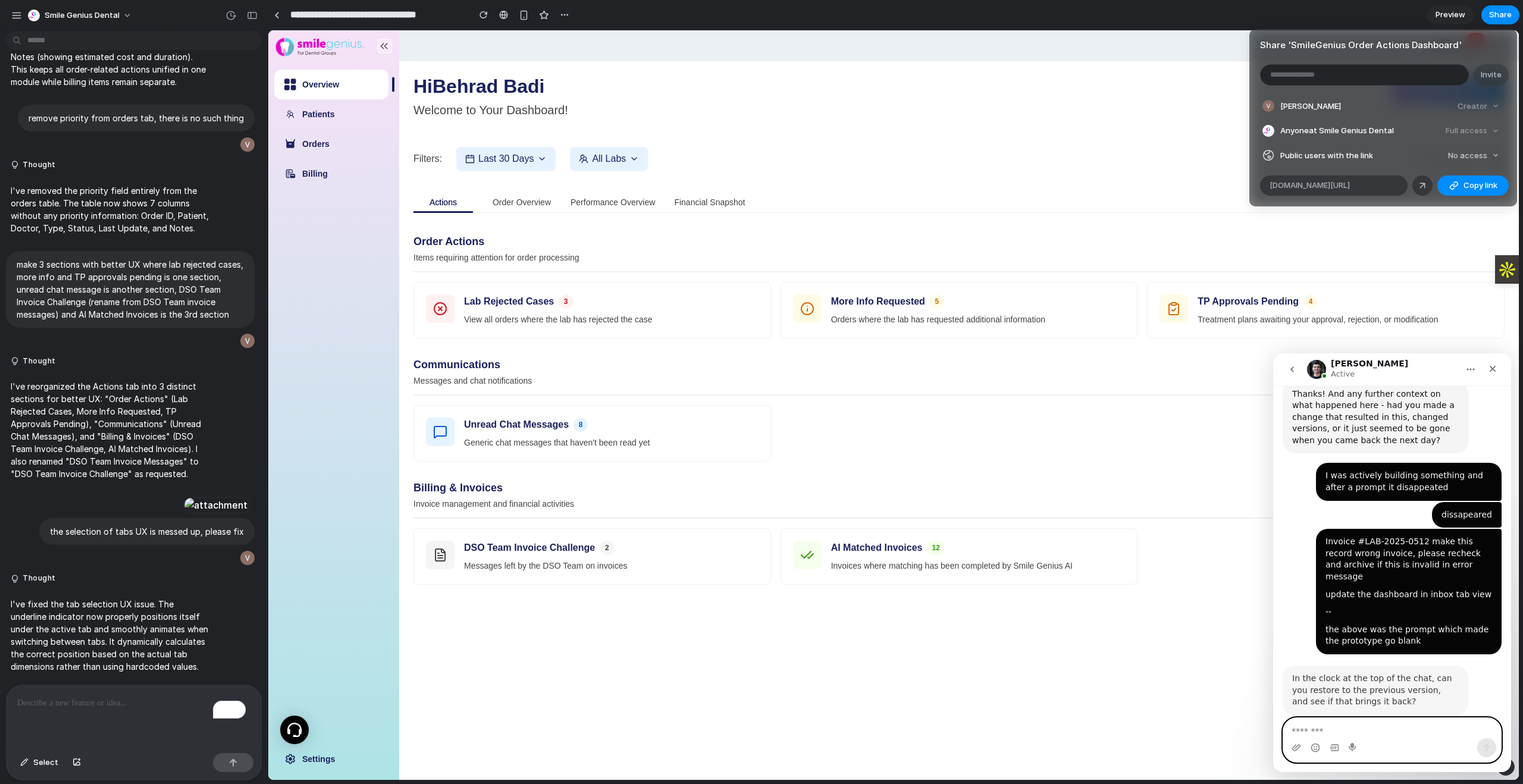
scroll to position [405, 0]
type textarea "**********"
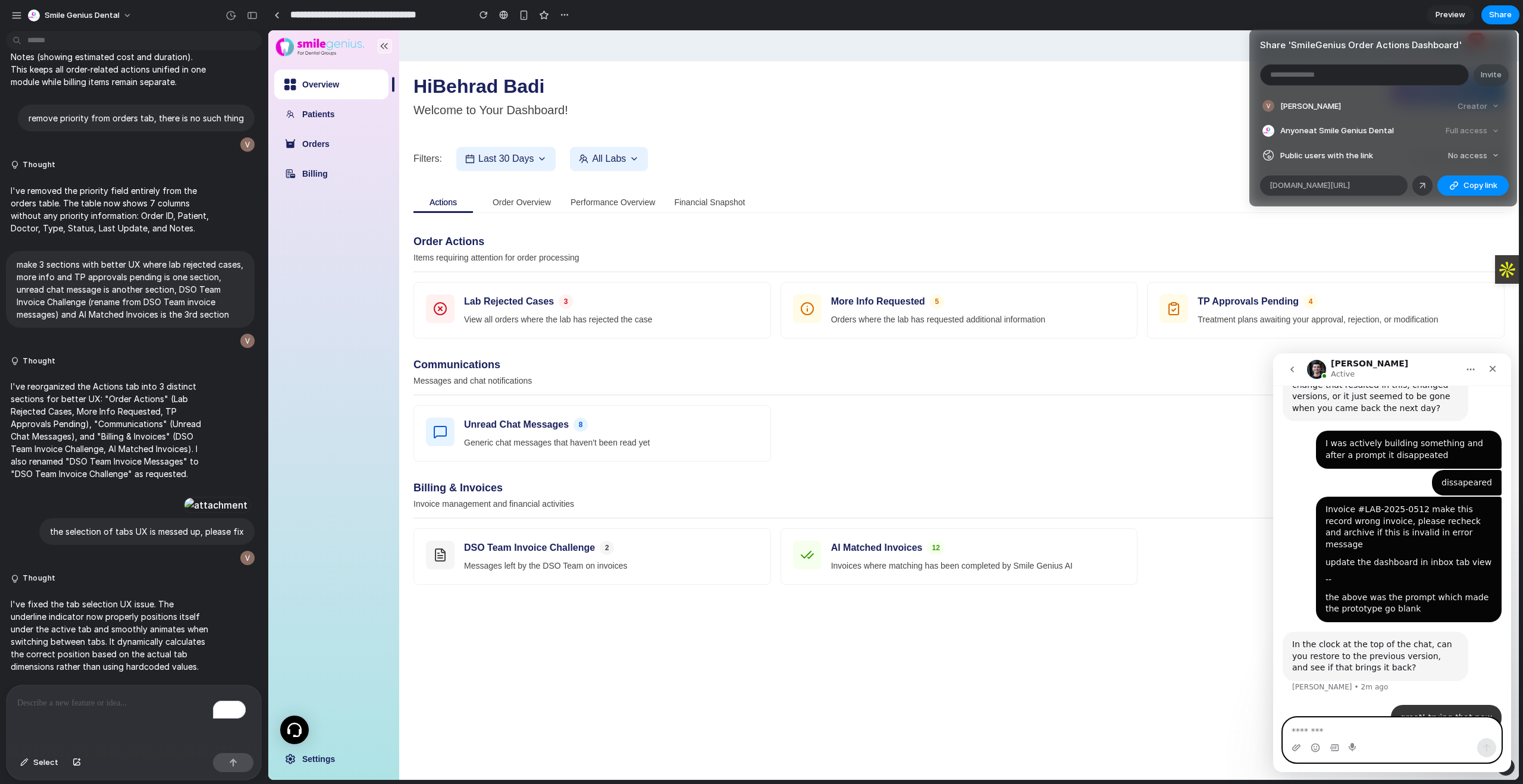
scroll to position [439, 0]
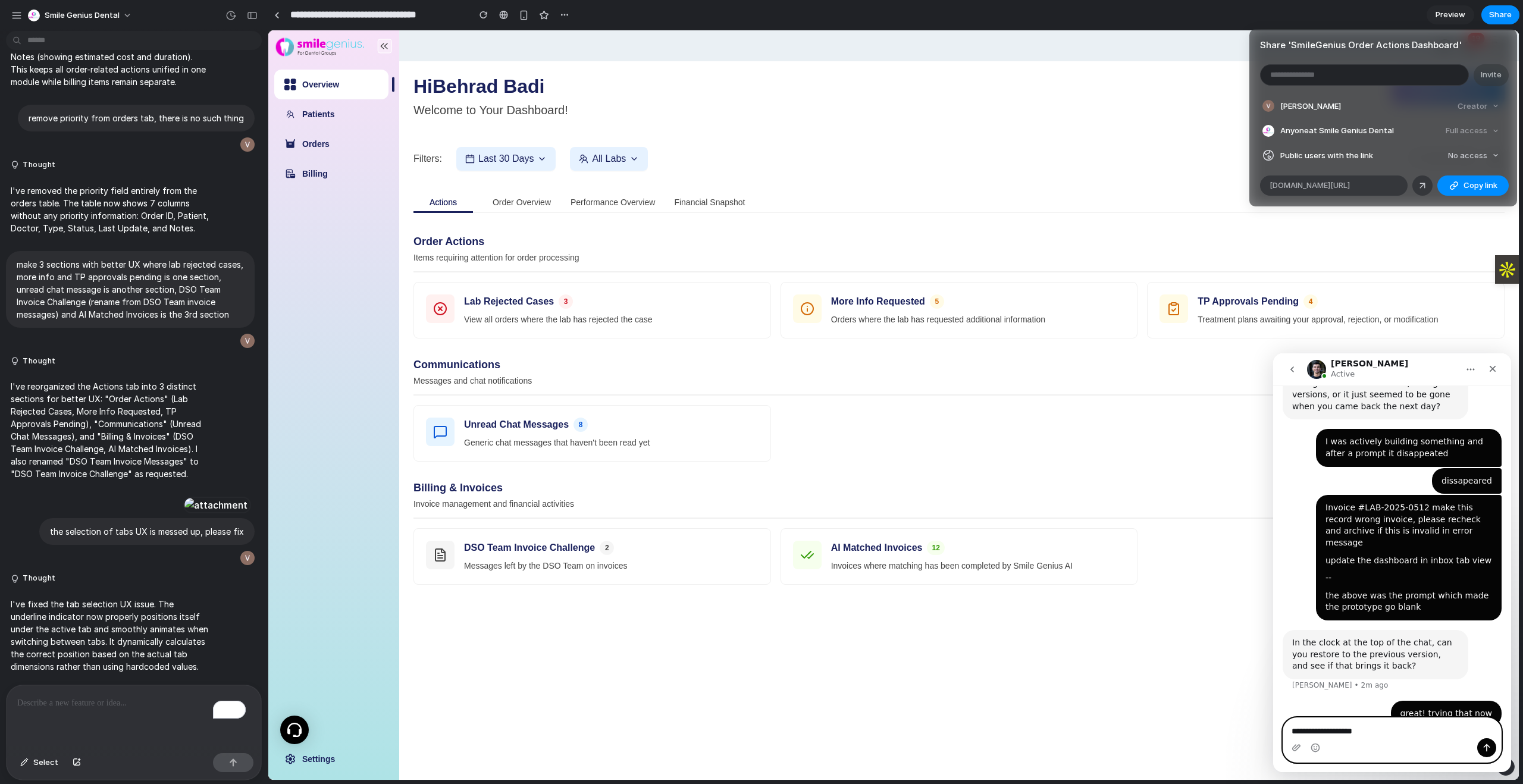
type textarea "**********"
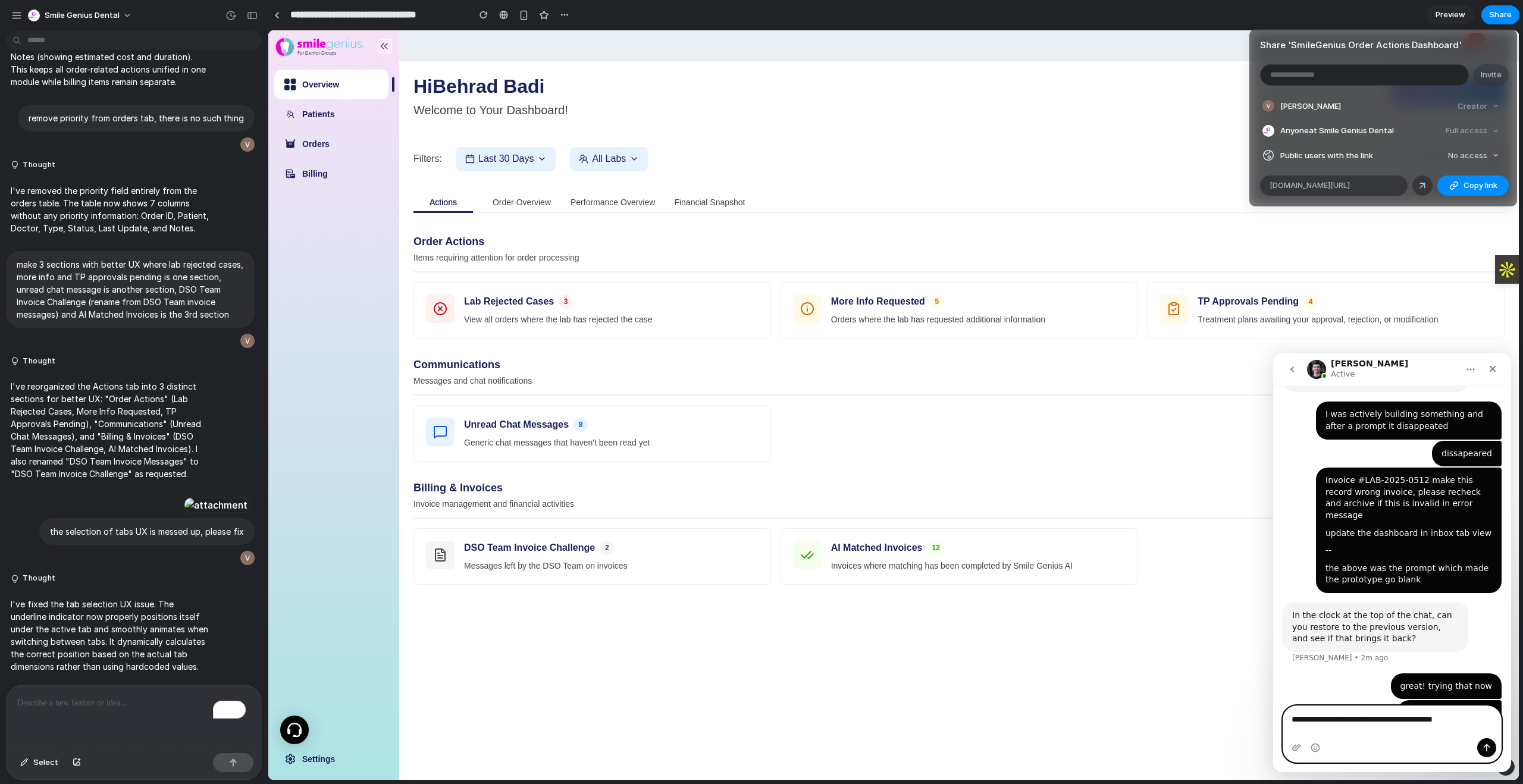
type textarea "**********"
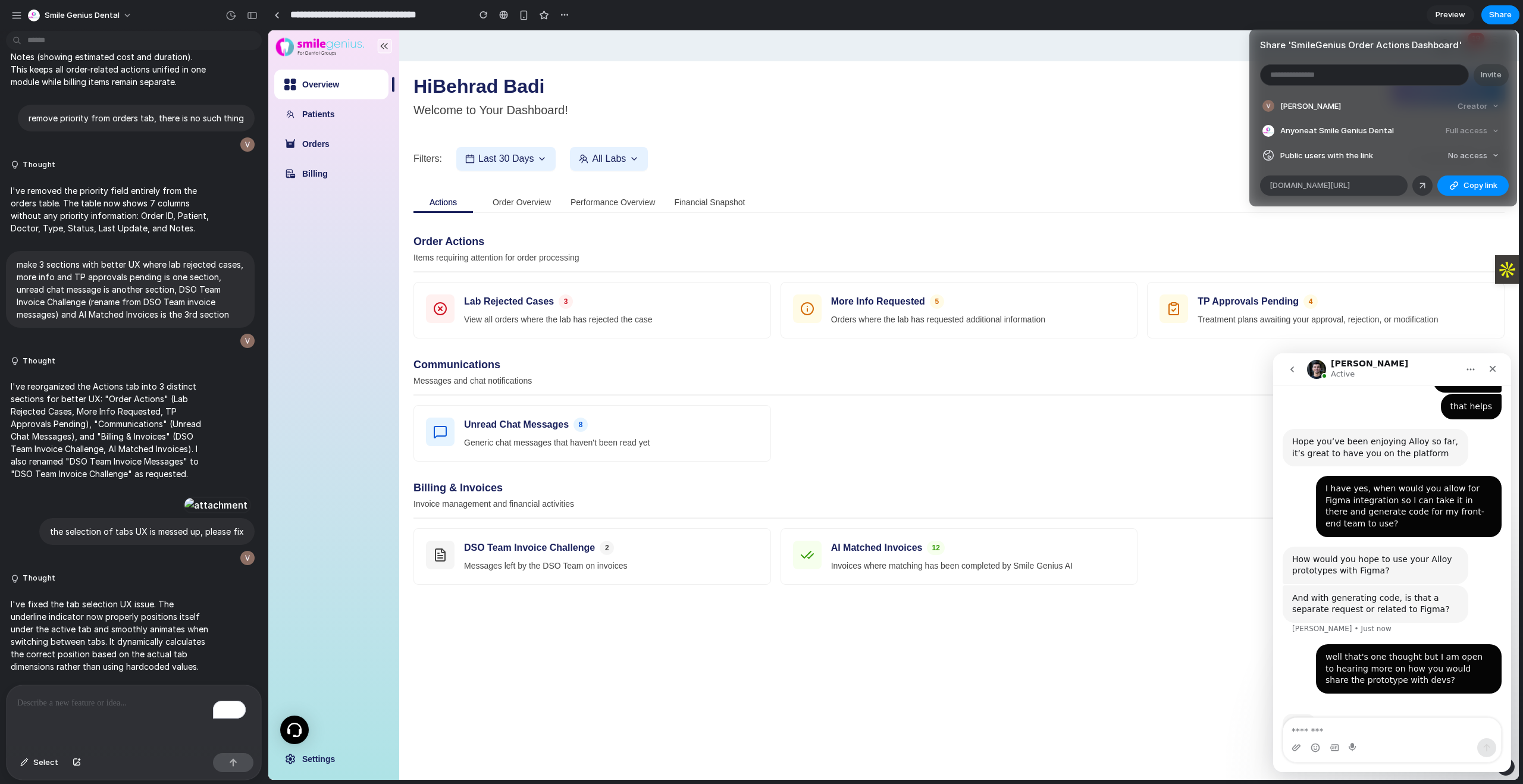
scroll to position [1008, 0]
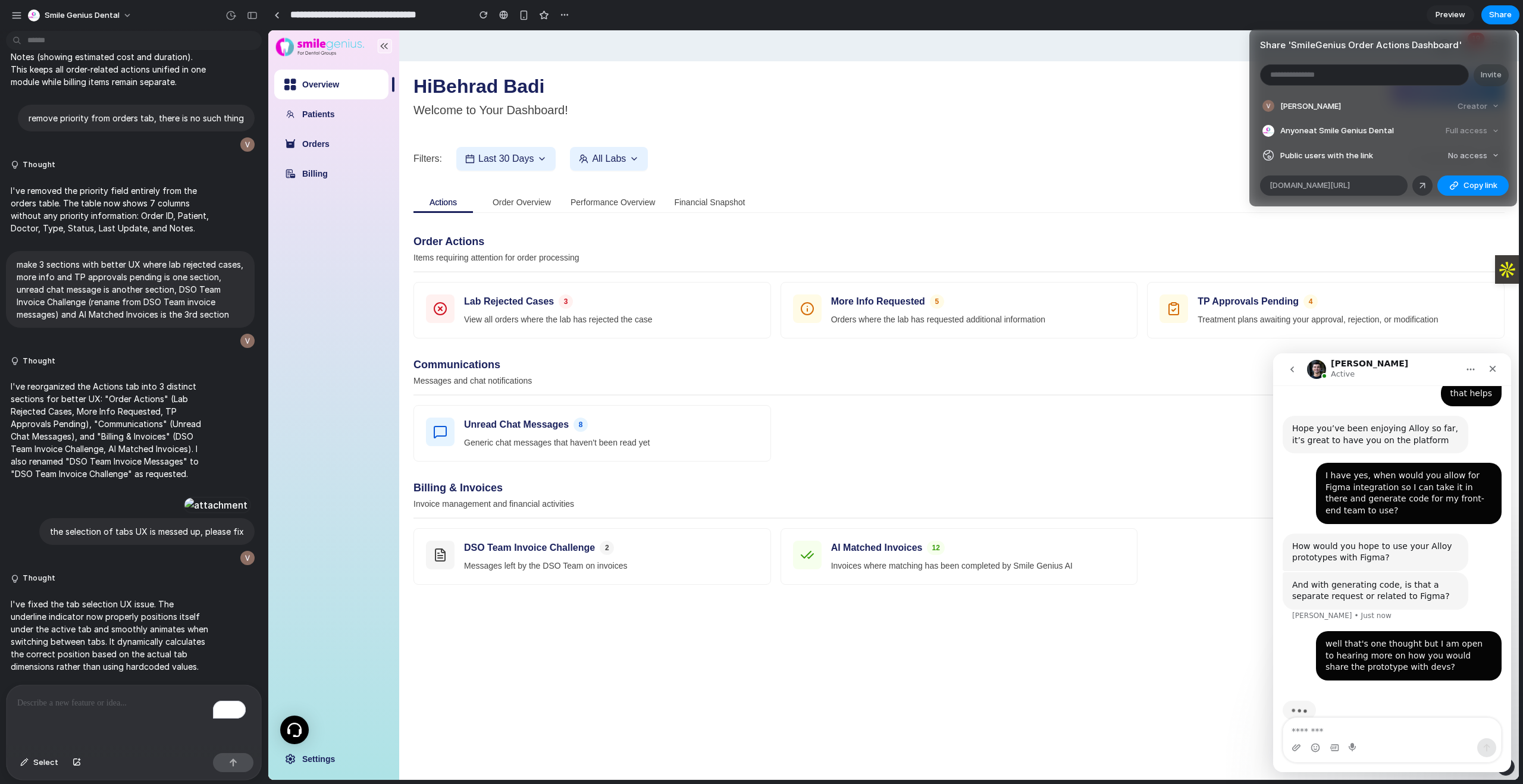
click at [1503, 368] on nav "Simon Active" at bounding box center [1391, 369] width 238 height 32
click at [1493, 366] on icon "Close" at bounding box center [1492, 368] width 9 height 9
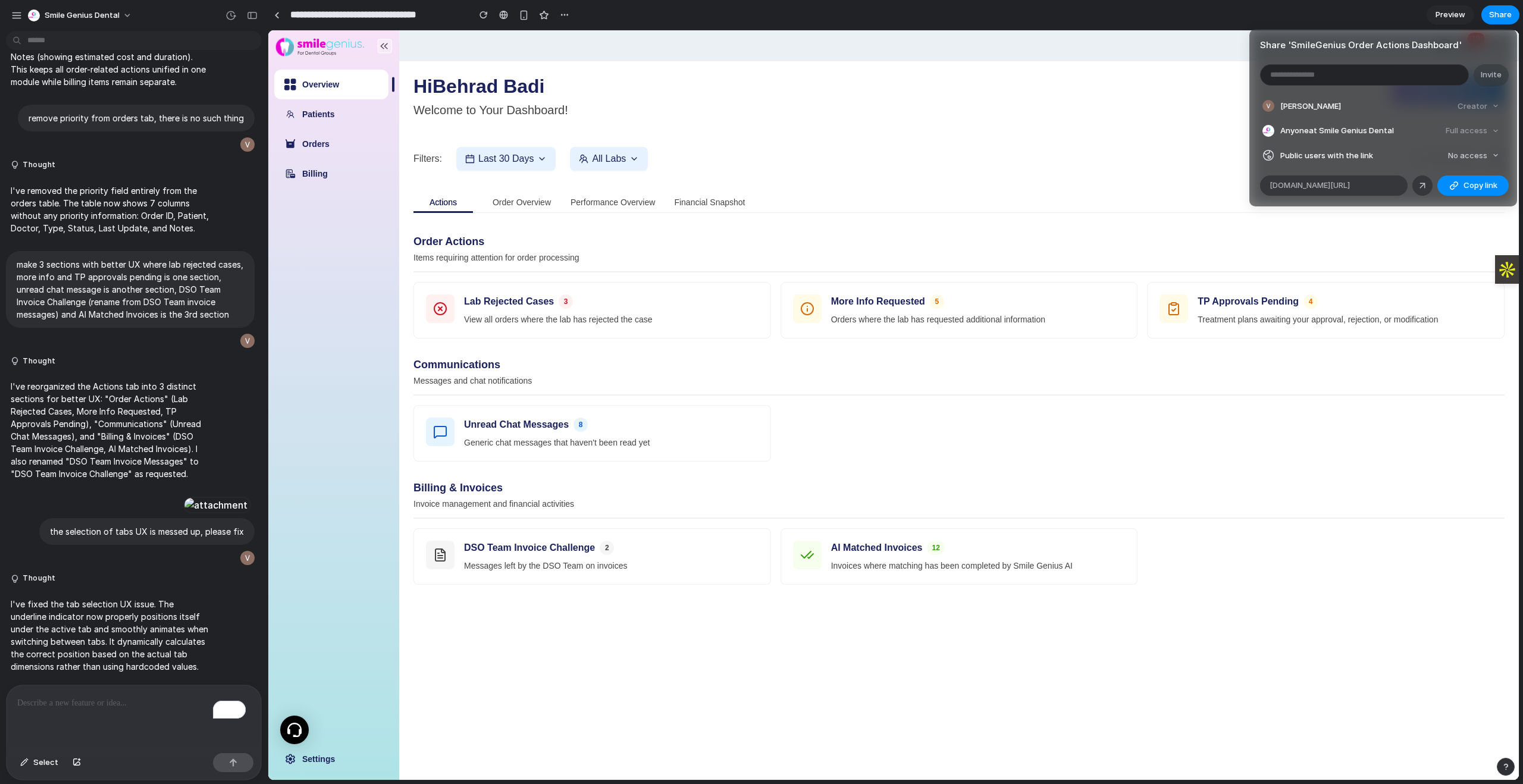
scroll to position [0, 0]
click at [966, 129] on div "Share ' SmileGenius Order Actions Dashboard ' Invite [PERSON_NAME] Creator Anyo…" at bounding box center [762, 392] width 1523 height 784
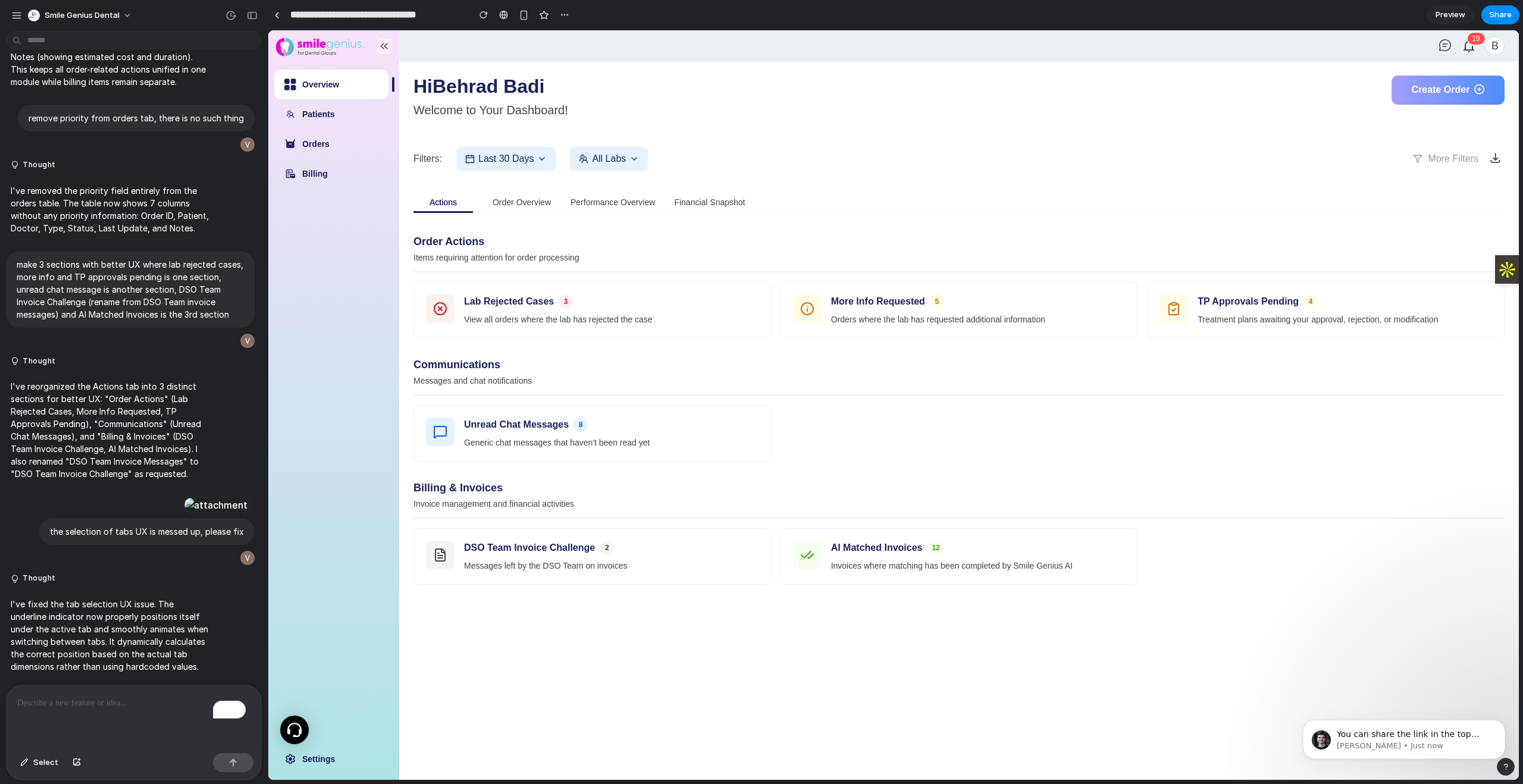
scroll to position [998, 0]
click at [1446, 747] on p "[PERSON_NAME] • Just now" at bounding box center [1413, 745] width 153 height 11
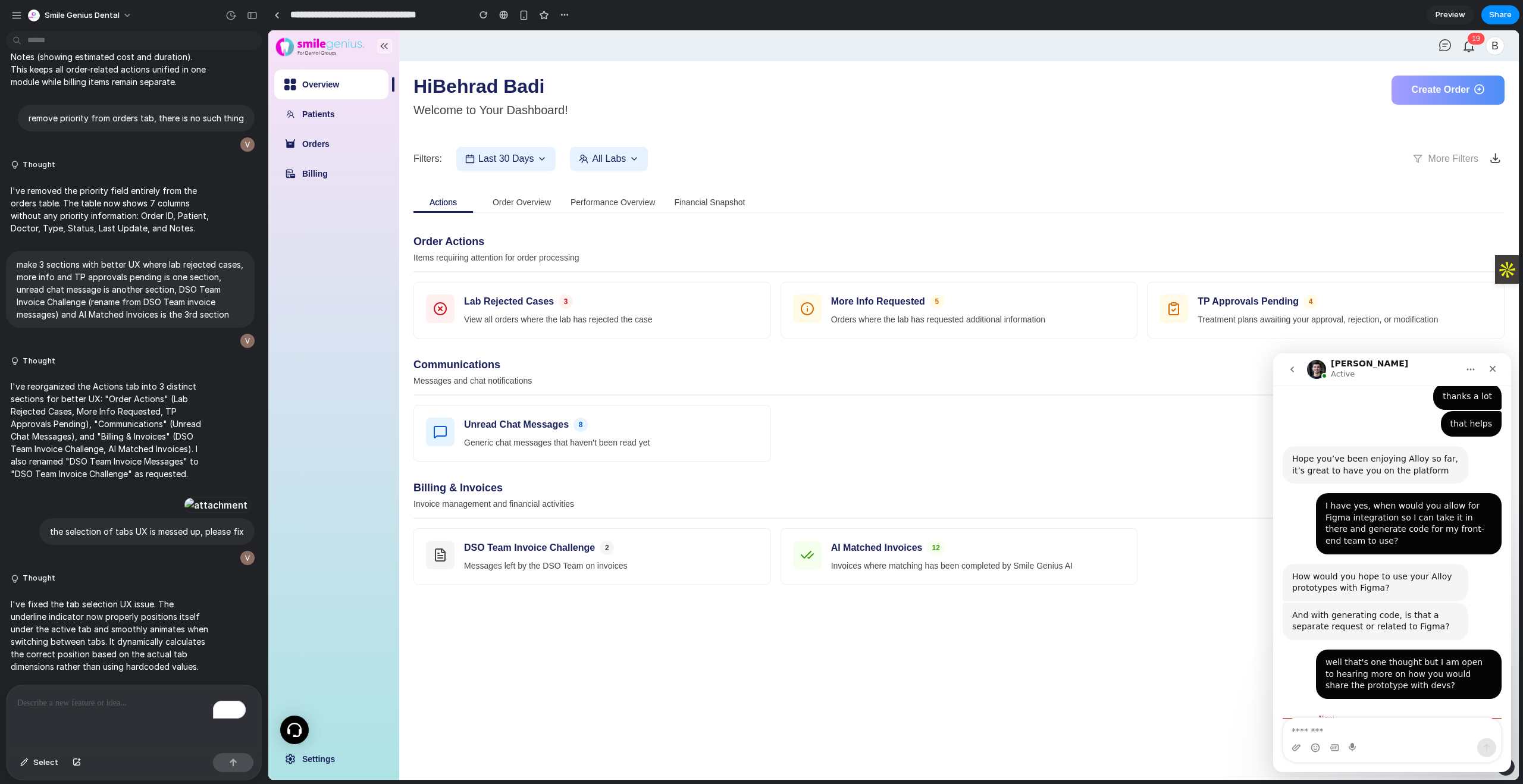
scroll to position [1018, 0]
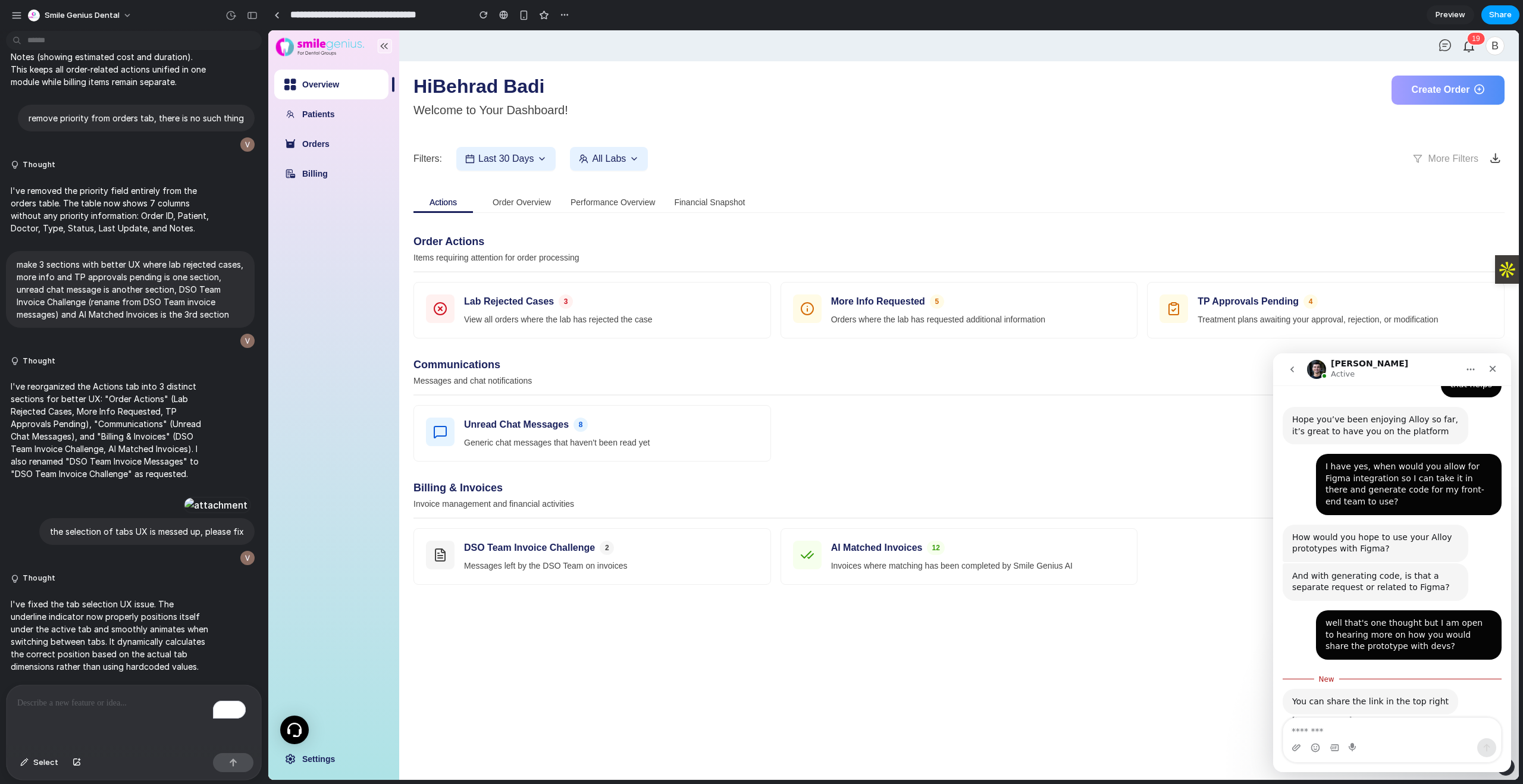
click at [1499, 20] on span "Share" at bounding box center [1499, 15] width 23 height 12
click at [1172, 137] on div "Share ' SmileGenius Order Actions Dashboard ' Invite [PERSON_NAME] Creator Anyo…" at bounding box center [762, 392] width 1523 height 784
click at [1376, 738] on div "Intercom messenger" at bounding box center [1391, 747] width 218 height 19
click at [1376, 736] on textarea "Message…" at bounding box center [1391, 728] width 218 height 20
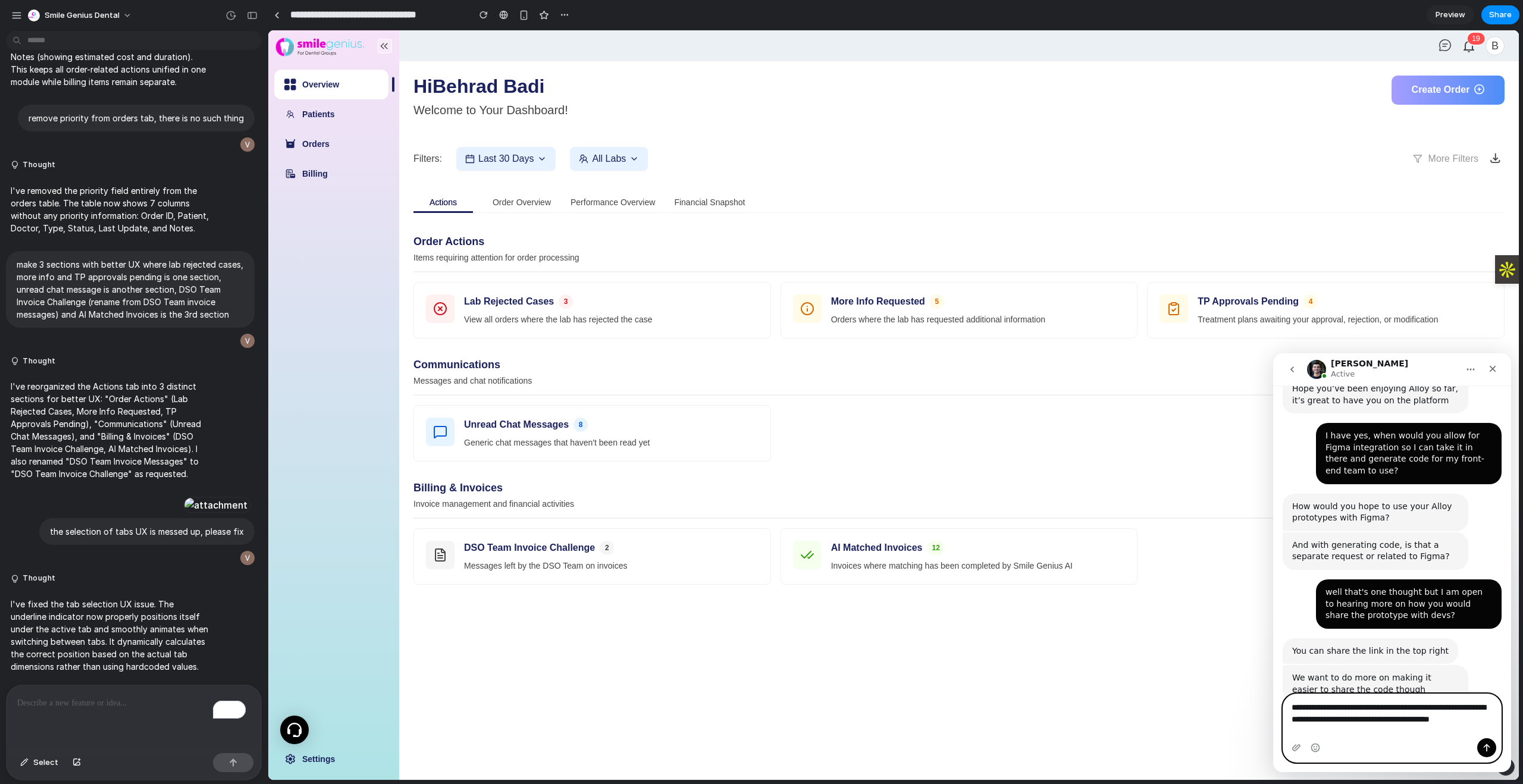
scroll to position [1061, 0]
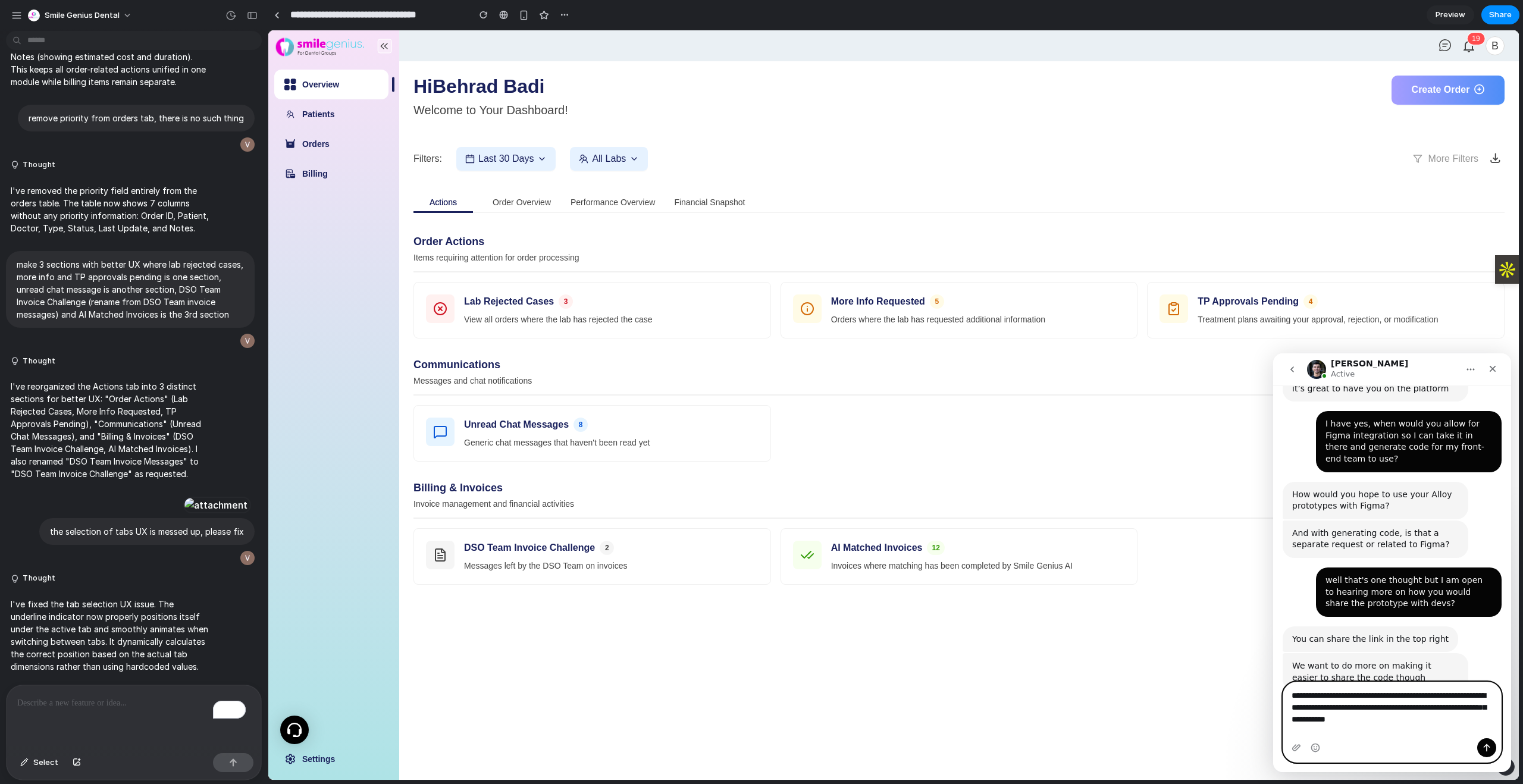
type textarea "**********"
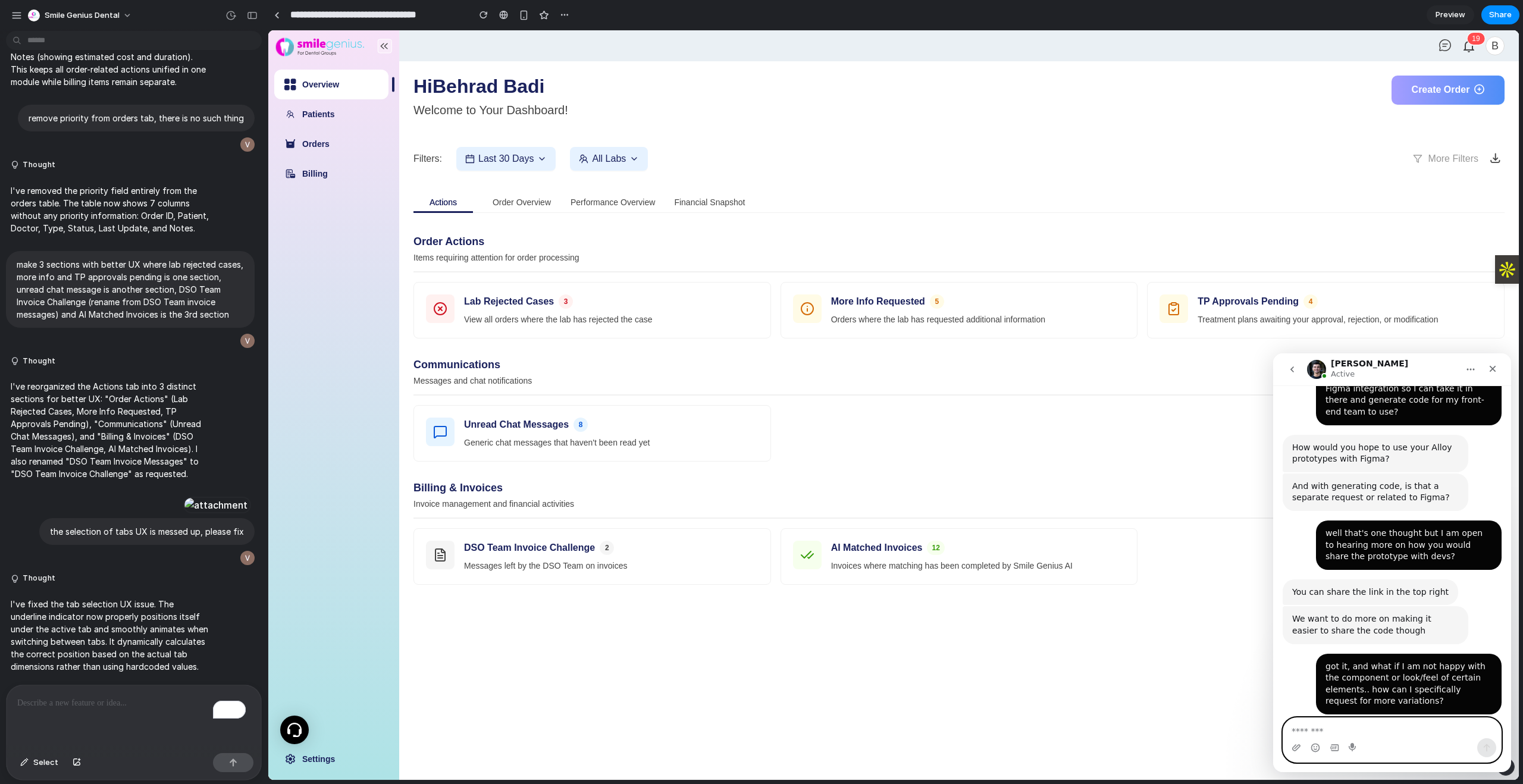
scroll to position [1178, 0]
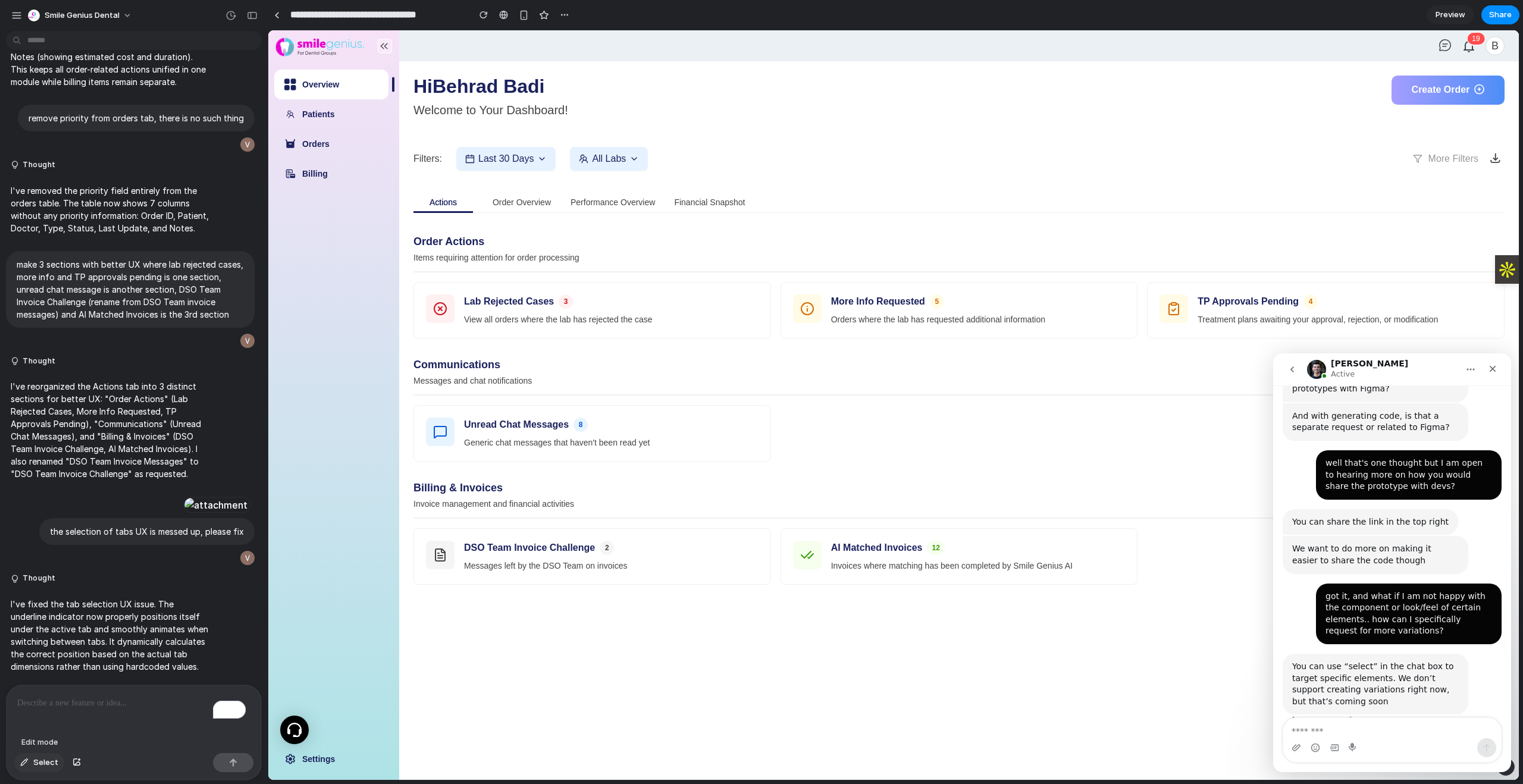
click at [35, 764] on span "Select" at bounding box center [46, 762] width 25 height 12
click at [40, 771] on button "Select" at bounding box center [39, 762] width 50 height 19
click at [1381, 730] on textarea "Message…" at bounding box center [1391, 728] width 218 height 20
type textarea "**********"
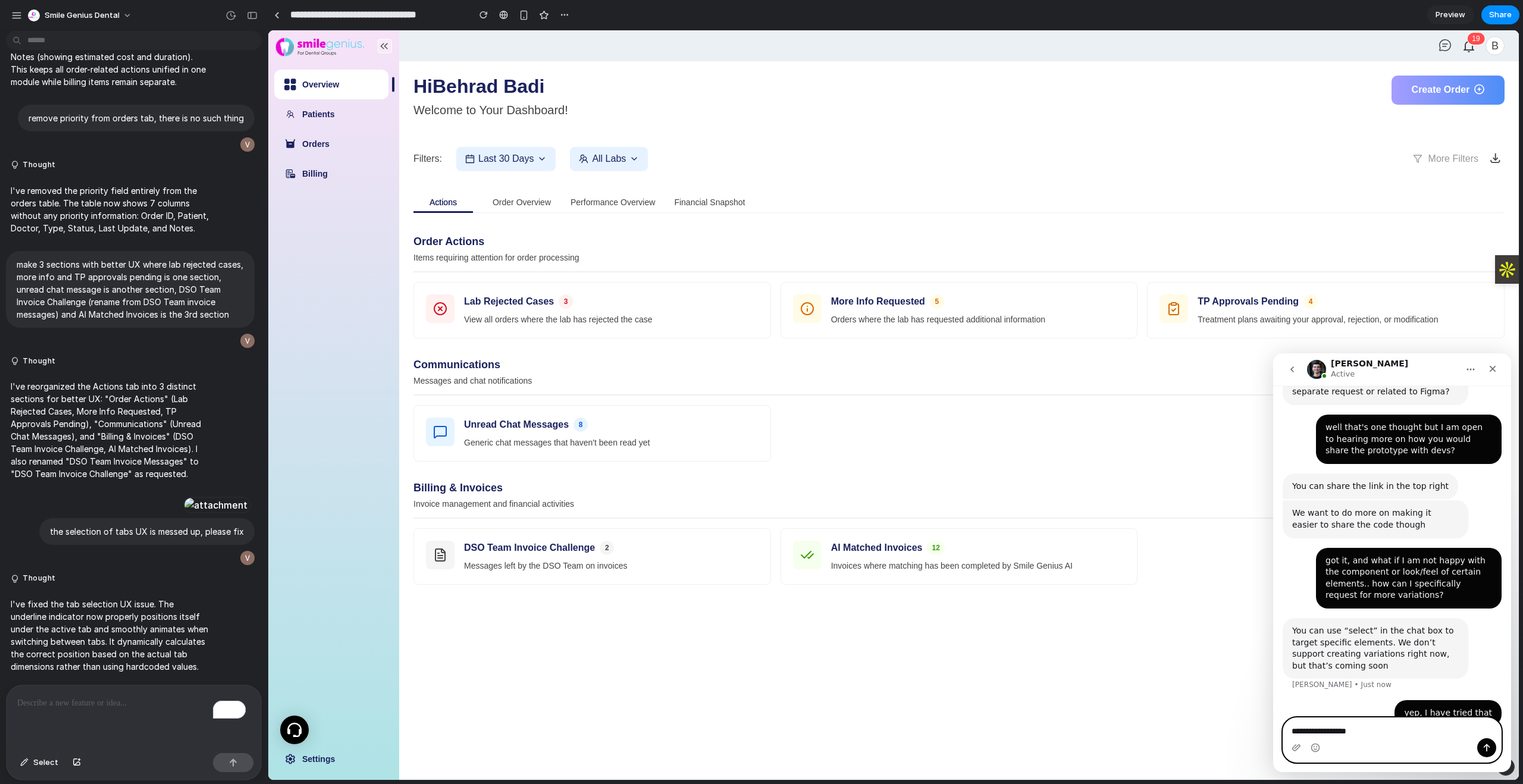
type textarea "**********"
type textarea "*"
type textarea "**********"
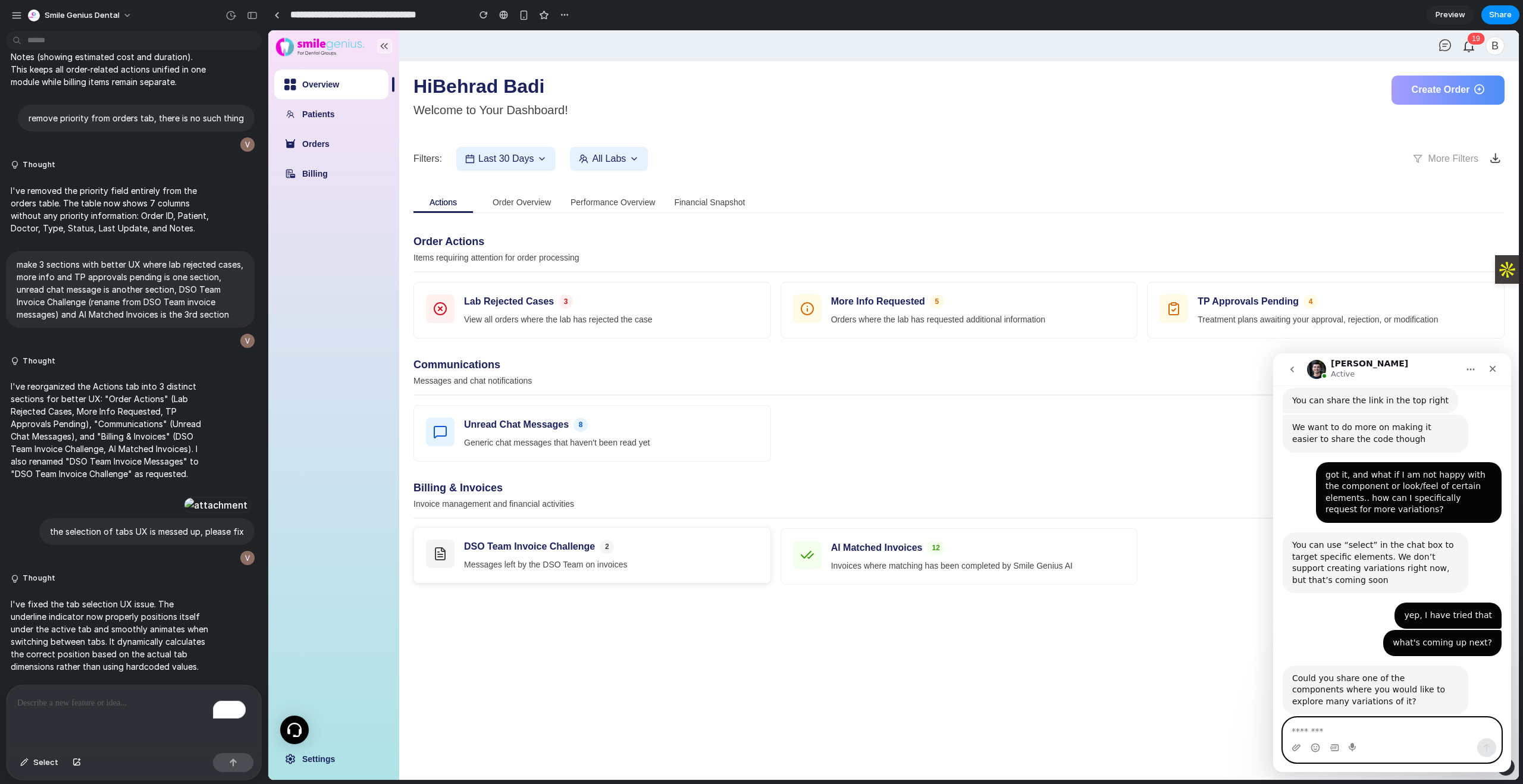
scroll to position [1394, 0]
